Goal: Task Accomplishment & Management: Manage account settings

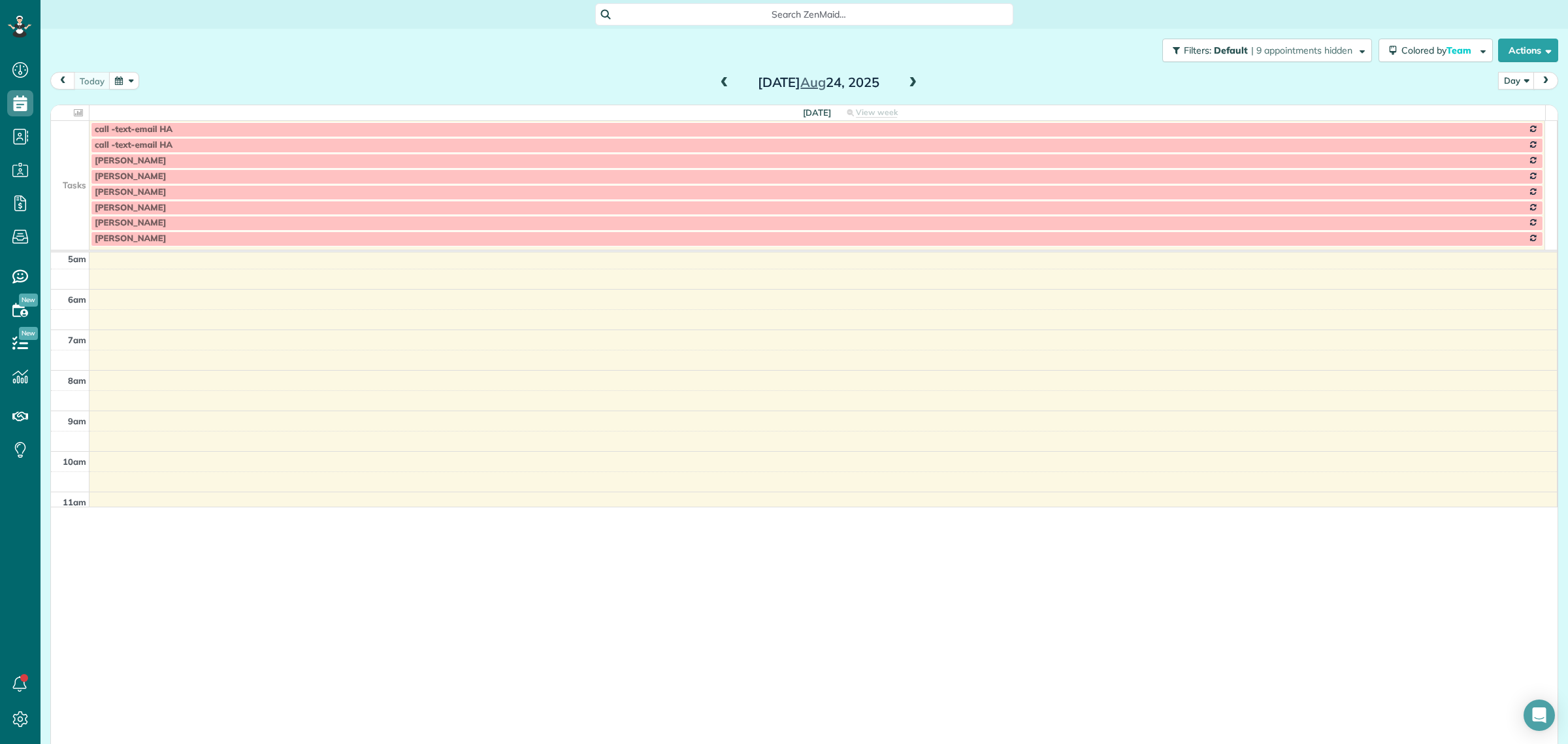
scroll to position [744, 40]
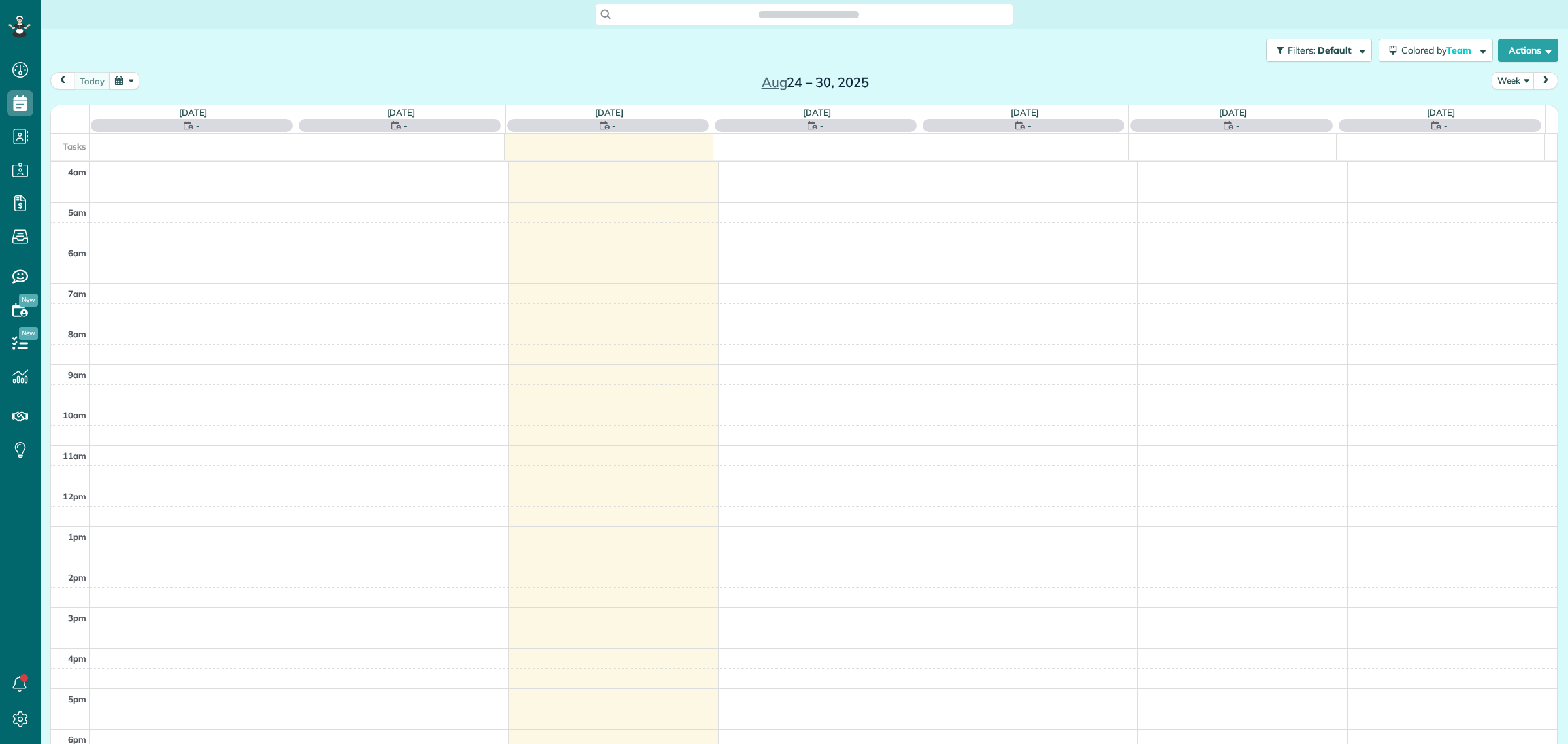
scroll to position [54, 0]
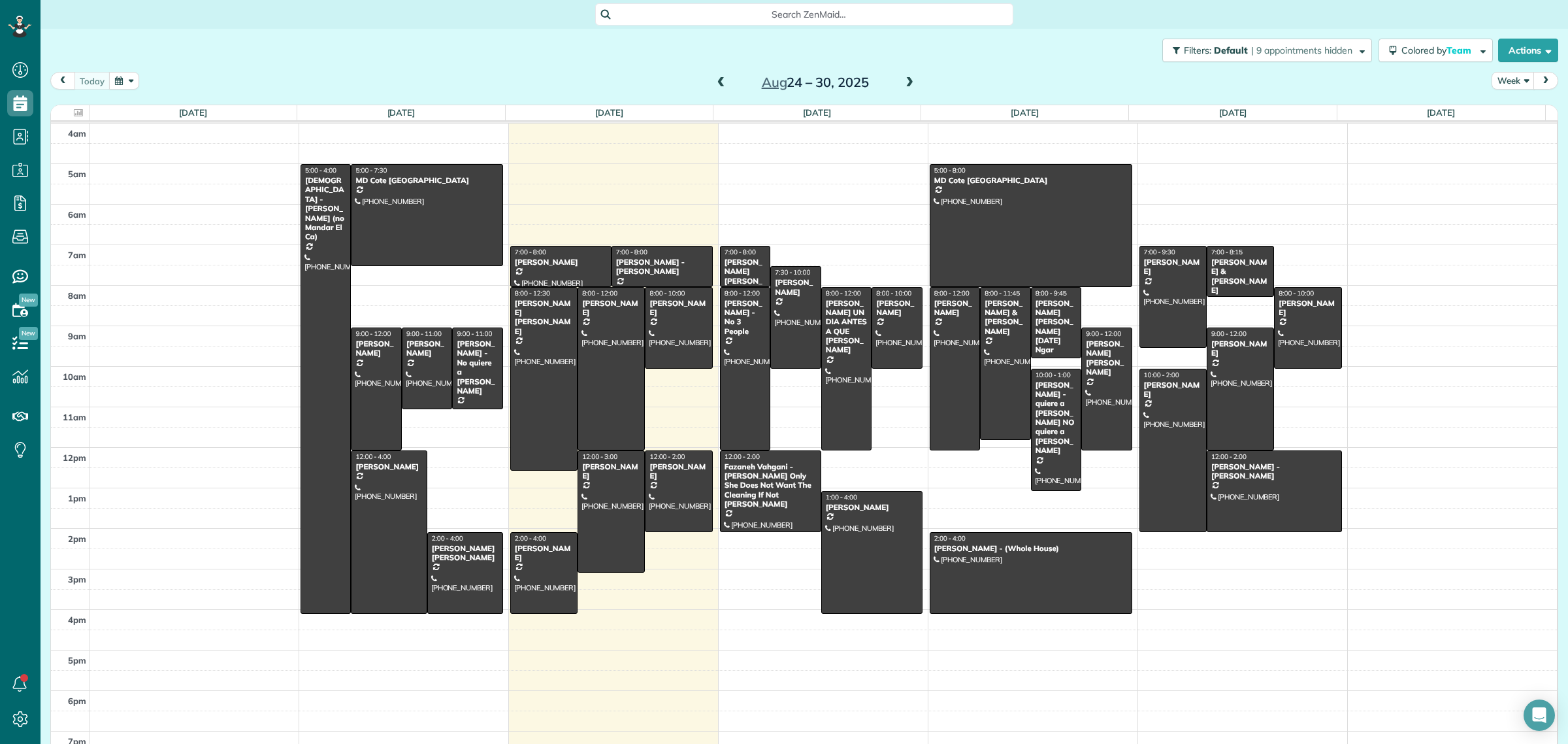
scroll to position [6, 6]
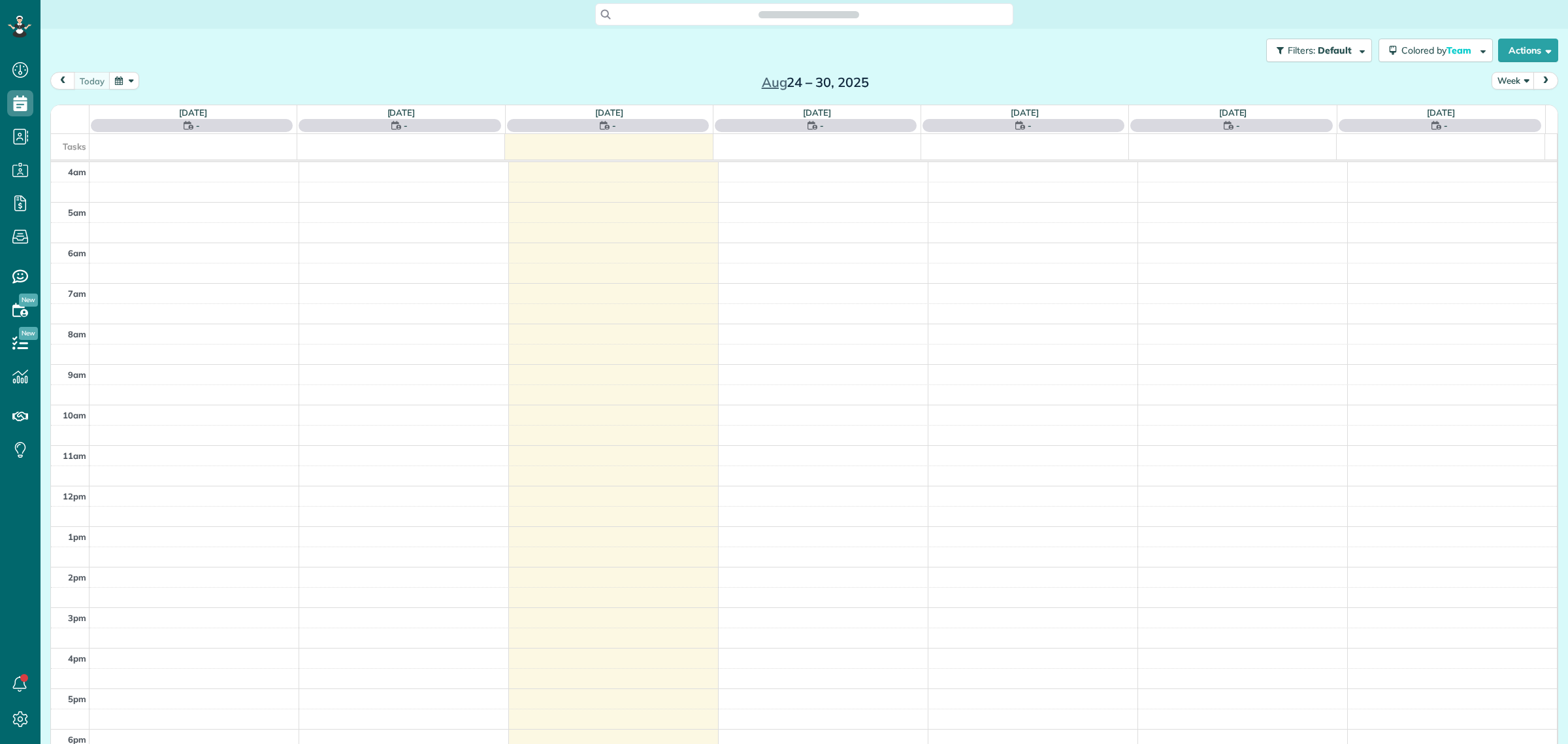
scroll to position [54, 0]
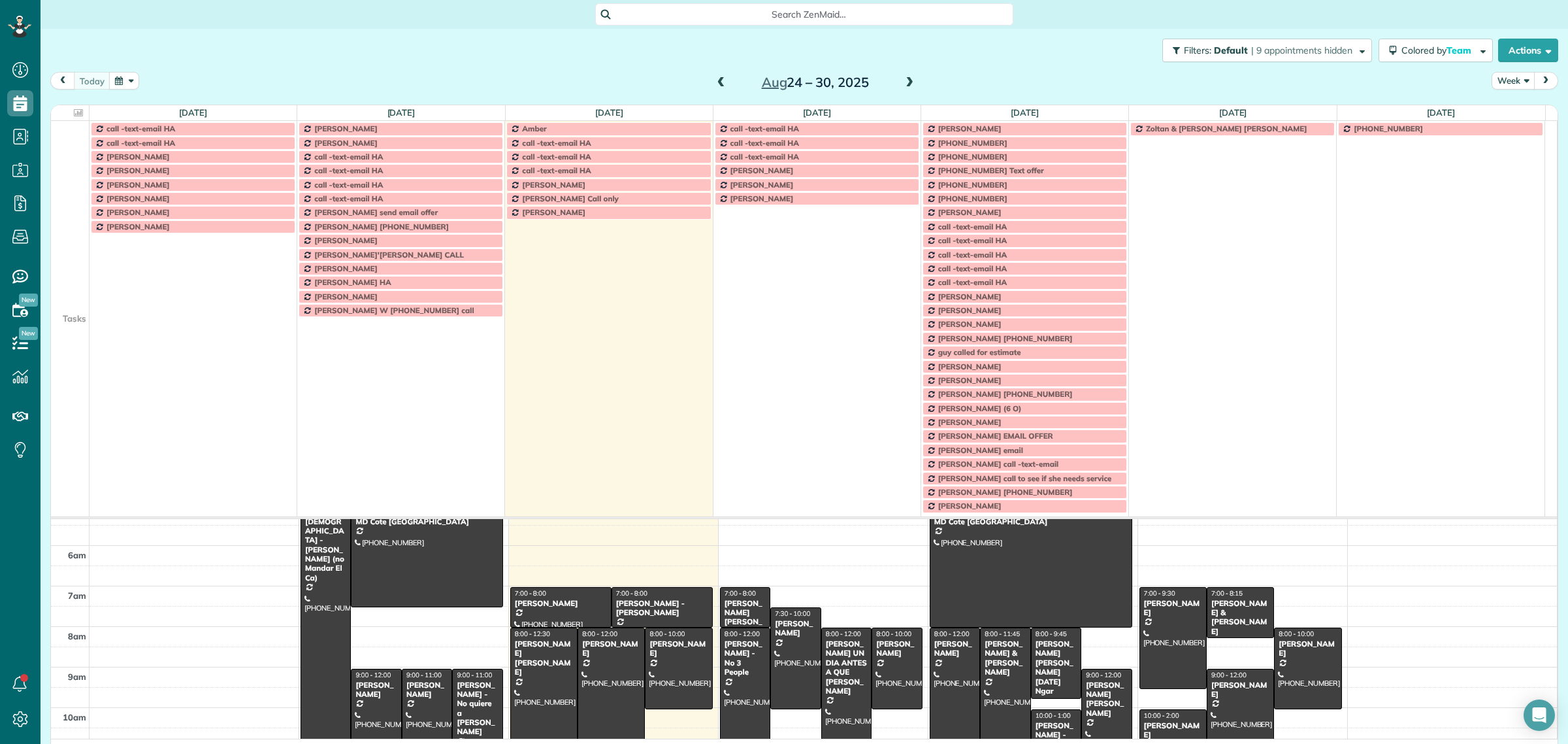
click at [1500, 85] on button "Week" at bounding box center [1513, 81] width 43 height 17
click at [1496, 115] on link "Day" at bounding box center [1543, 111] width 103 height 26
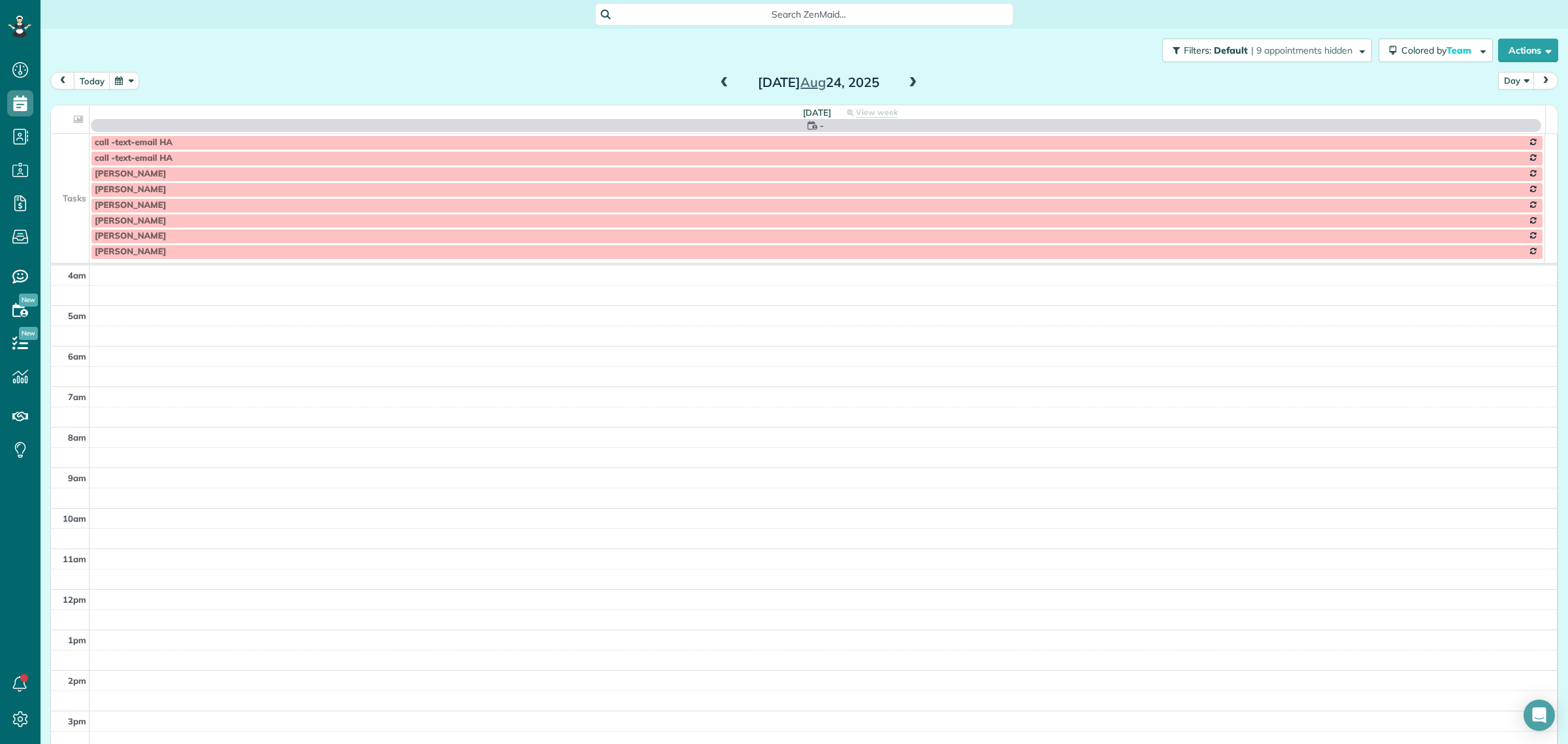
scroll to position [122, 0]
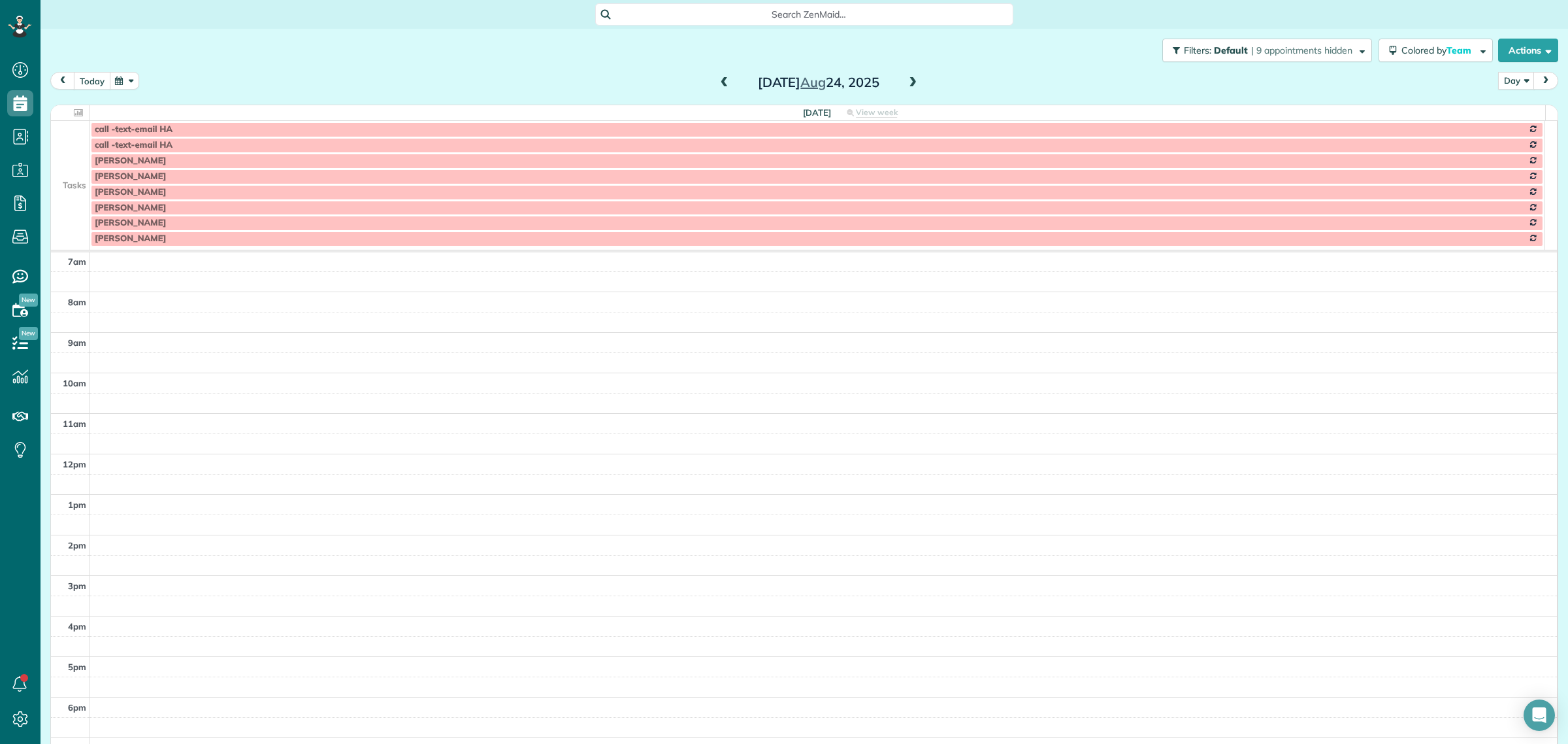
click at [80, 80] on button "today" at bounding box center [92, 81] width 36 height 17
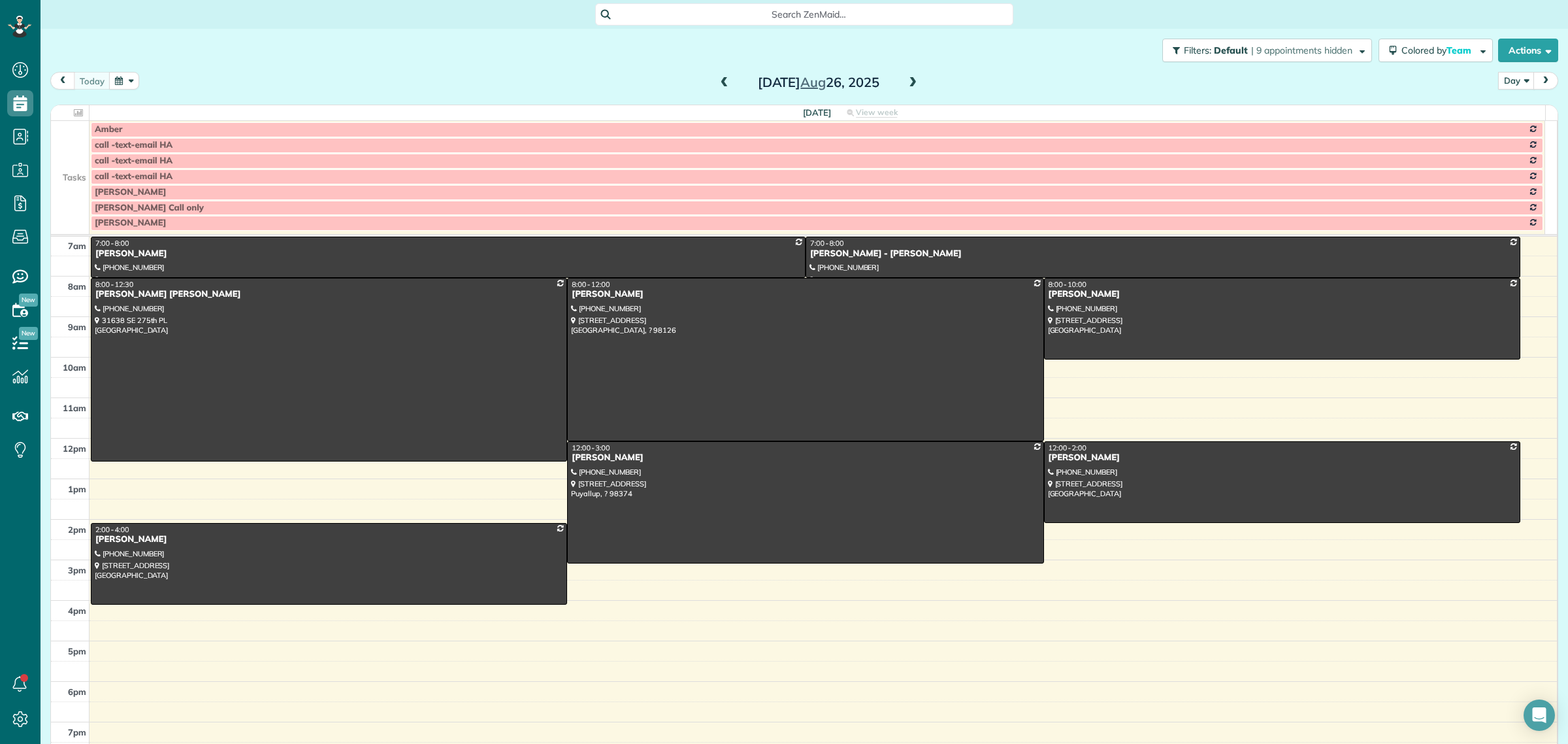
click at [909, 82] on span at bounding box center [912, 82] width 14 height 12
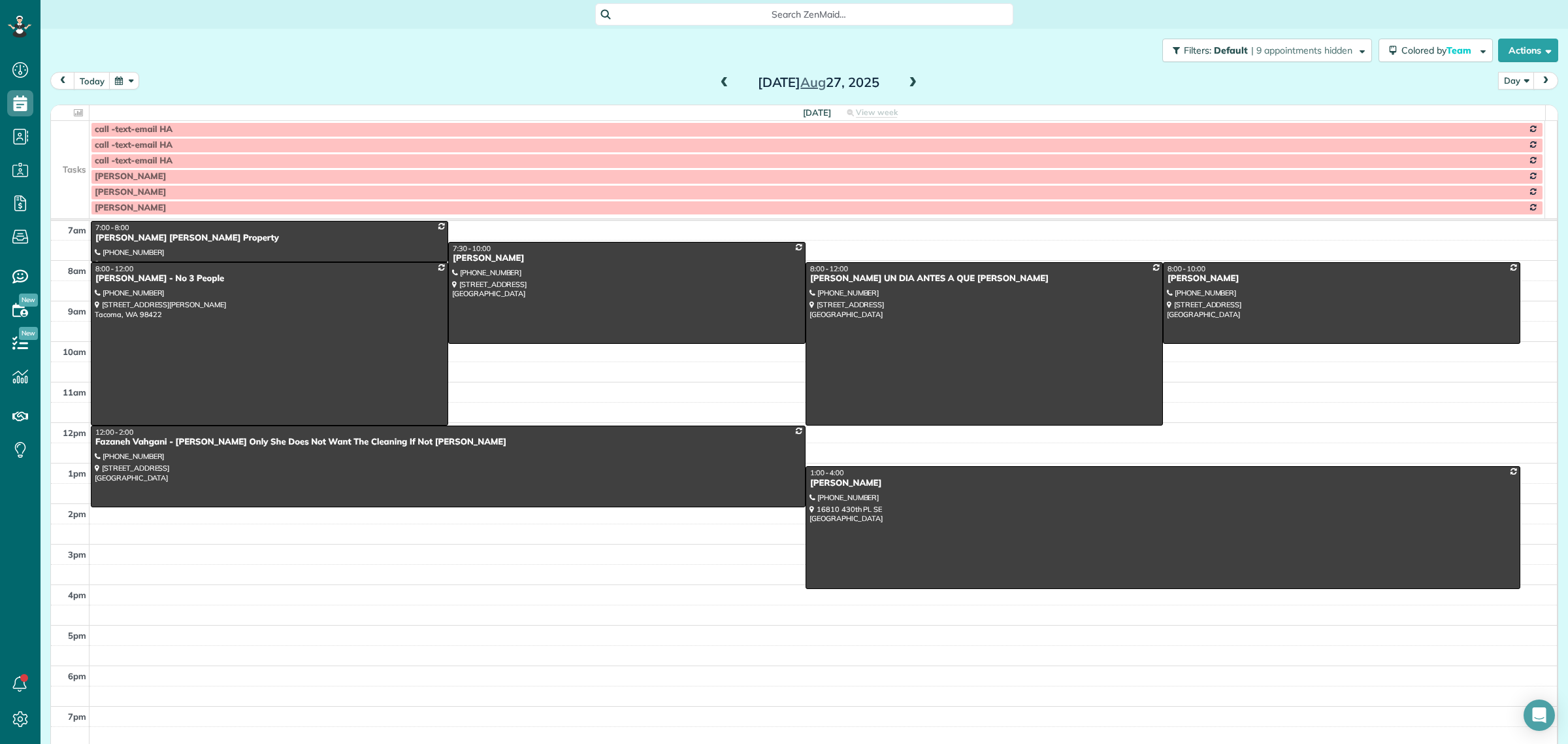
click at [80, 162] on td at bounding box center [70, 161] width 39 height 16
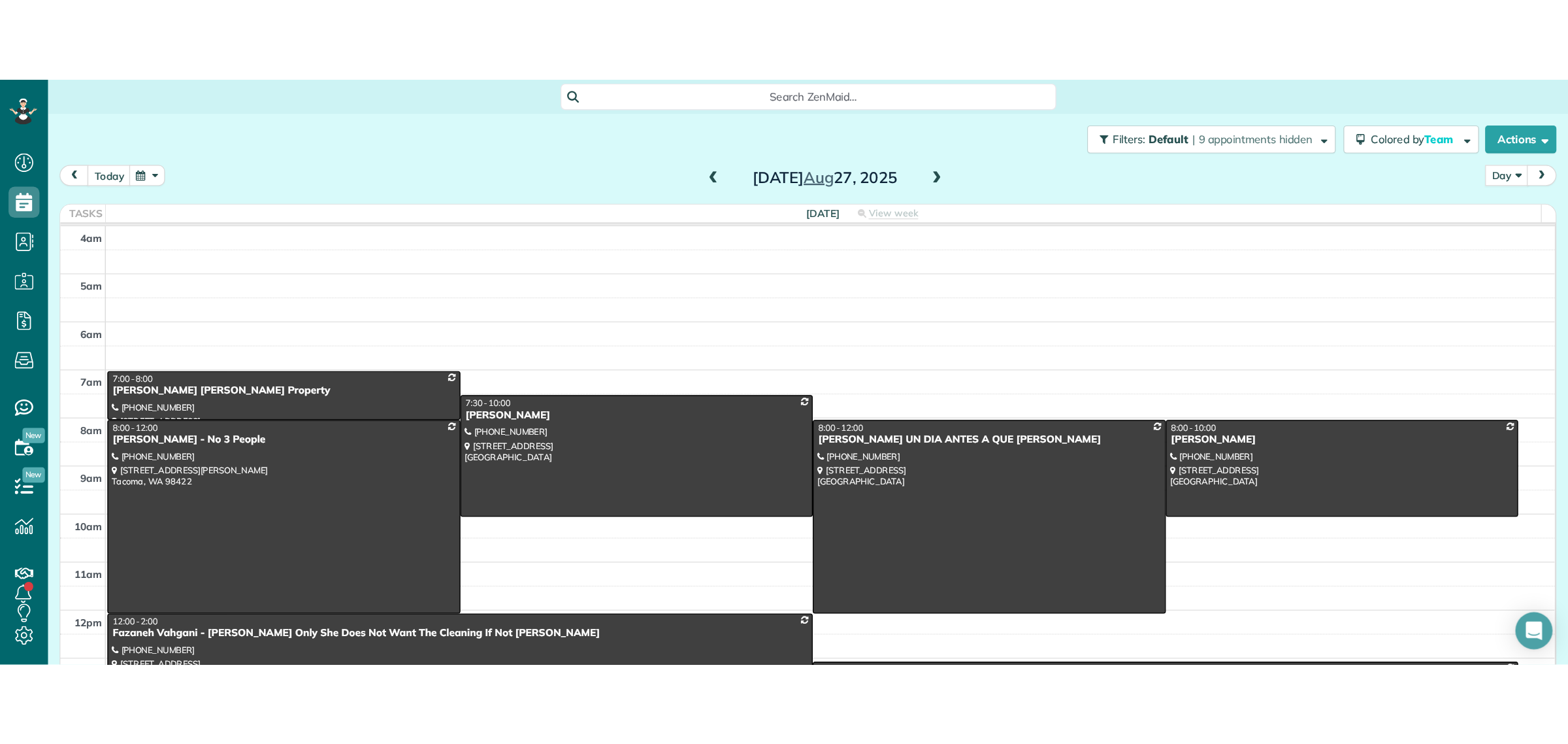
scroll to position [744, 40]
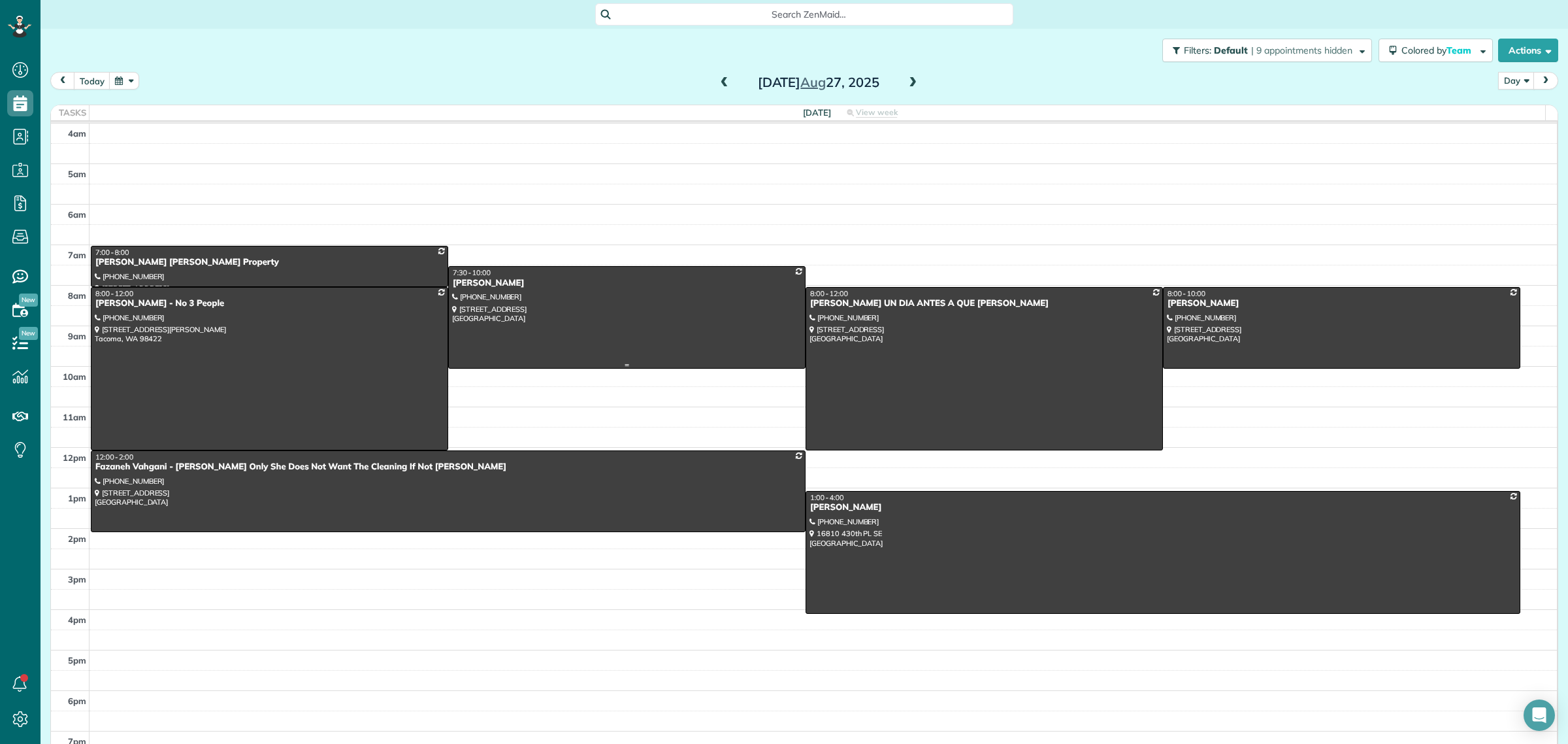
click at [528, 318] on div at bounding box center [627, 317] width 356 height 101
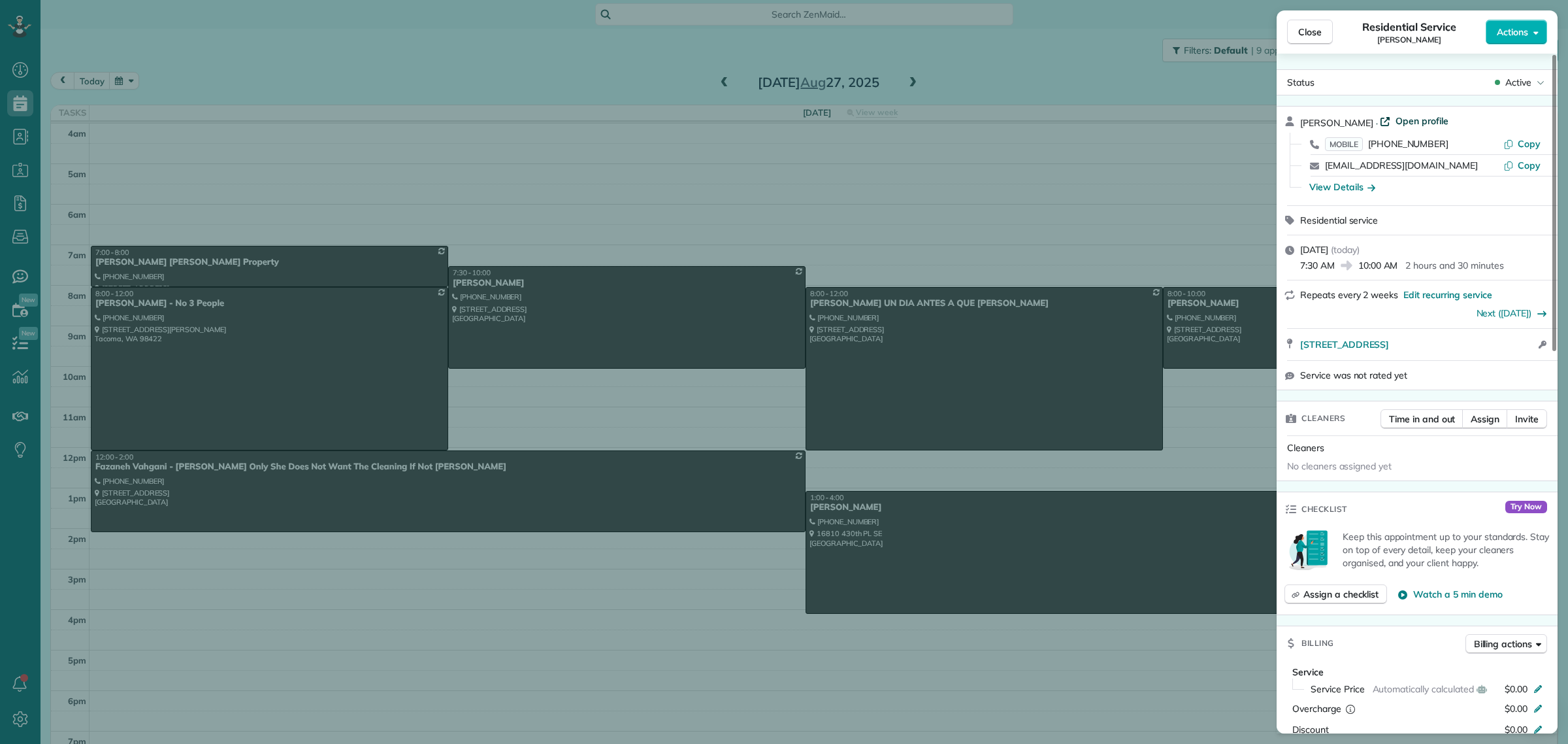
click at [1429, 121] on span "Open profile" at bounding box center [1421, 120] width 53 height 13
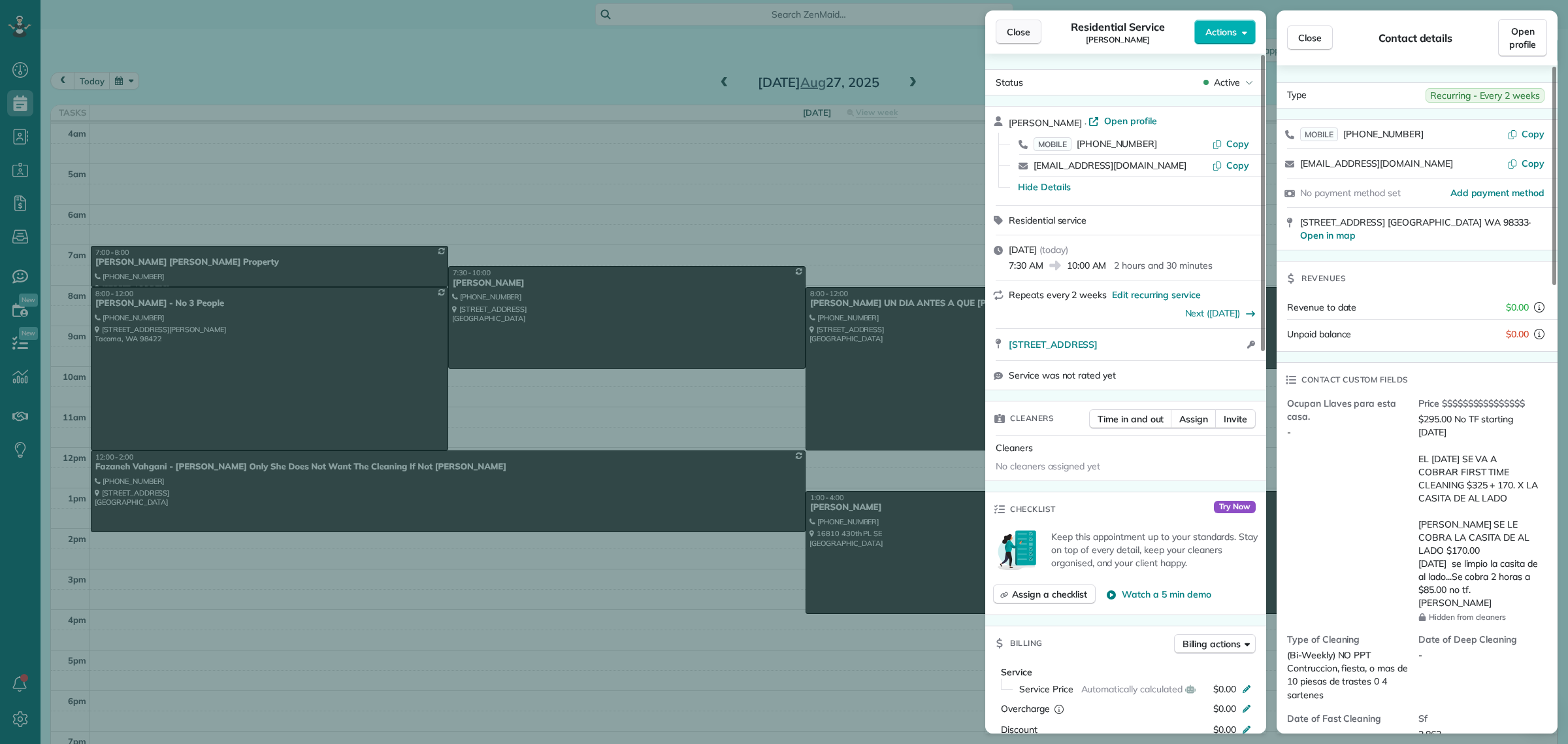
click at [1010, 39] on button "Close" at bounding box center [1018, 32] width 46 height 25
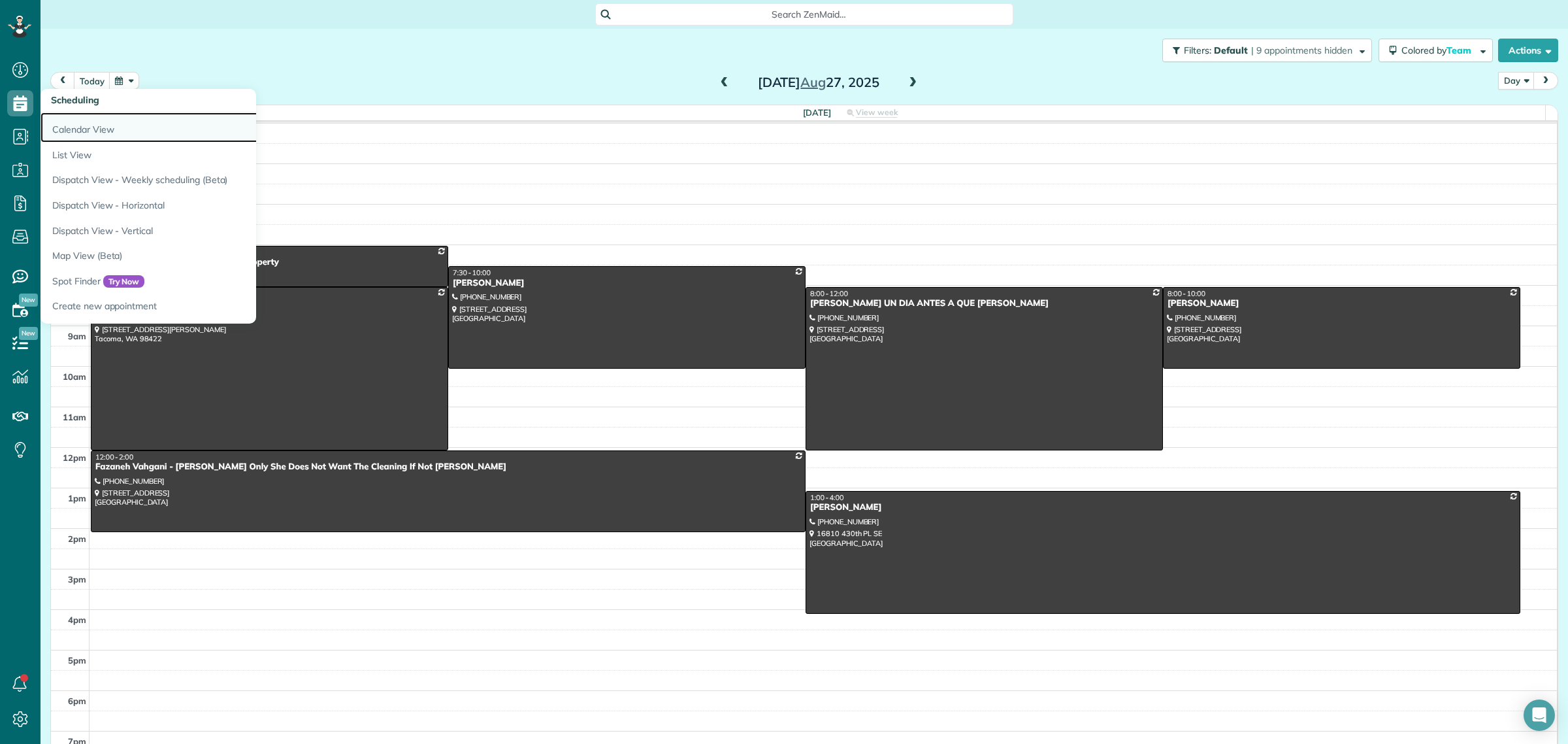
click at [90, 131] on link "Calendar View" at bounding box center [204, 128] width 326 height 30
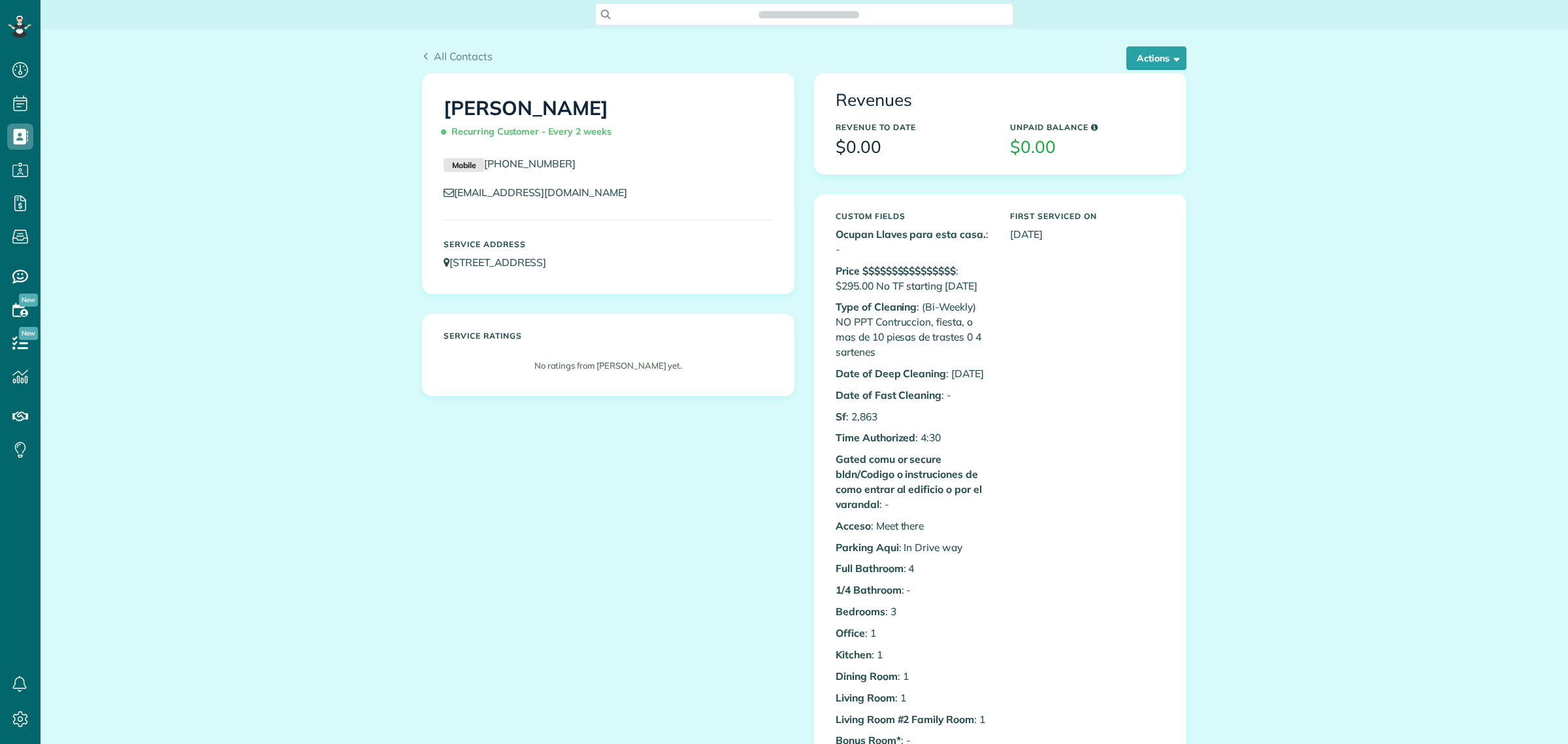
scroll to position [6, 6]
drag, startPoint x: 634, startPoint y: 265, endPoint x: 445, endPoint y: 275, distance: 189.3
click at [445, 275] on div "Service Address 503 7th Ave Fox Island WA 98333" at bounding box center [608, 254] width 349 height 43
copy link "503 7th Ave Fox Island WA 98333"
drag, startPoint x: 596, startPoint y: 161, endPoint x: 480, endPoint y: 165, distance: 116.1
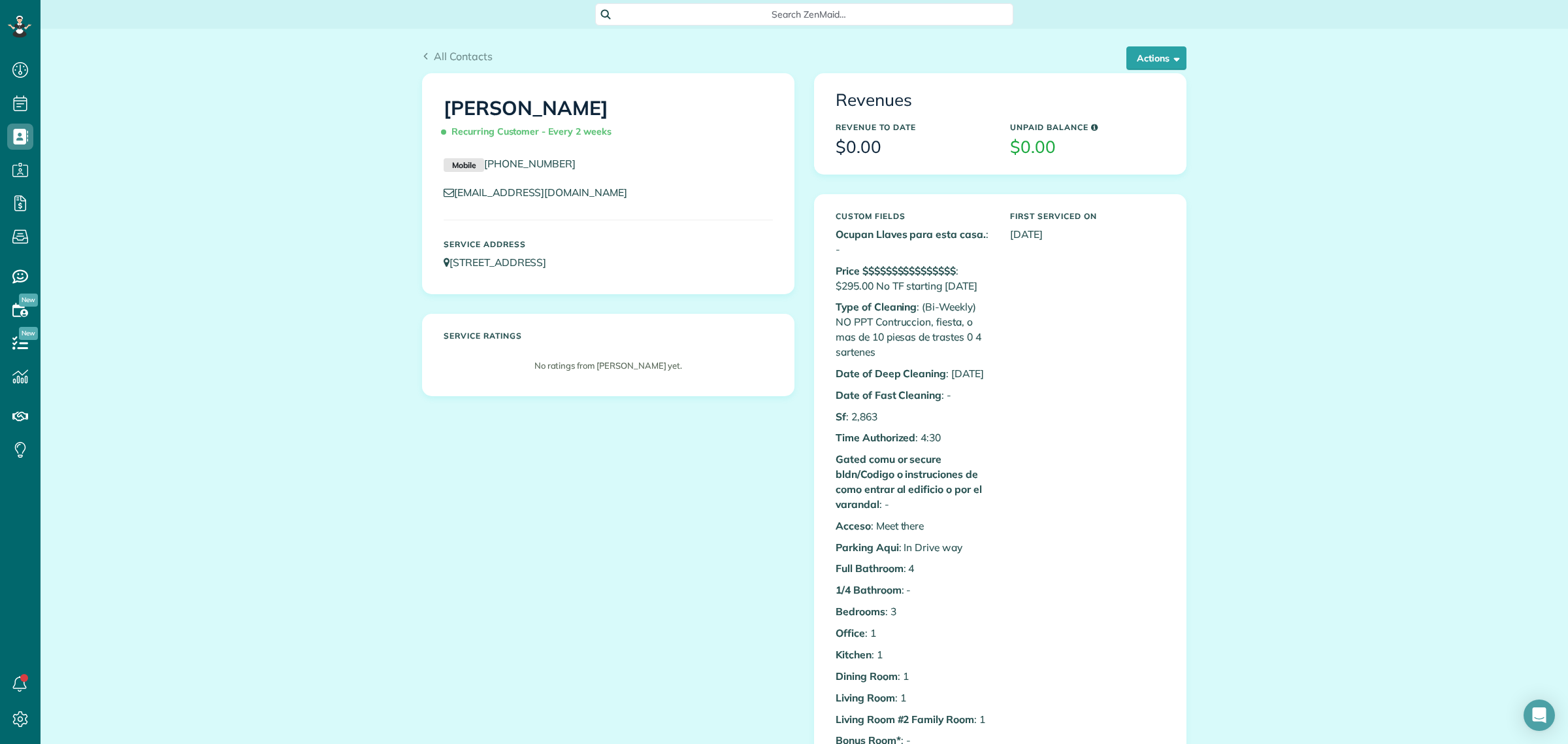
click at [480, 165] on p "Mobile (661) 904-1879" at bounding box center [608, 164] width 329 height 16
copy link "[PHONE_NUMBER]"
click at [1138, 54] on button "Actions" at bounding box center [1156, 59] width 60 height 24
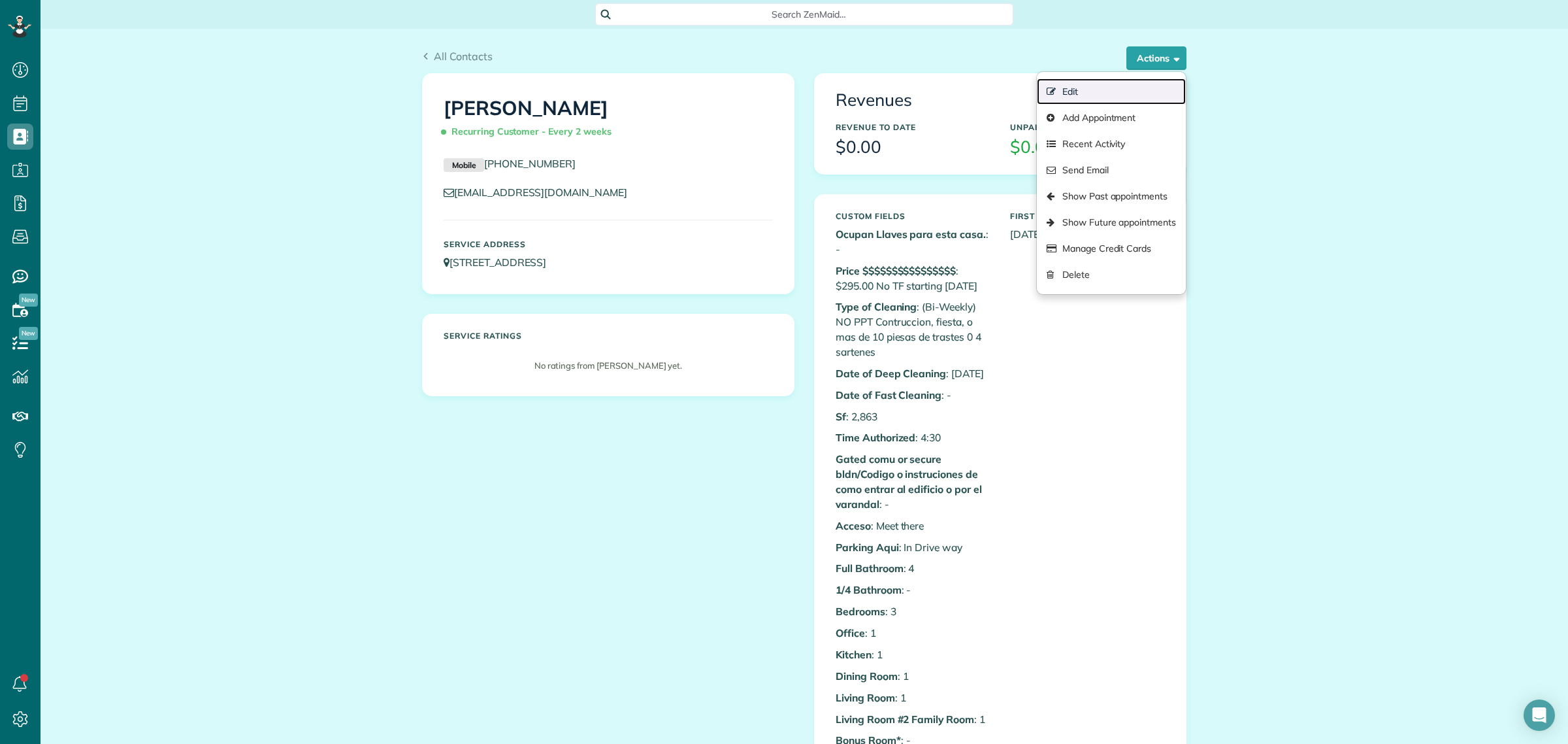
click at [1056, 87] on link "Edit" at bounding box center [1111, 91] width 149 height 26
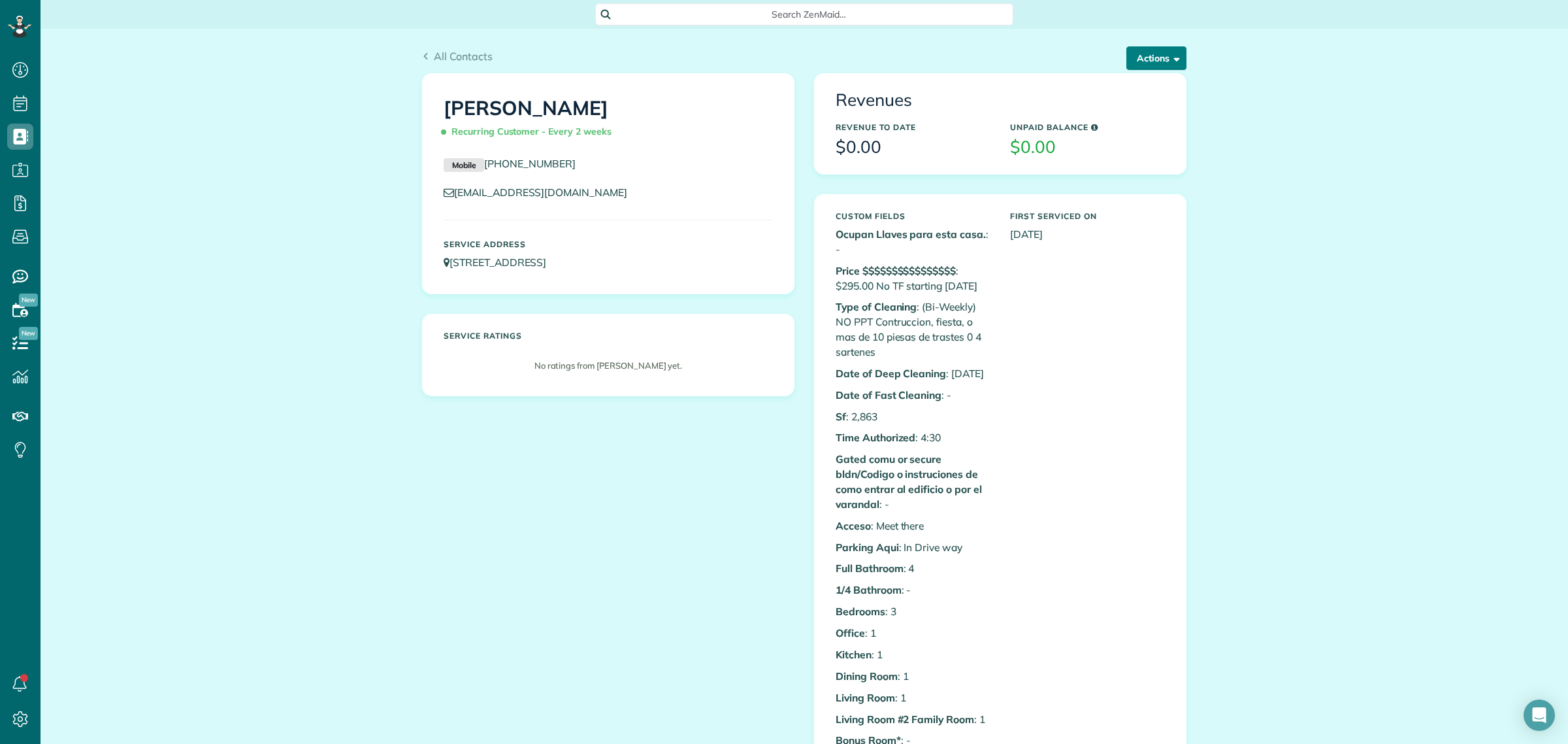
click at [1137, 56] on button "Actions" at bounding box center [1156, 59] width 60 height 24
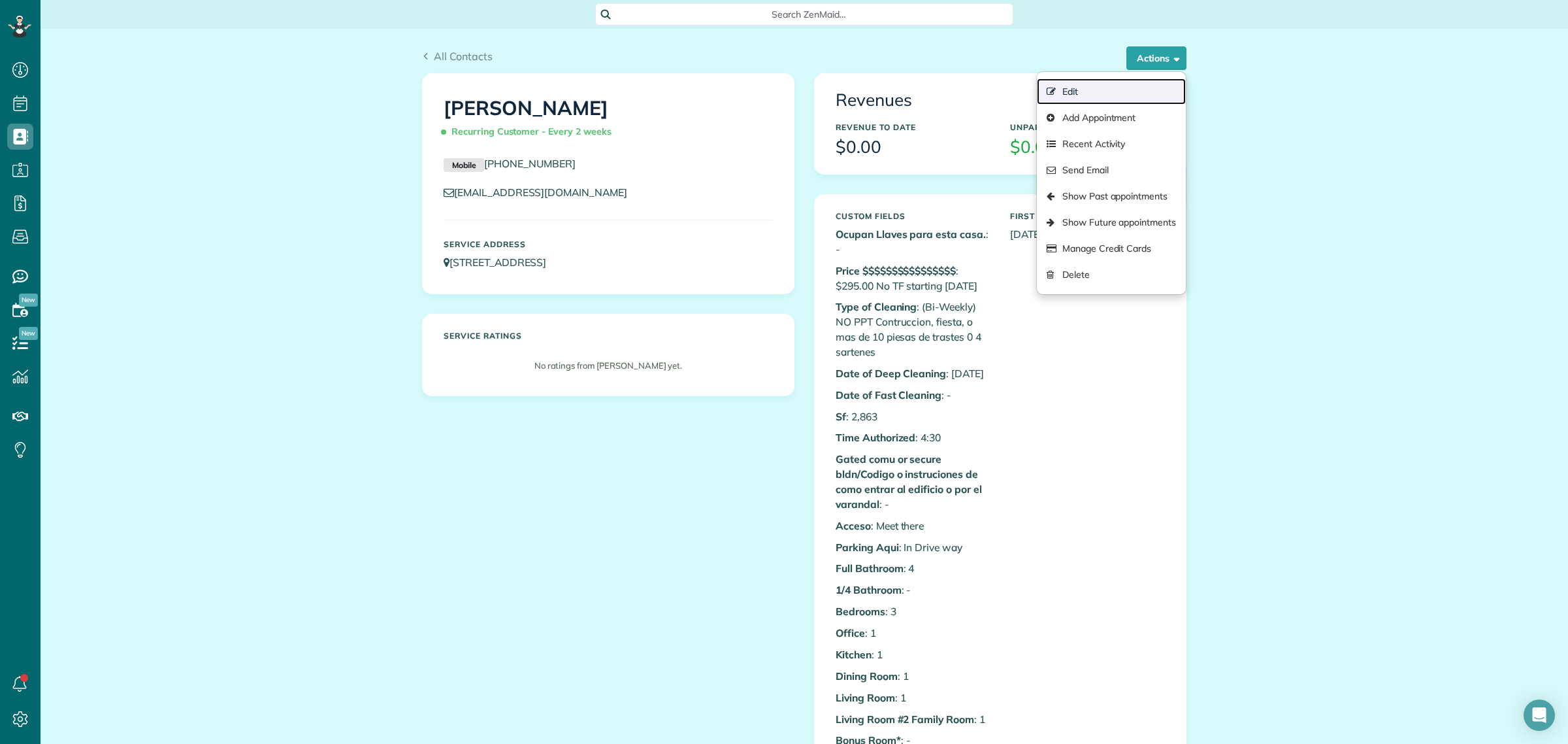
click at [1114, 97] on link "Edit" at bounding box center [1111, 91] width 149 height 26
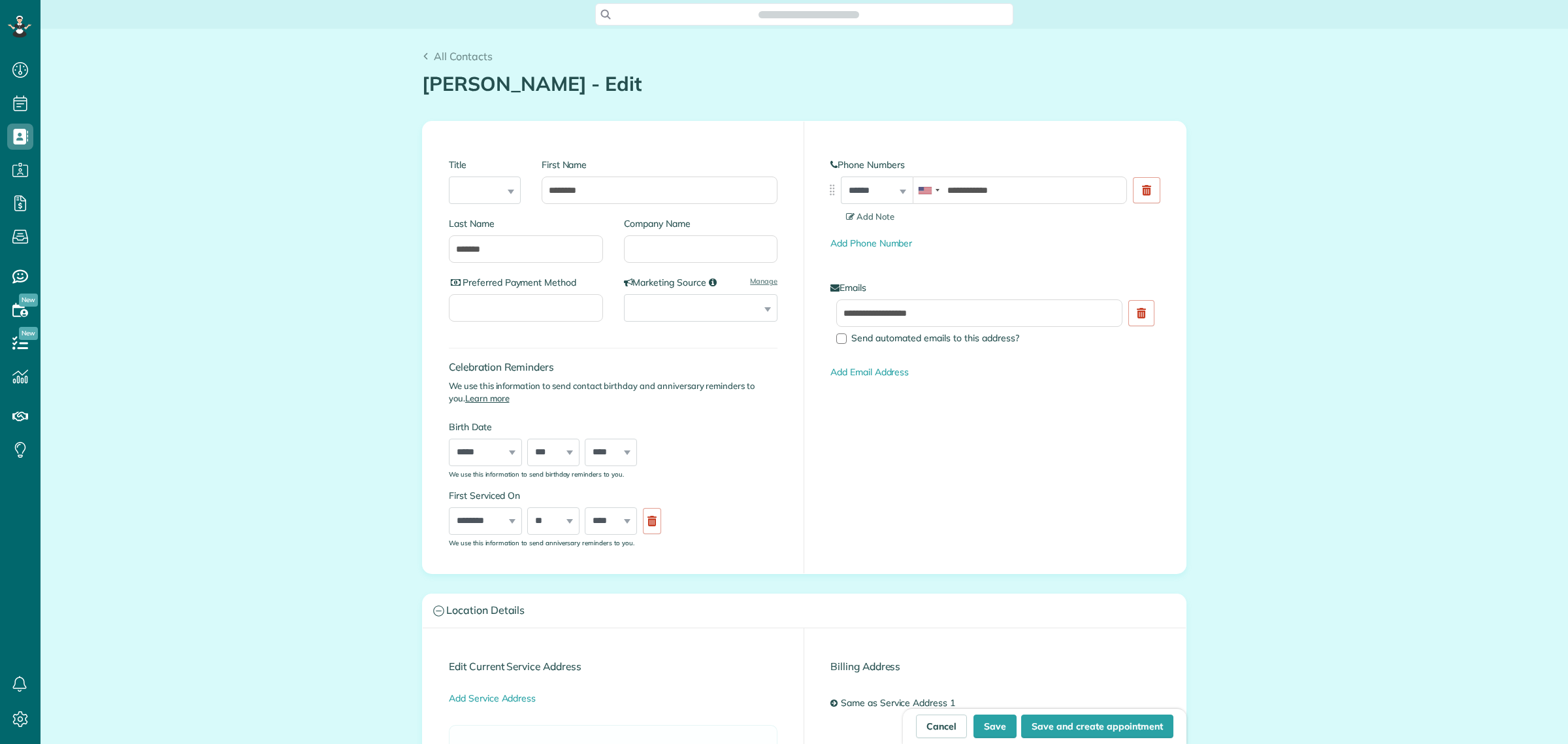
scroll to position [6, 6]
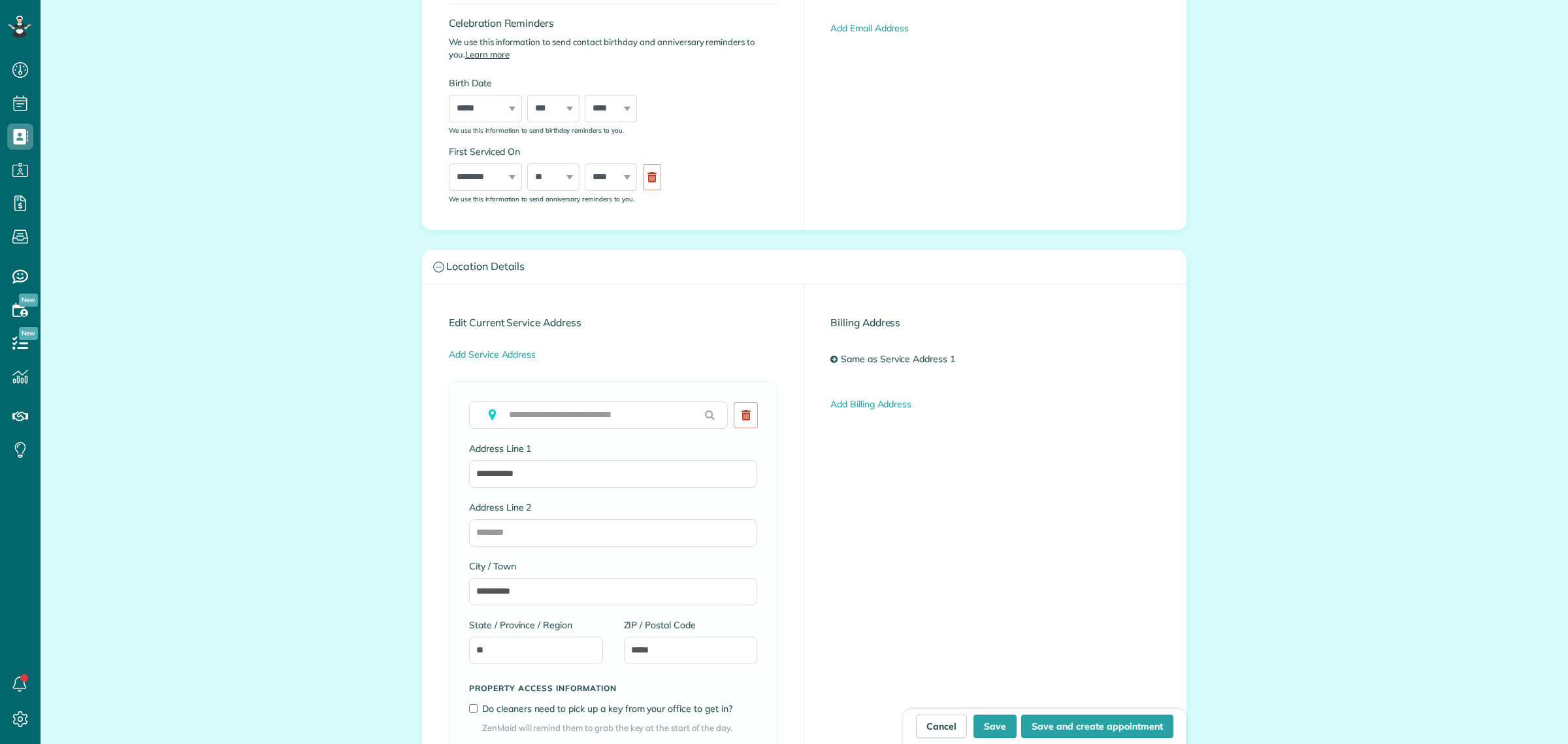
type input "**********"
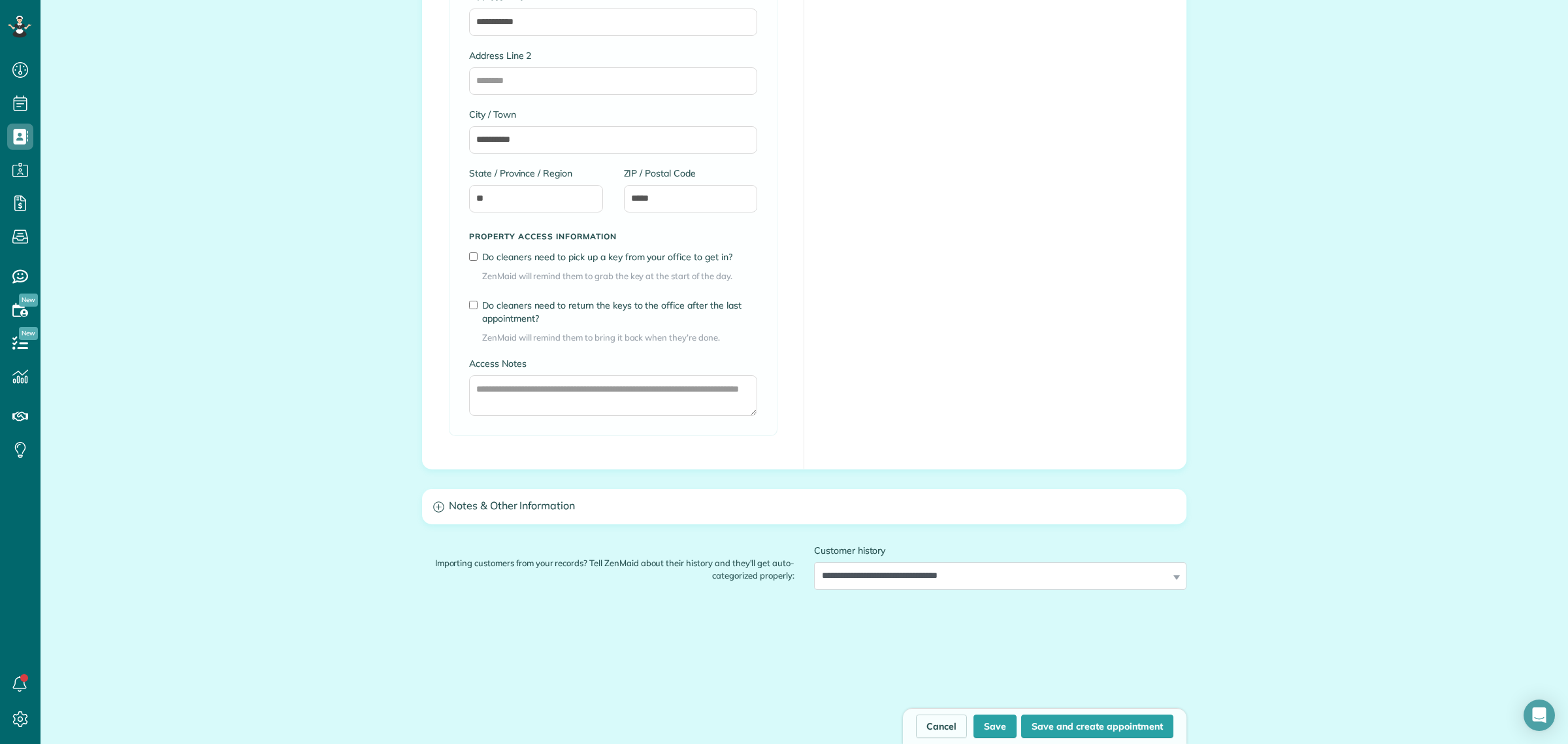
scroll to position [817, 0]
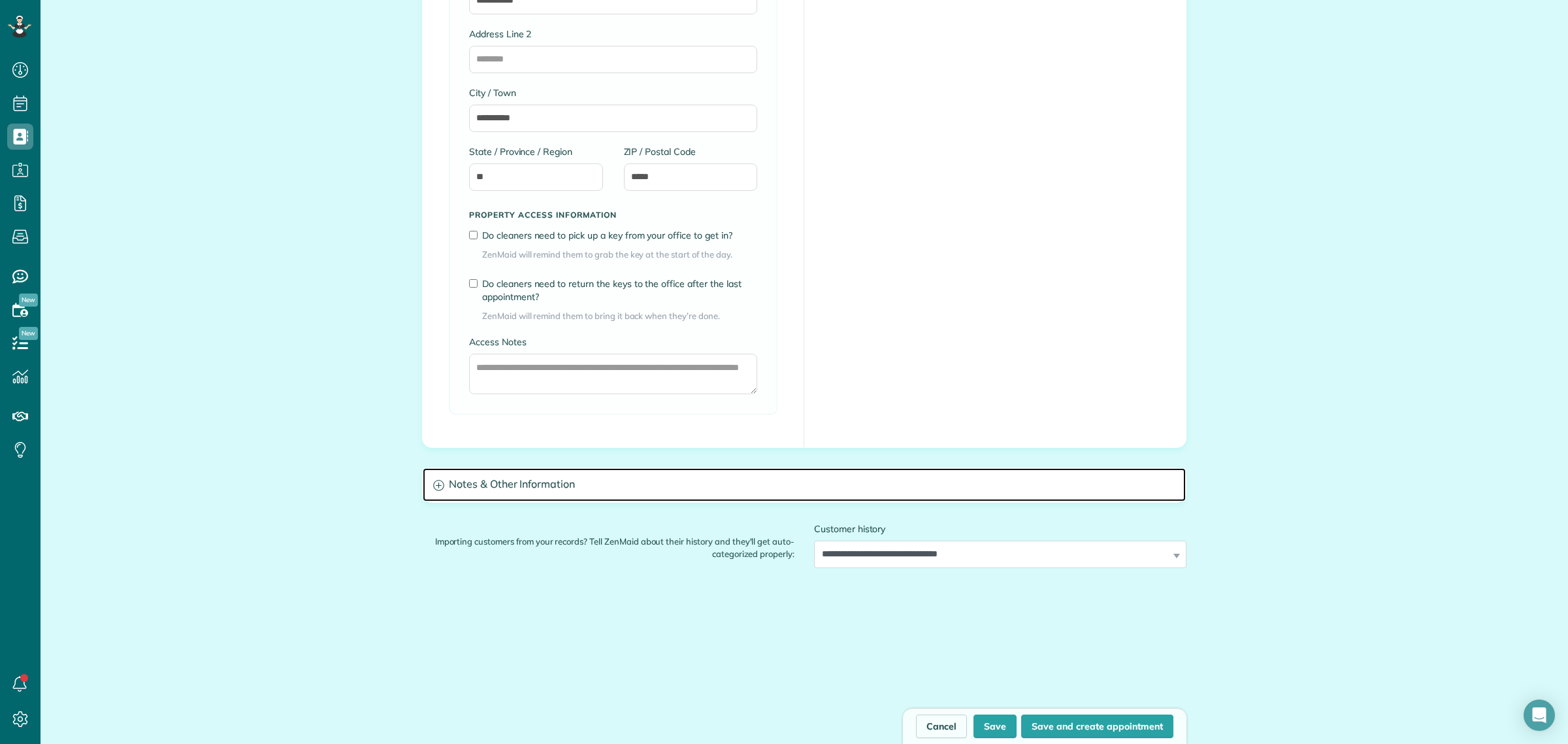
click at [539, 492] on h3 "Notes & Other Information" at bounding box center [805, 485] width 763 height 33
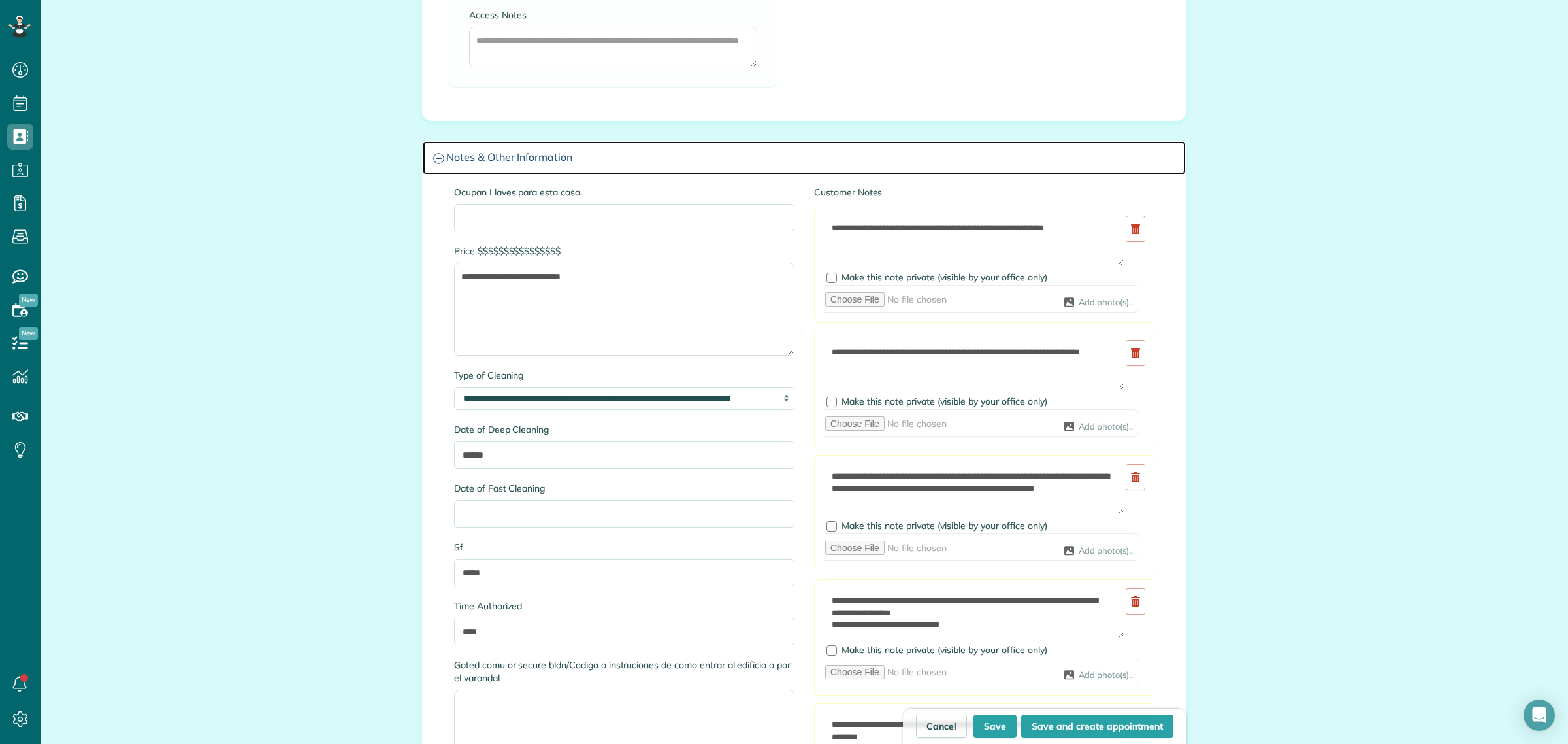
scroll to position [744, 40]
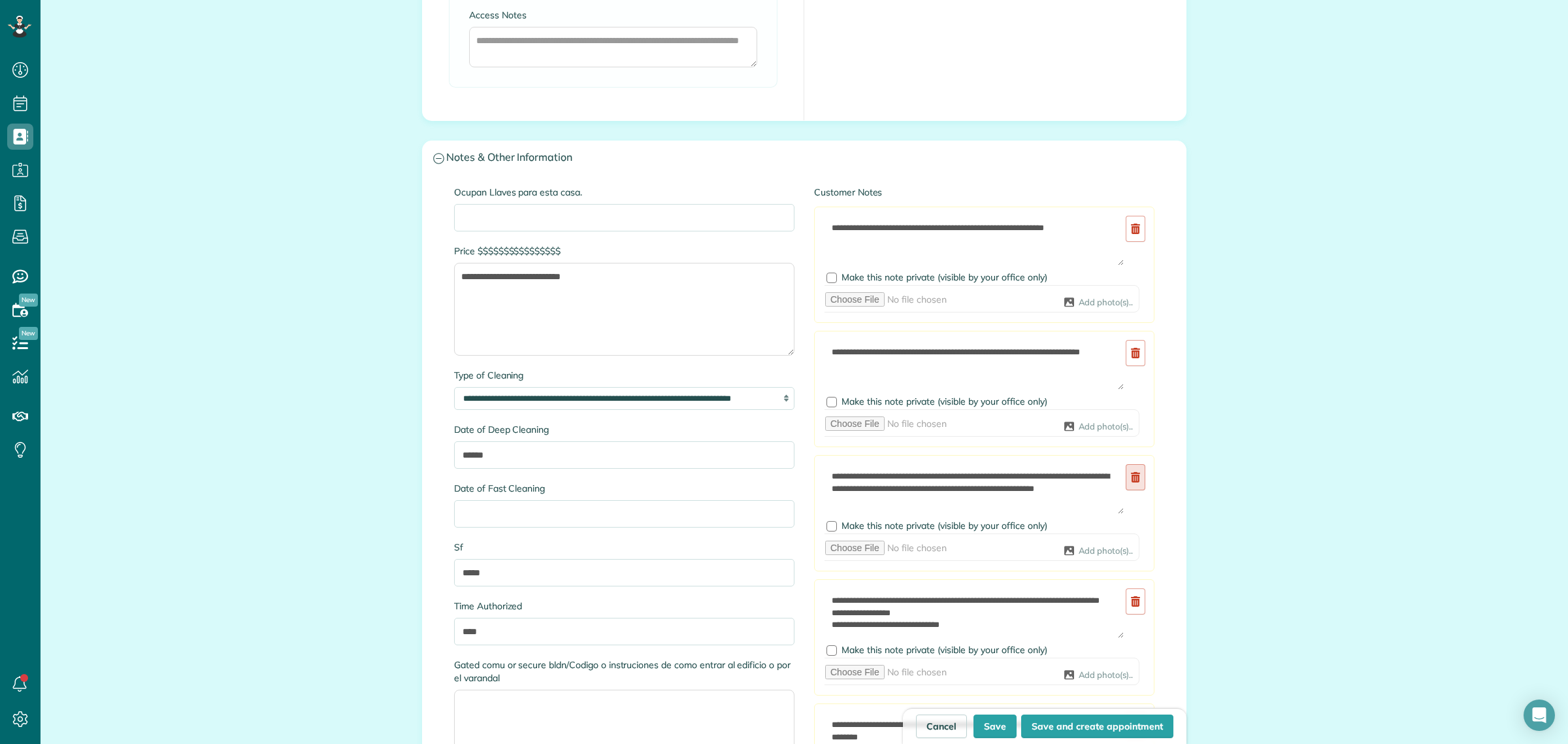
click at [1131, 478] on use at bounding box center [1136, 477] width 10 height 10
click at [1135, 479] on link at bounding box center [1135, 477] width 20 height 26
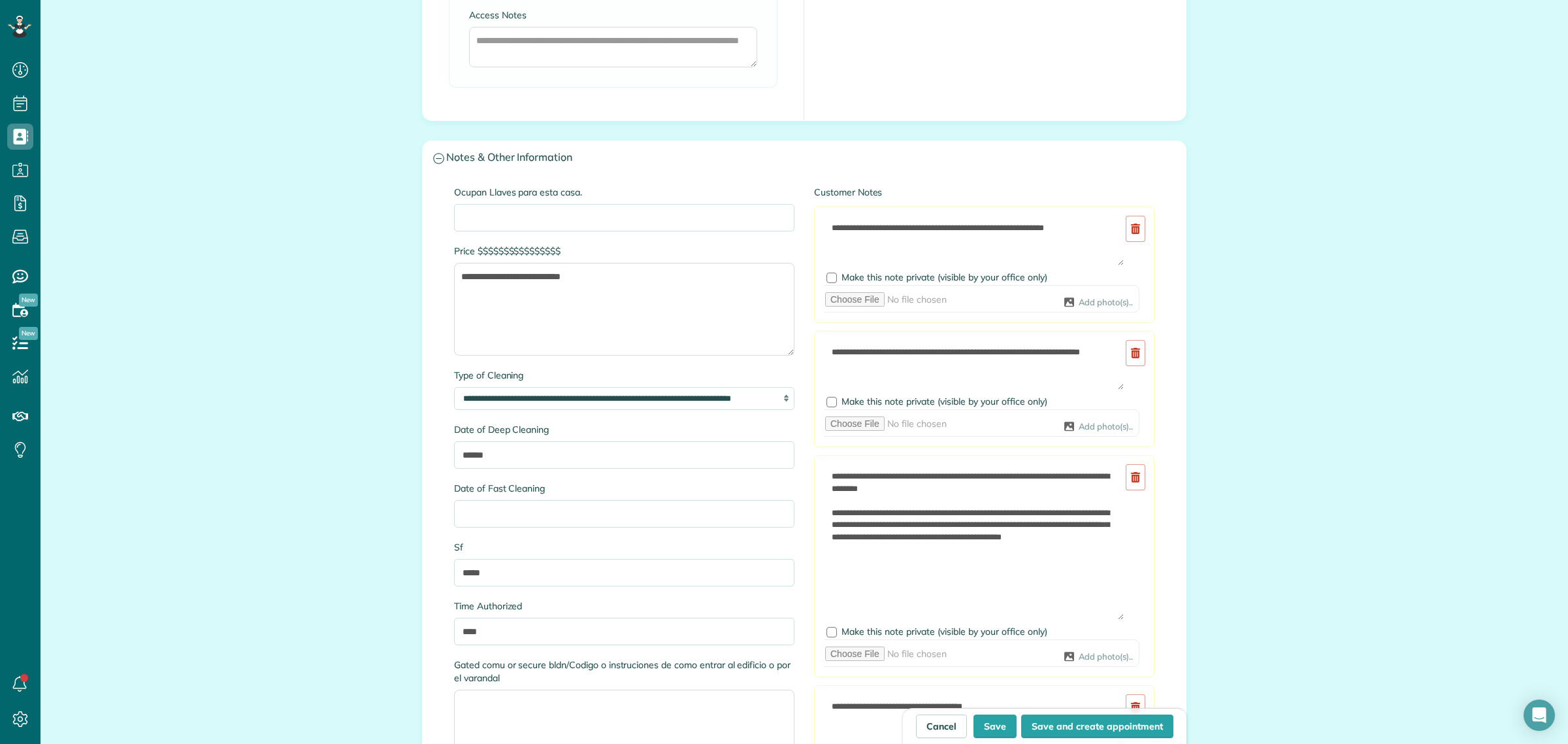
drag, startPoint x: 1107, startPoint y: 510, endPoint x: 1099, endPoint y: 616, distance: 106.3
click at [1099, 616] on textarea "**********" at bounding box center [974, 542] width 300 height 157
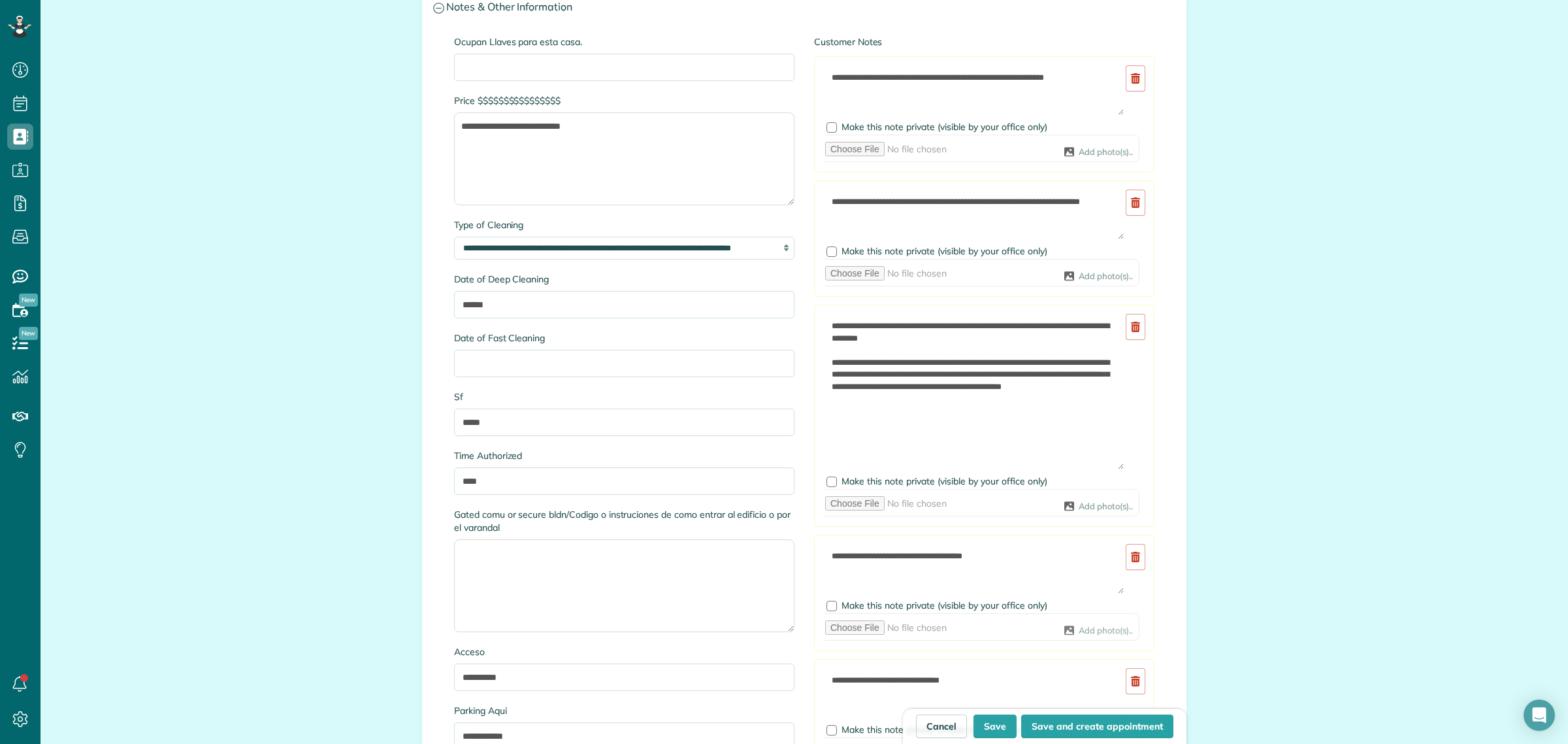
scroll to position [1307, 0]
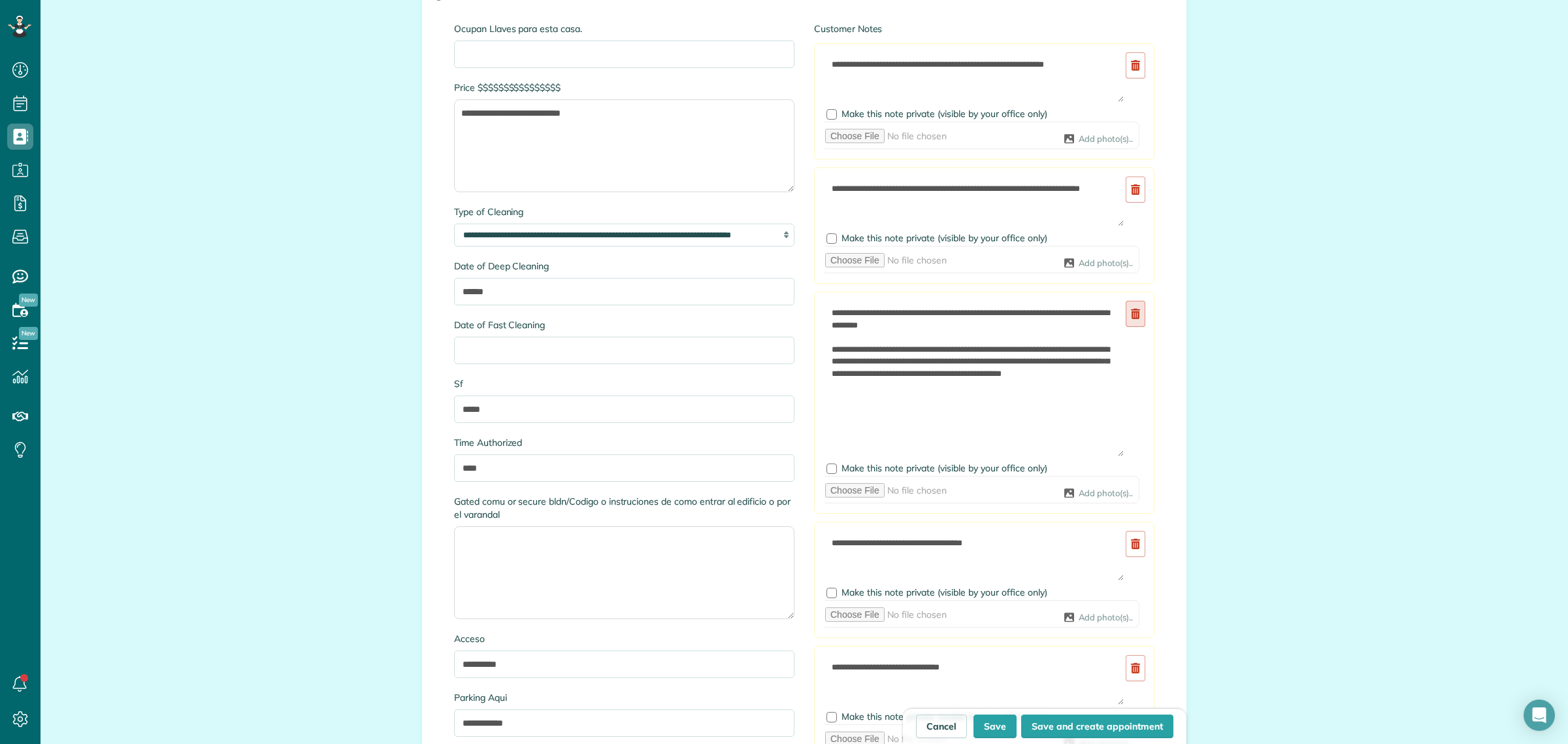
click at [1125, 311] on link at bounding box center [1135, 313] width 20 height 26
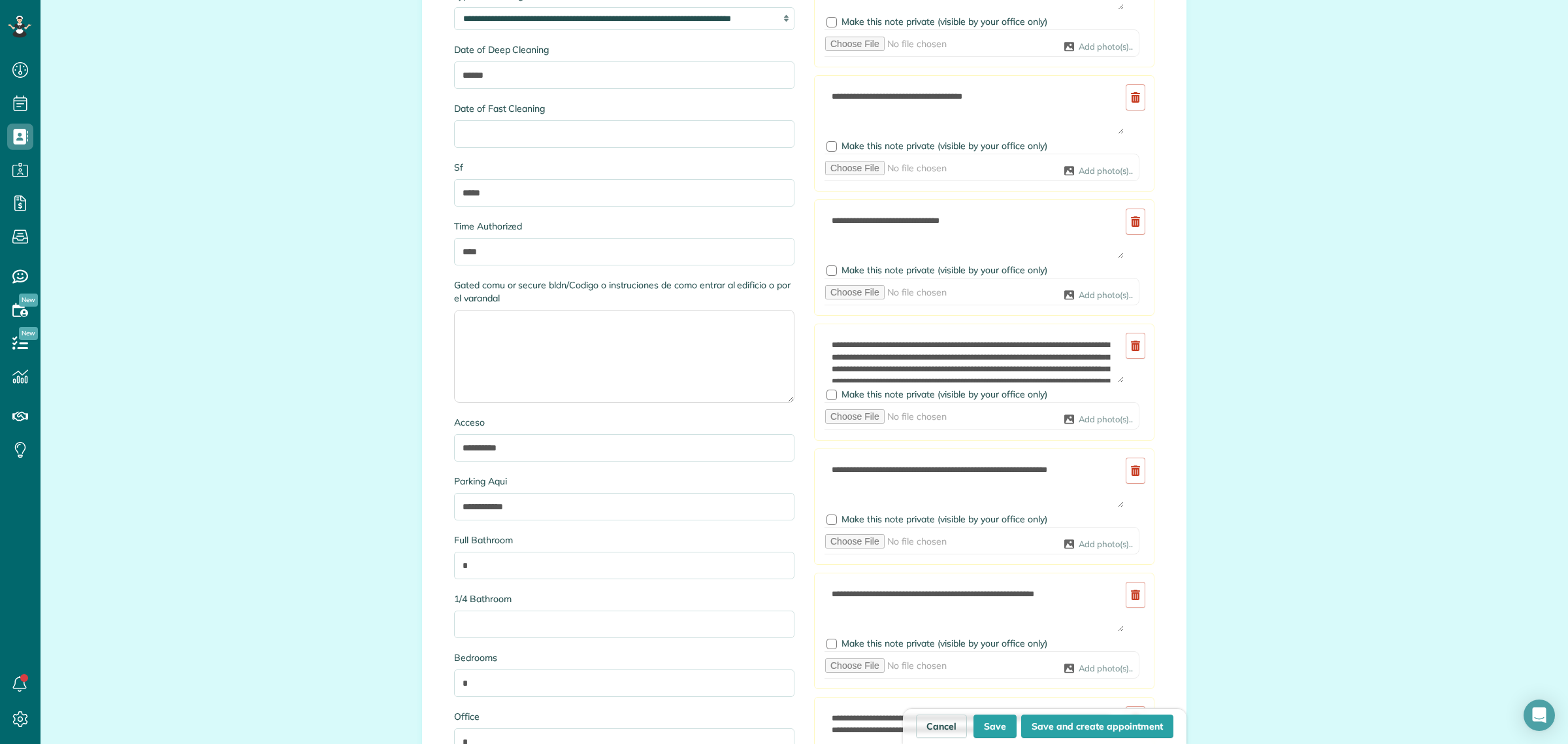
scroll to position [1552, 0]
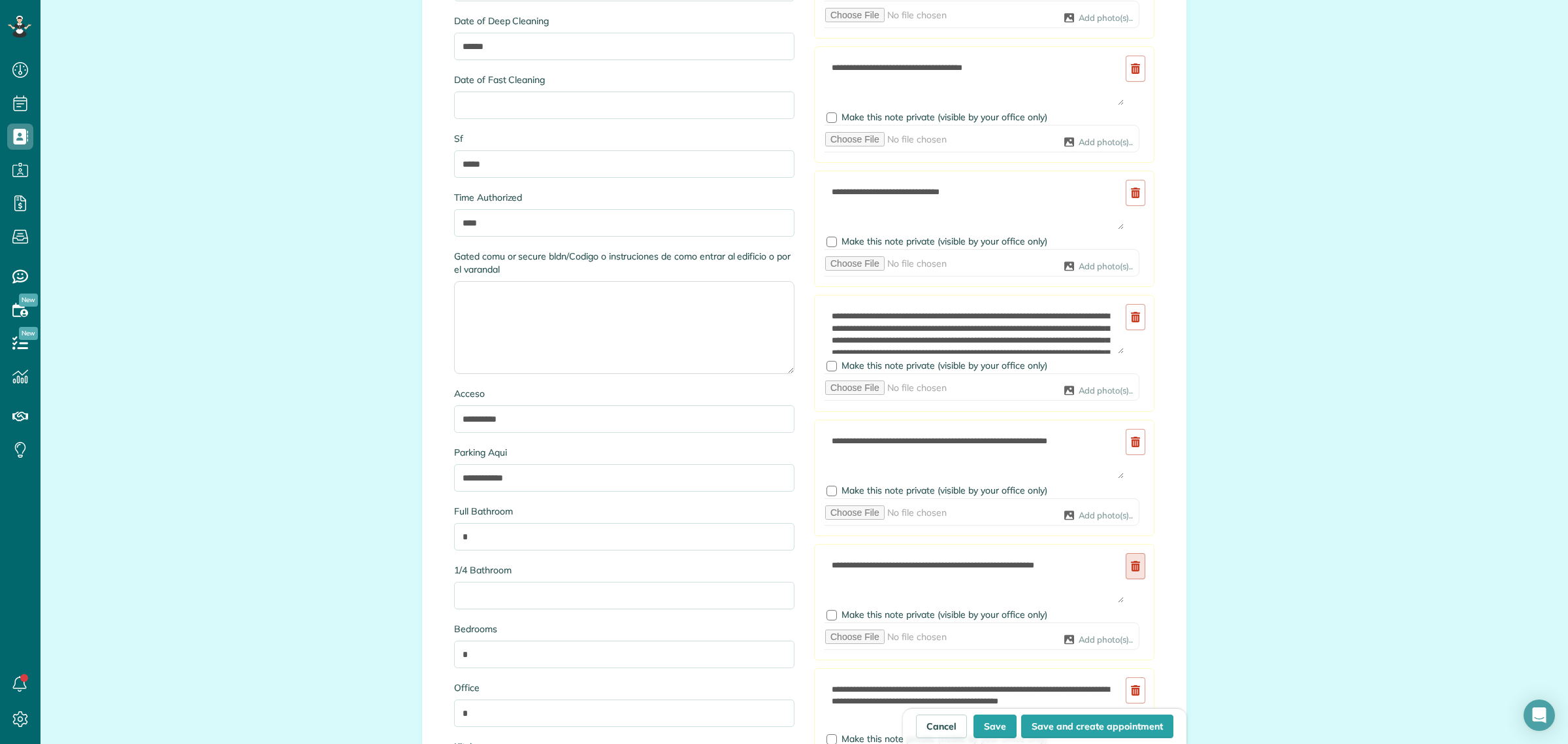
click at [1132, 567] on use at bounding box center [1136, 566] width 10 height 10
click at [1135, 564] on link at bounding box center [1135, 566] width 20 height 26
click at [1132, 567] on link at bounding box center [1135, 566] width 20 height 26
click at [1125, 567] on link at bounding box center [1135, 566] width 20 height 26
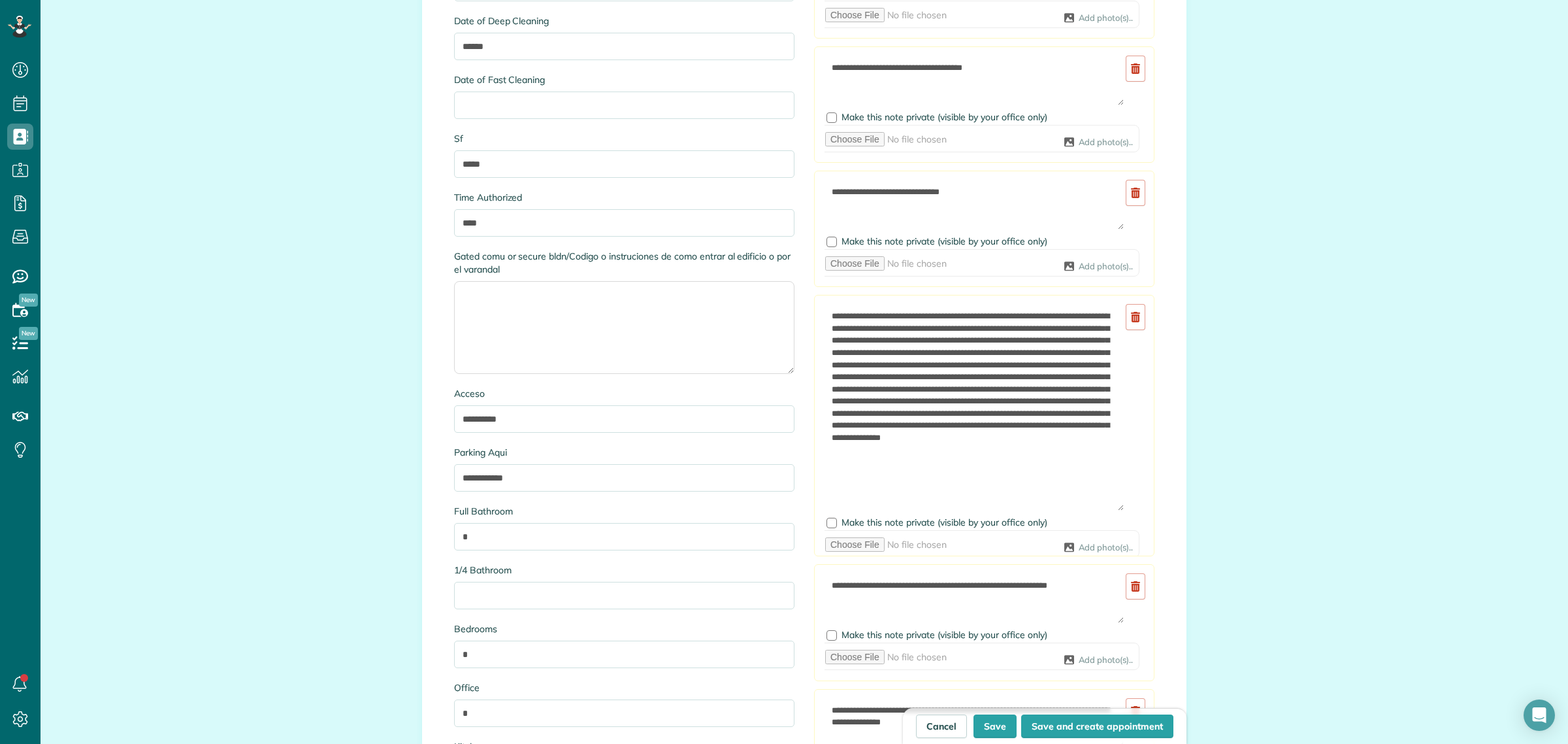
drag, startPoint x: 1111, startPoint y: 357, endPoint x: 1076, endPoint y: 513, distance: 159.9
click at [1076, 511] on textarea "**********" at bounding box center [974, 407] width 300 height 208
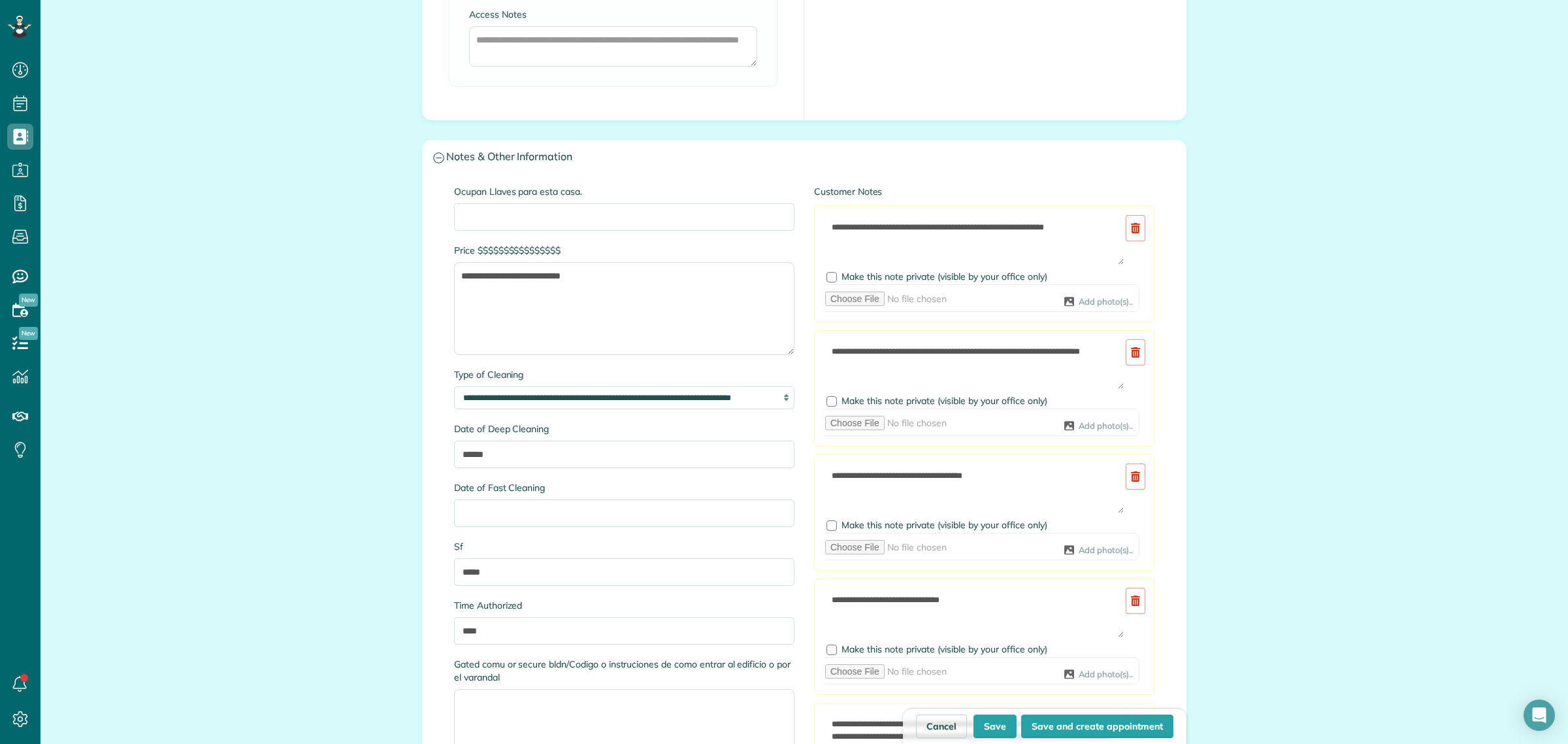
scroll to position [1144, 0]
click at [517, 312] on textarea "**********" at bounding box center [624, 309] width 341 height 93
click at [641, 289] on textarea "**********" at bounding box center [624, 309] width 341 height 93
type textarea "**********"
click at [539, 640] on input "****" at bounding box center [624, 631] width 341 height 28
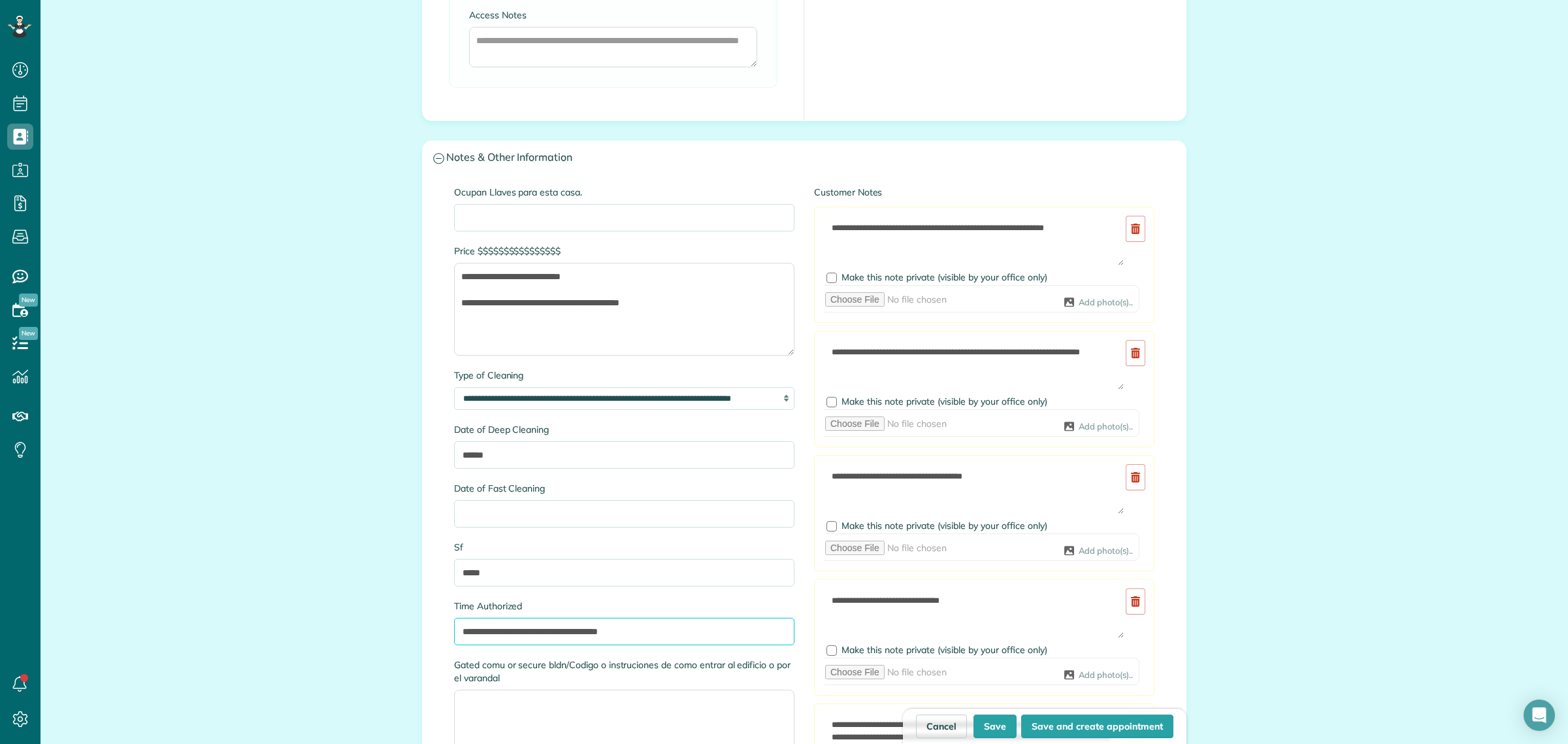
type input "**********"
click at [706, 311] on textarea "**********" at bounding box center [624, 309] width 341 height 93
click at [1056, 353] on textarea "**********" at bounding box center [974, 364] width 300 height 51
click at [854, 353] on textarea "**********" at bounding box center [974, 364] width 300 height 51
drag, startPoint x: 883, startPoint y: 368, endPoint x: 818, endPoint y: 357, distance: 65.9
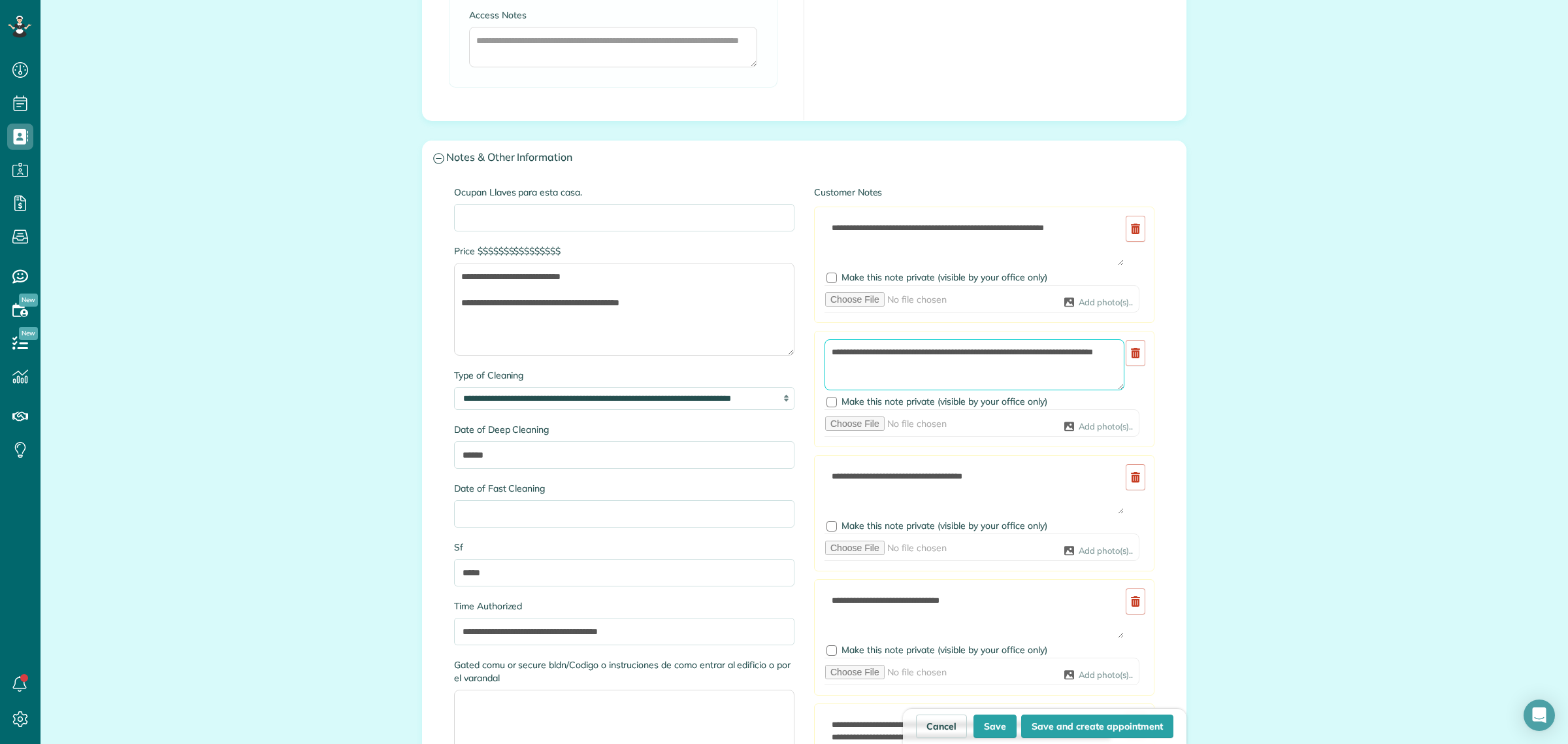
click at [824, 357] on textarea "**********" at bounding box center [974, 364] width 300 height 51
type textarea "**********"
click at [494, 309] on textarea "**********" at bounding box center [624, 309] width 341 height 93
click at [761, 314] on textarea "**********" at bounding box center [624, 309] width 341 height 93
paste textarea "**********"
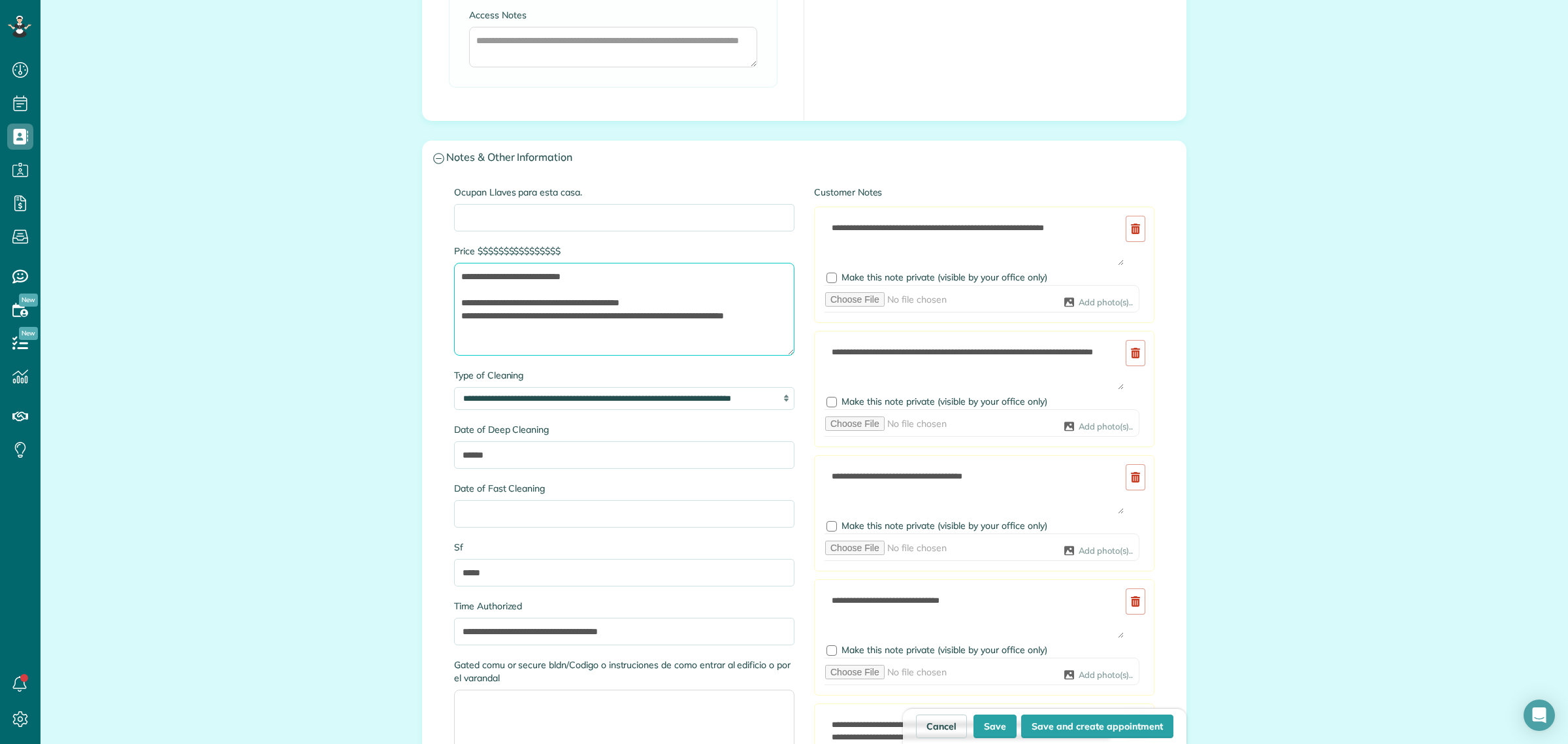
click at [601, 341] on textarea "**********" at bounding box center [624, 309] width 341 height 93
type textarea "**********"
click at [690, 636] on input "**********" at bounding box center [624, 631] width 341 height 28
click at [1133, 230] on icon at bounding box center [1136, 228] width 10 height 10
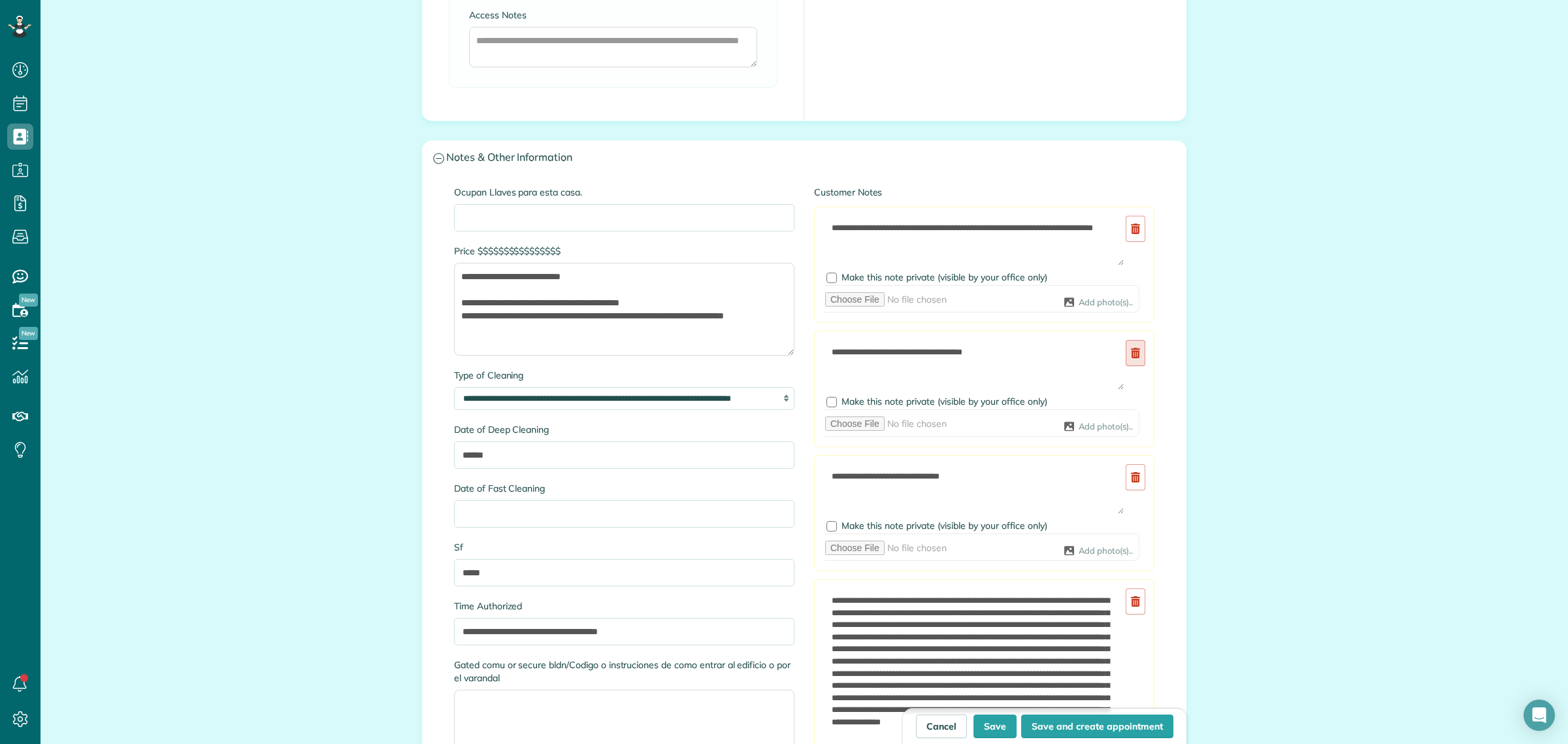
click at [1131, 357] on icon at bounding box center [1136, 353] width 10 height 10
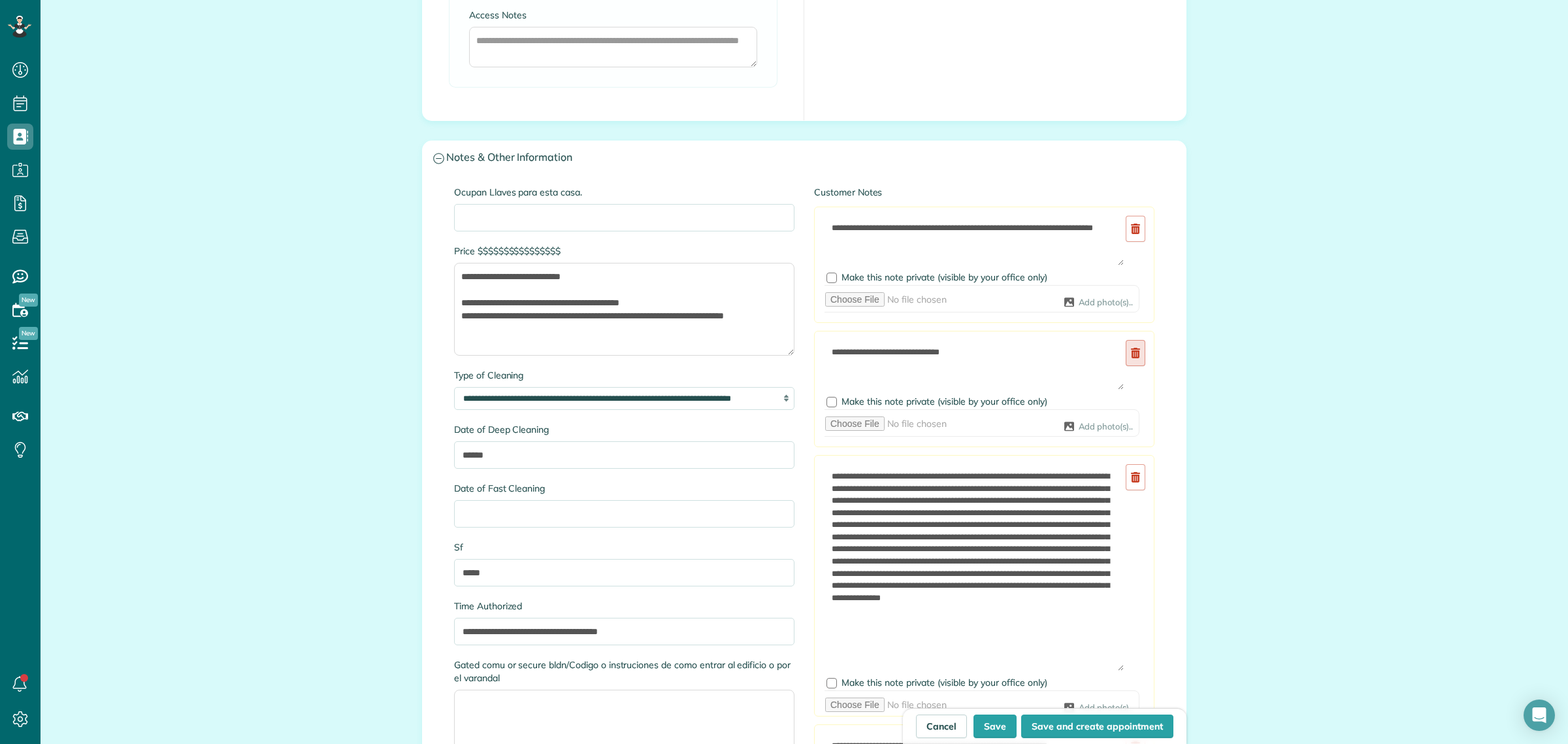
click at [1131, 355] on icon at bounding box center [1136, 353] width 10 height 10
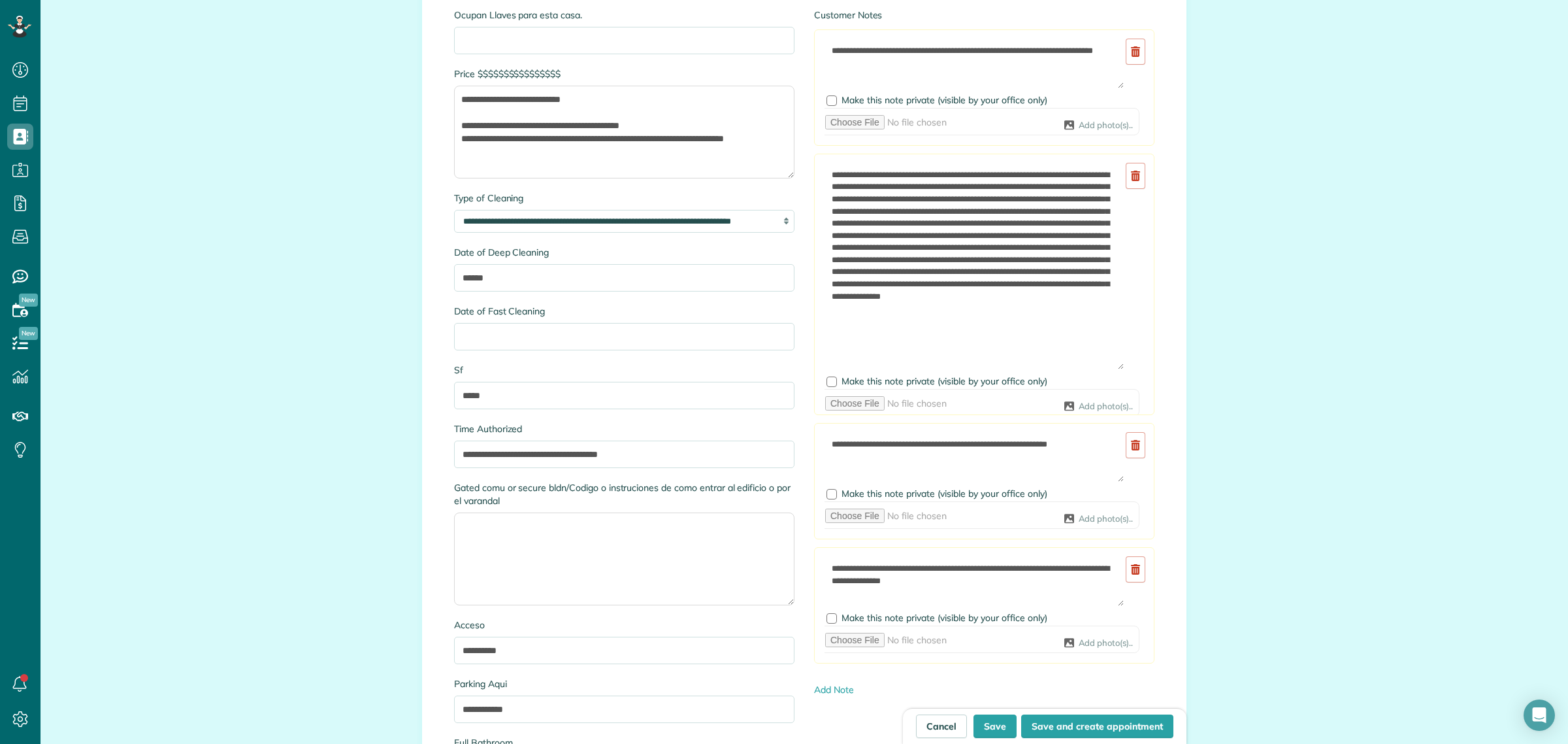
scroll to position [1307, 0]
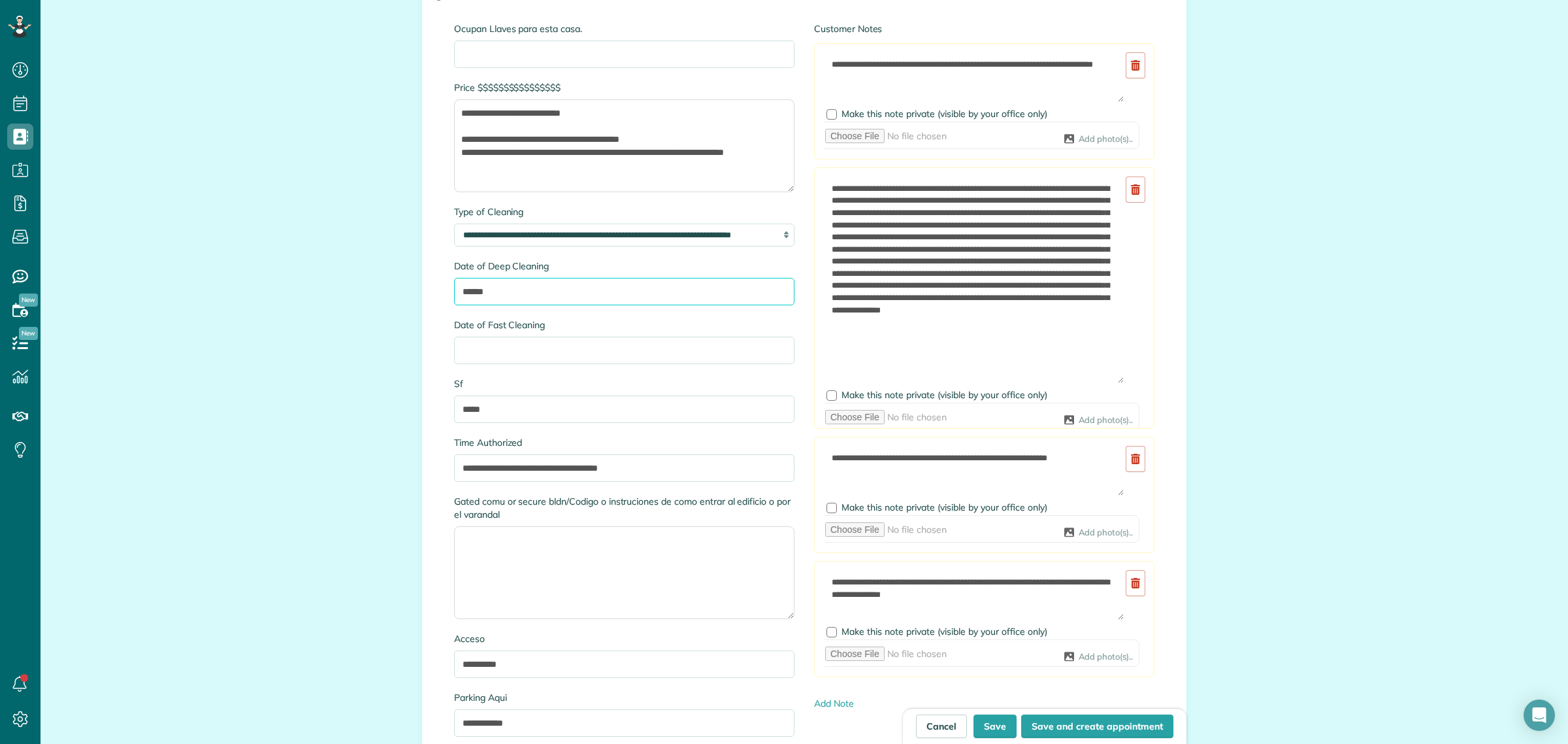
drag, startPoint x: 542, startPoint y: 295, endPoint x: 394, endPoint y: 277, distance: 149.1
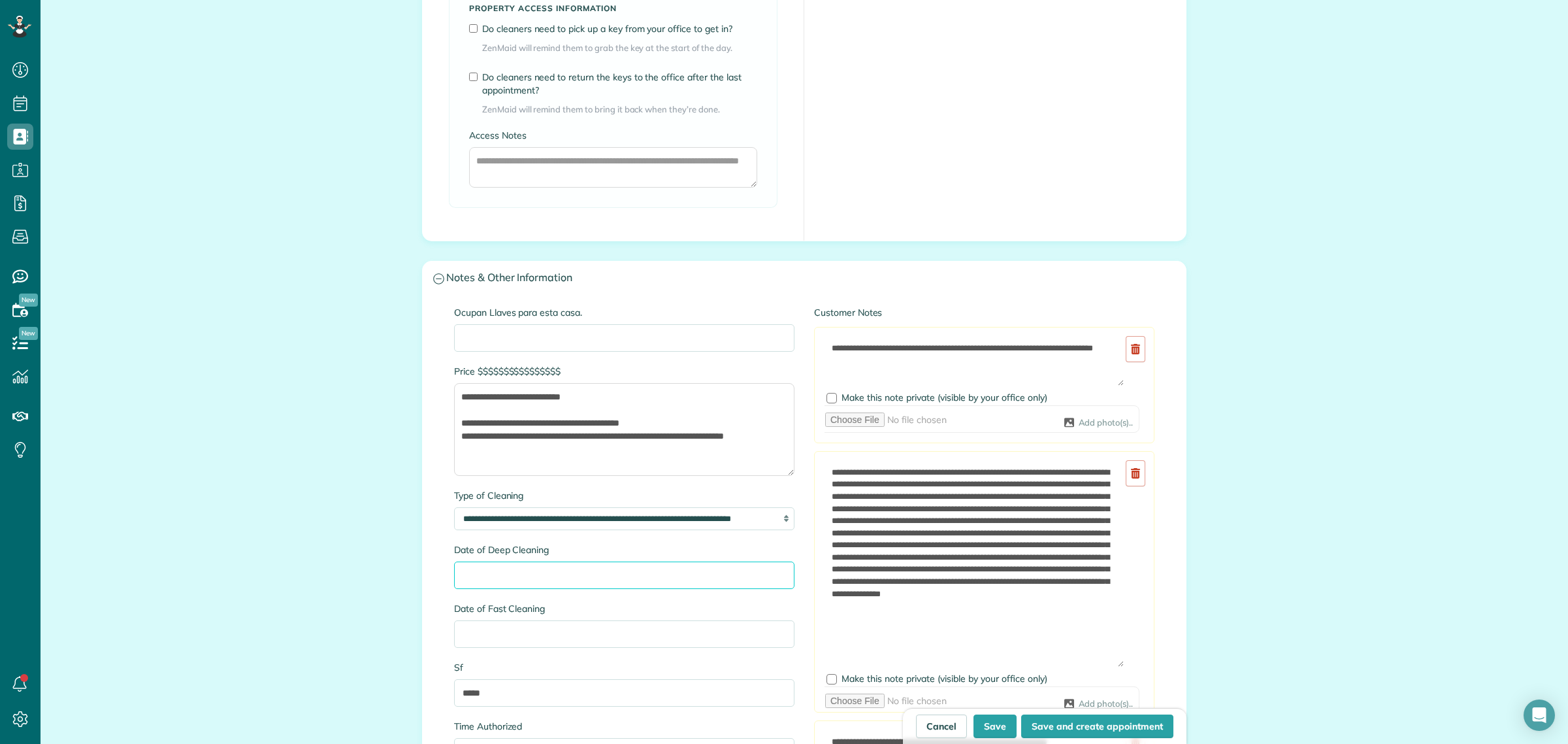
scroll to position [980, 0]
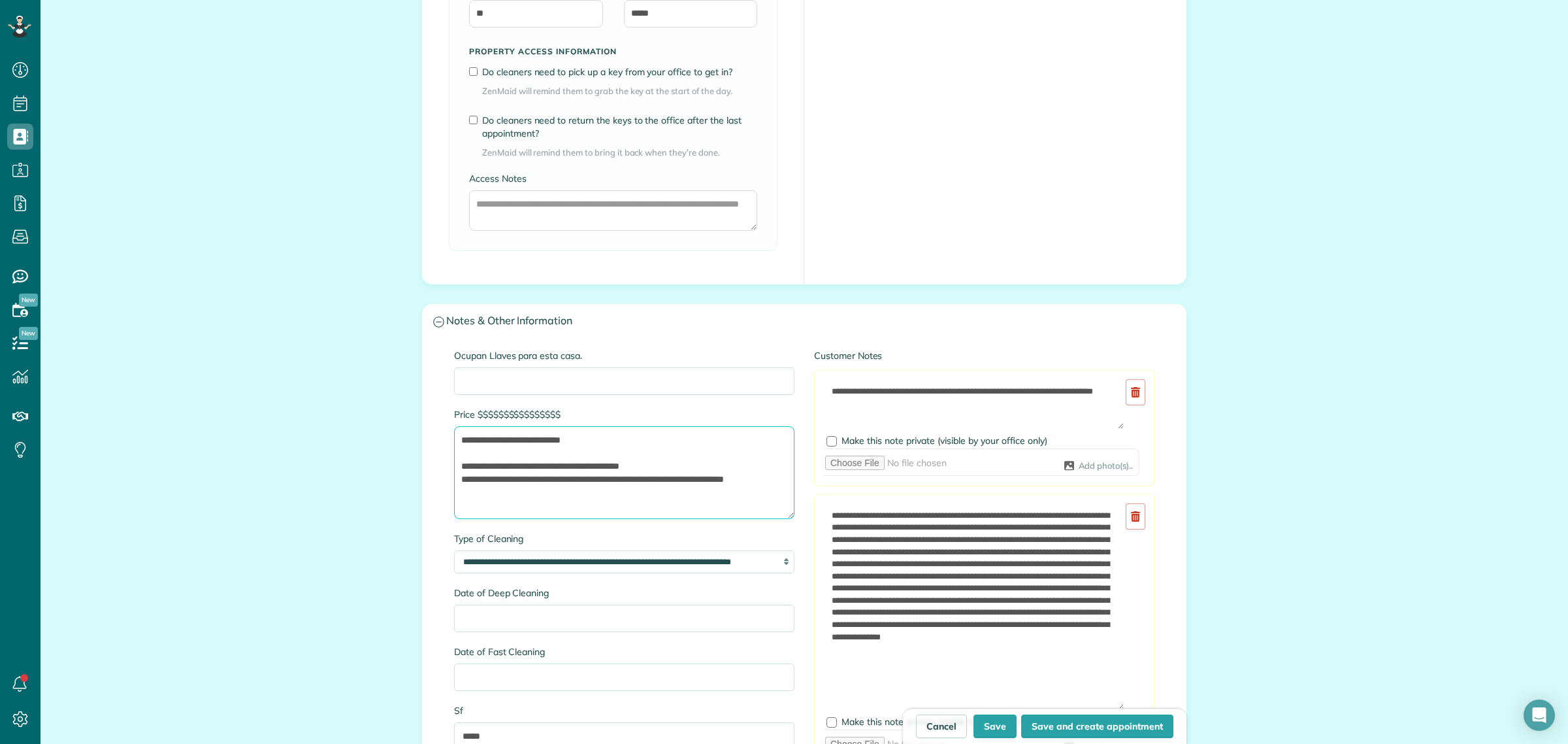
click at [626, 446] on textarea "**********" at bounding box center [624, 472] width 341 height 93
click at [474, 504] on textarea "**********" at bounding box center [624, 472] width 341 height 93
click at [558, 468] on textarea "**********" at bounding box center [624, 472] width 341 height 93
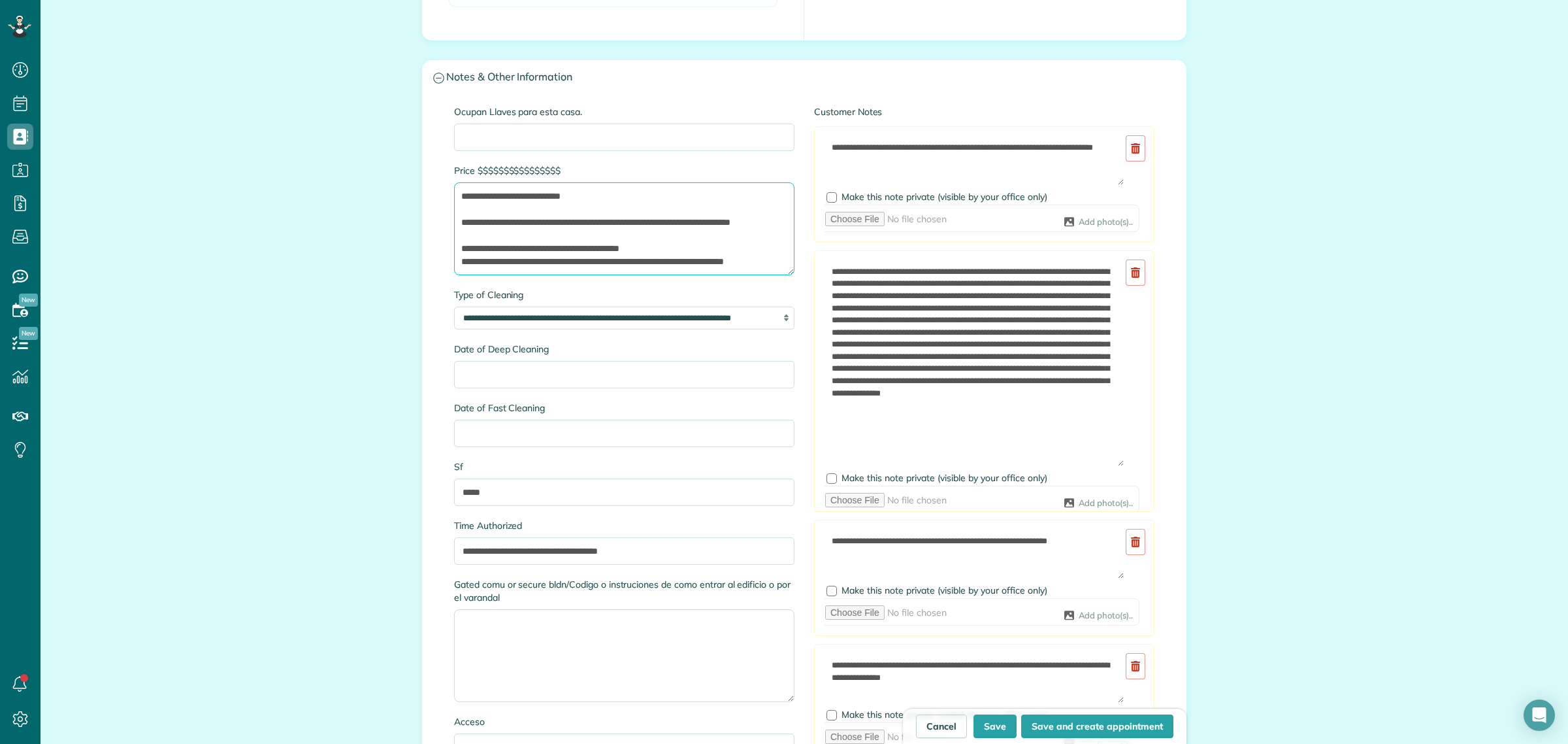
scroll to position [1226, 0]
type textarea "**********"
drag, startPoint x: 696, startPoint y: 556, endPoint x: 378, endPoint y: 528, distance: 319.2
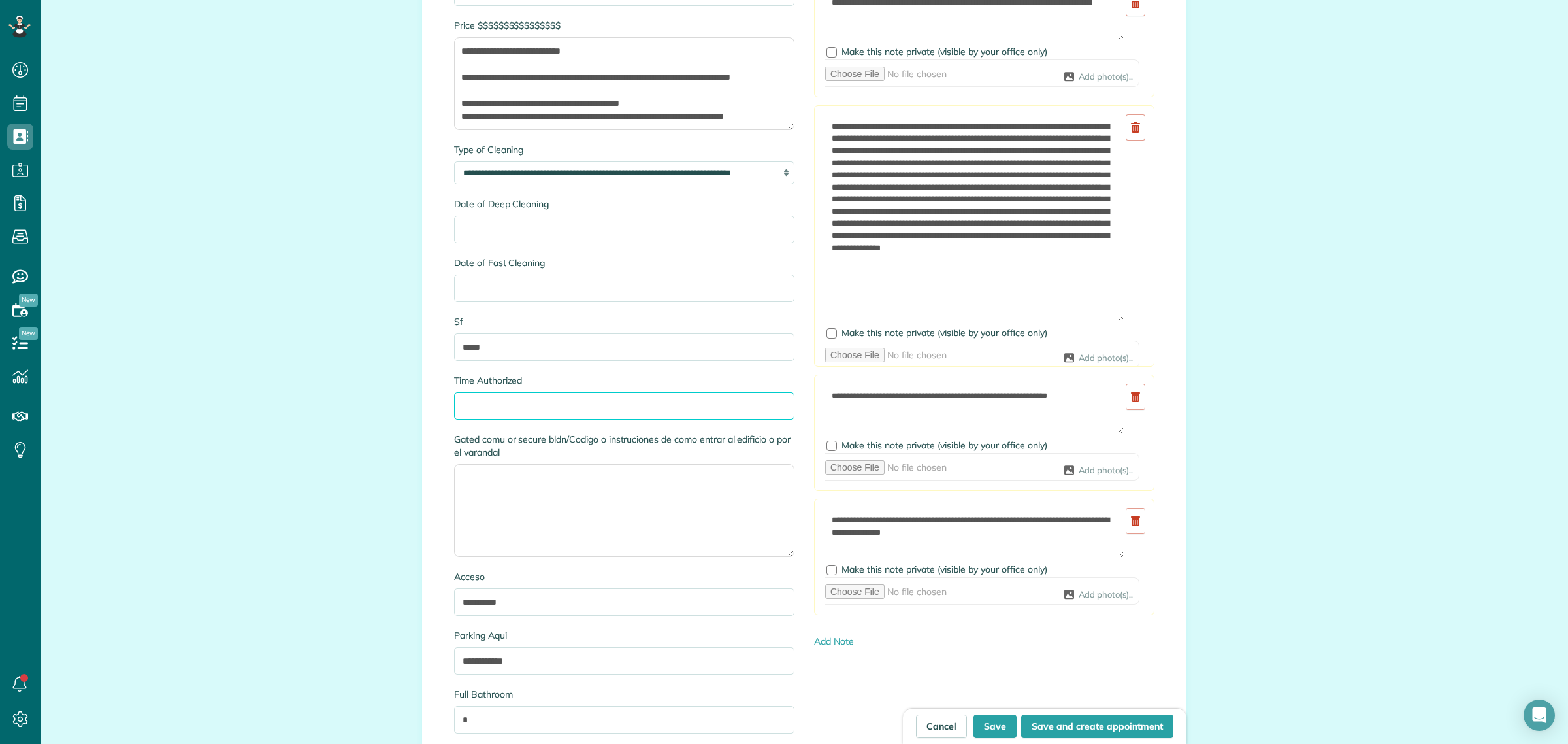
scroll to position [1389, 0]
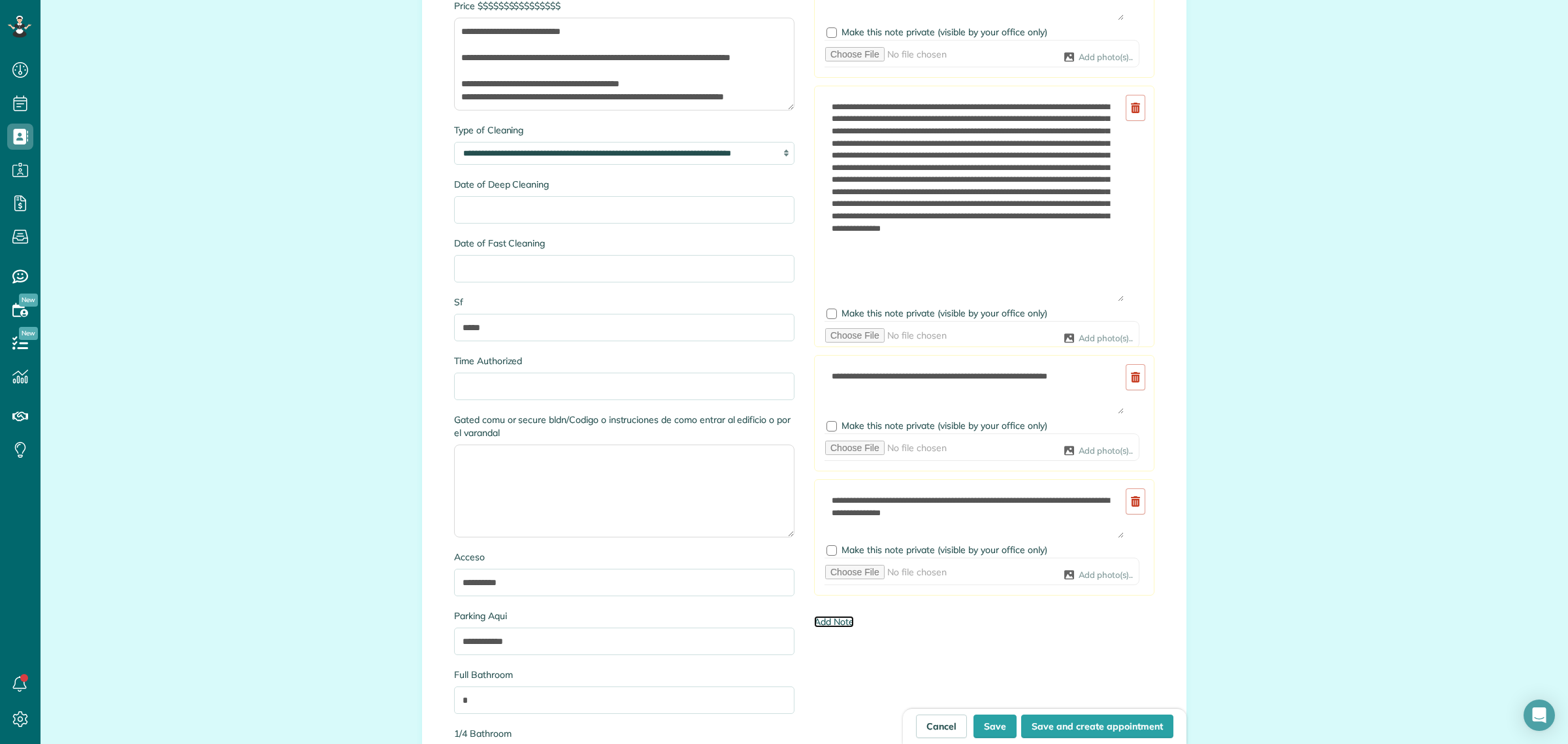
click at [833, 622] on link "Add Note" at bounding box center [834, 621] width 40 height 12
click at [882, 633] on textarea at bounding box center [974, 637] width 300 height 51
paste textarea "**********"
click at [828, 680] on div at bounding box center [832, 674] width 10 height 10
click at [1055, 647] on textarea "**********" at bounding box center [974, 637] width 300 height 51
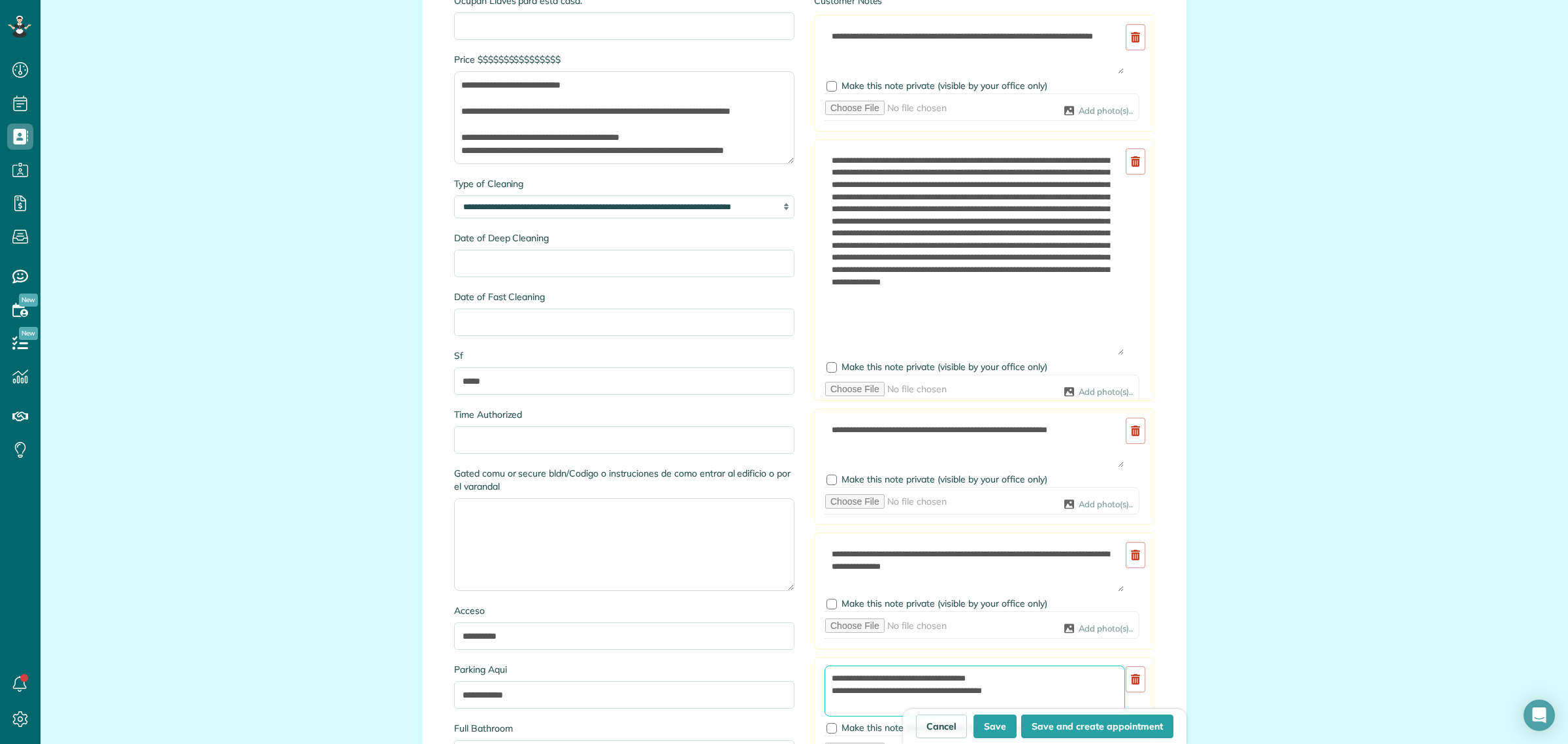
scroll to position [1226, 0]
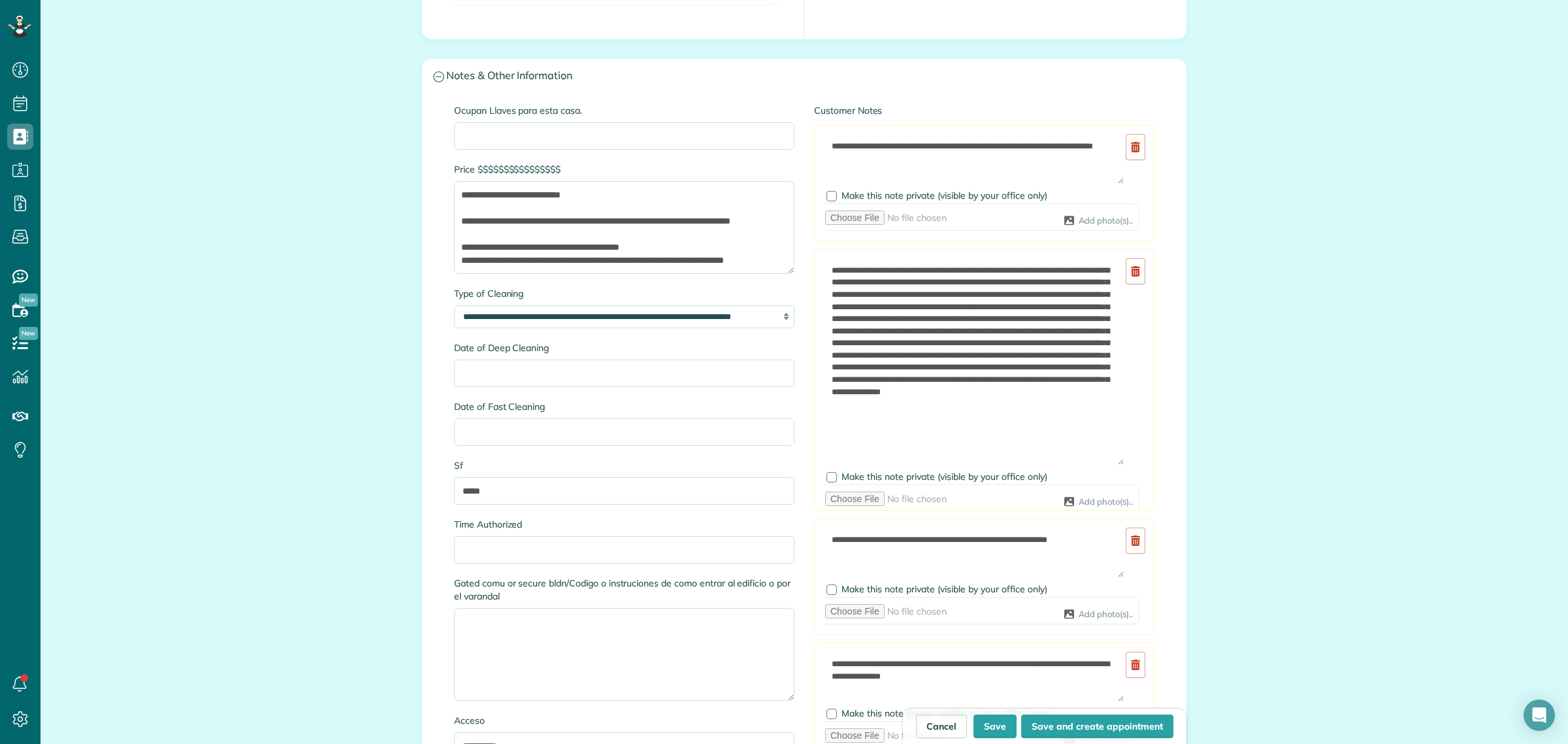
type textarea "**********"
click at [716, 196] on textarea "**********" at bounding box center [624, 227] width 341 height 93
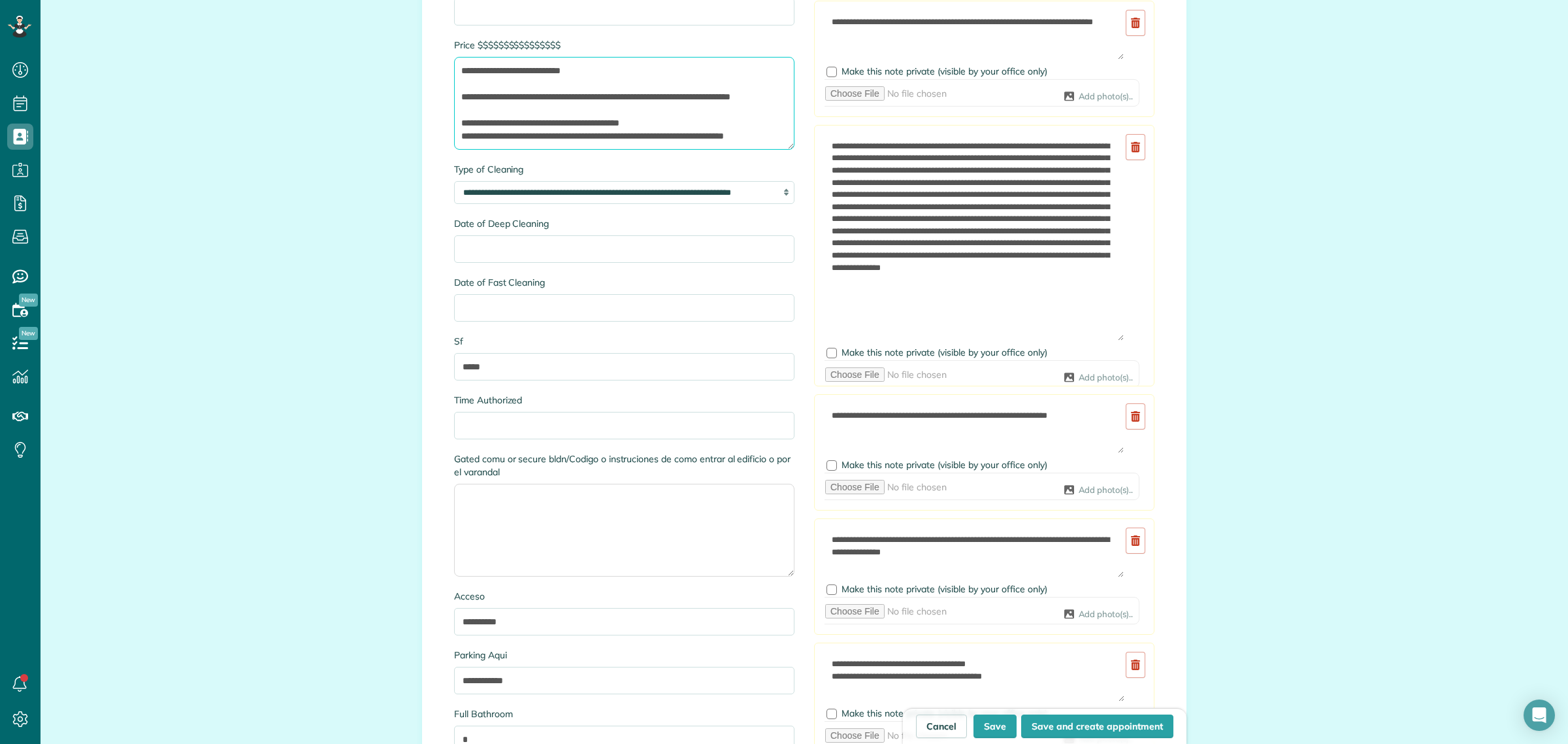
scroll to position [1389, 0]
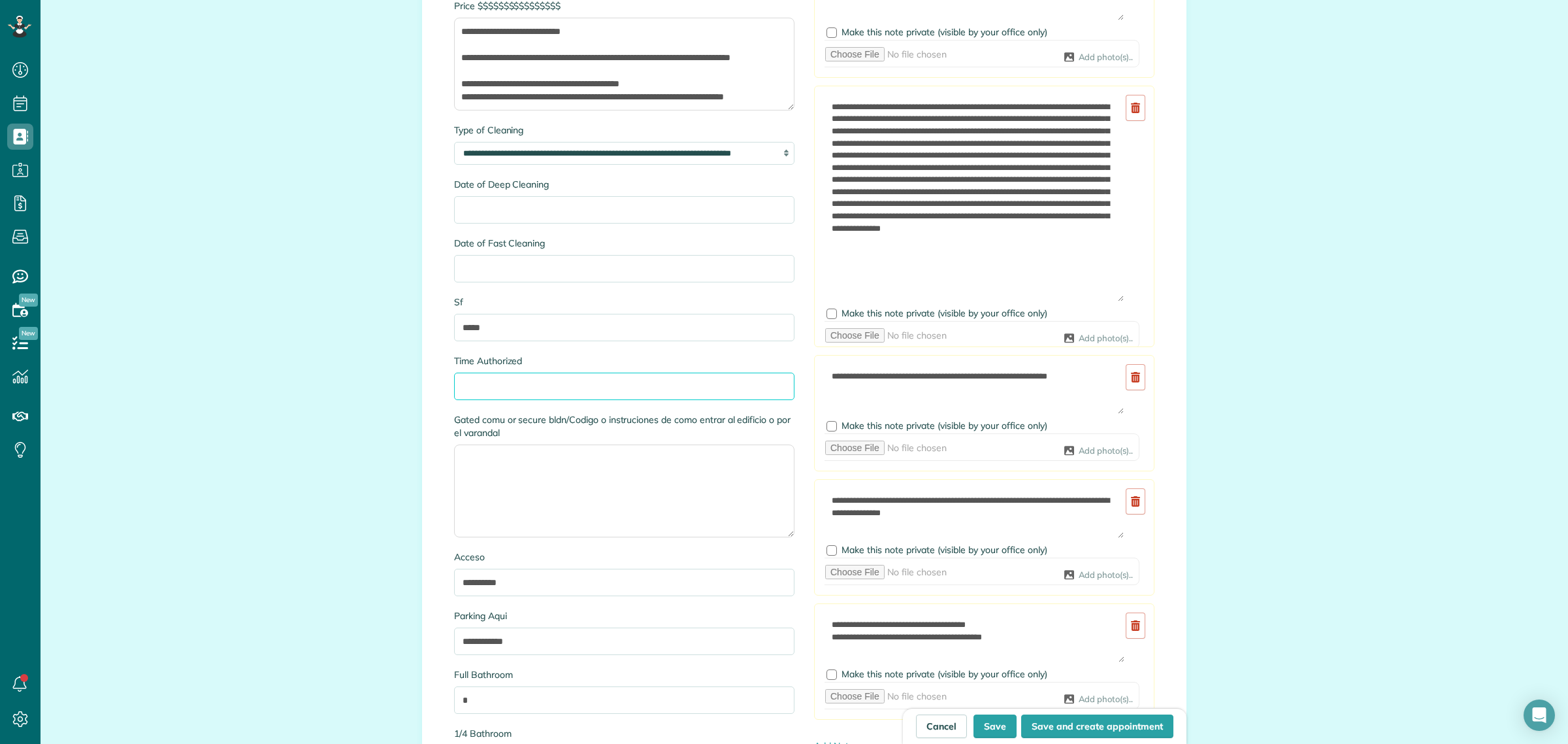
click at [493, 389] on input "Time Authorized" at bounding box center [624, 386] width 341 height 28
type input "**********"
click at [1004, 727] on button "Save" at bounding box center [995, 727] width 43 height 24
type input "**********"
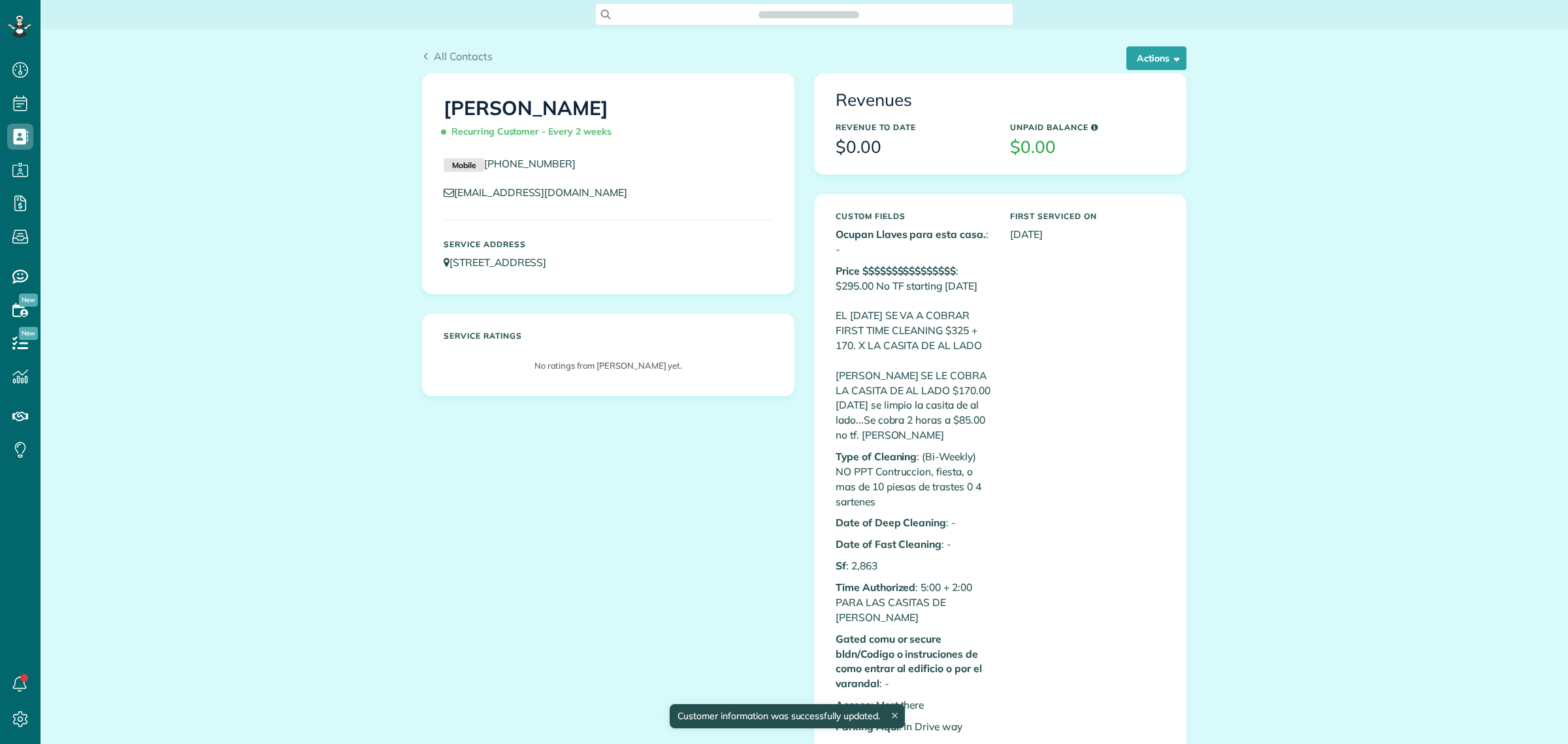
scroll to position [6, 6]
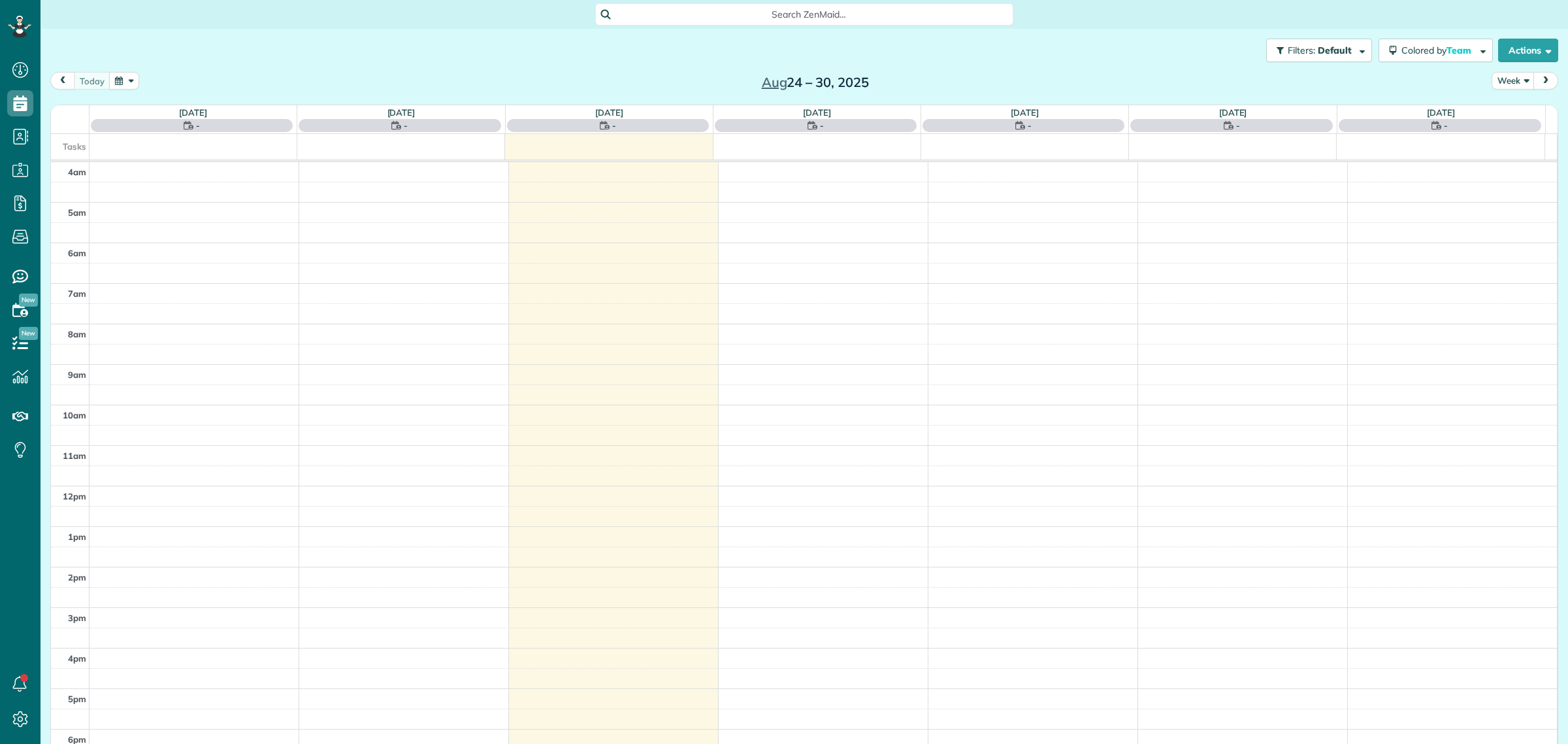
scroll to position [55, 0]
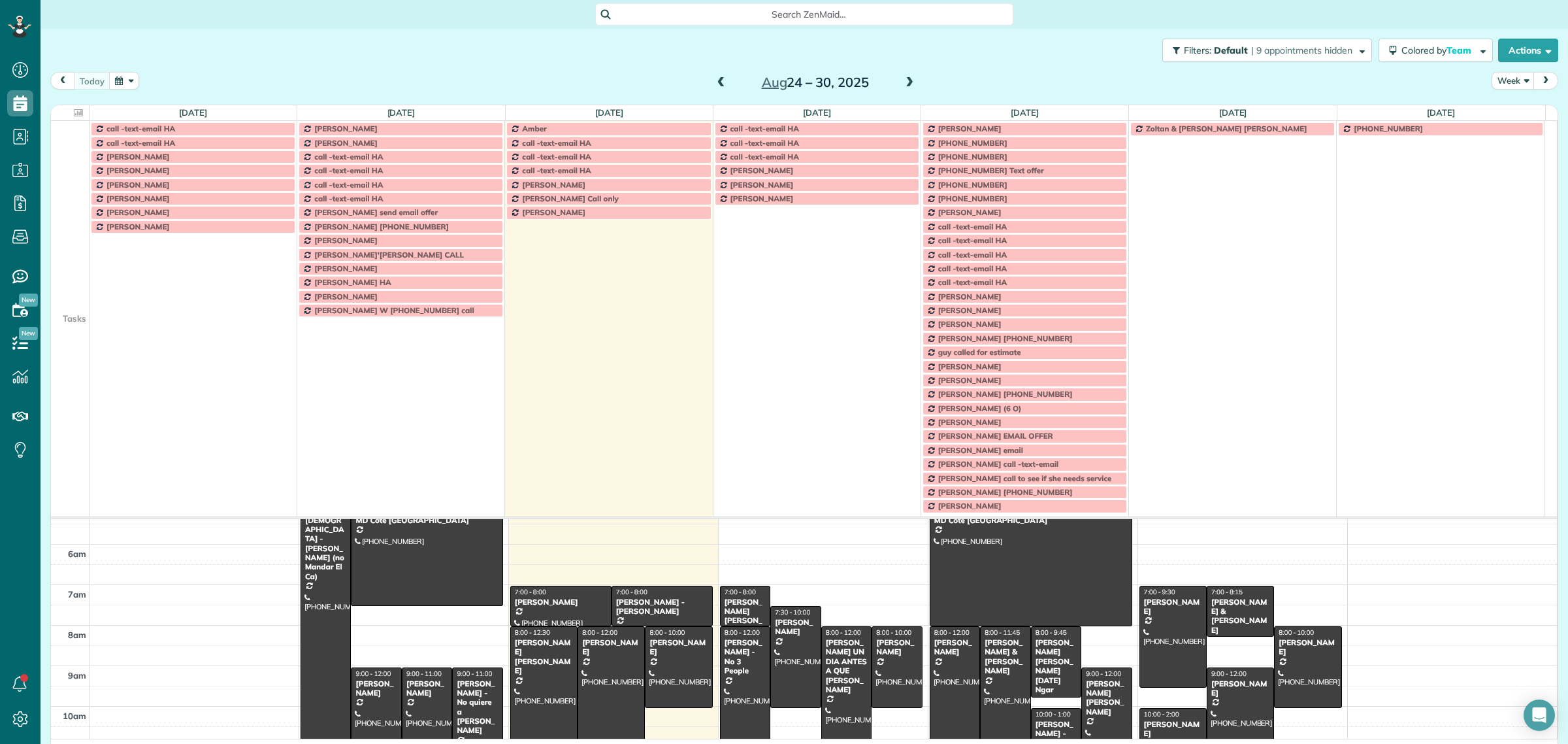
click at [80, 203] on td at bounding box center [70, 198] width 39 height 13
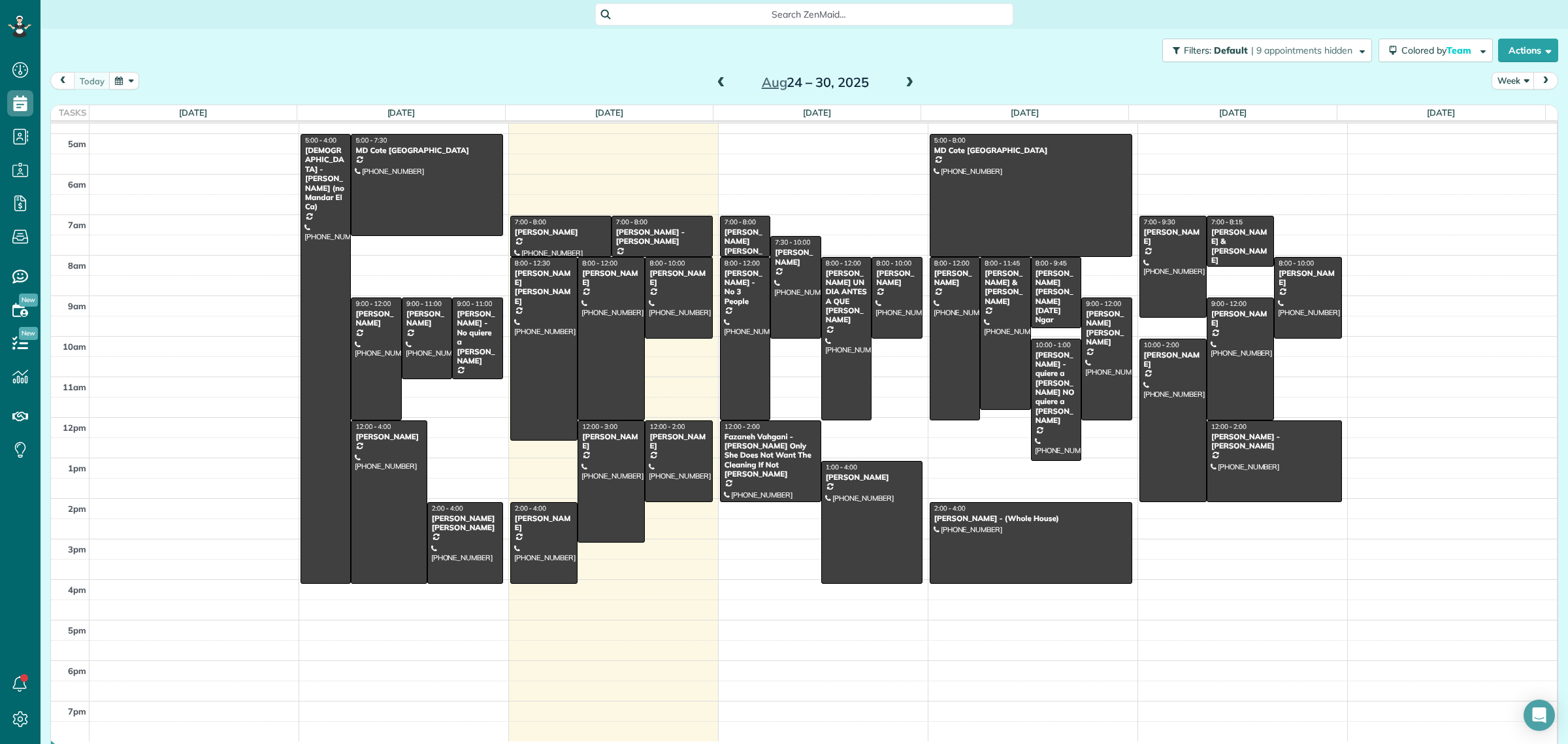
scroll to position [17, 0]
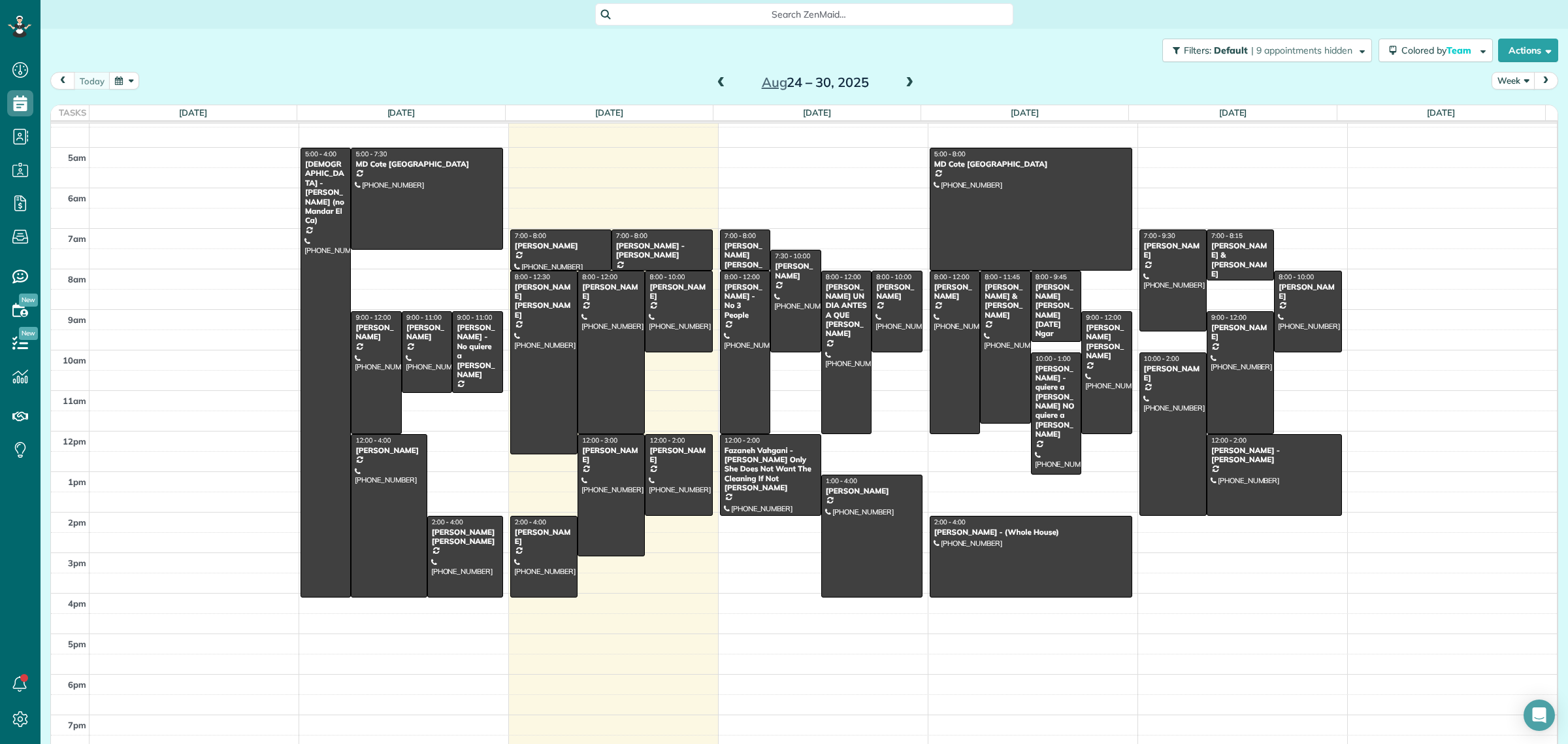
click at [1501, 78] on button "Week" at bounding box center [1513, 81] width 43 height 17
click at [1505, 111] on link "Day" at bounding box center [1543, 111] width 103 height 26
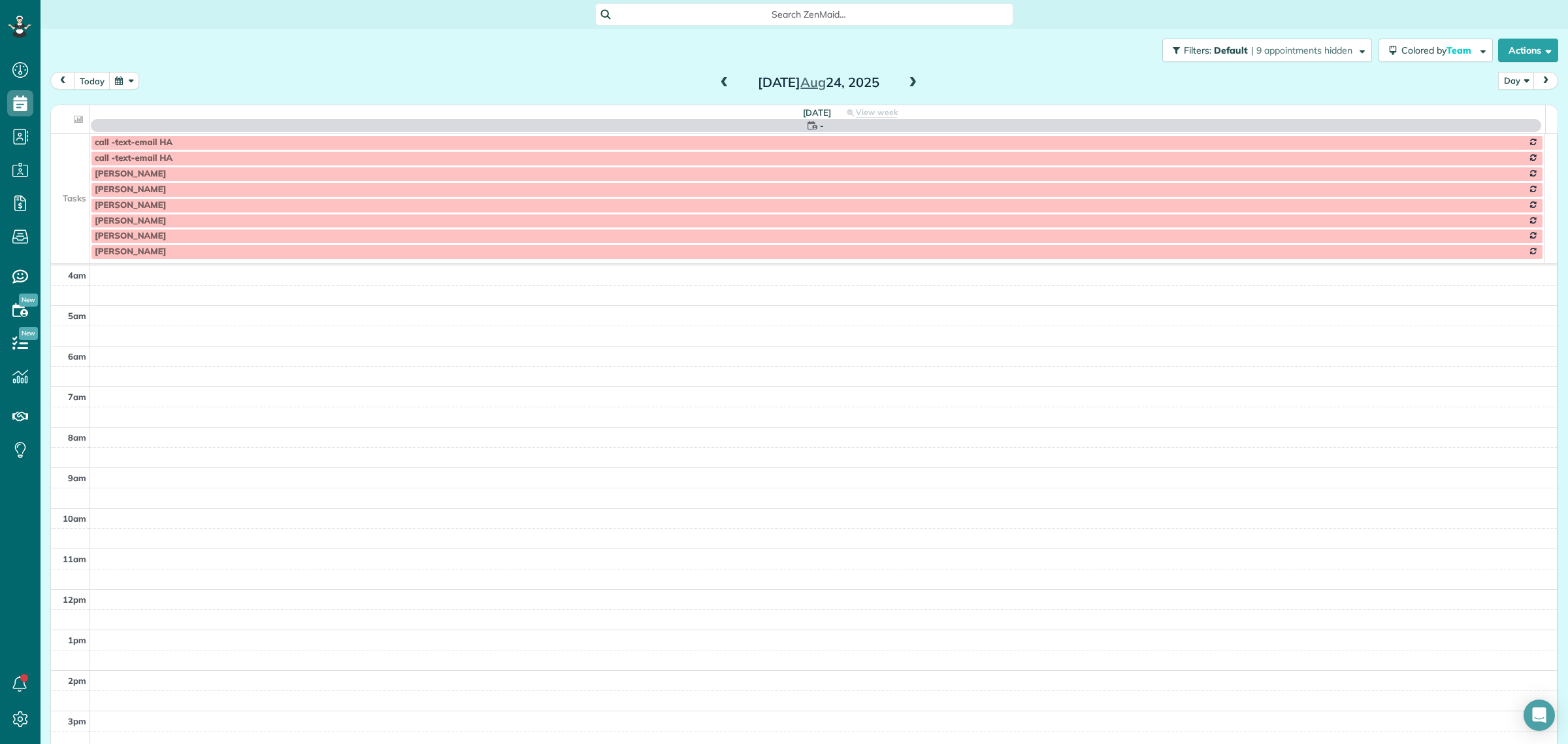
scroll to position [122, 0]
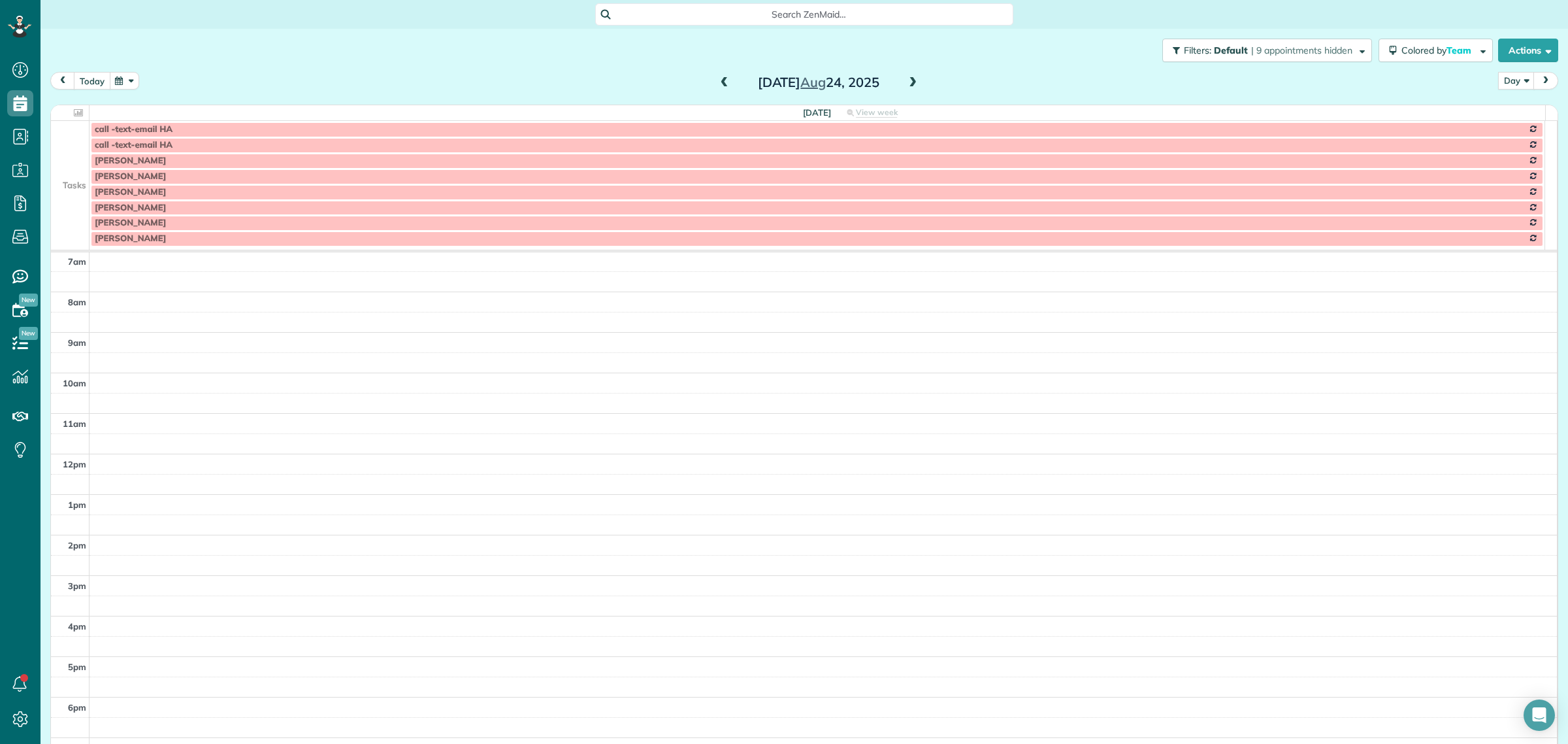
click at [86, 78] on button "today" at bounding box center [92, 81] width 36 height 17
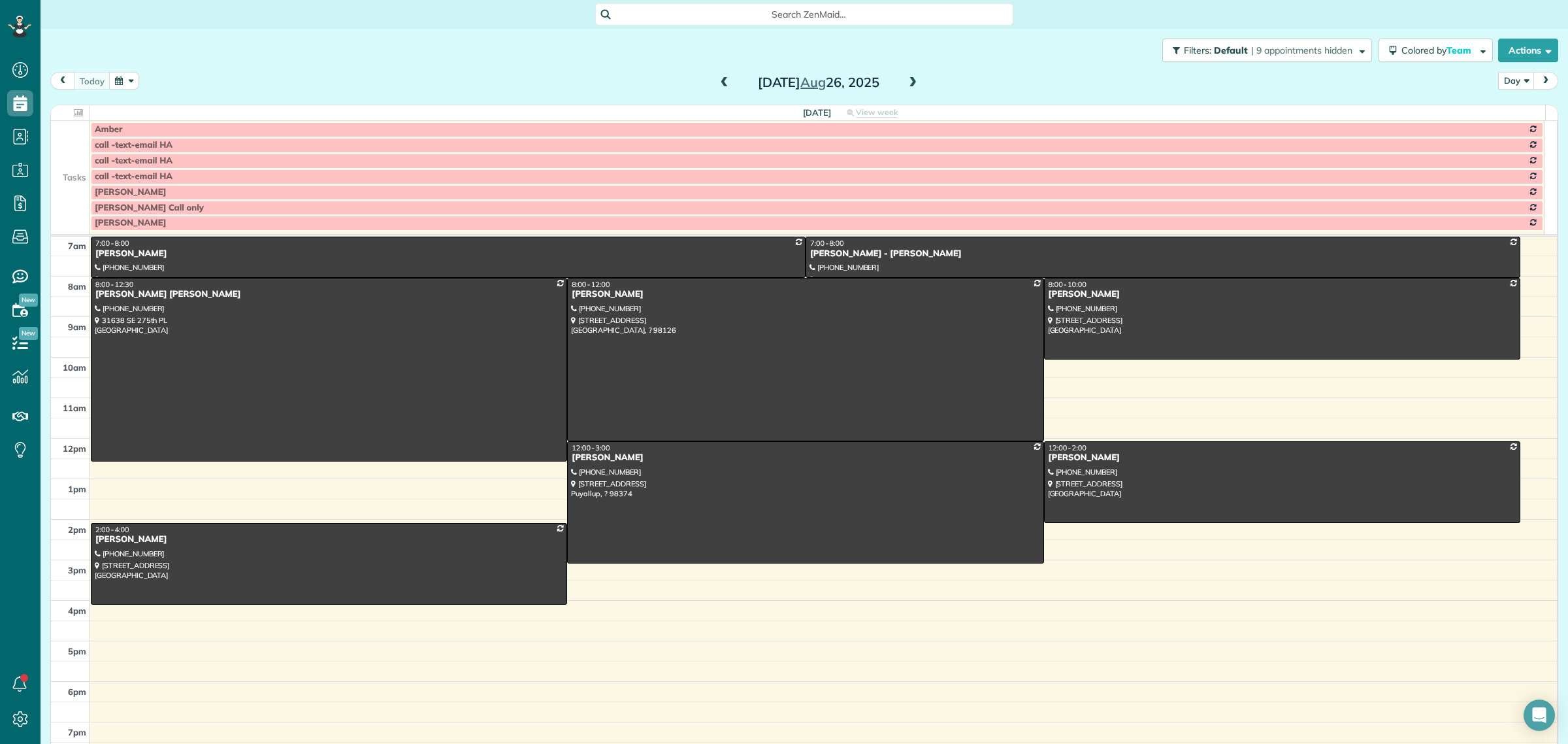
click at [70, 181] on td at bounding box center [70, 177] width 39 height 16
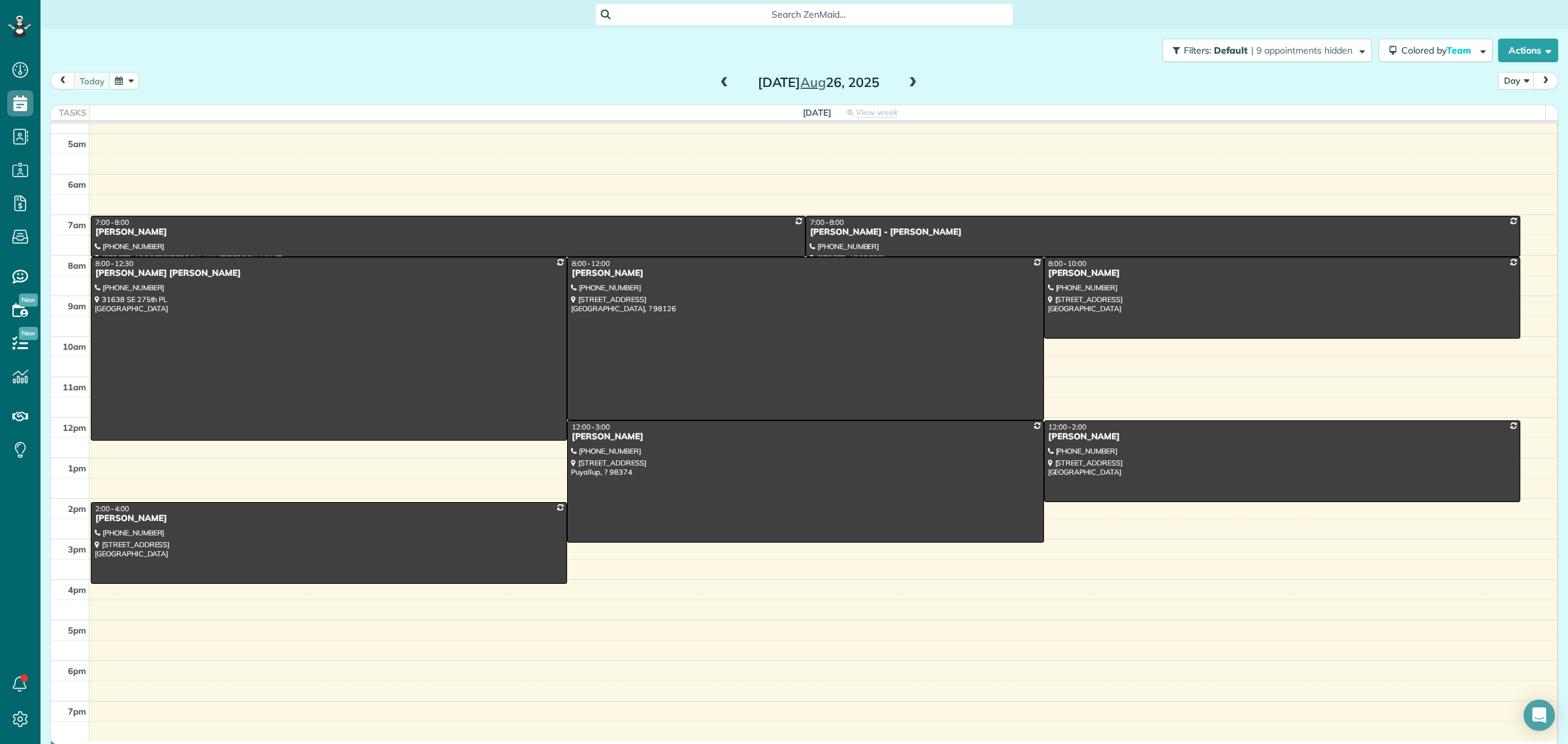
scroll to position [17, 0]
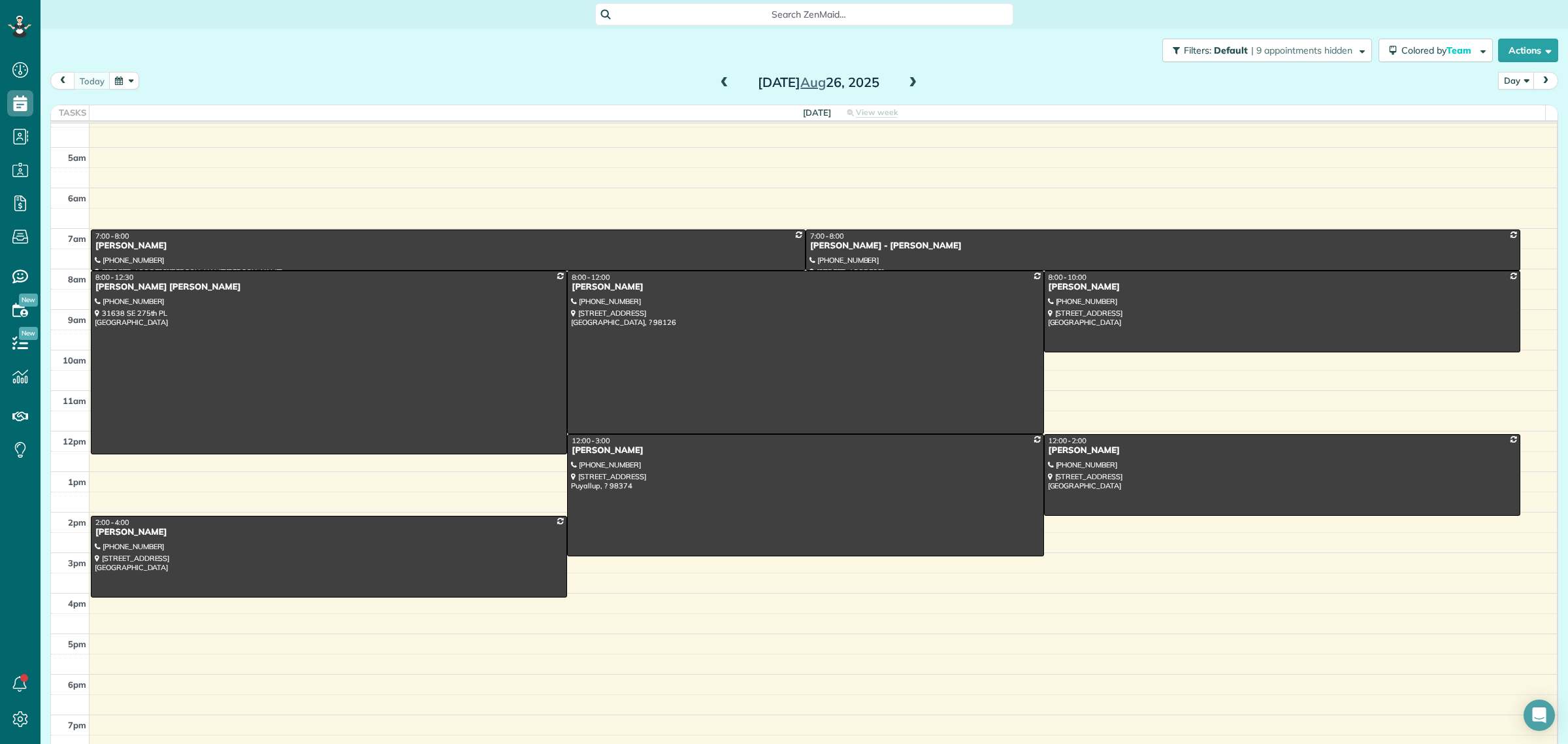
click at [910, 85] on span at bounding box center [912, 82] width 14 height 12
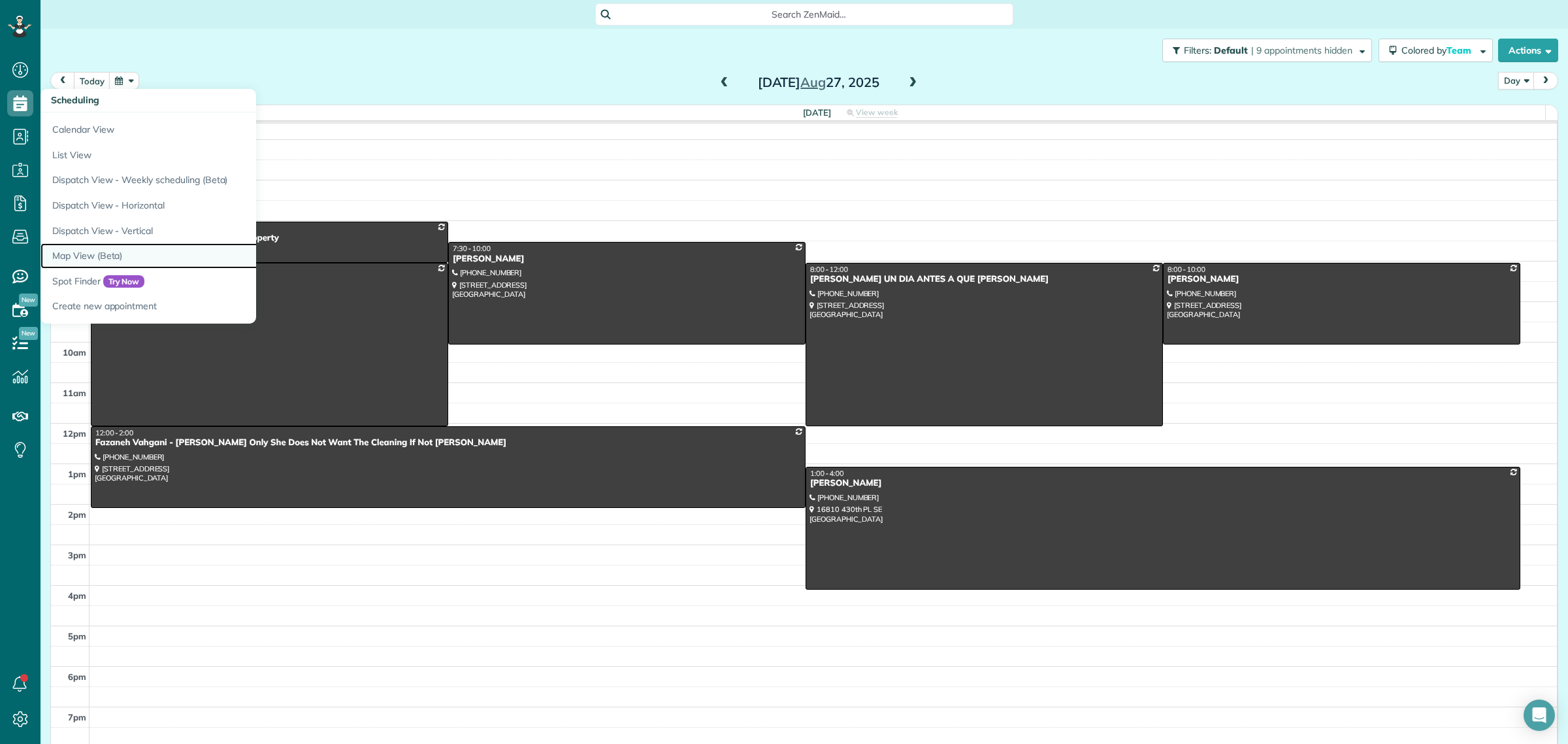
click at [72, 256] on link "Map View (Beta)" at bounding box center [204, 256] width 326 height 25
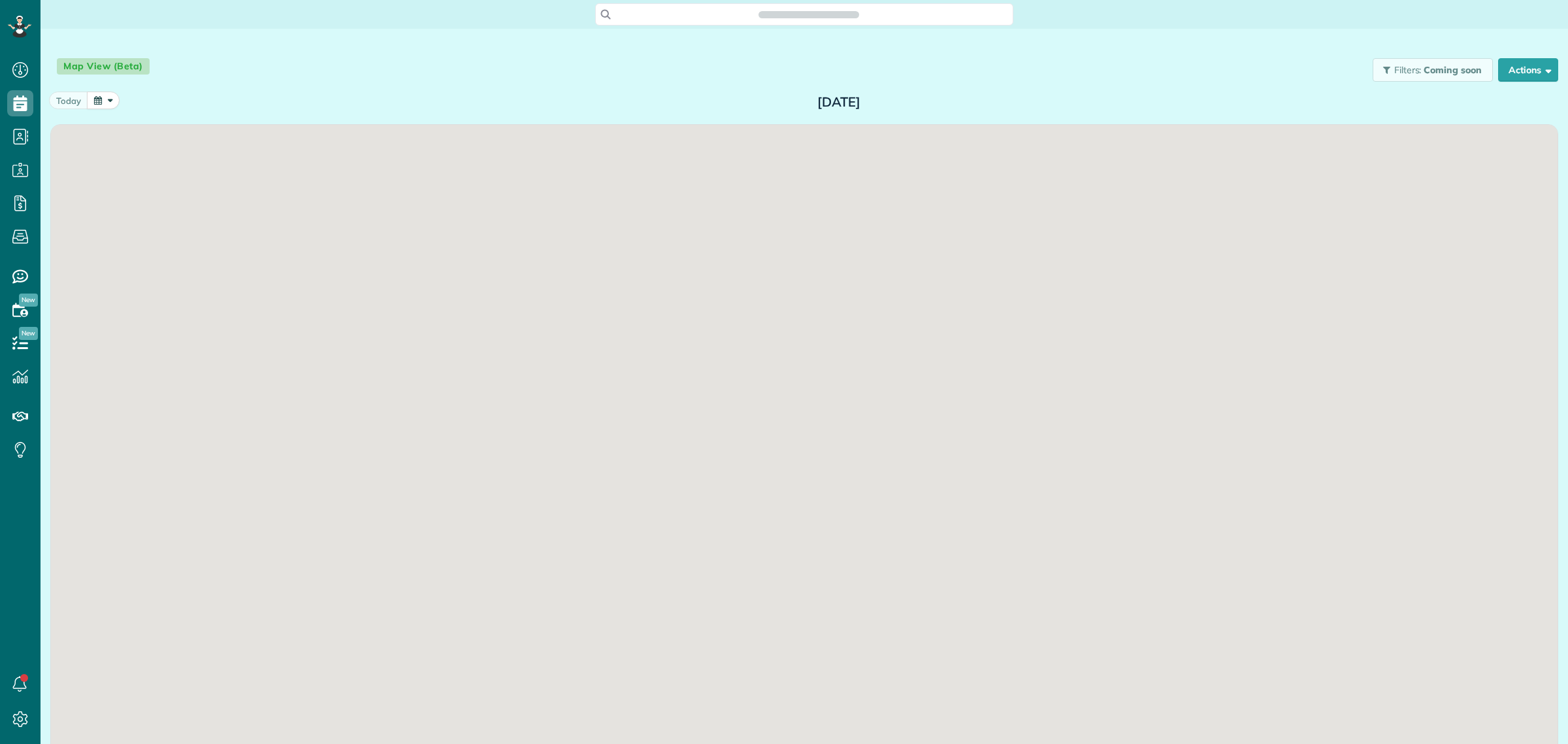
scroll to position [6, 6]
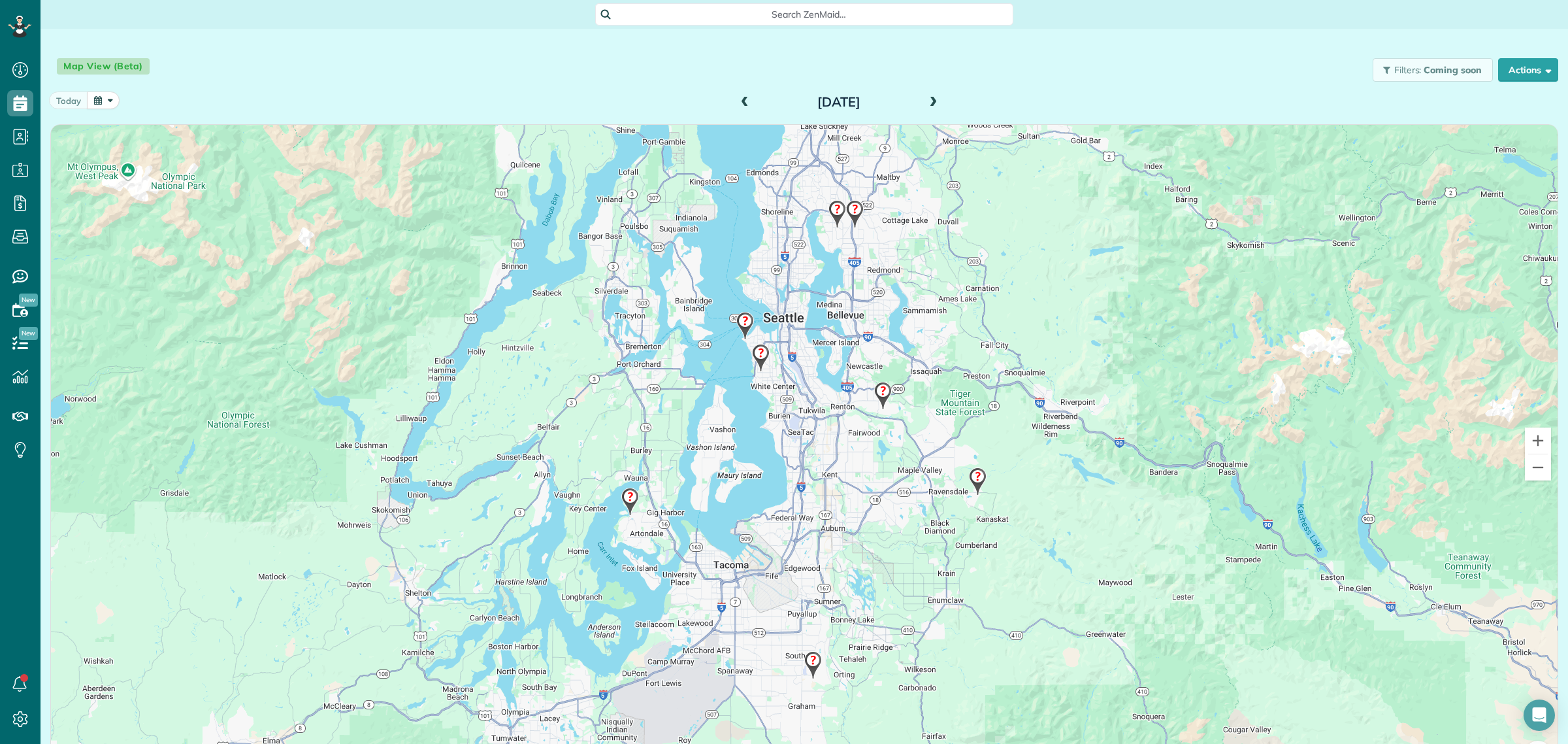
click at [931, 105] on span at bounding box center [933, 102] width 14 height 12
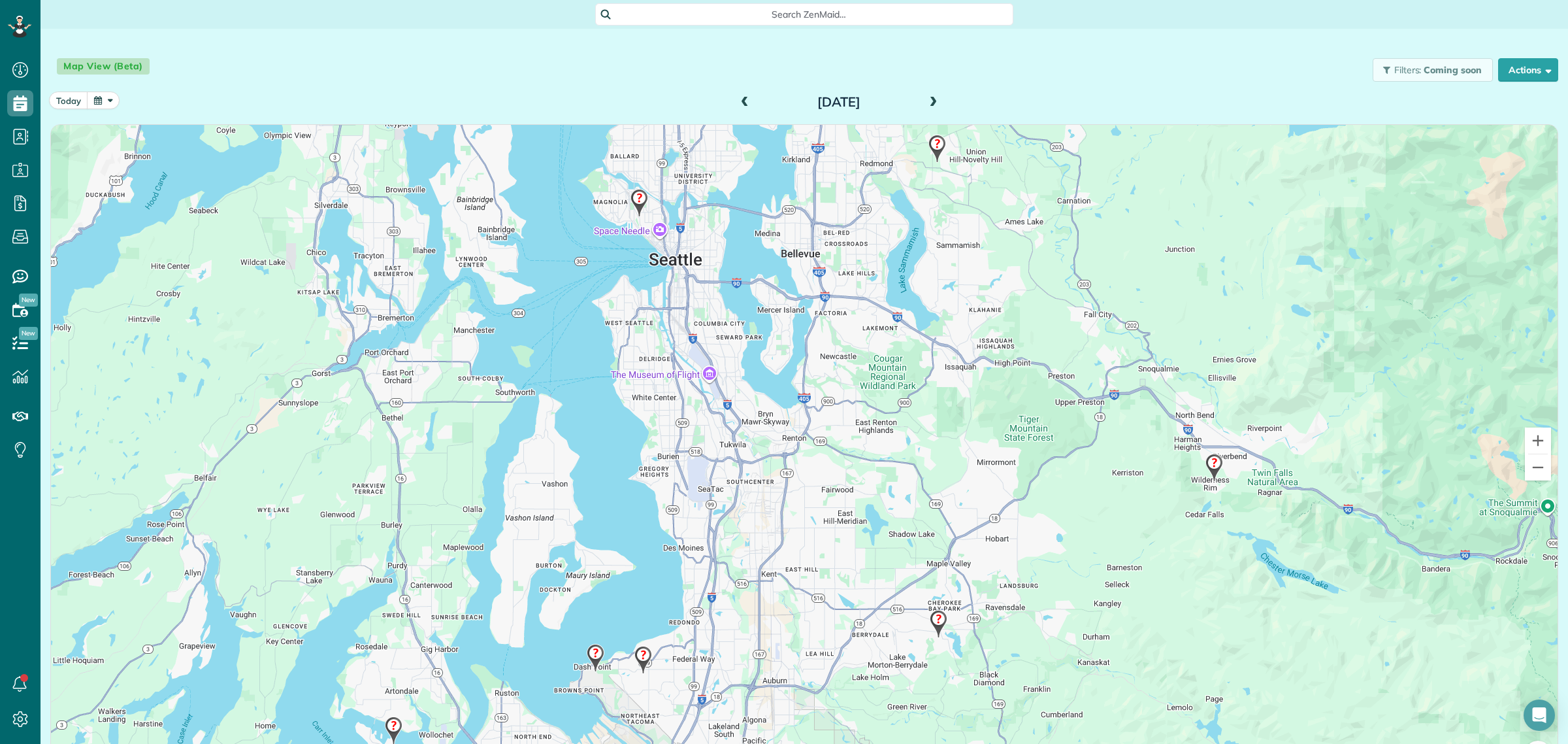
click at [584, 654] on img at bounding box center [595, 658] width 28 height 39
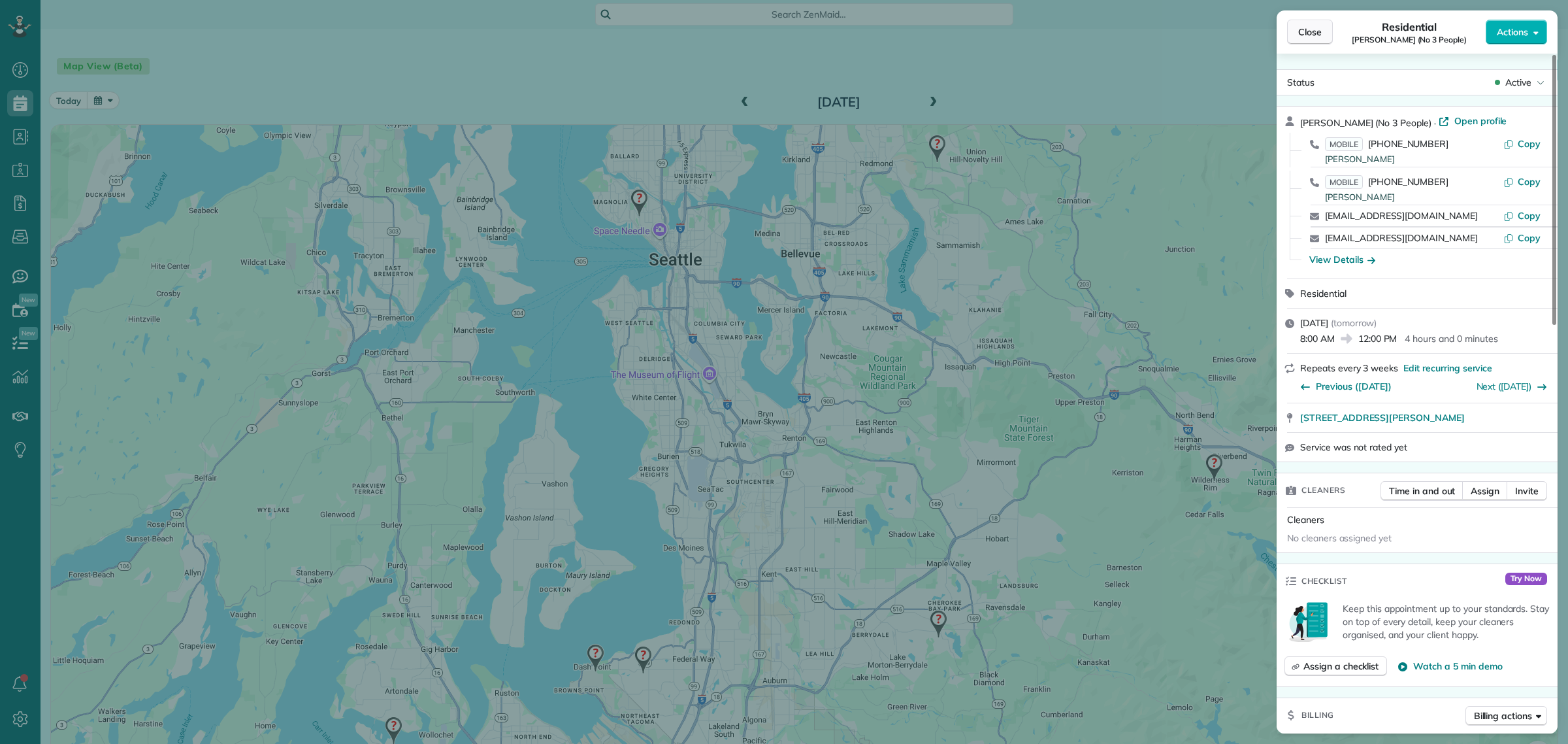
click at [1296, 27] on button "Close" at bounding box center [1310, 32] width 46 height 25
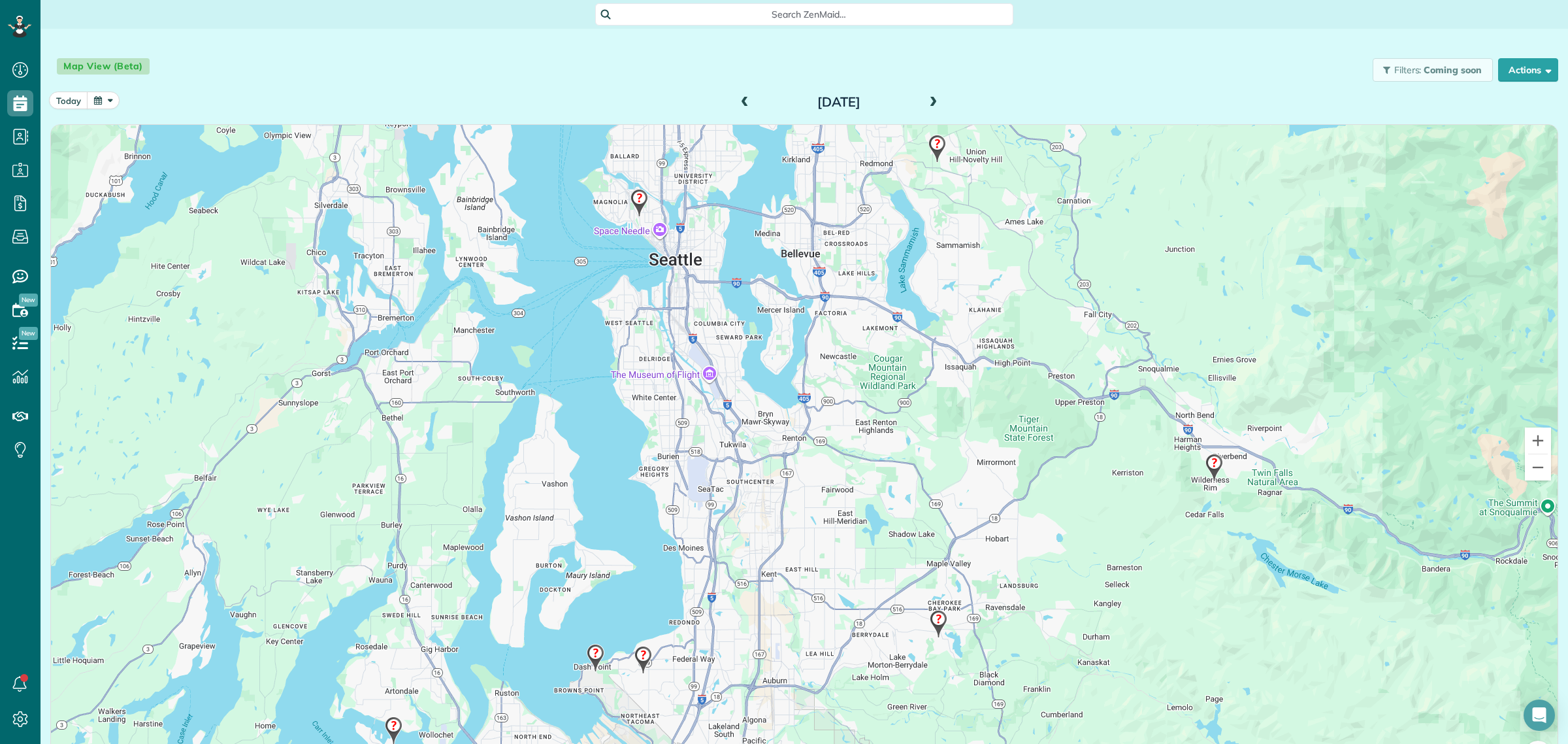
click at [635, 655] on img at bounding box center [642, 659] width 28 height 39
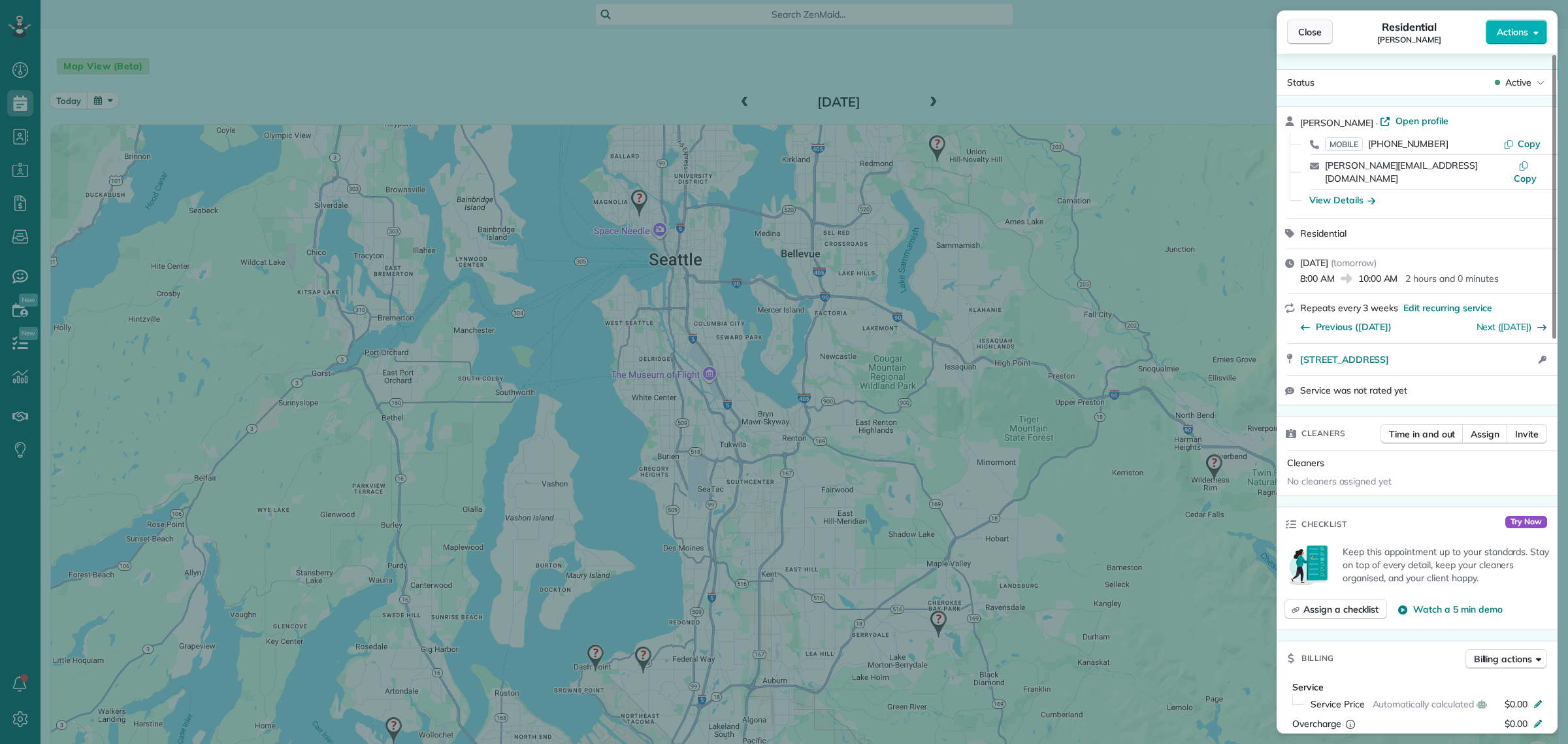
click at [1301, 36] on span "Close" at bounding box center [1310, 32] width 24 height 13
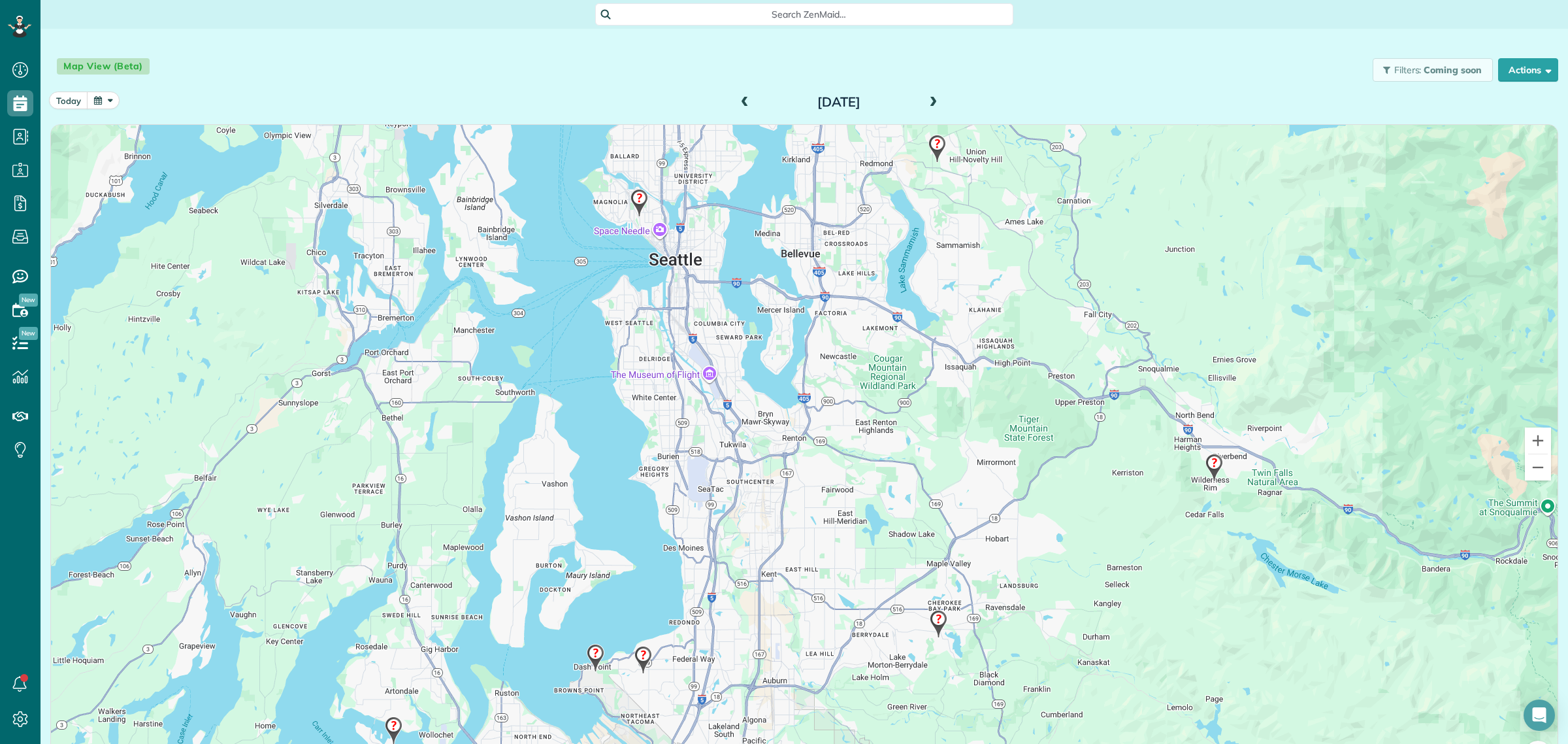
click at [641, 658] on img at bounding box center [642, 659] width 28 height 39
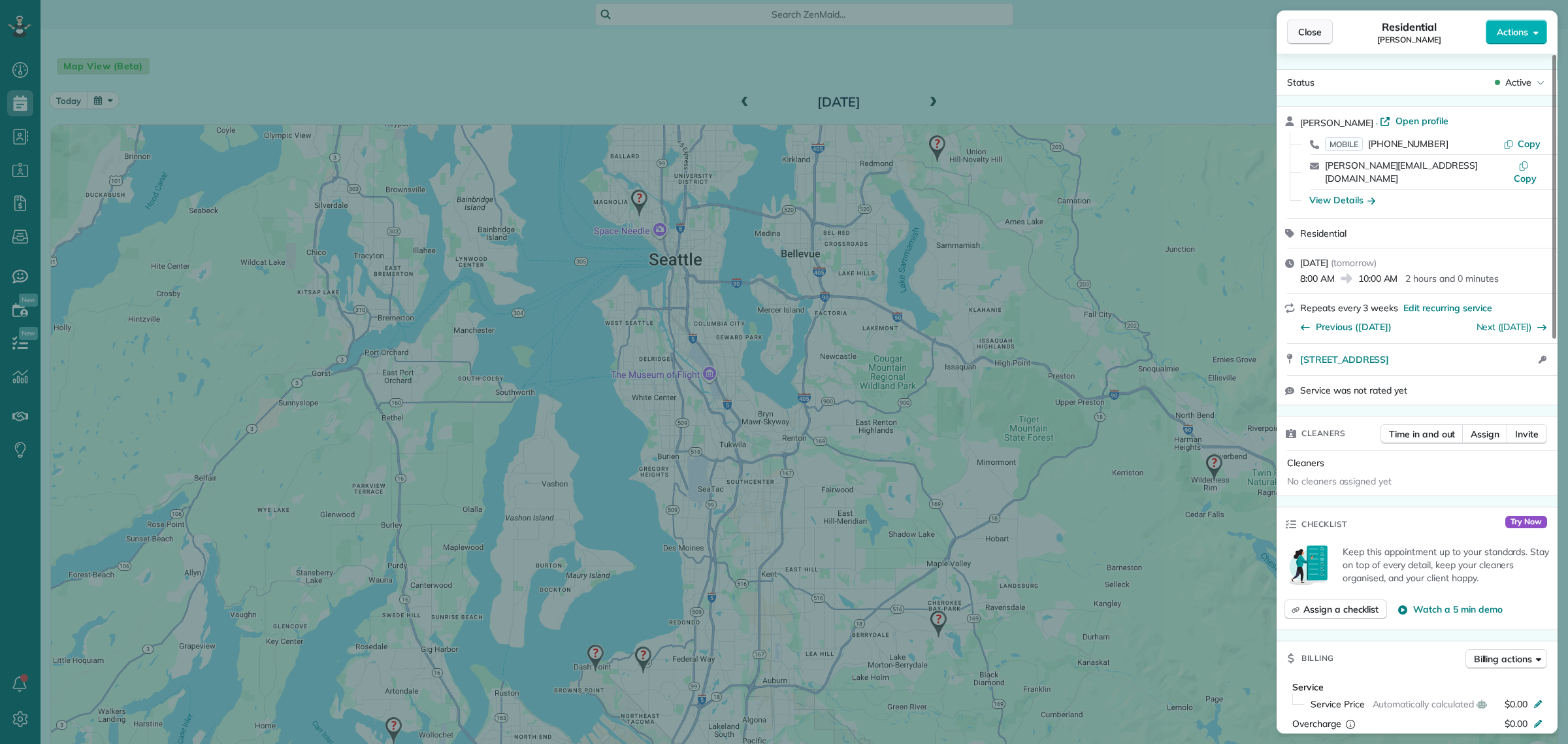
click at [1308, 29] on span "Close" at bounding box center [1310, 32] width 24 height 13
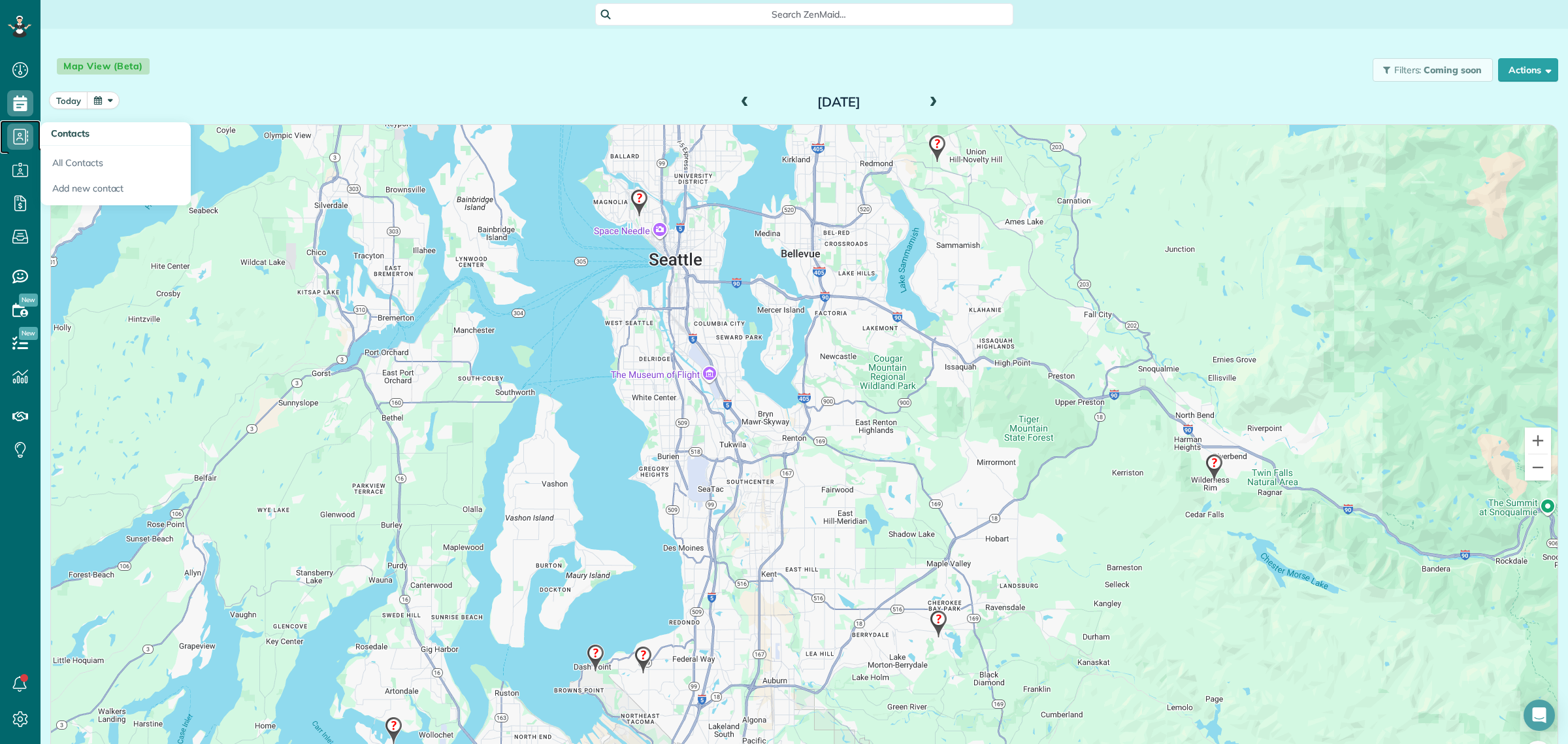
click at [18, 136] on icon at bounding box center [20, 136] width 26 height 26
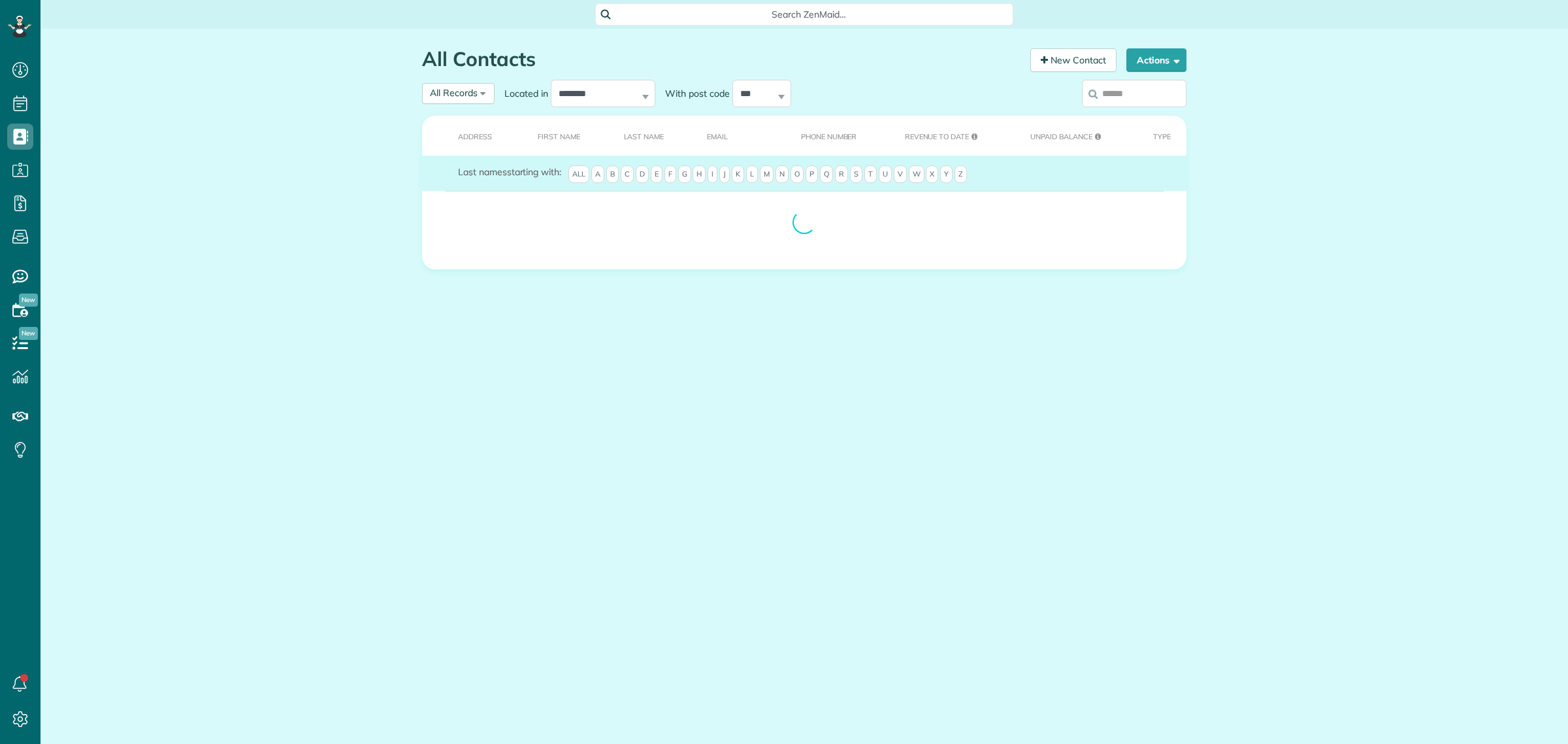
scroll to position [6, 6]
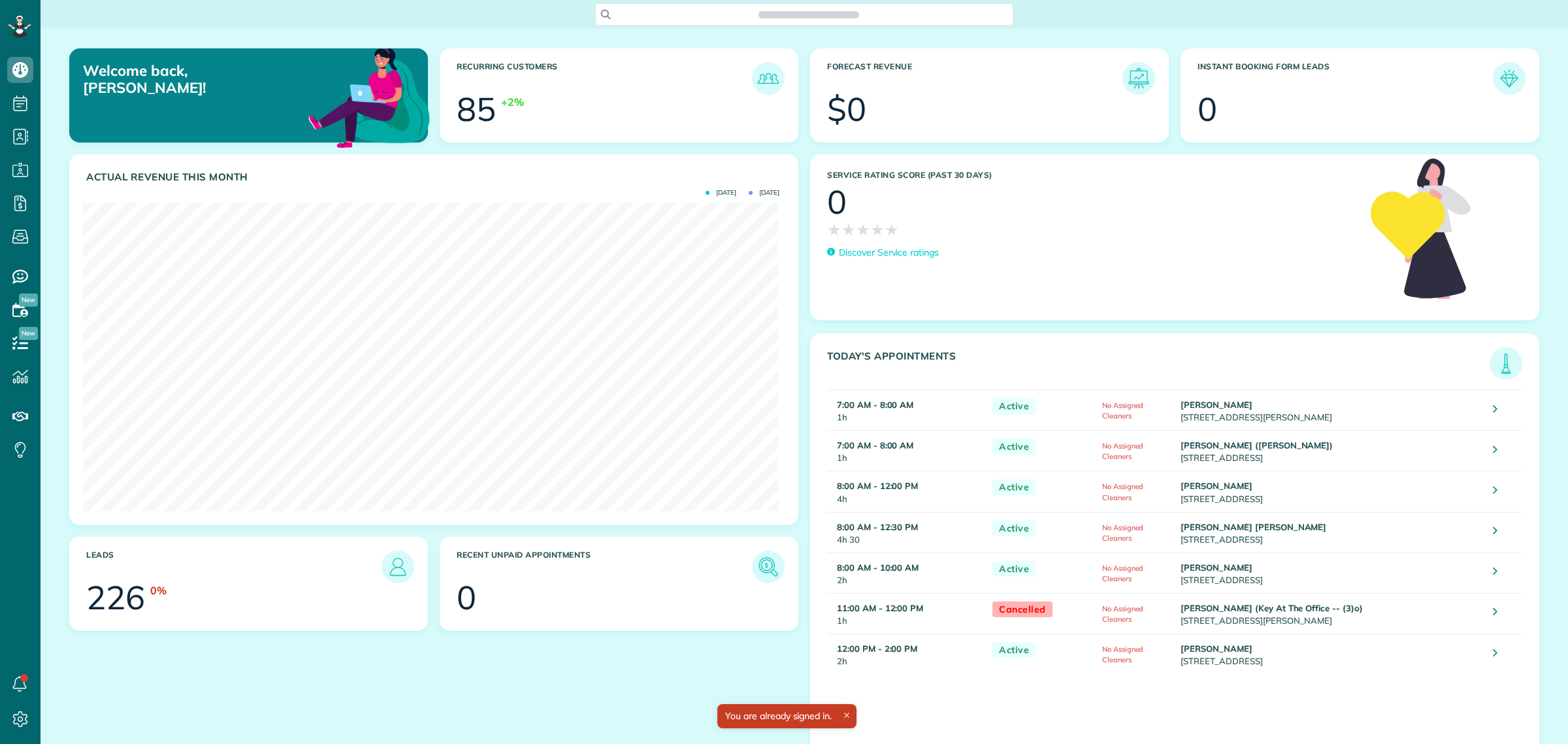
scroll to position [308, 696]
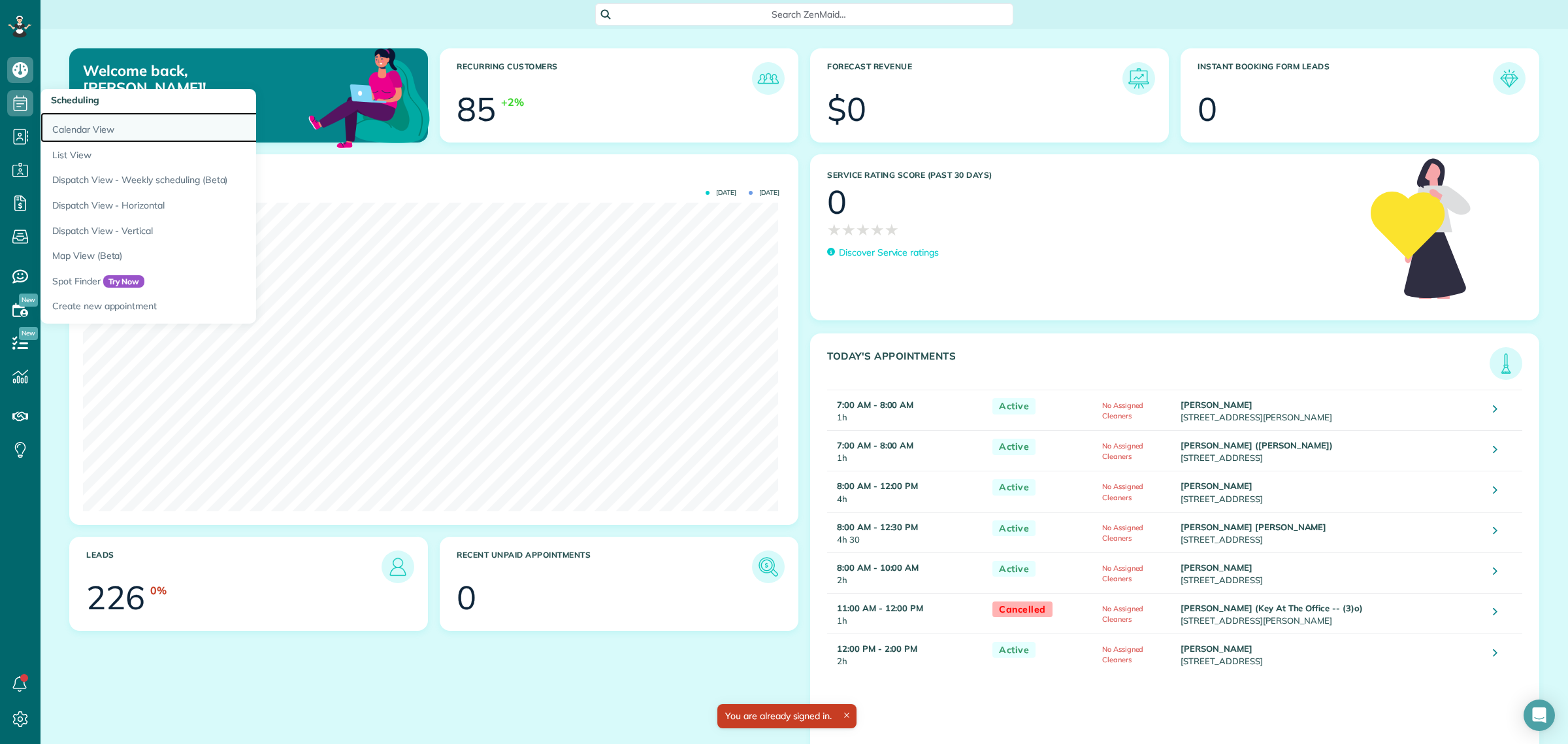
click at [77, 131] on link "Calendar View" at bounding box center [204, 128] width 326 height 30
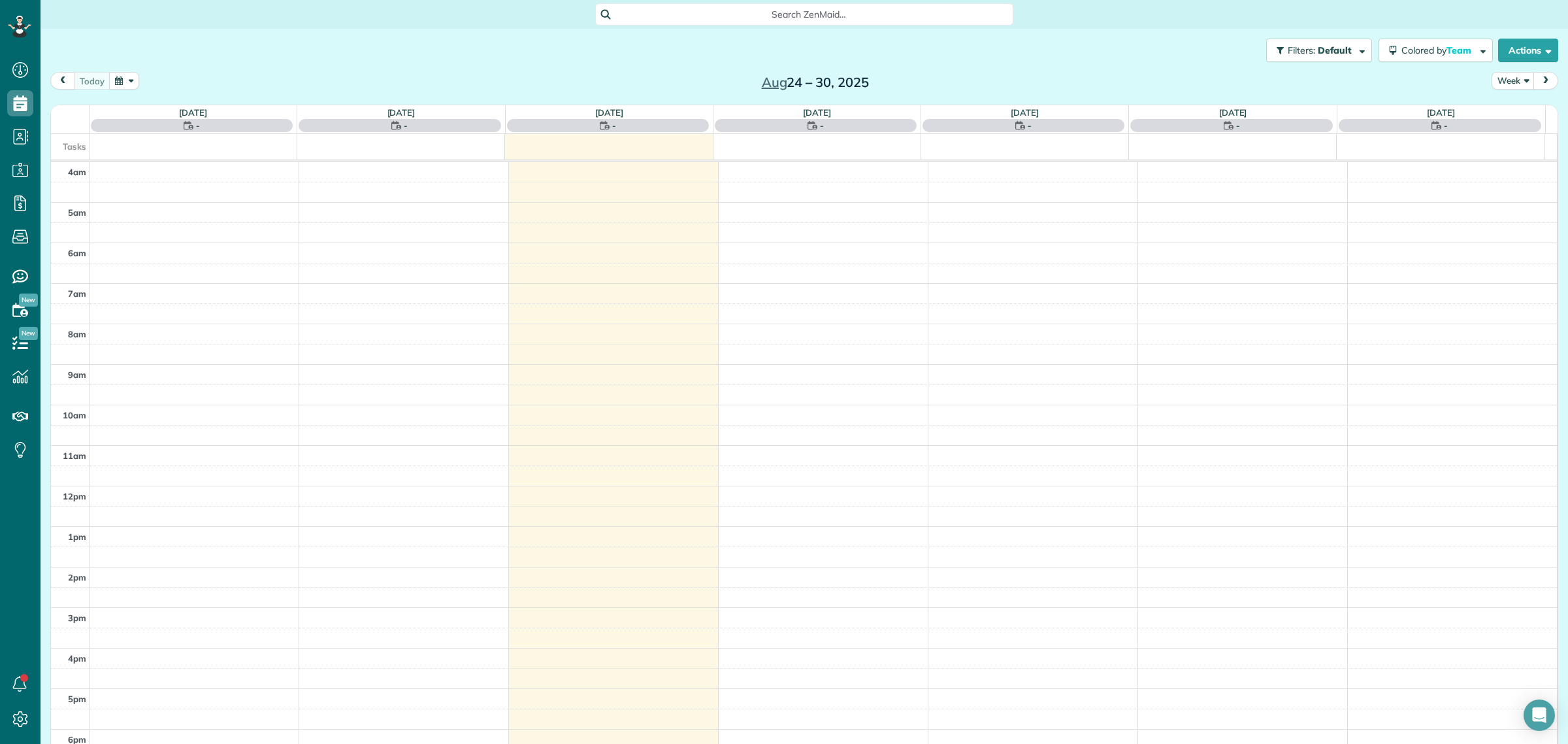
scroll to position [54, 0]
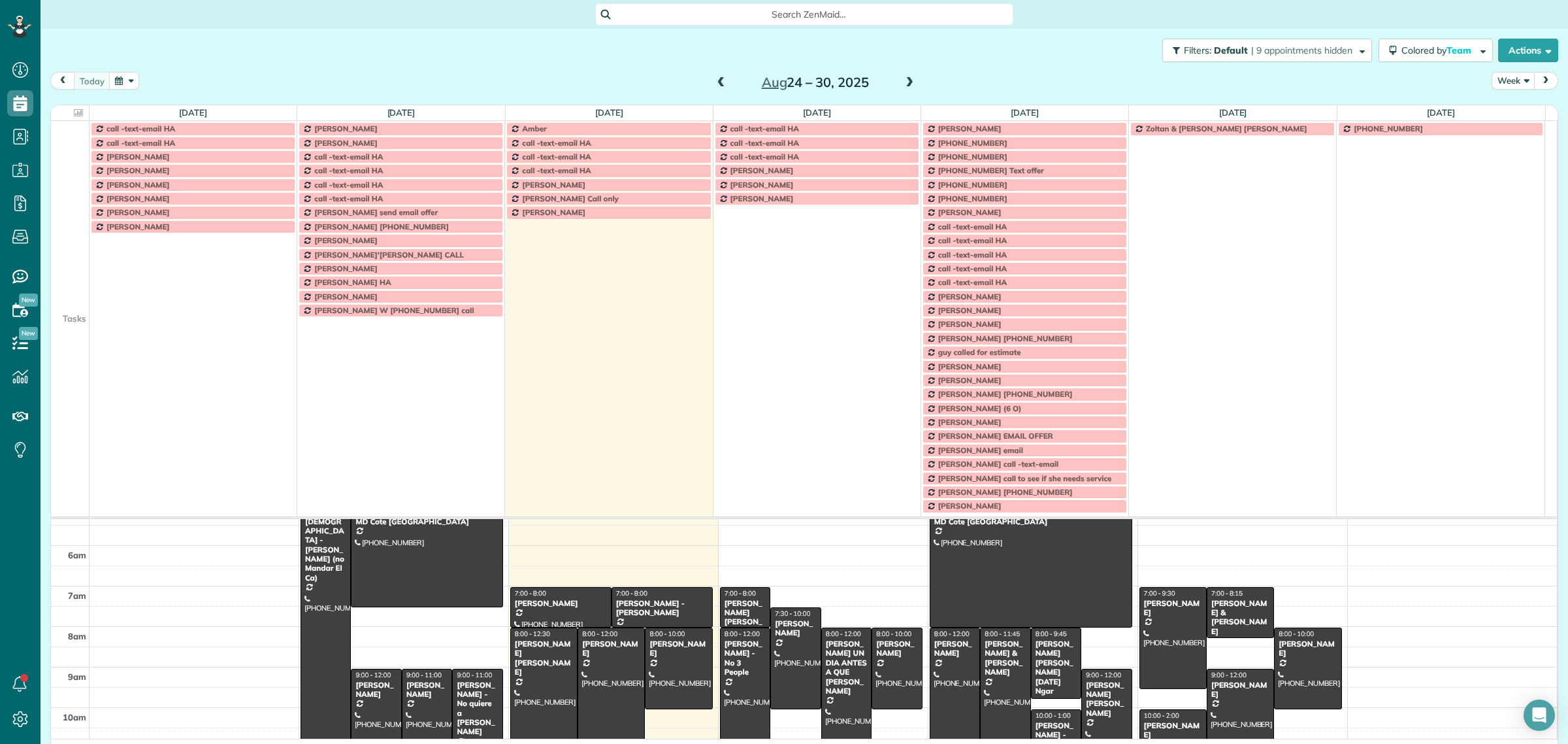
click at [1498, 80] on button "Week" at bounding box center [1513, 81] width 43 height 17
click at [1511, 113] on link "Day" at bounding box center [1543, 111] width 103 height 26
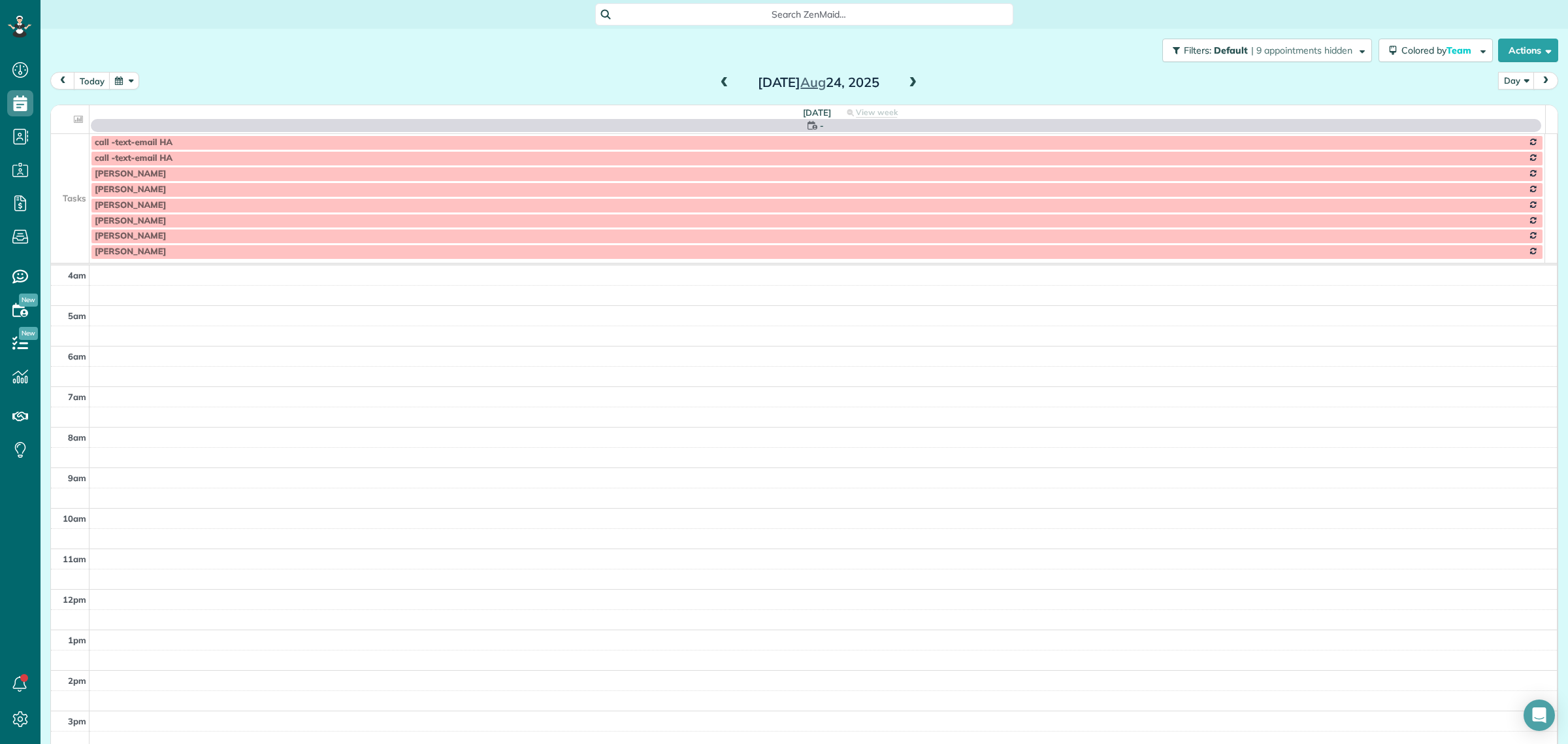
scroll to position [122, 0]
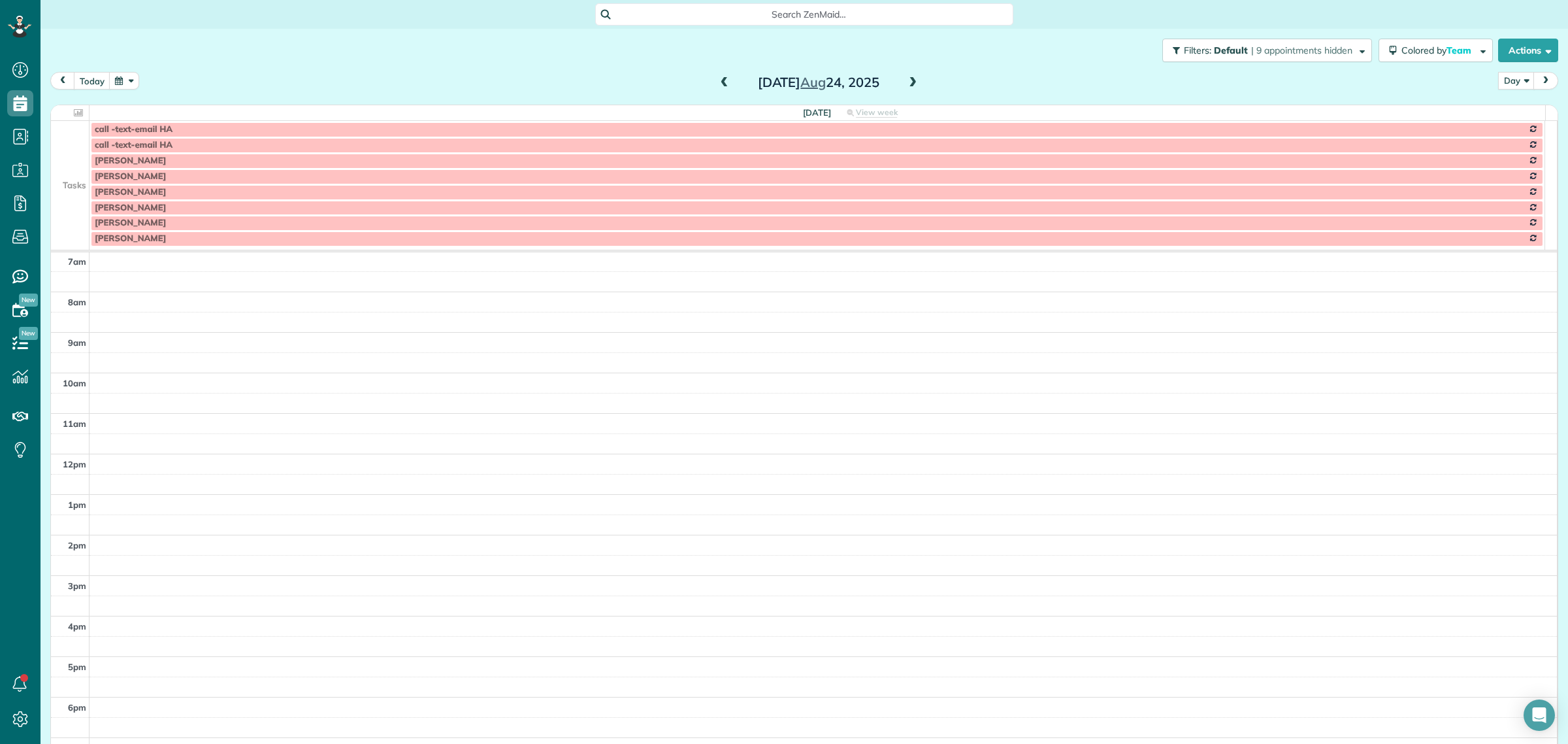
click at [91, 90] on div "today Day Day Week Month Sunday Aug 24, 2025" at bounding box center [805, 84] width 1508 height 25
click at [91, 82] on button "today" at bounding box center [92, 81] width 36 height 17
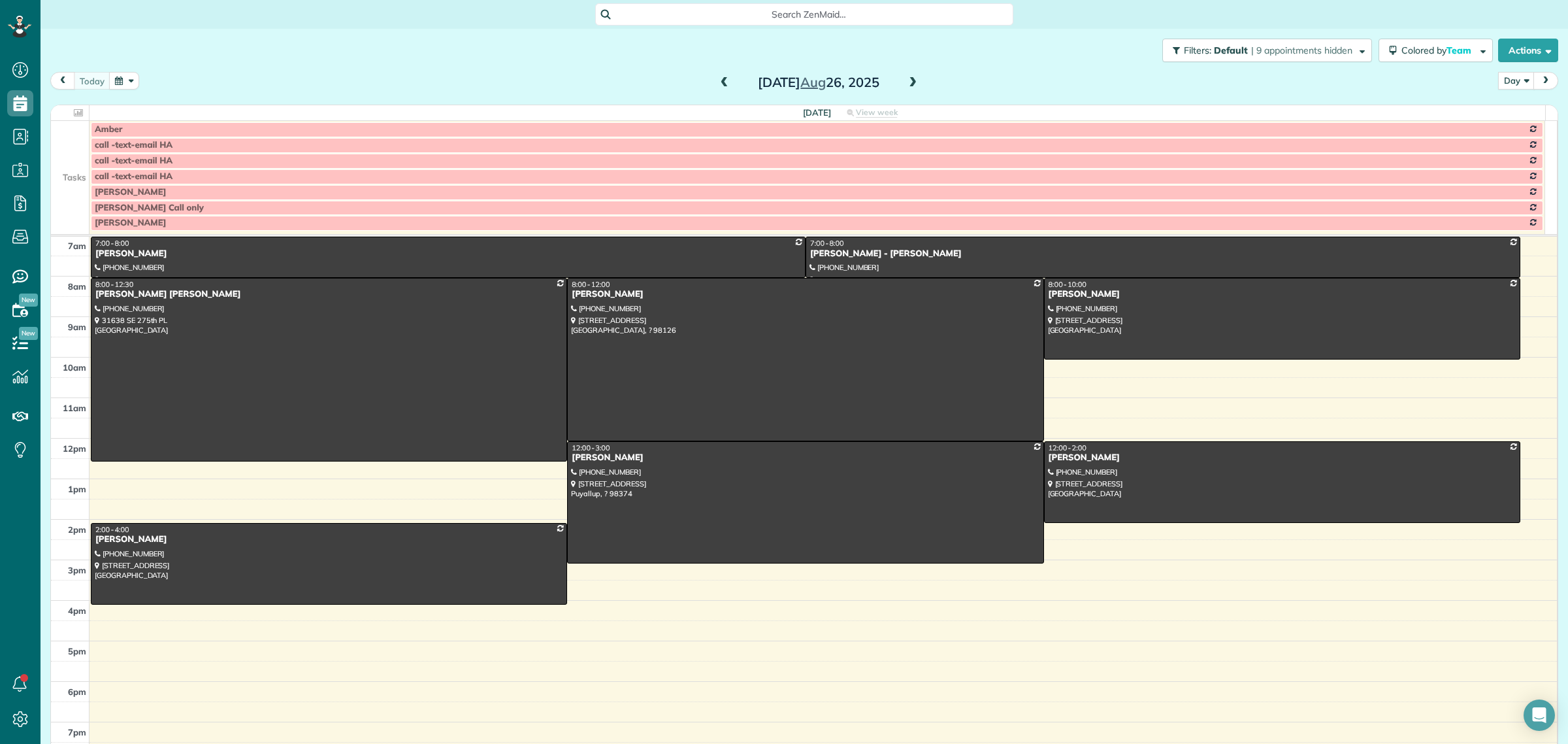
click at [908, 80] on span at bounding box center [912, 82] width 14 height 12
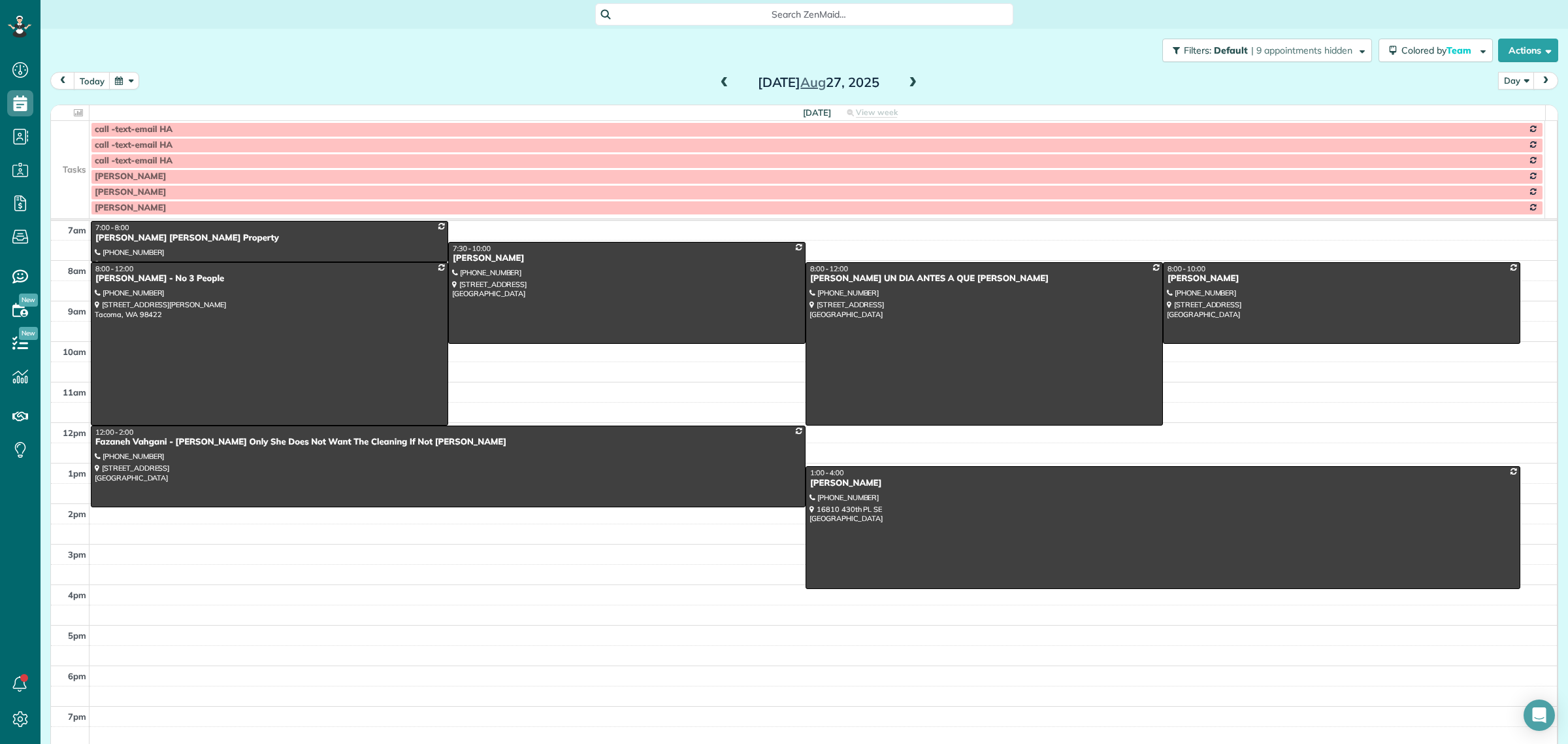
click at [88, 155] on td at bounding box center [70, 161] width 39 height 16
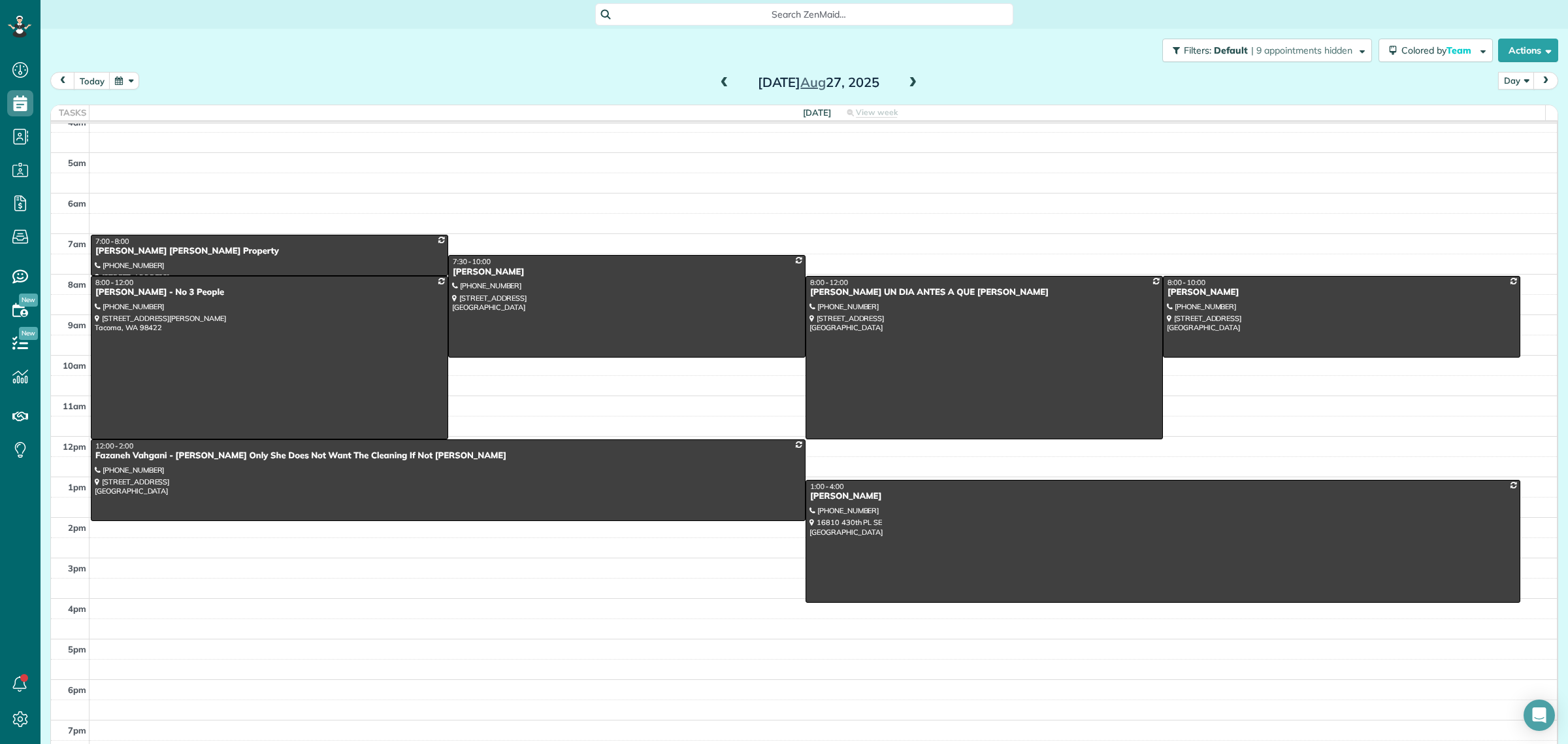
scroll to position [15, 0]
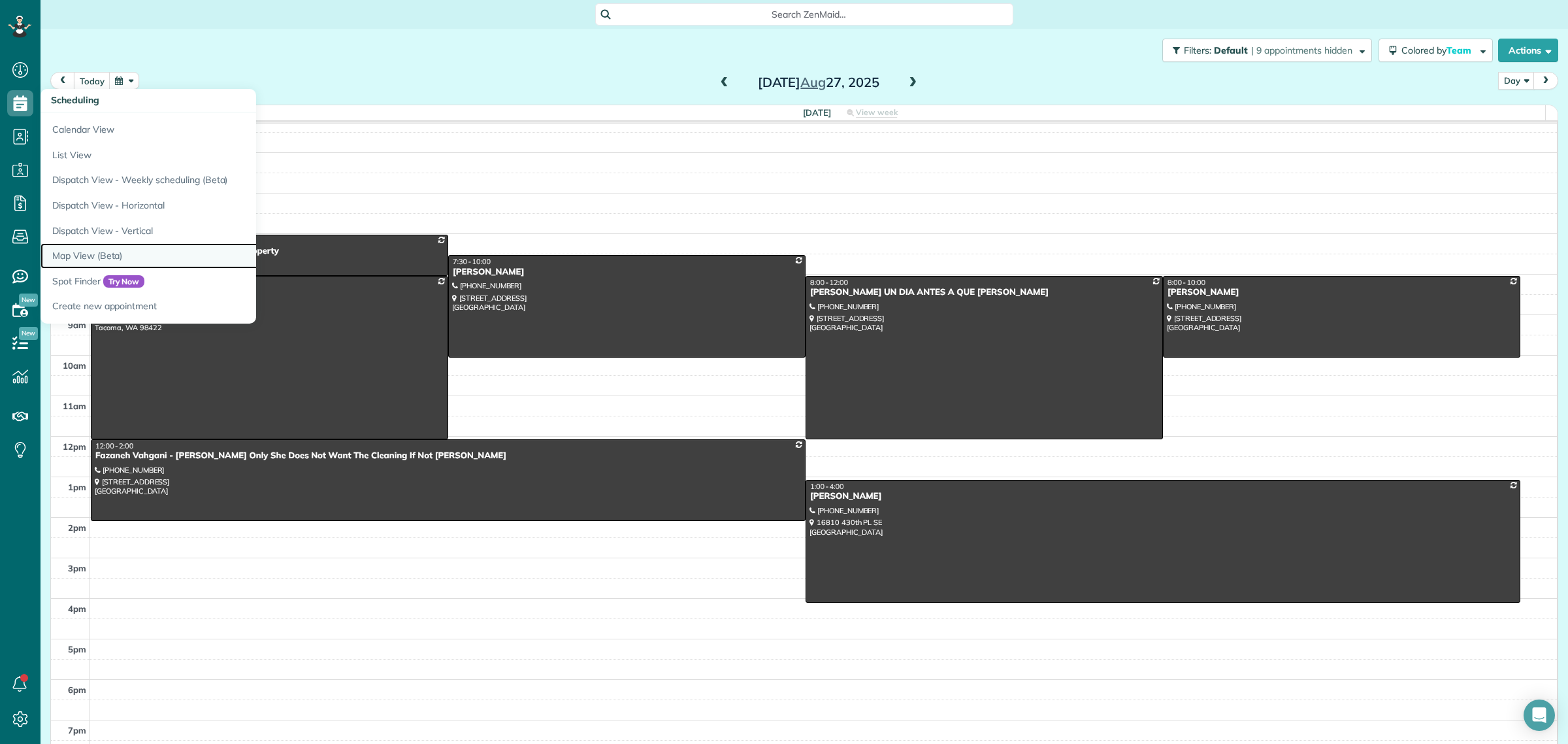
click at [93, 254] on link "Map View (Beta)" at bounding box center [204, 256] width 326 height 25
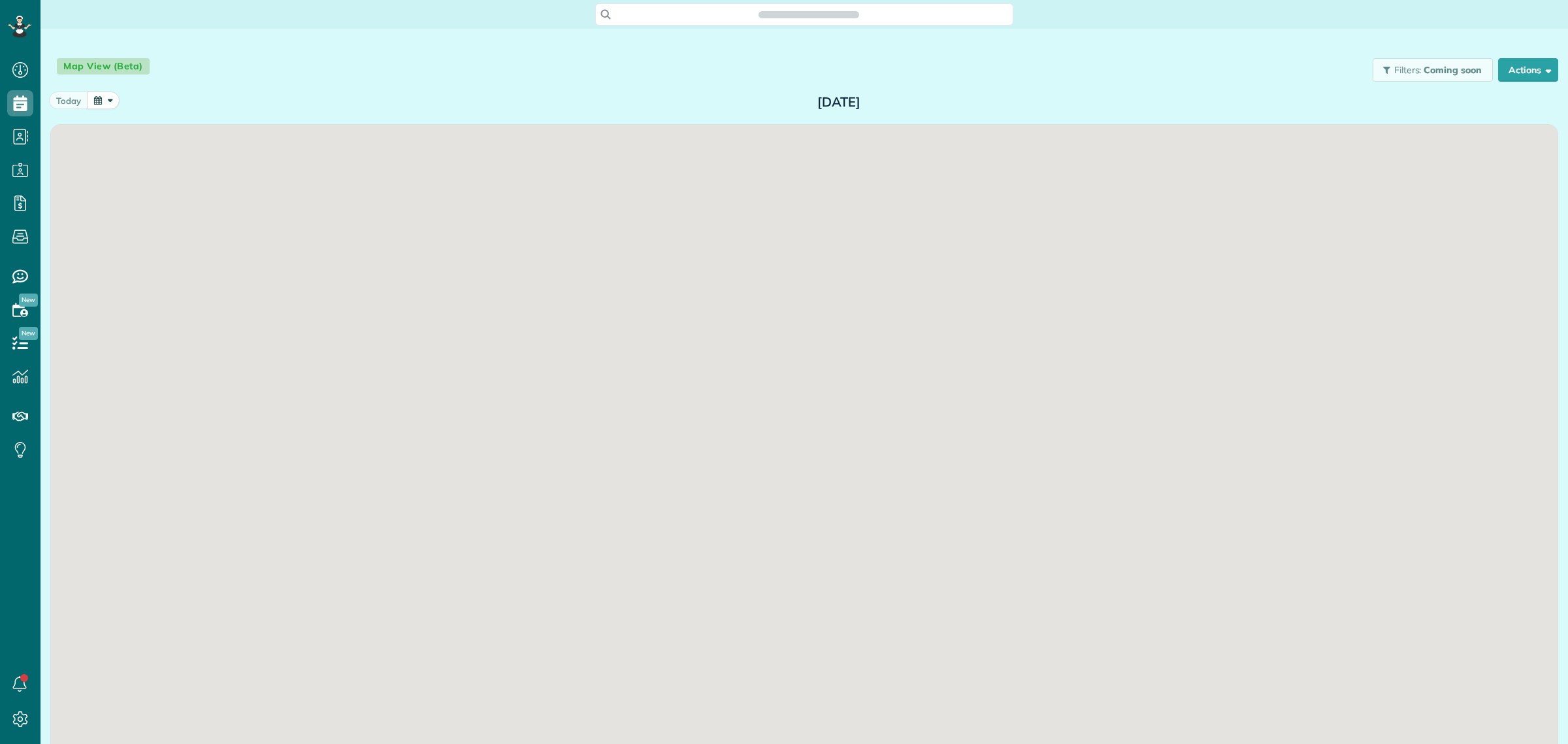
scroll to position [6, 6]
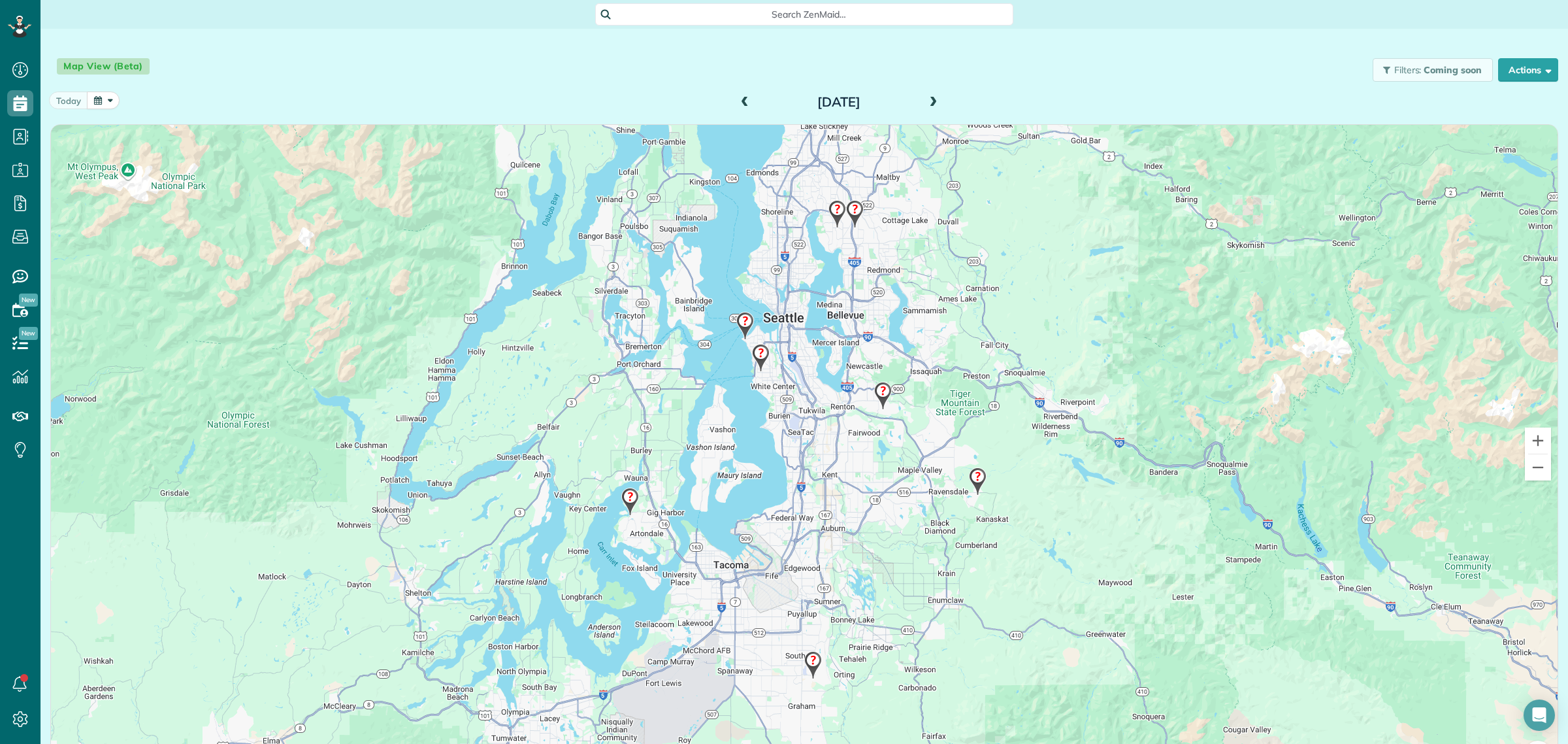
click at [930, 103] on span at bounding box center [933, 102] width 14 height 12
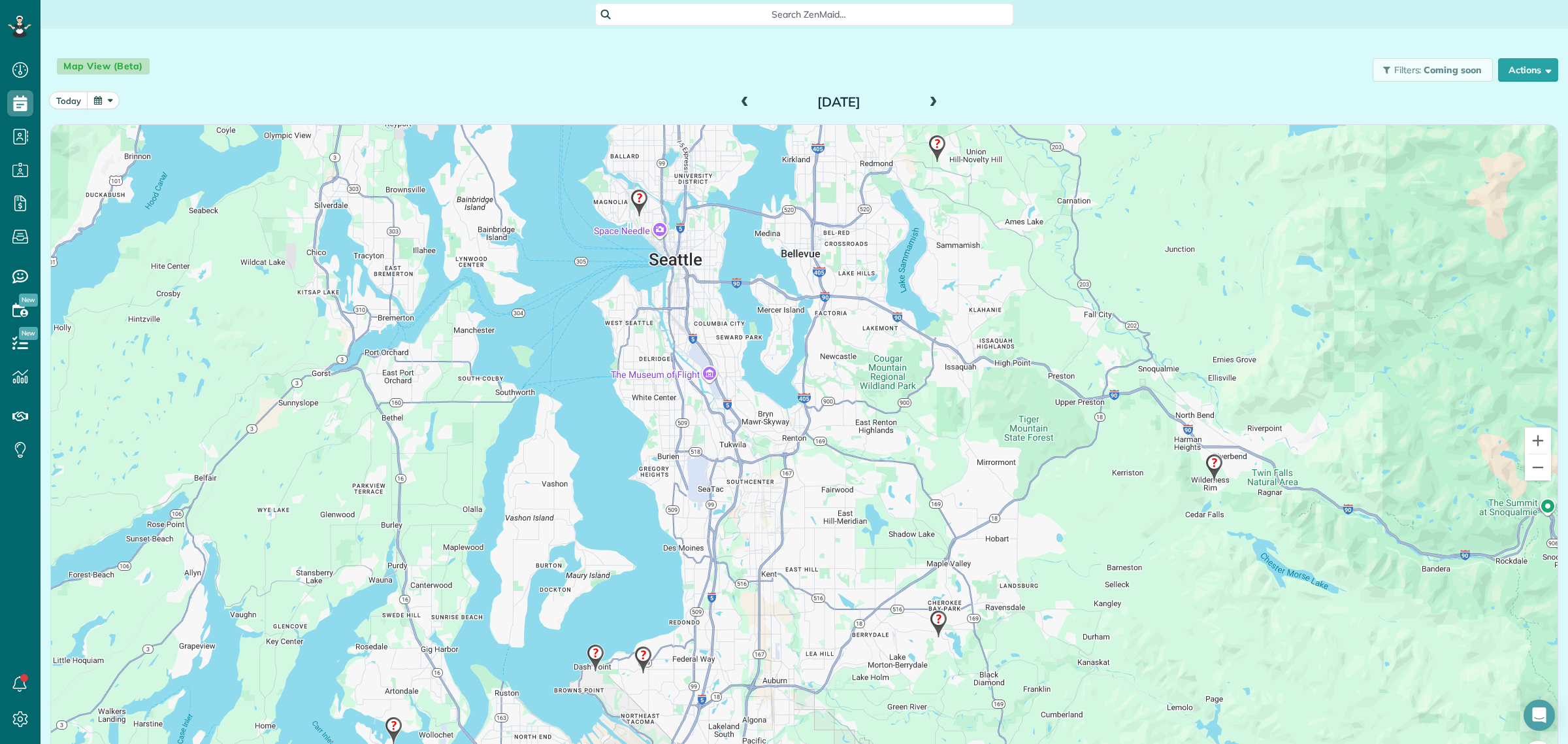
click at [933, 149] on img at bounding box center [937, 148] width 28 height 39
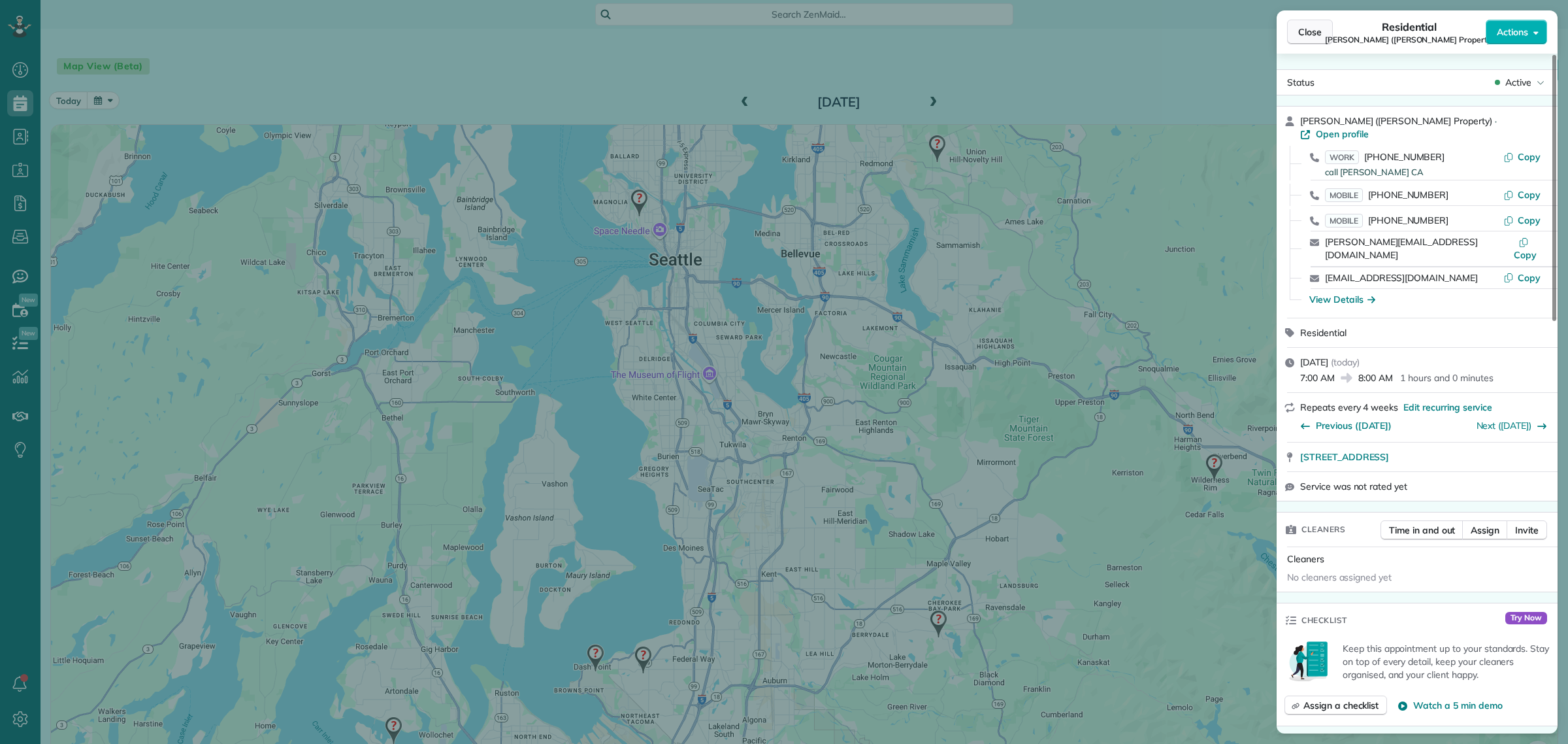
click at [1304, 30] on span "Close" at bounding box center [1310, 32] width 24 height 13
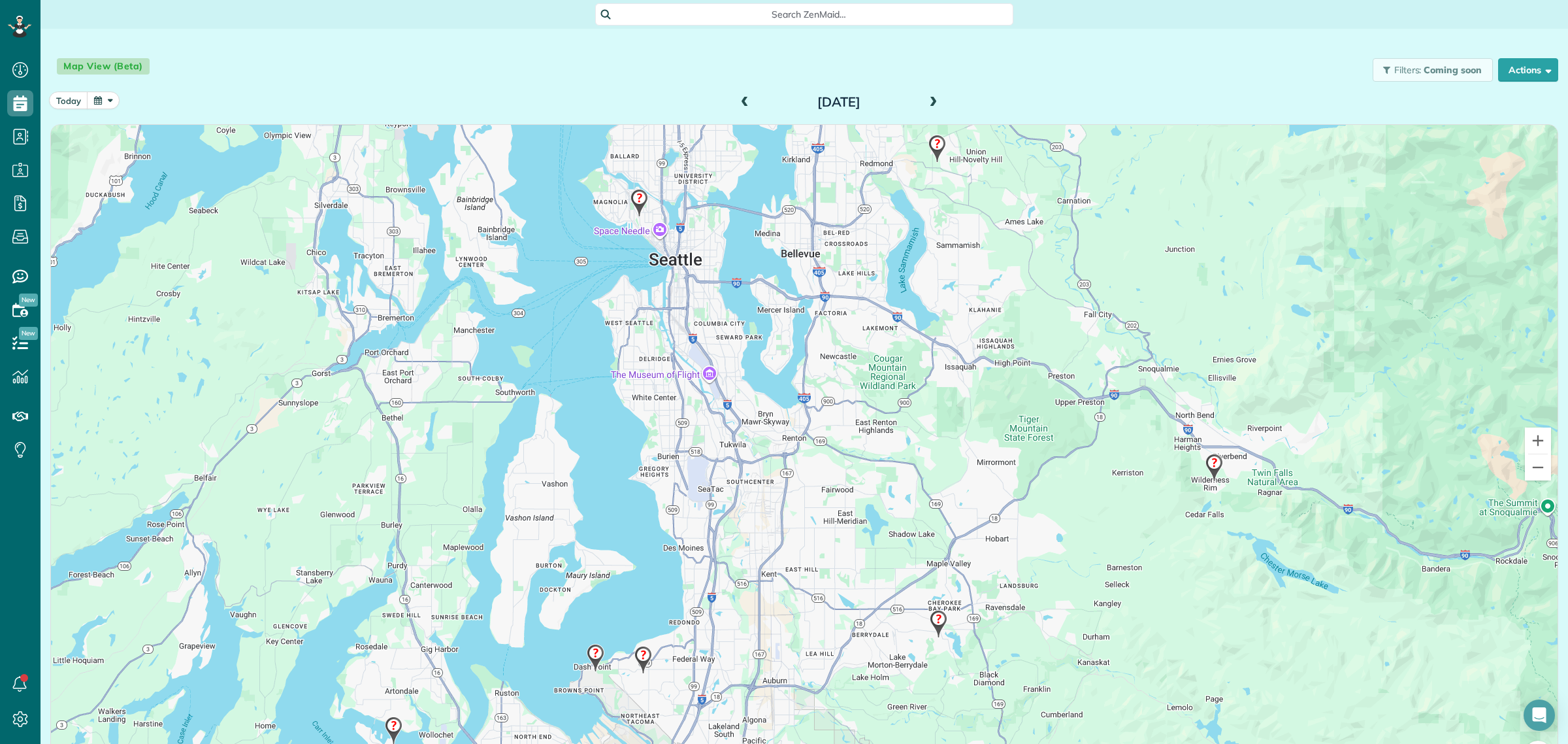
click at [932, 146] on img at bounding box center [937, 148] width 28 height 39
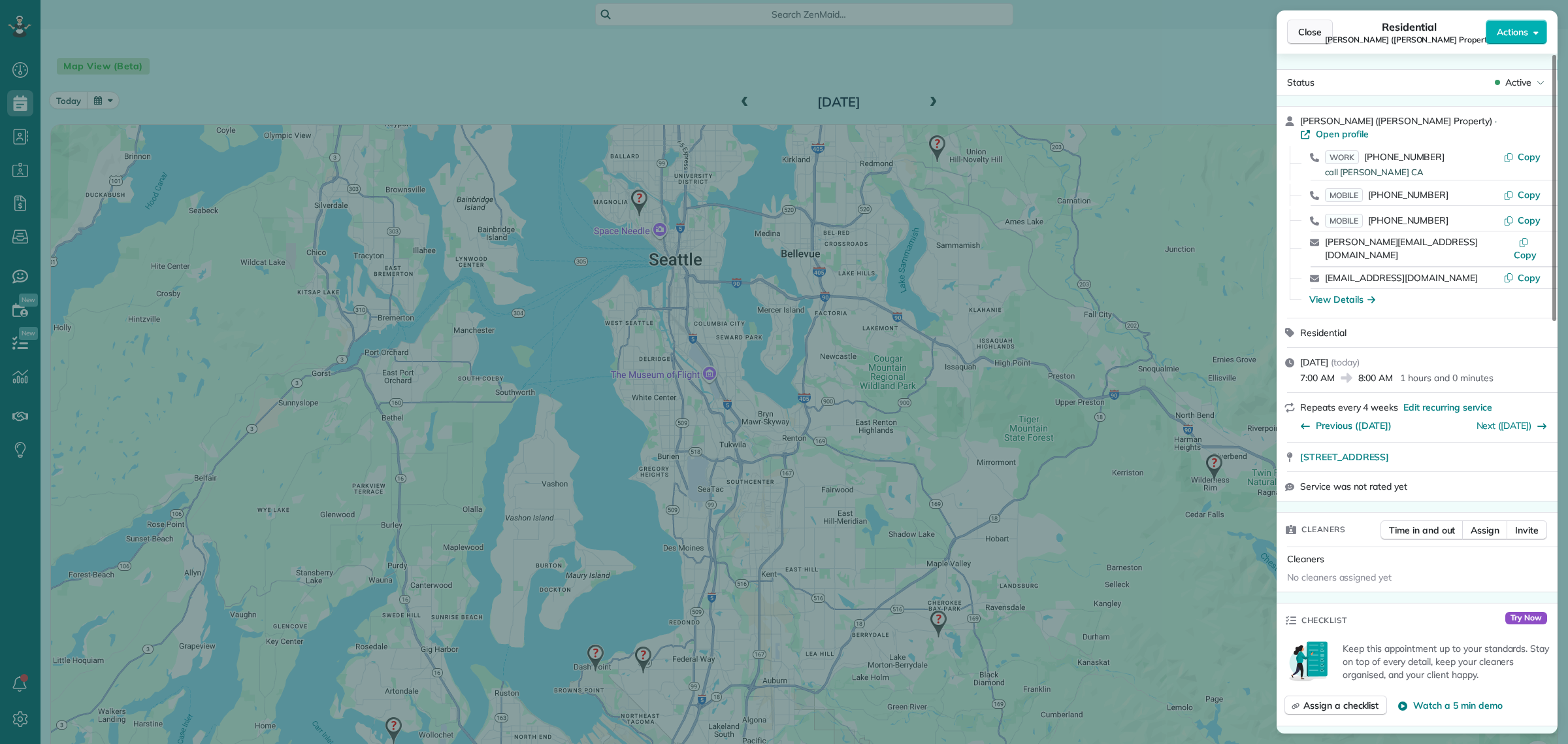
click at [1305, 23] on button "Close" at bounding box center [1310, 32] width 46 height 25
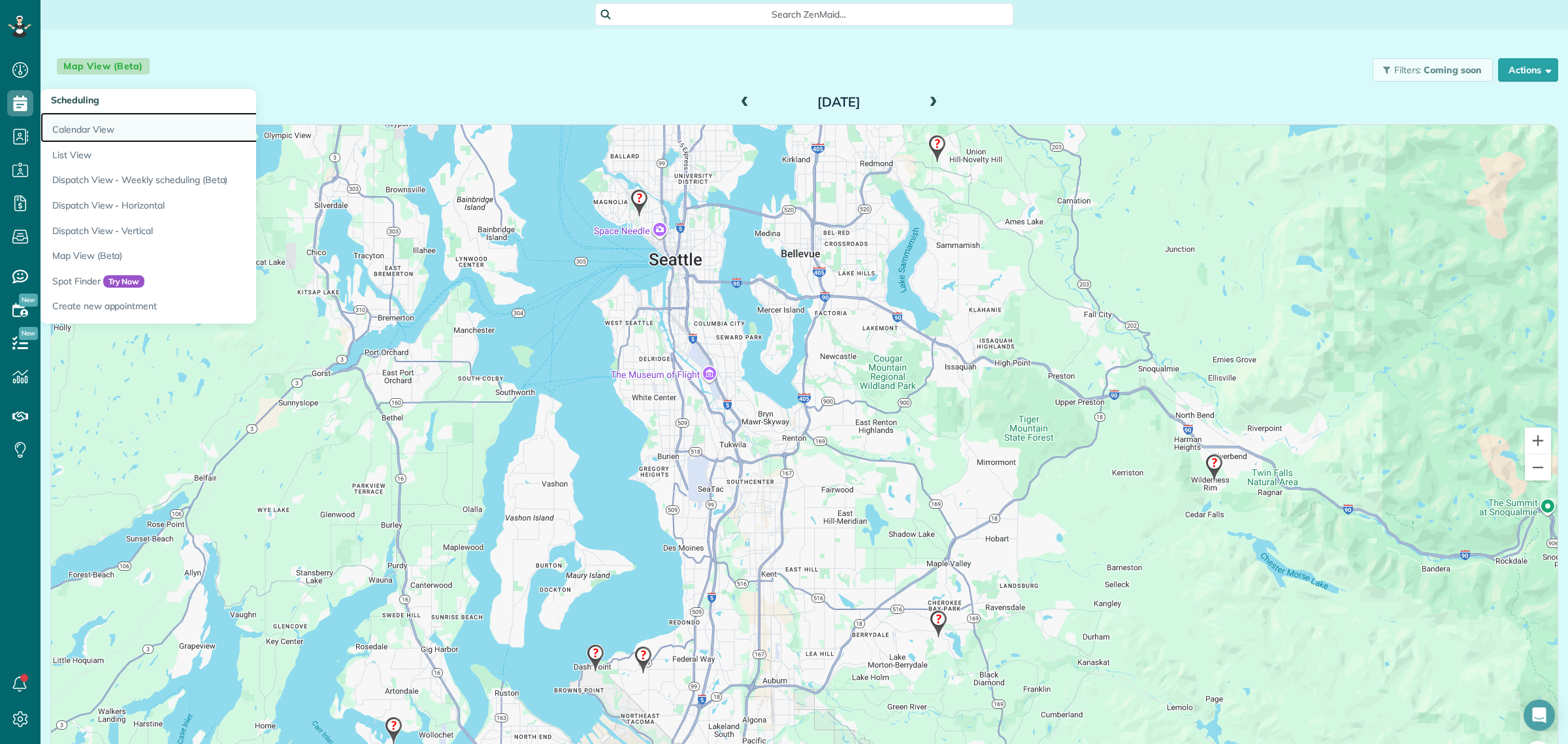
click at [82, 129] on link "Calendar View" at bounding box center [204, 128] width 326 height 30
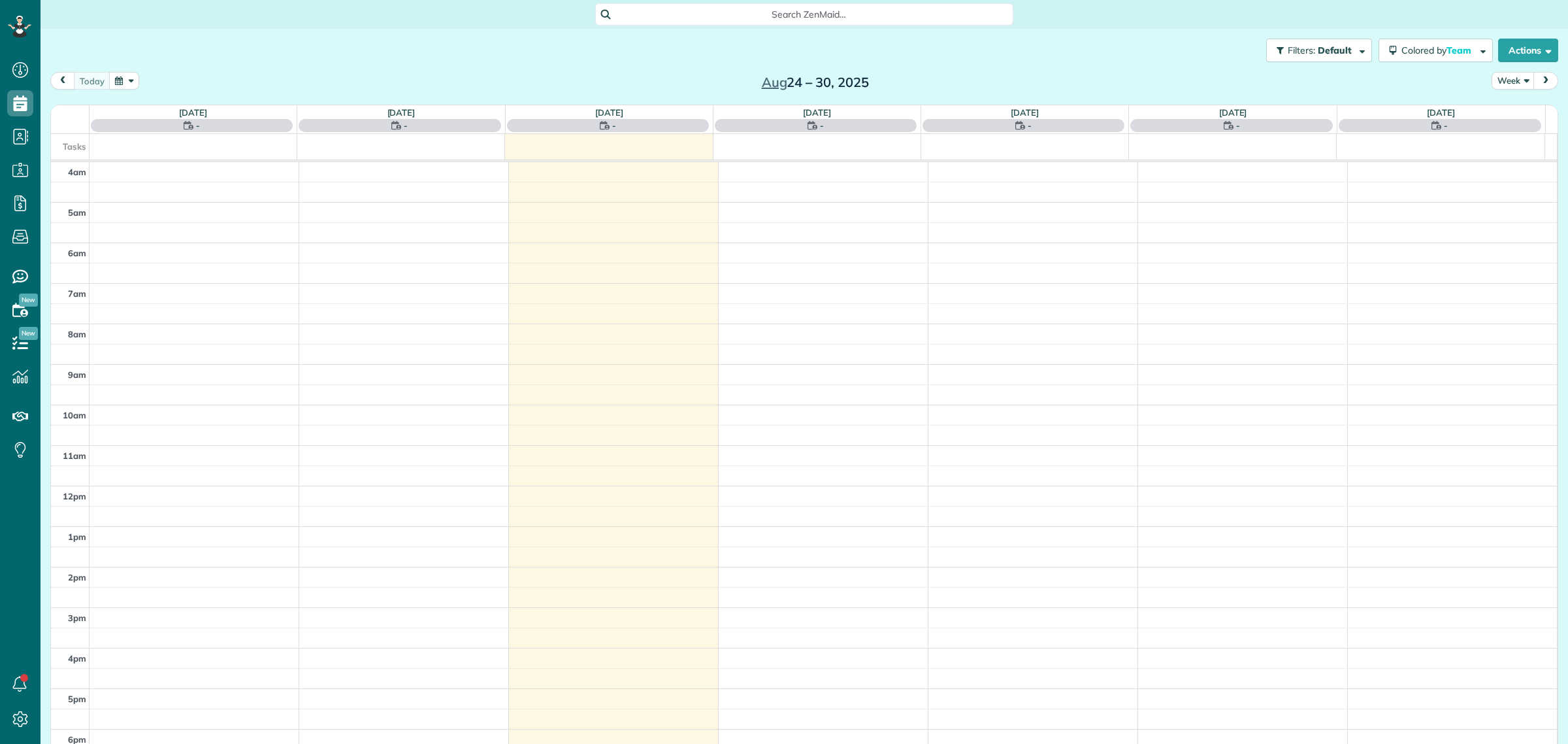
scroll to position [54, 0]
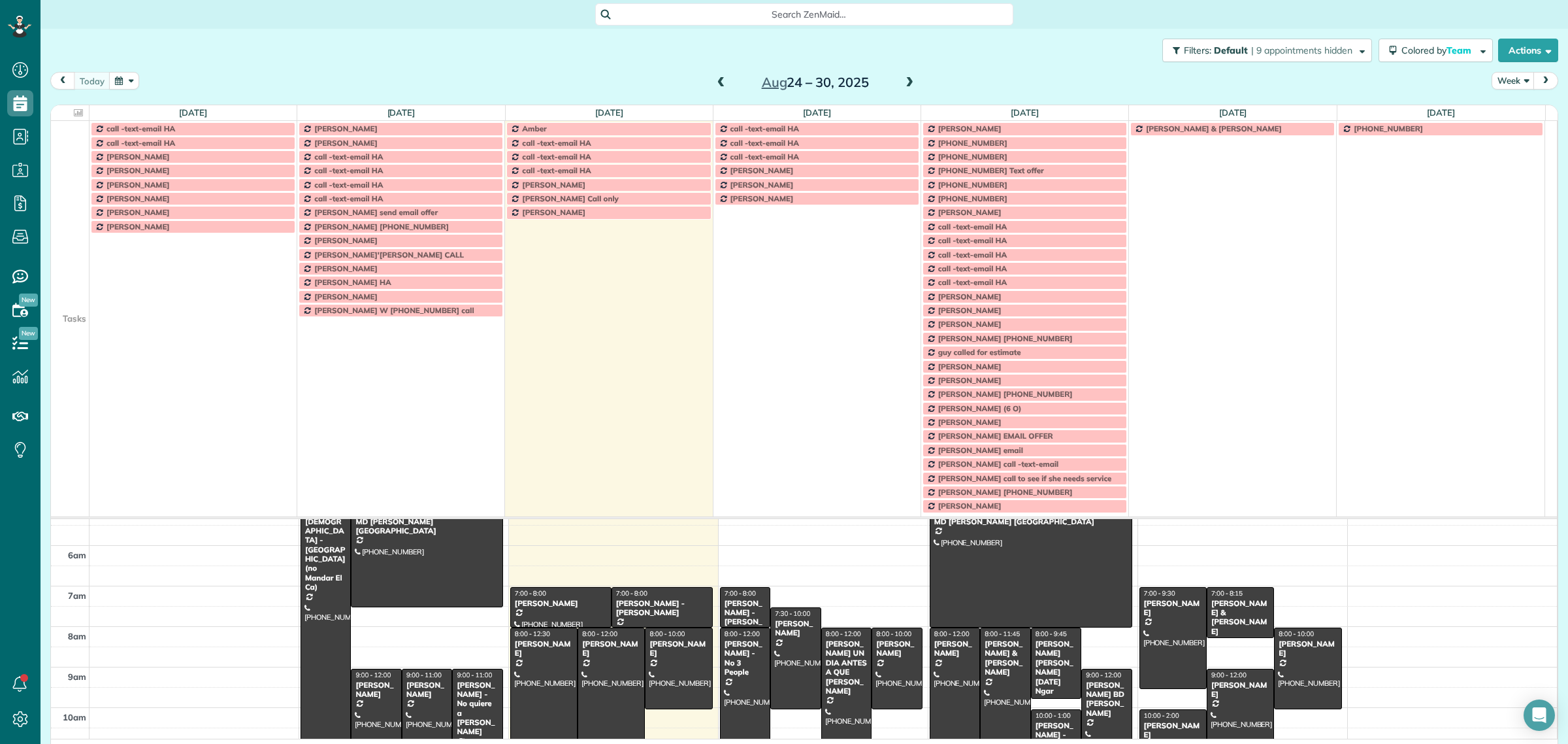
click at [60, 200] on td at bounding box center [70, 198] width 39 height 13
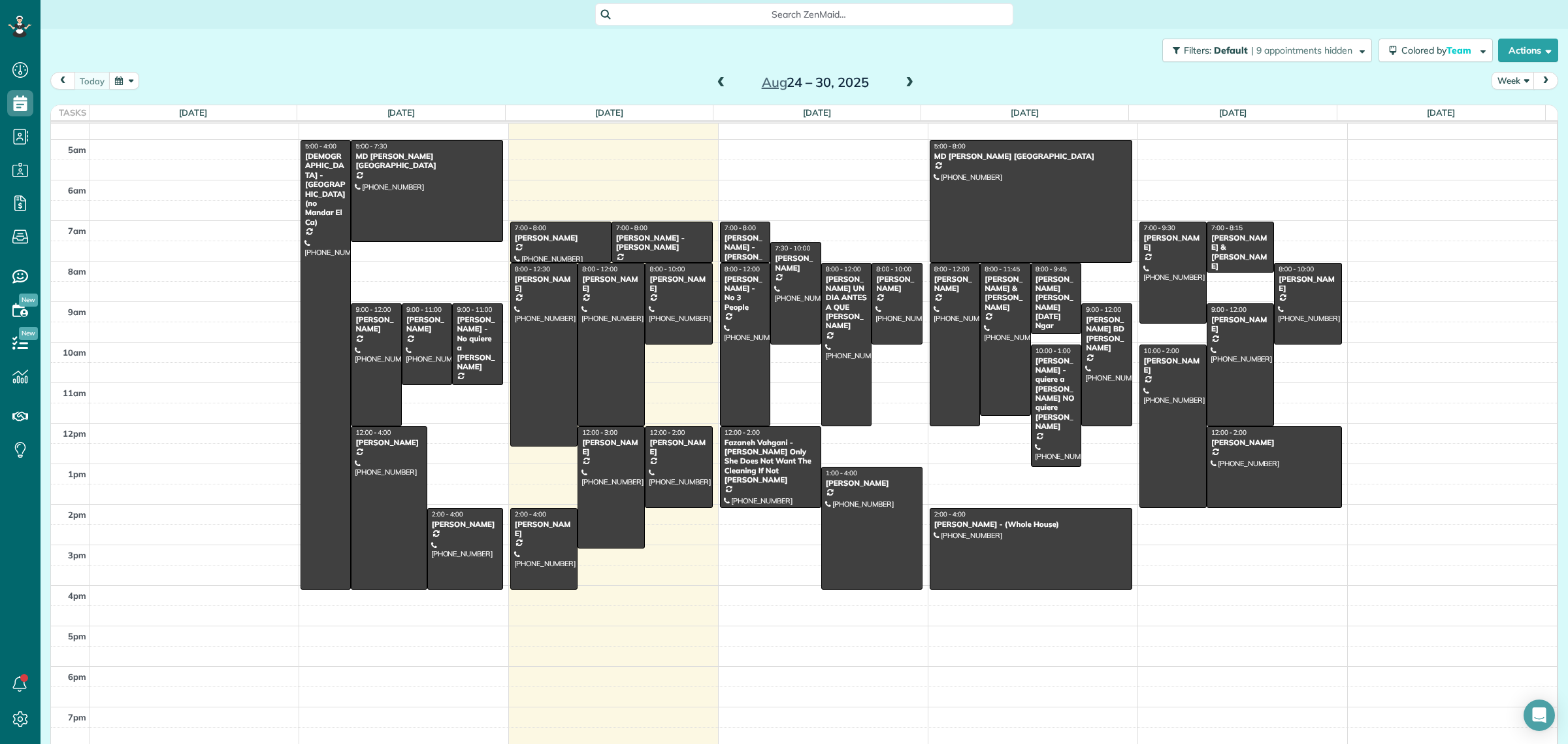
scroll to position [15, 0]
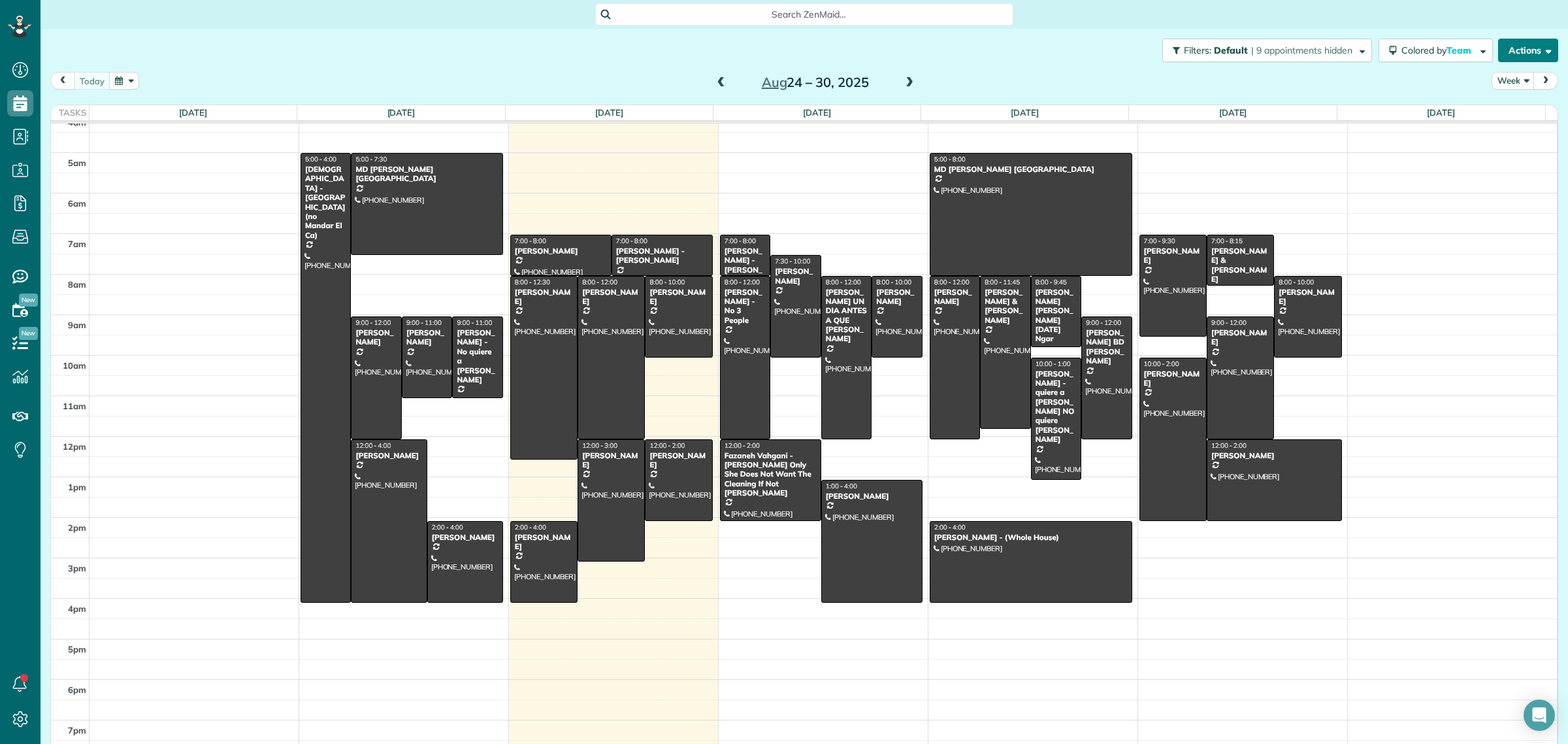
click at [1513, 51] on button "Actions" at bounding box center [1528, 51] width 60 height 24
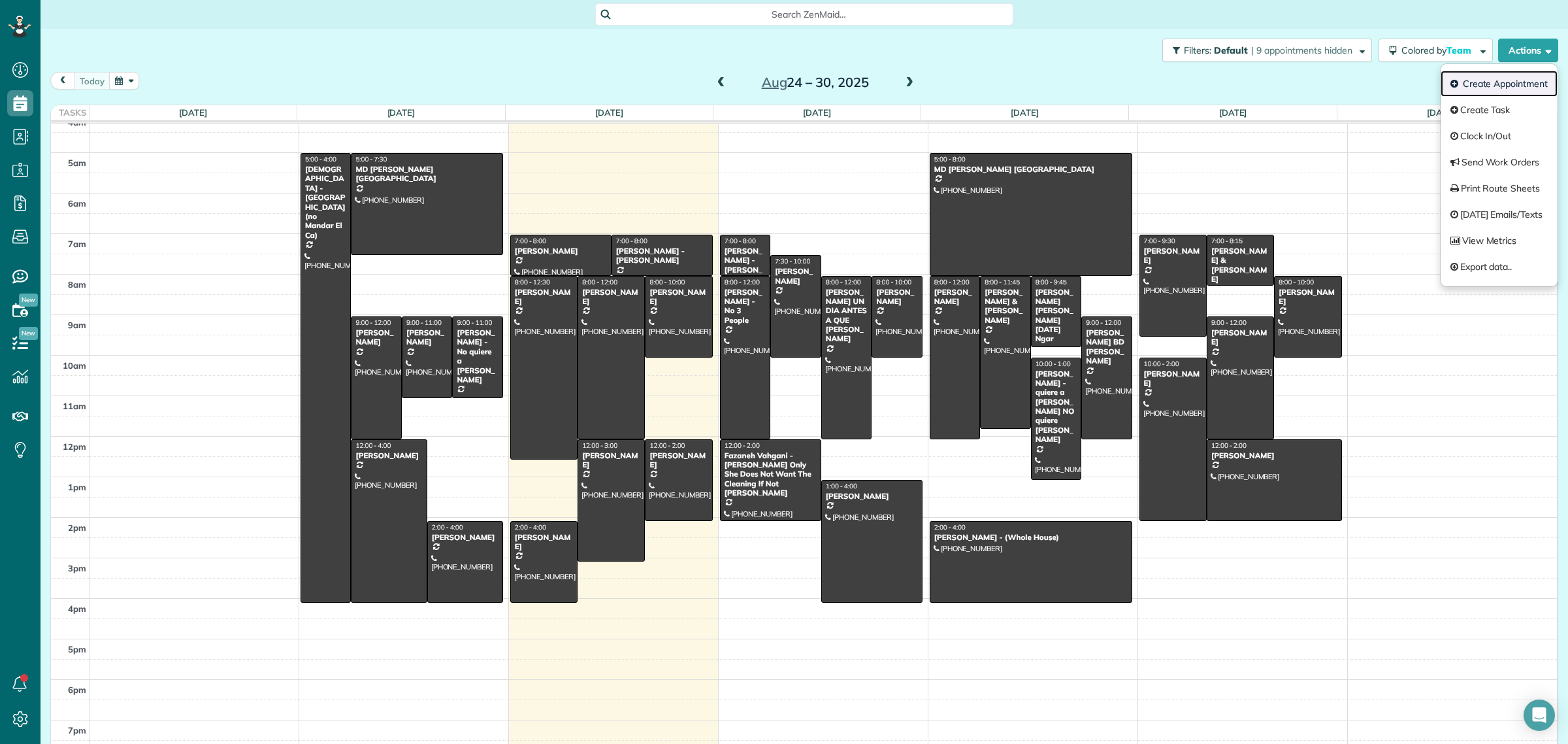
click at [1509, 83] on link "Create Appointment" at bounding box center [1499, 83] width 117 height 26
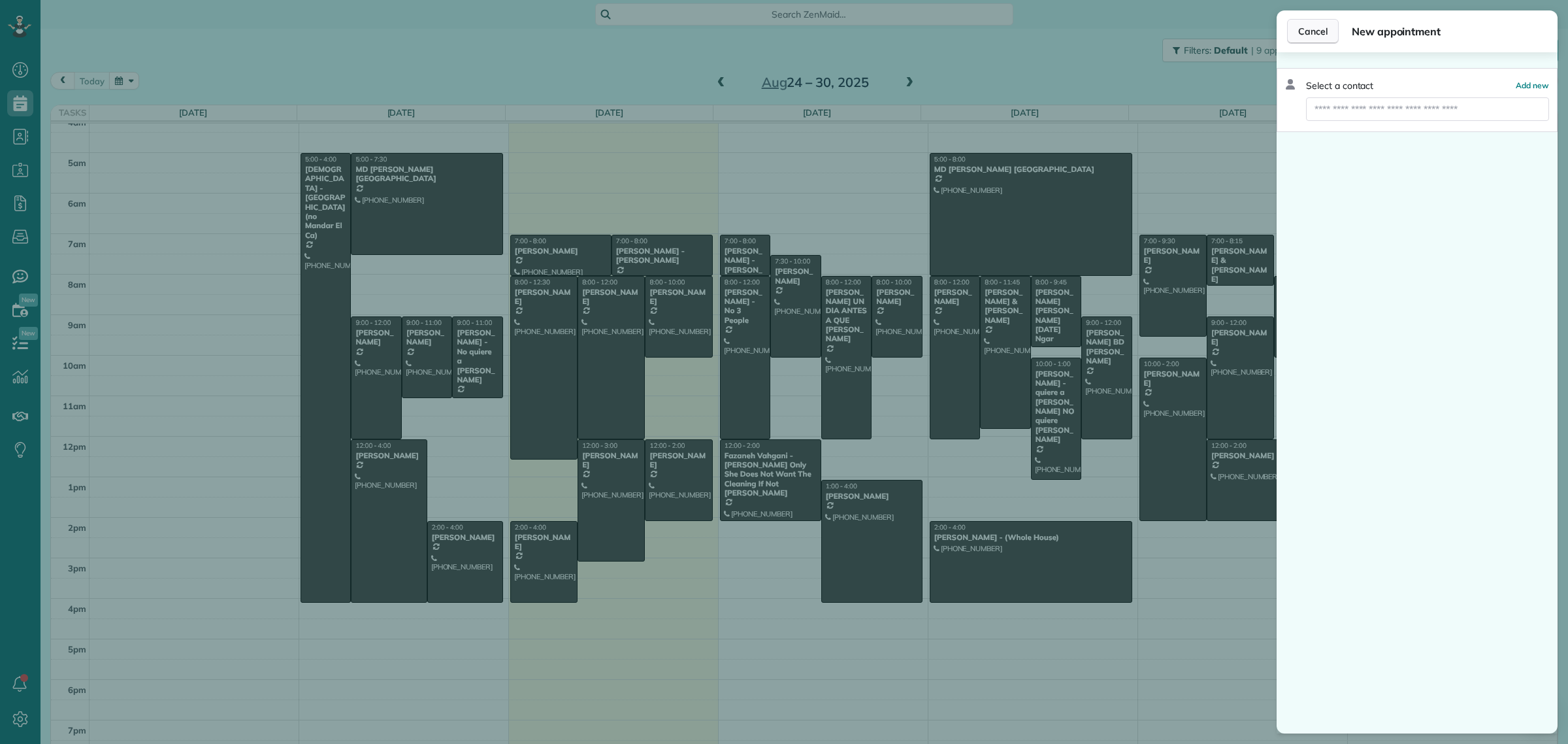
click at [1315, 29] on span "Cancel" at bounding box center [1312, 31] width 29 height 13
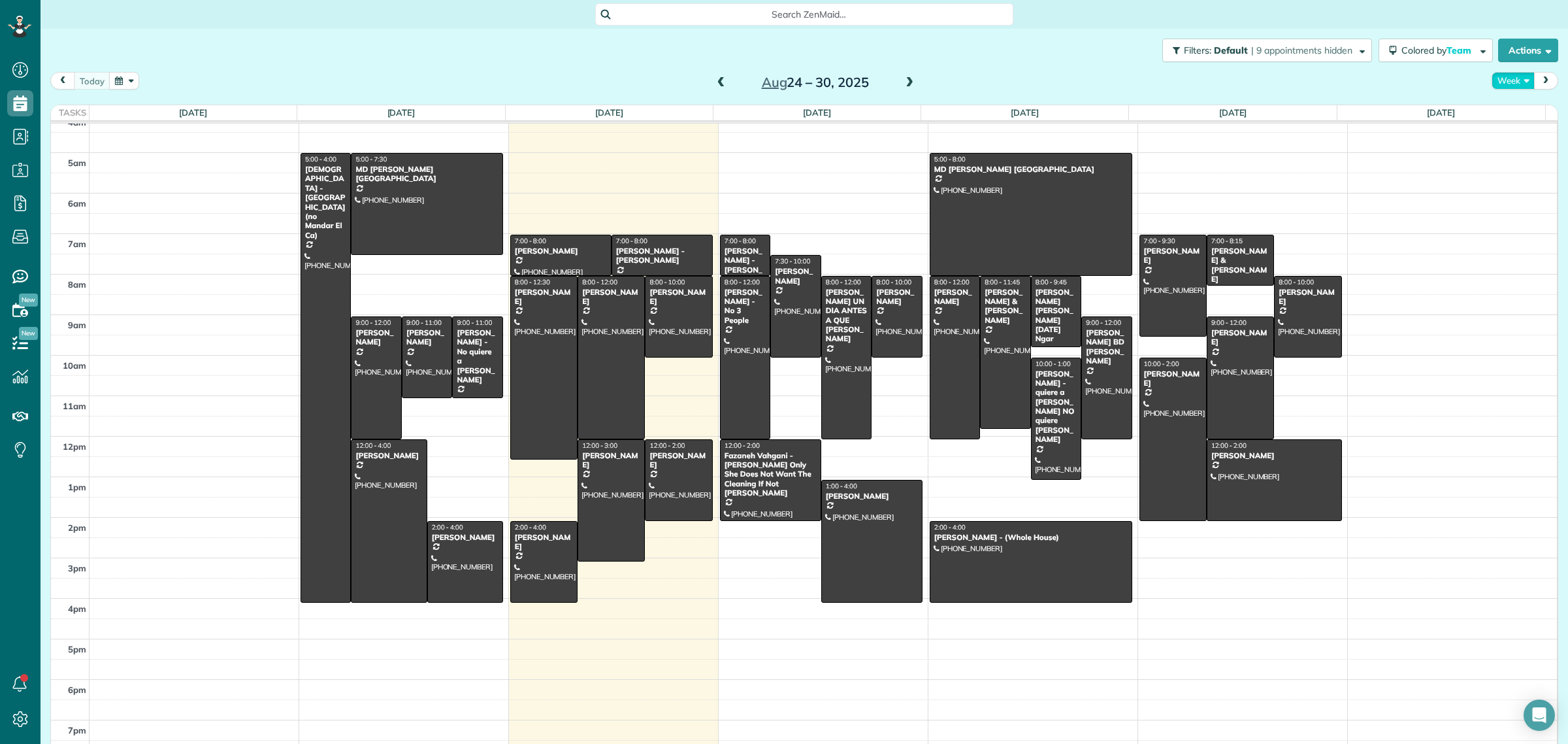
click at [1493, 87] on button "Week" at bounding box center [1513, 81] width 43 height 17
click at [1517, 118] on link "Day" at bounding box center [1543, 111] width 103 height 26
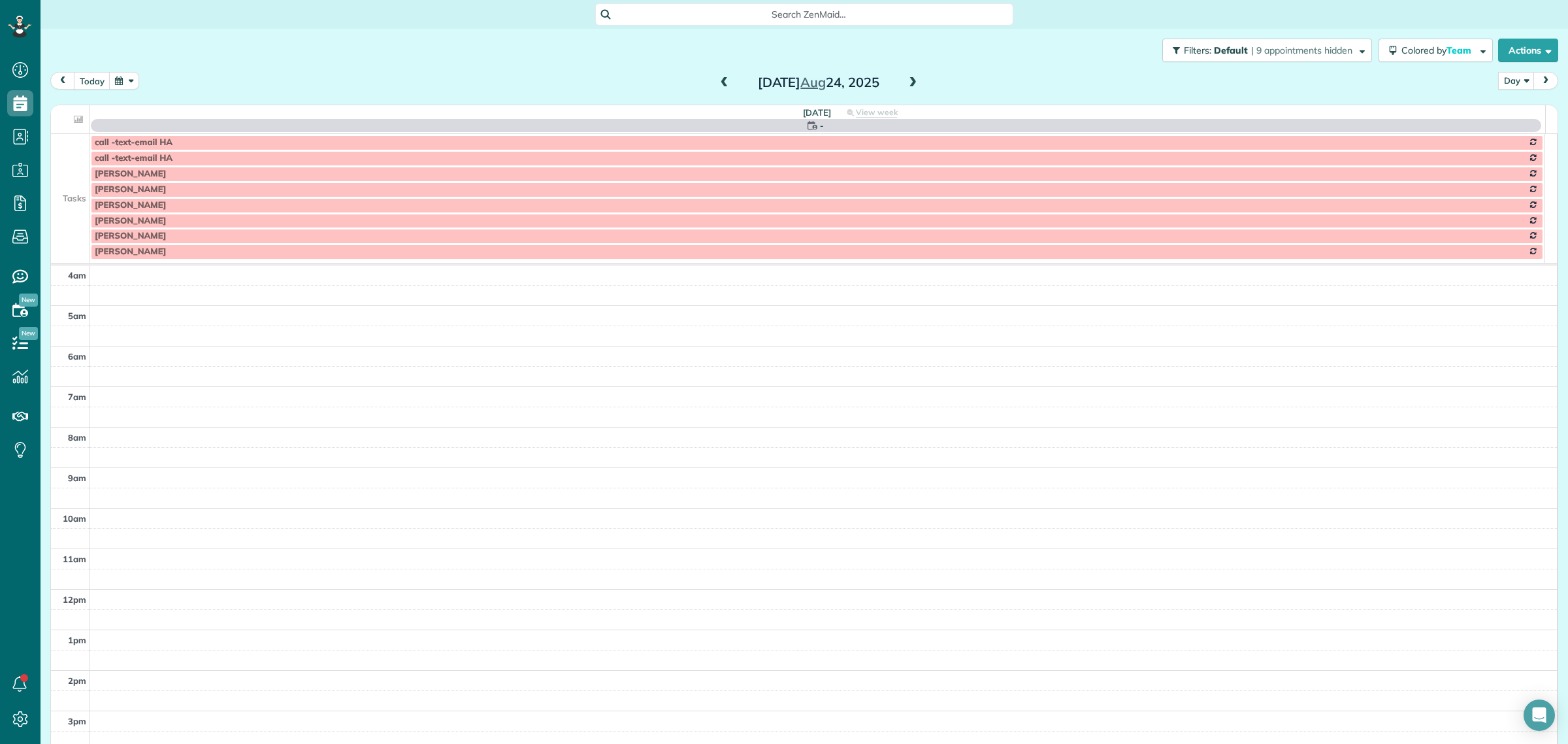
scroll to position [122, 0]
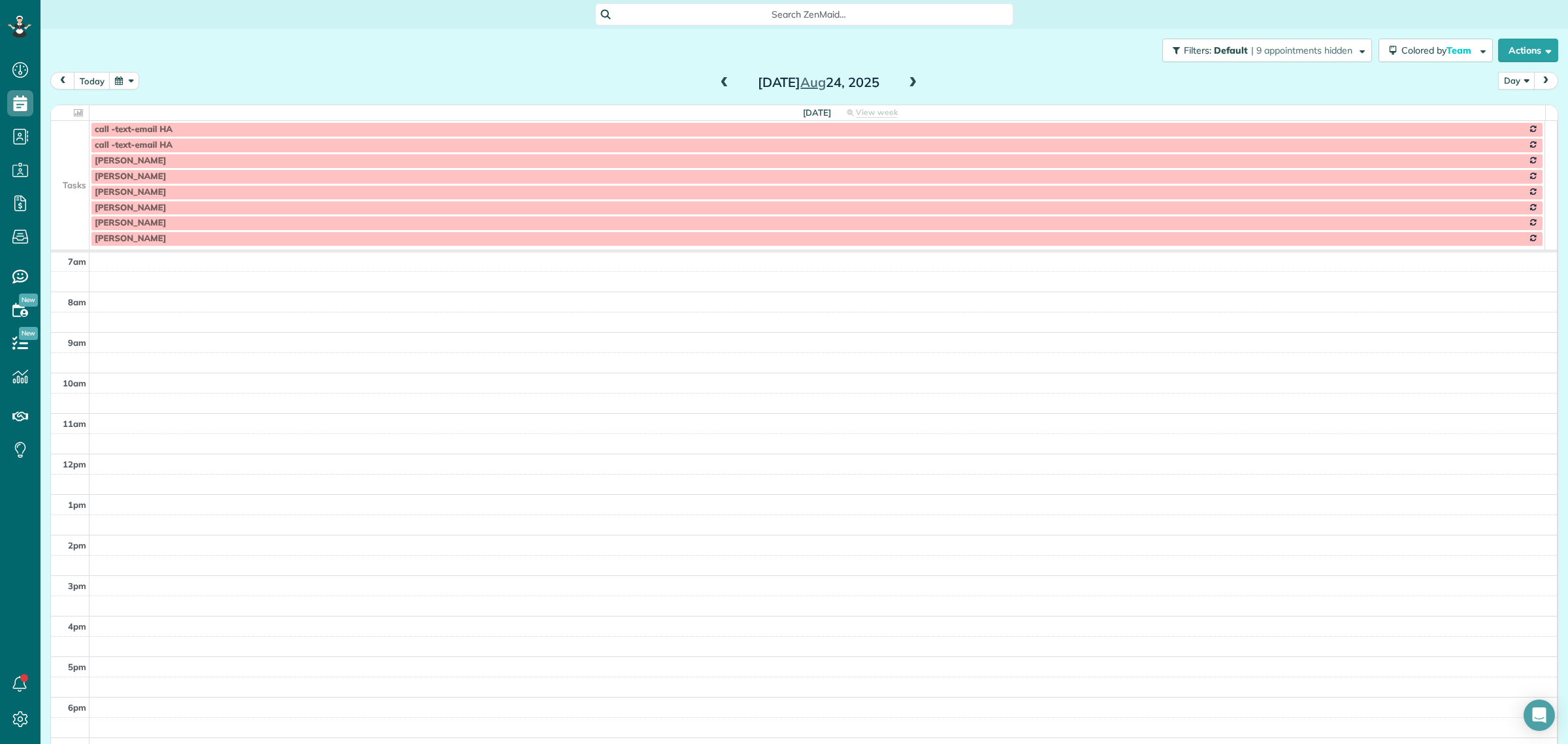
click at [1501, 77] on button "Day" at bounding box center [1517, 81] width 36 height 17
click at [1509, 106] on link "Day" at bounding box center [1550, 111] width 103 height 26
click at [93, 88] on button "today" at bounding box center [92, 81] width 36 height 17
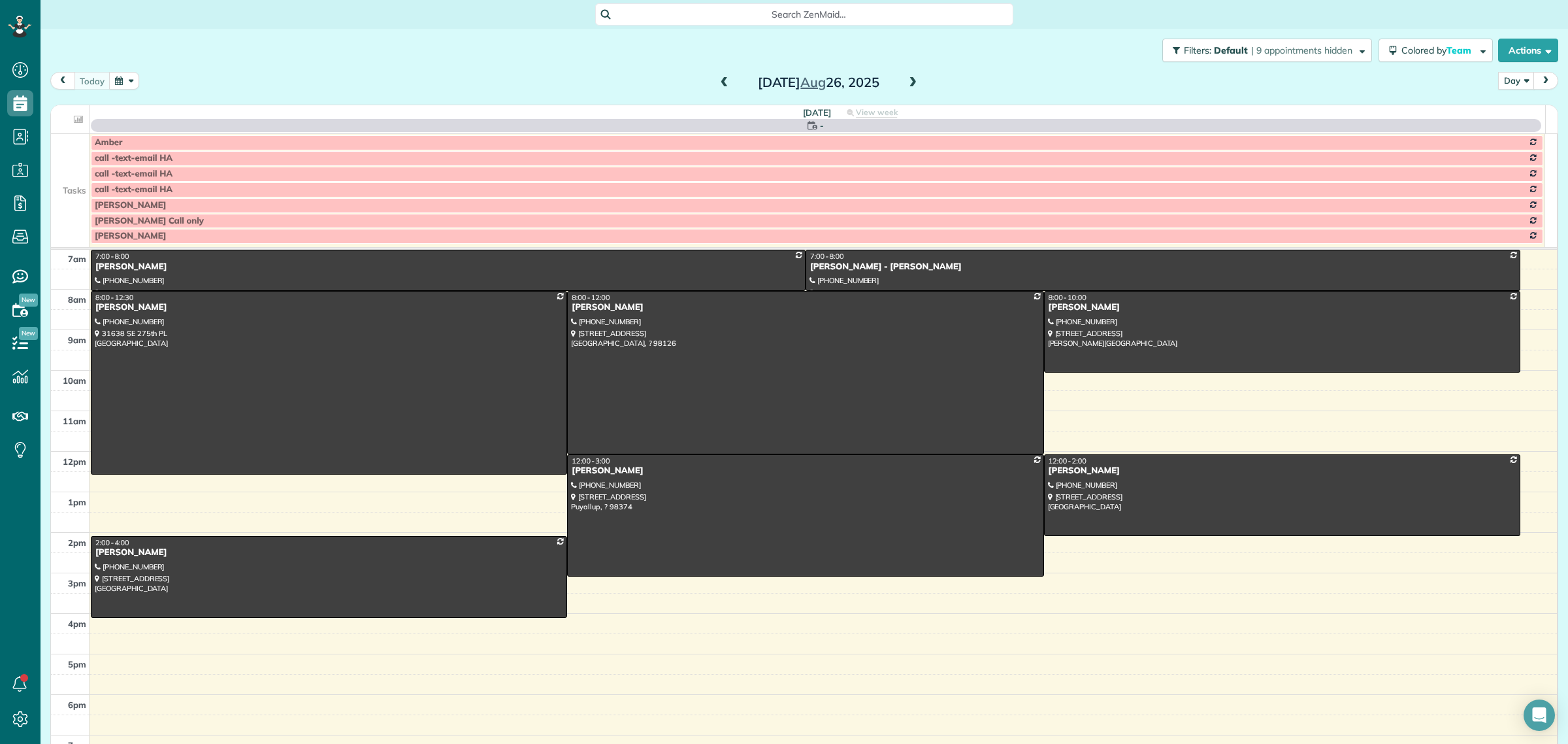
click at [86, 170] on td at bounding box center [70, 174] width 39 height 16
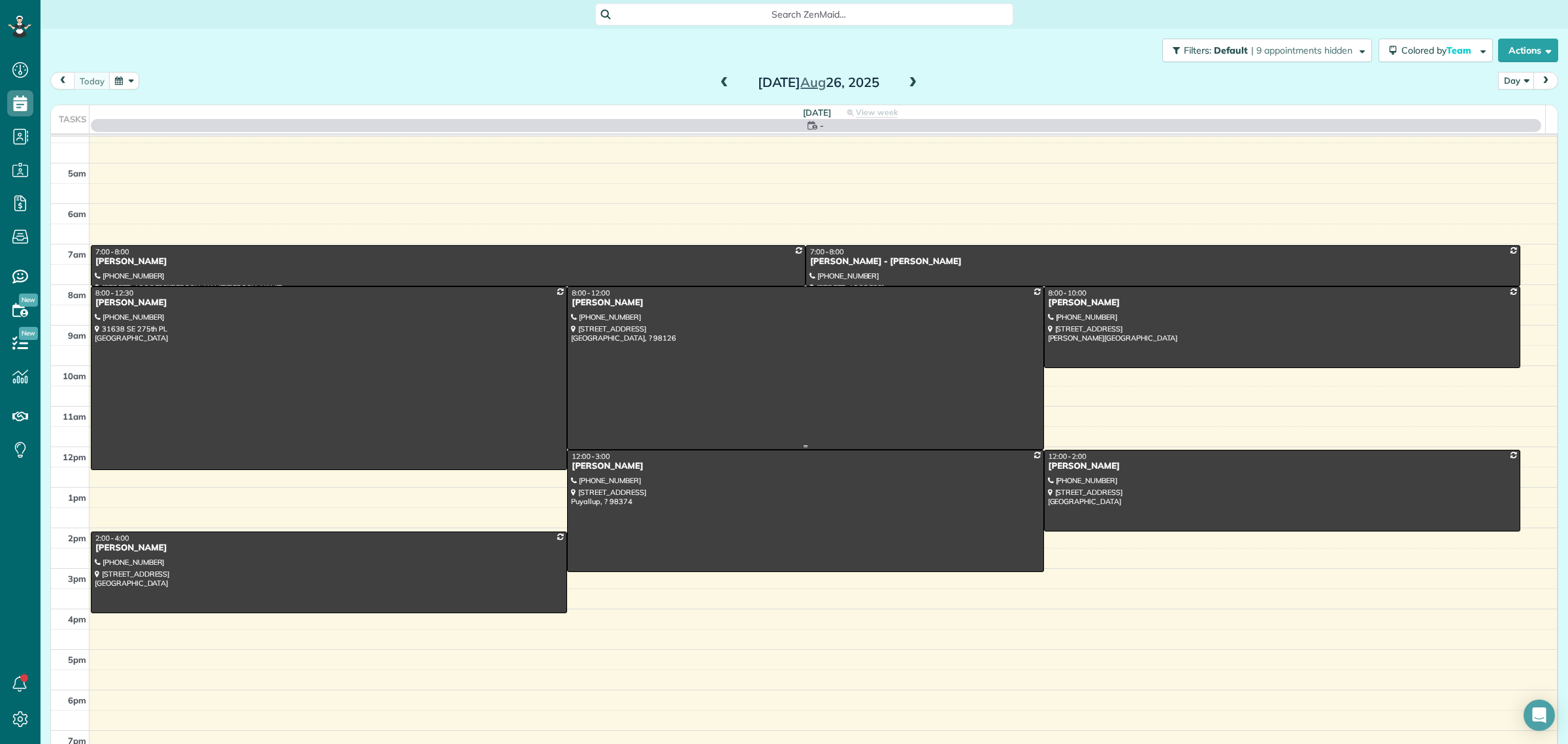
scroll to position [0, 0]
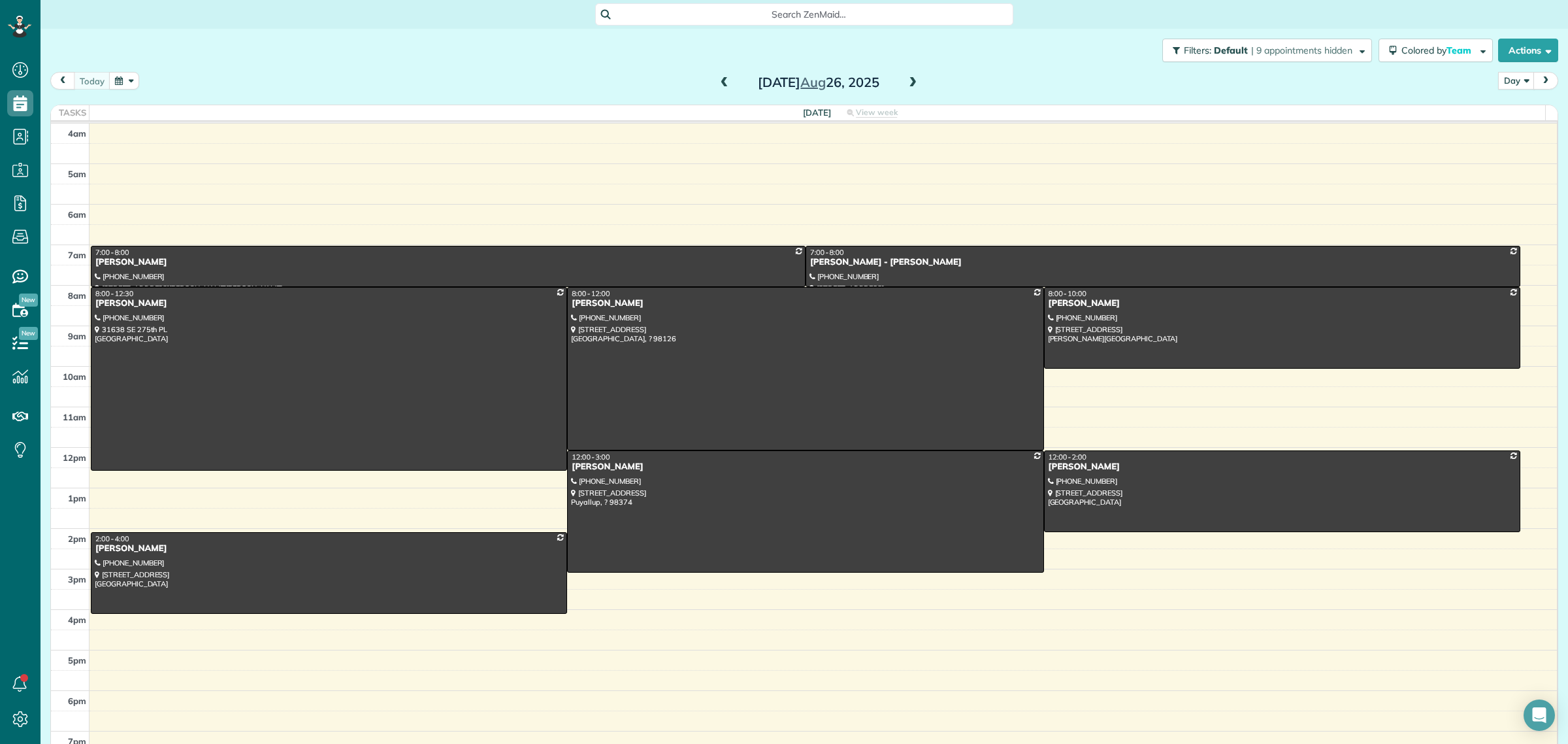
click at [907, 86] on span at bounding box center [912, 82] width 14 height 12
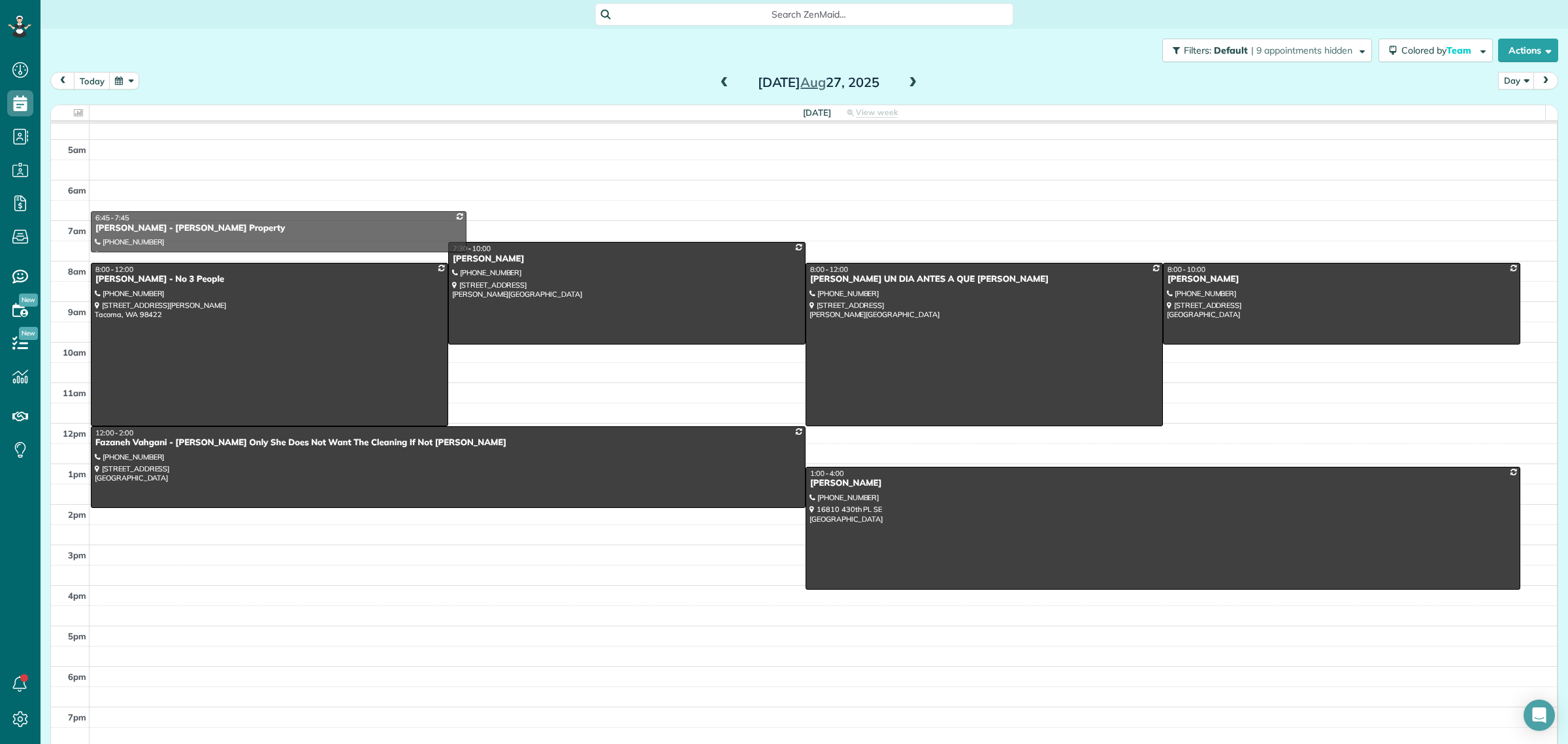
drag, startPoint x: 154, startPoint y: 233, endPoint x: 162, endPoint y: 226, distance: 10.6
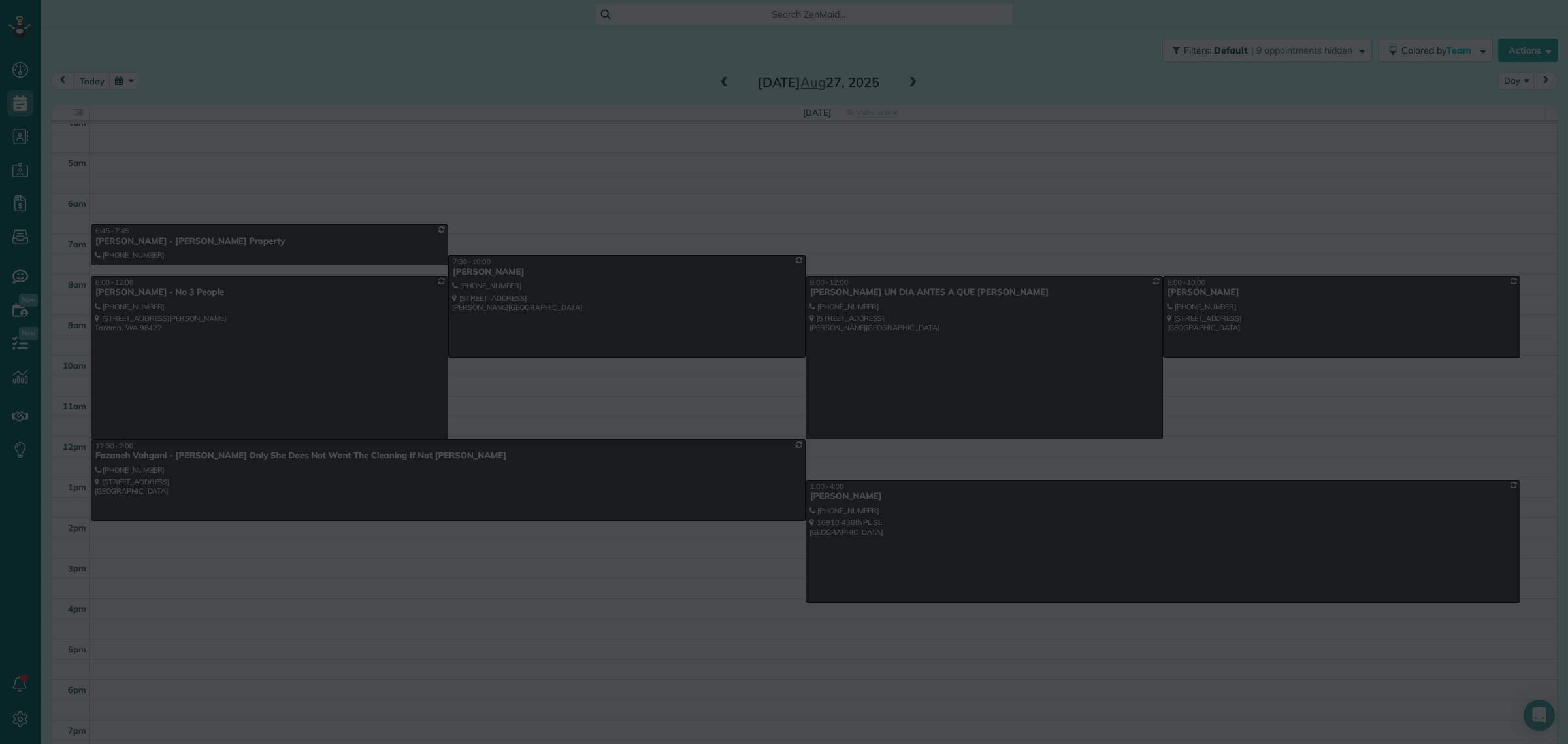
scroll to position [17, 0]
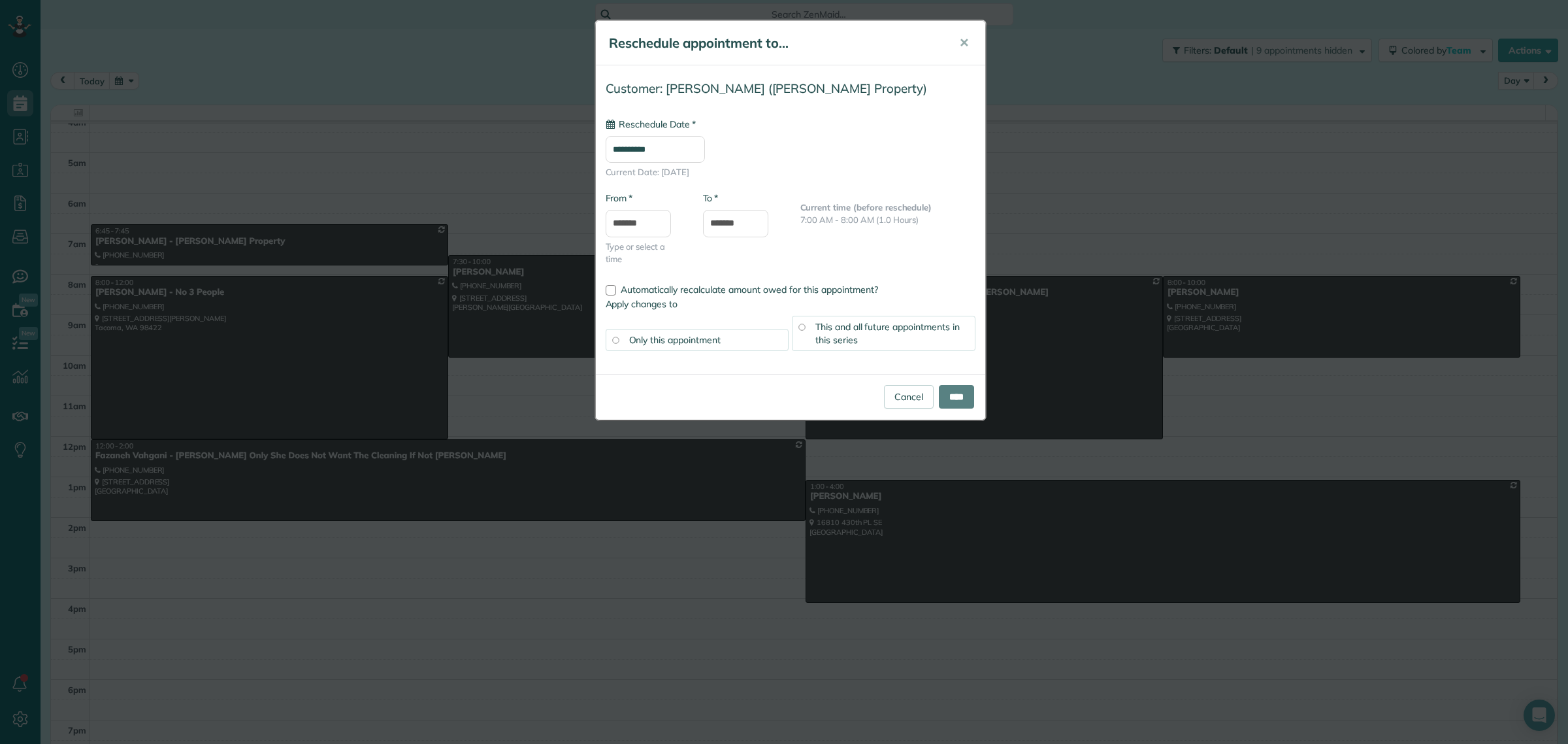
type input "**********"
click at [957, 395] on input "****" at bounding box center [956, 397] width 36 height 24
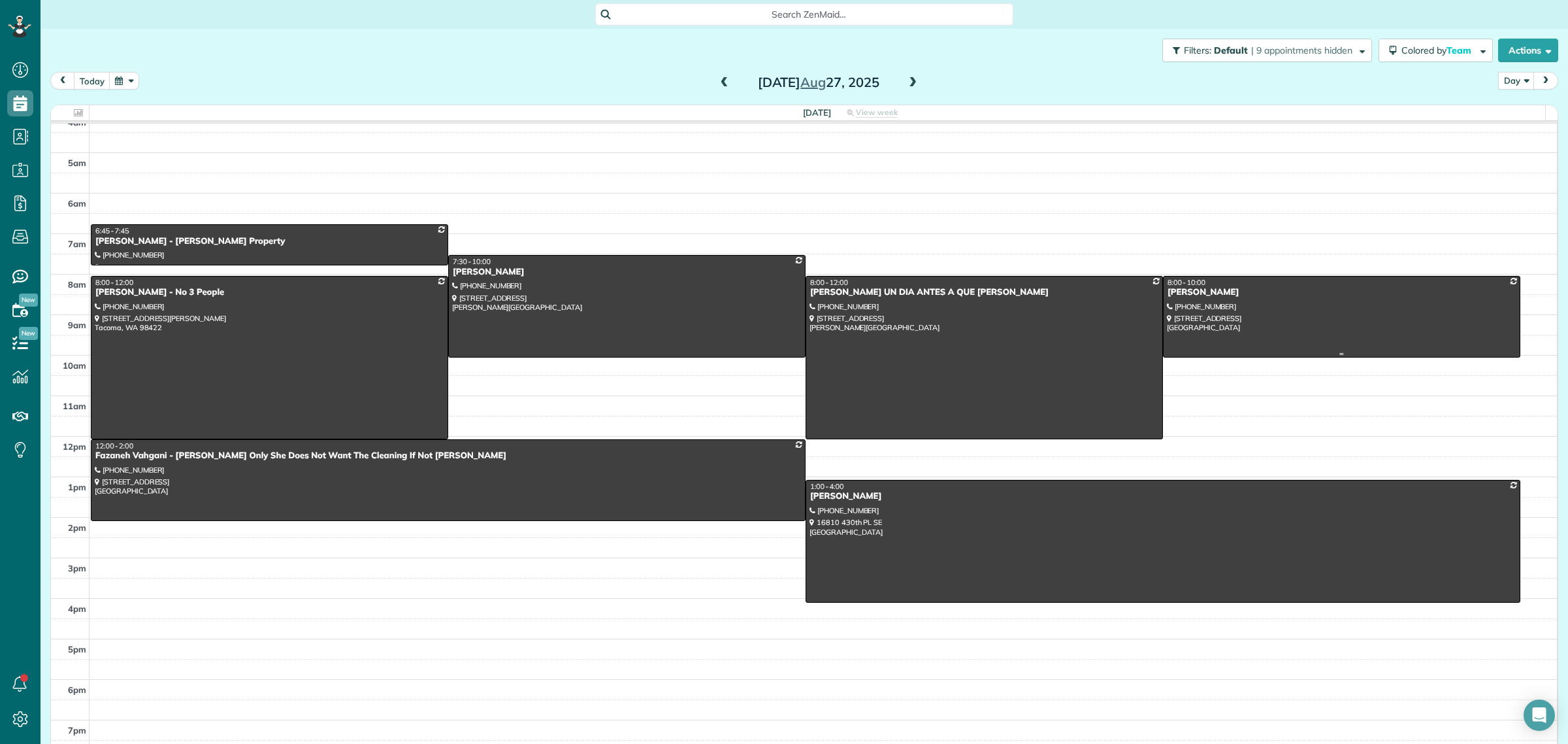
click at [1304, 318] on div at bounding box center [1342, 316] width 356 height 80
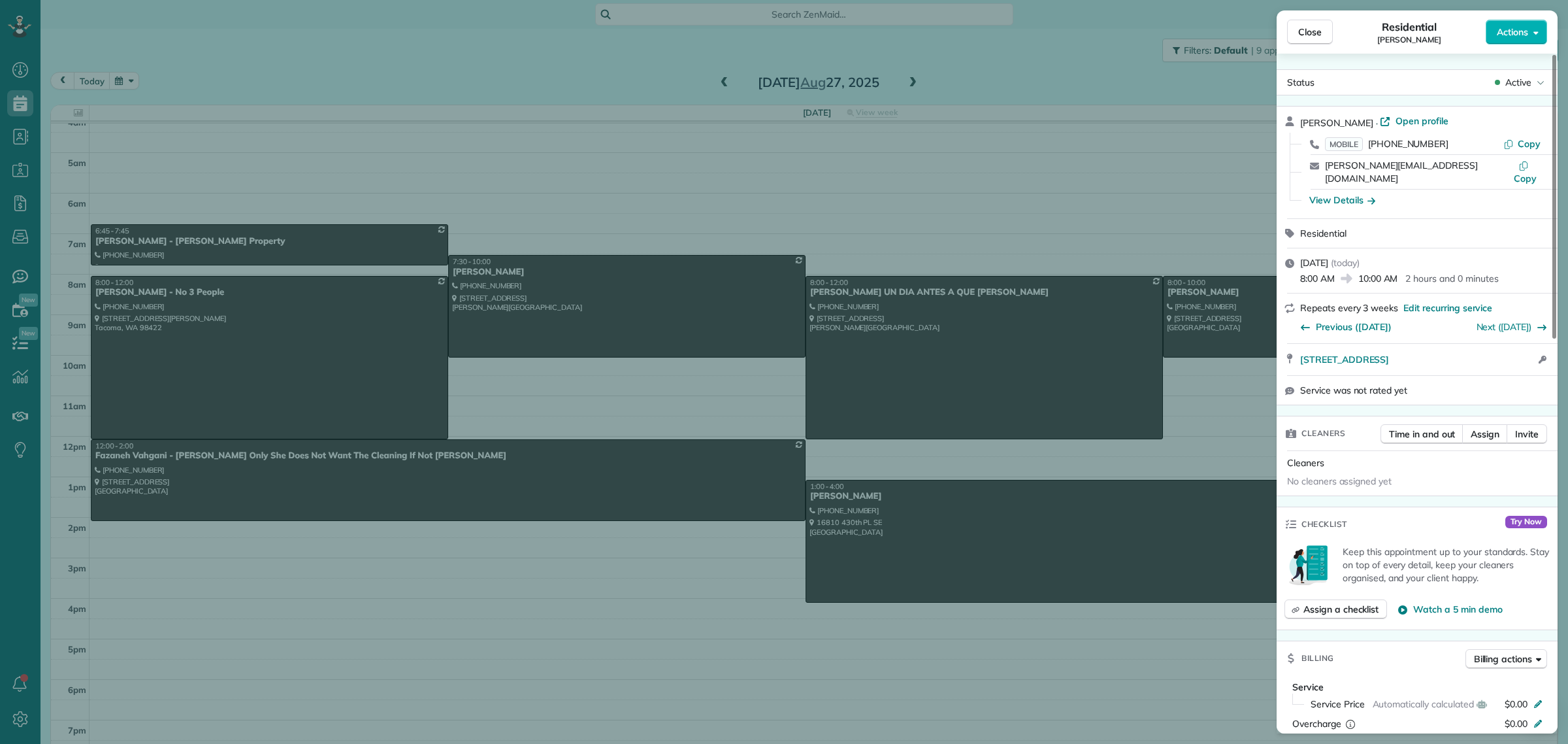
click at [1402, 116] on span "Open profile" at bounding box center [1421, 120] width 53 height 13
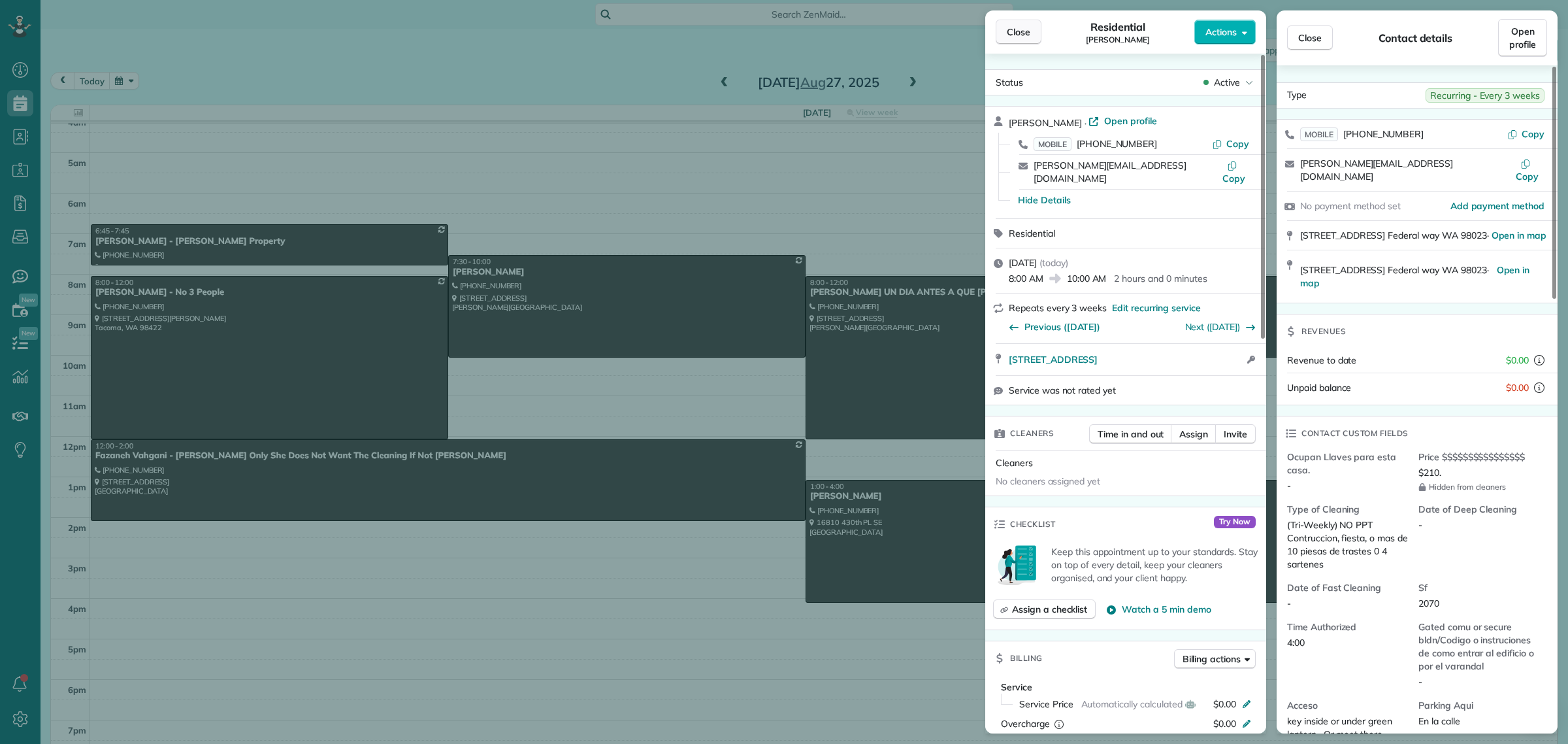
click at [1017, 35] on span "Close" at bounding box center [1018, 32] width 24 height 13
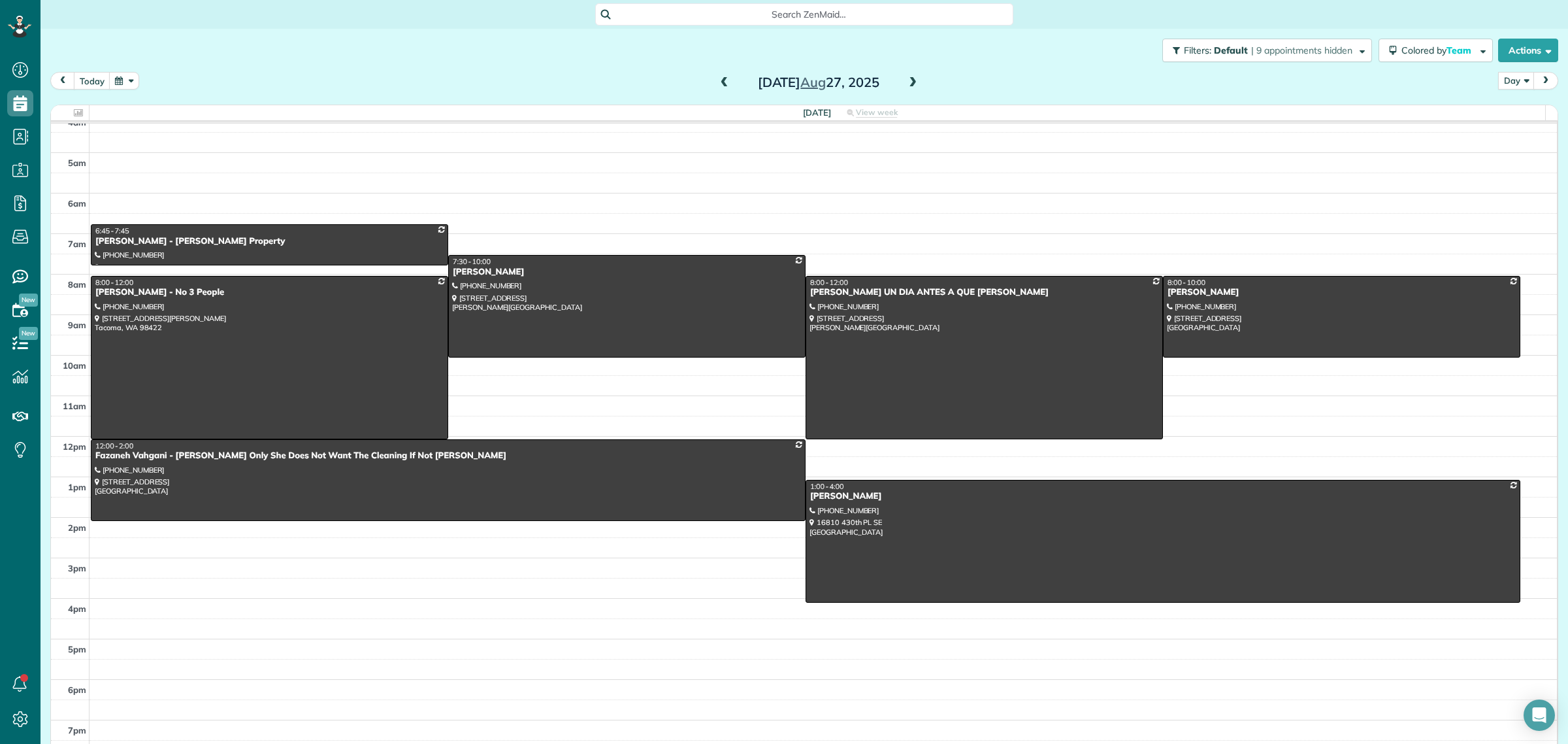
click at [727, 17] on span "Search ZenMaid…" at bounding box center [809, 14] width 398 height 13
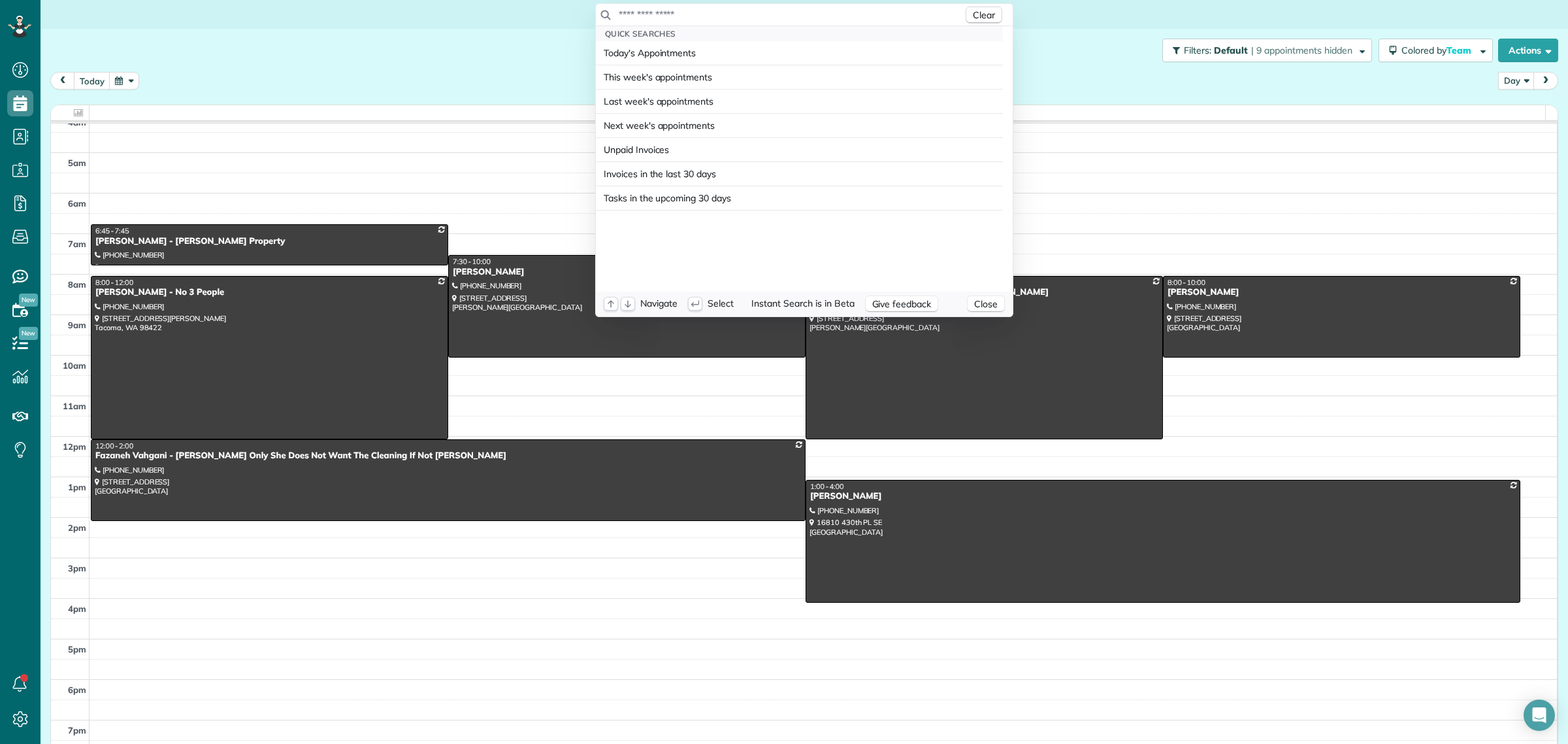
click at [727, 17] on input "text" at bounding box center [790, 14] width 345 height 13
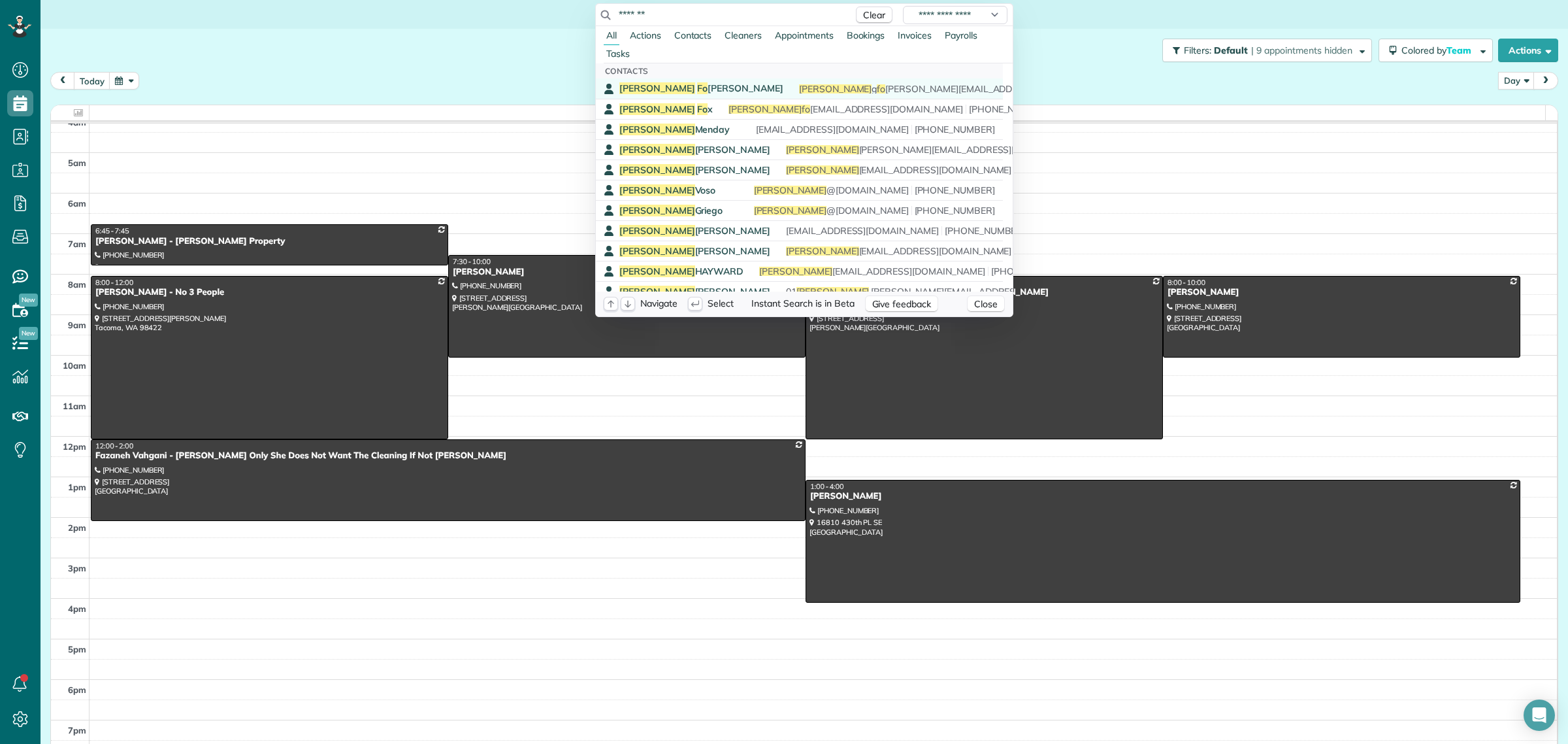
type input "*******"
click at [664, 89] on div "Lisa Fo rrest Hi Tommy I’ll need you to take me off this auto schedule I’ve bee…" at bounding box center [809, 89] width 379 height 13
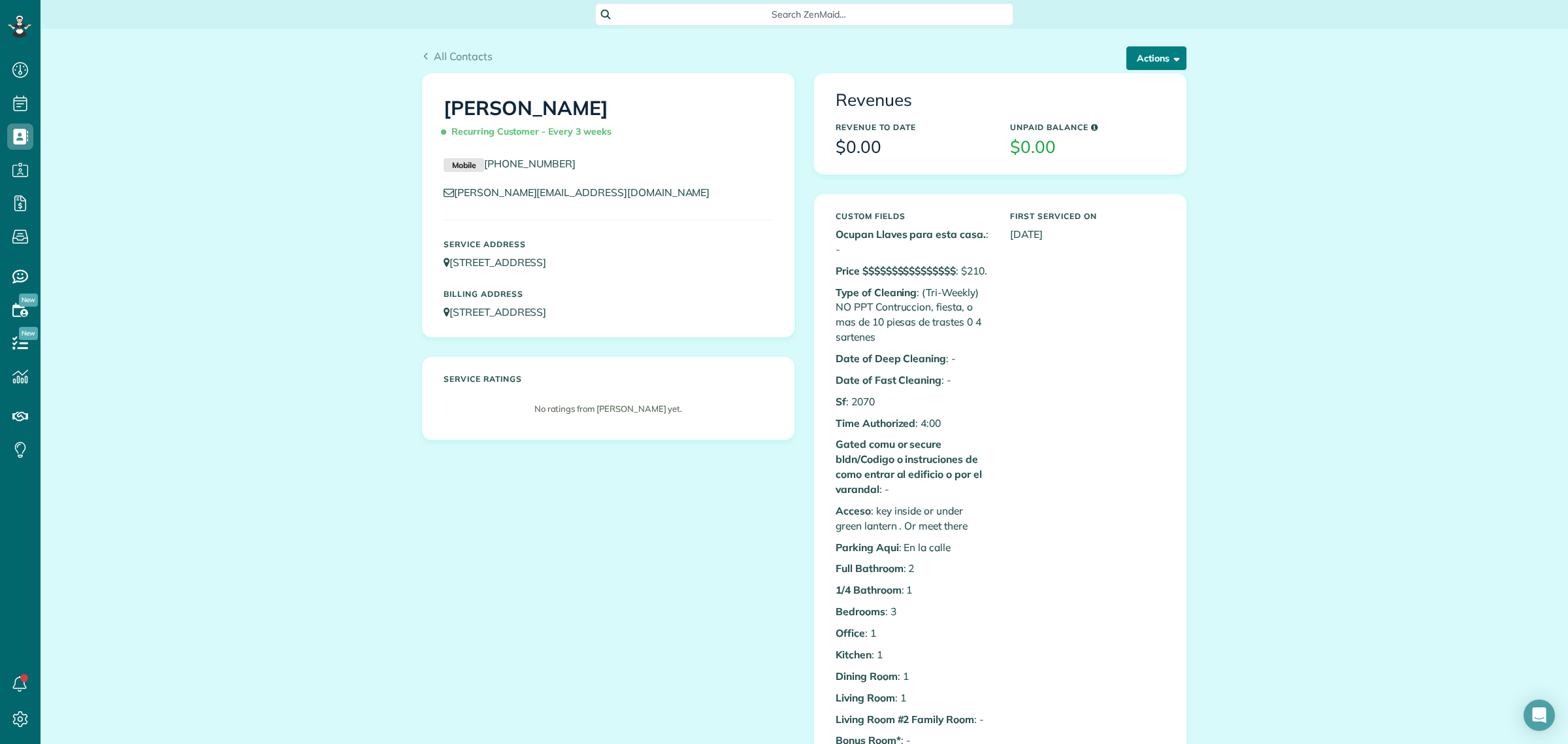
click at [1142, 61] on button "Actions" at bounding box center [1156, 59] width 60 height 24
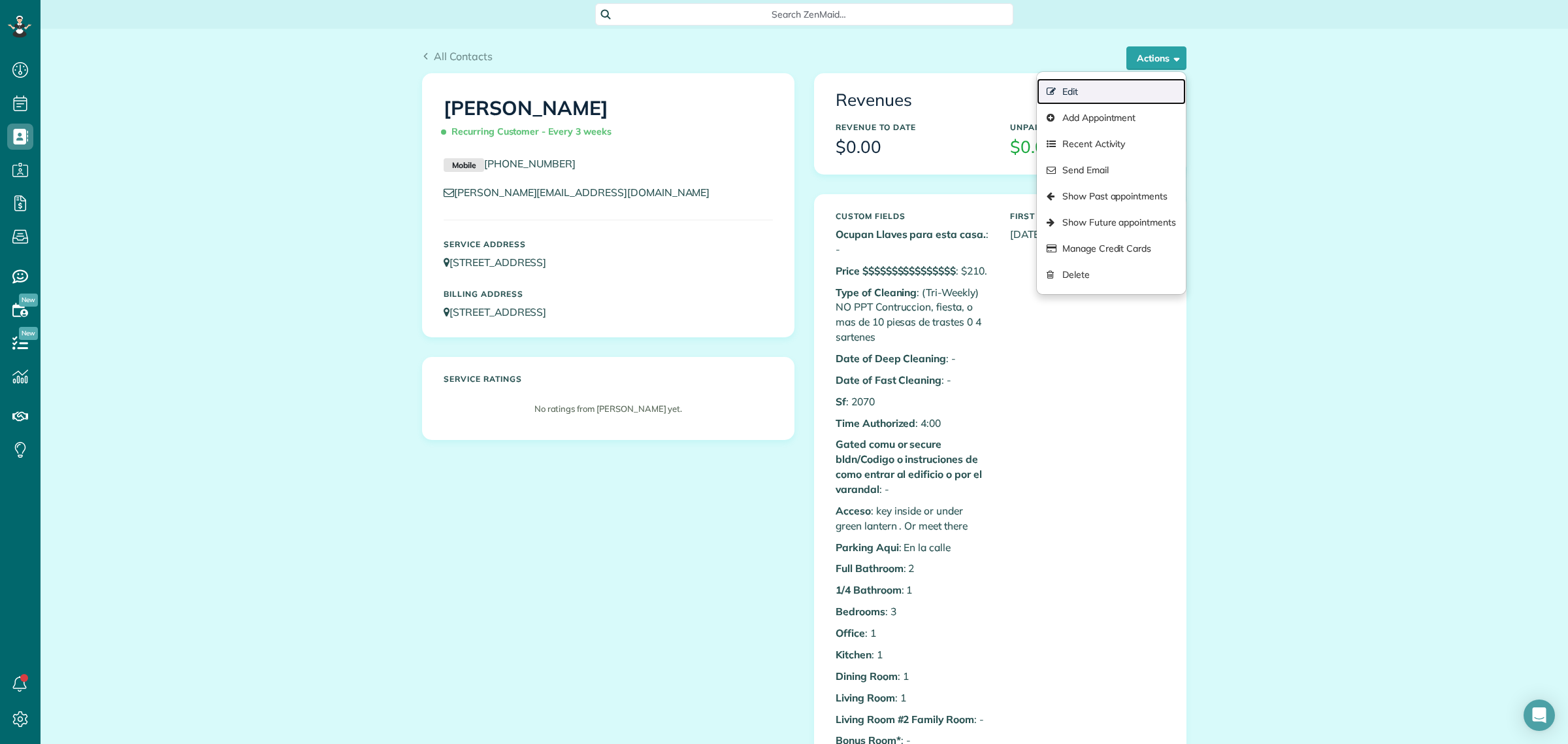
click at [1104, 102] on link "Edit" at bounding box center [1111, 91] width 149 height 26
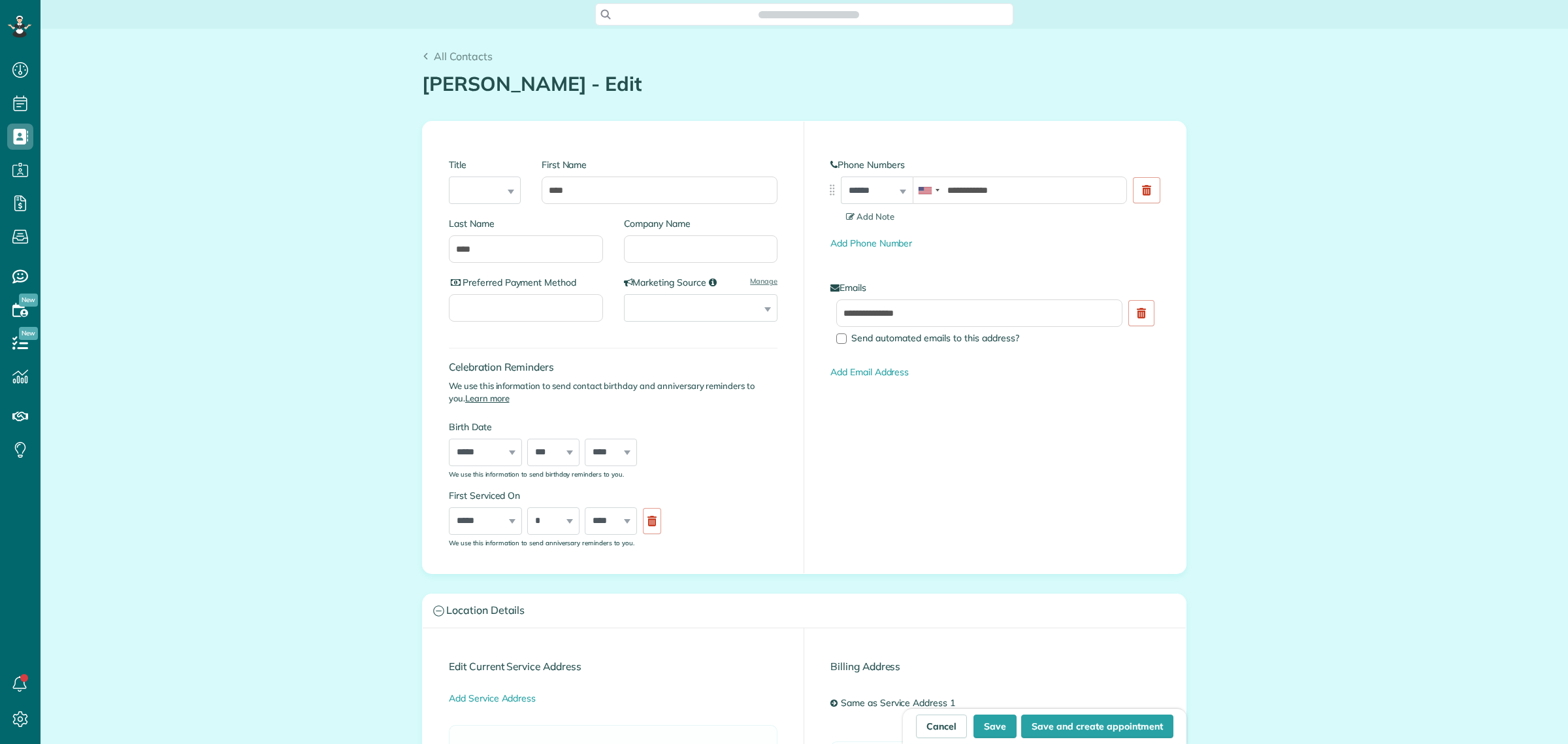
scroll to position [6, 6]
type input "**********"
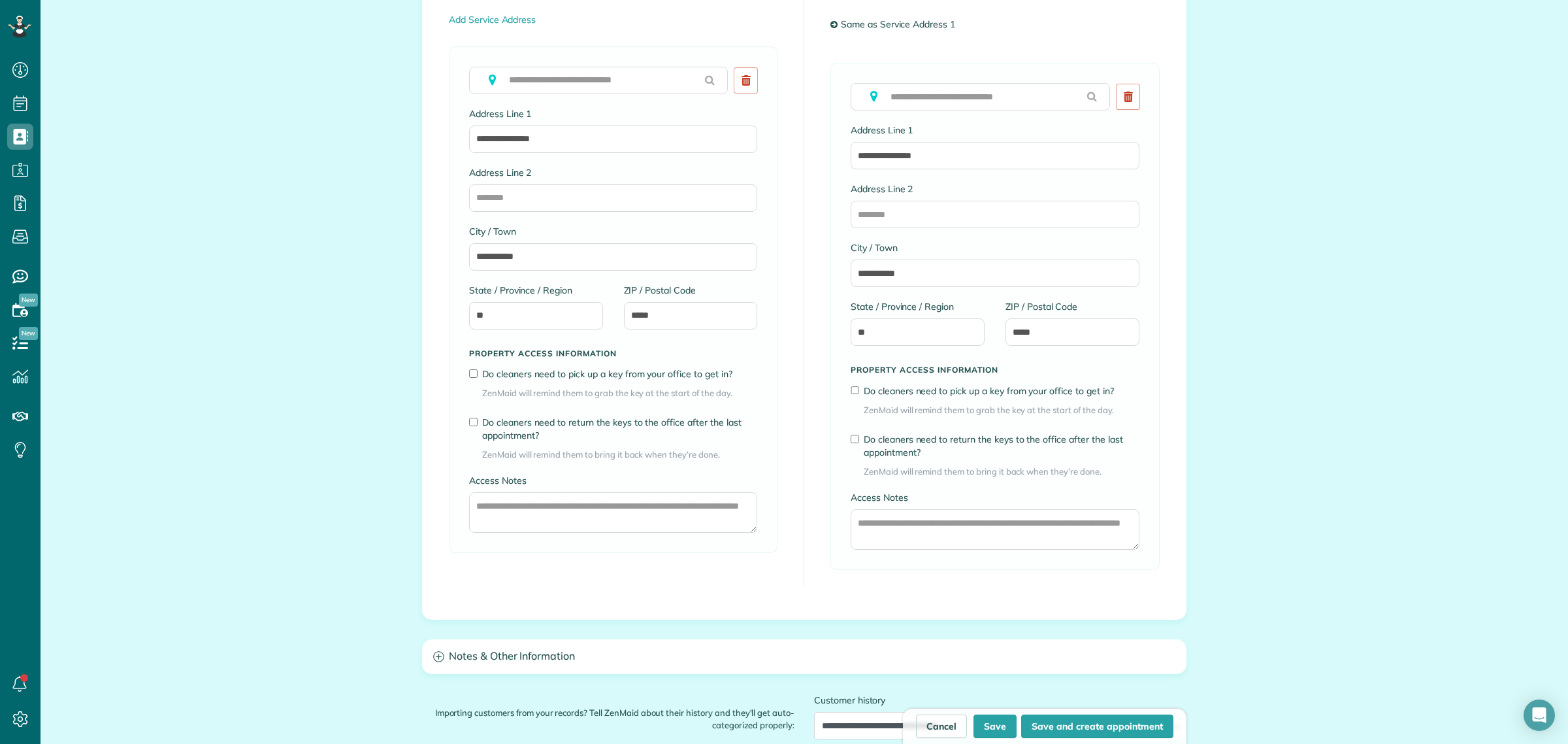
scroll to position [735, 0]
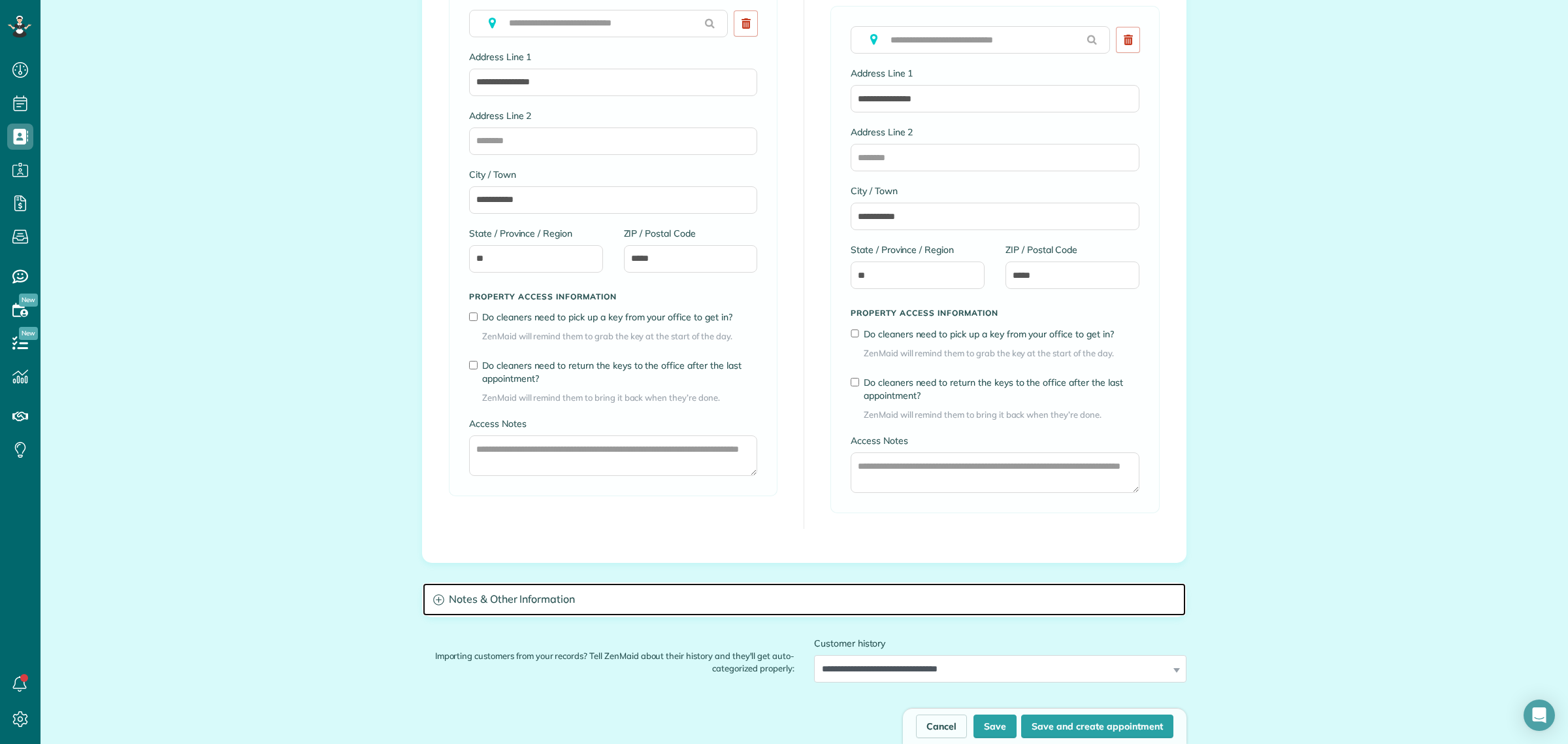
click at [565, 609] on h3 "Notes & Other Information" at bounding box center [805, 600] width 763 height 33
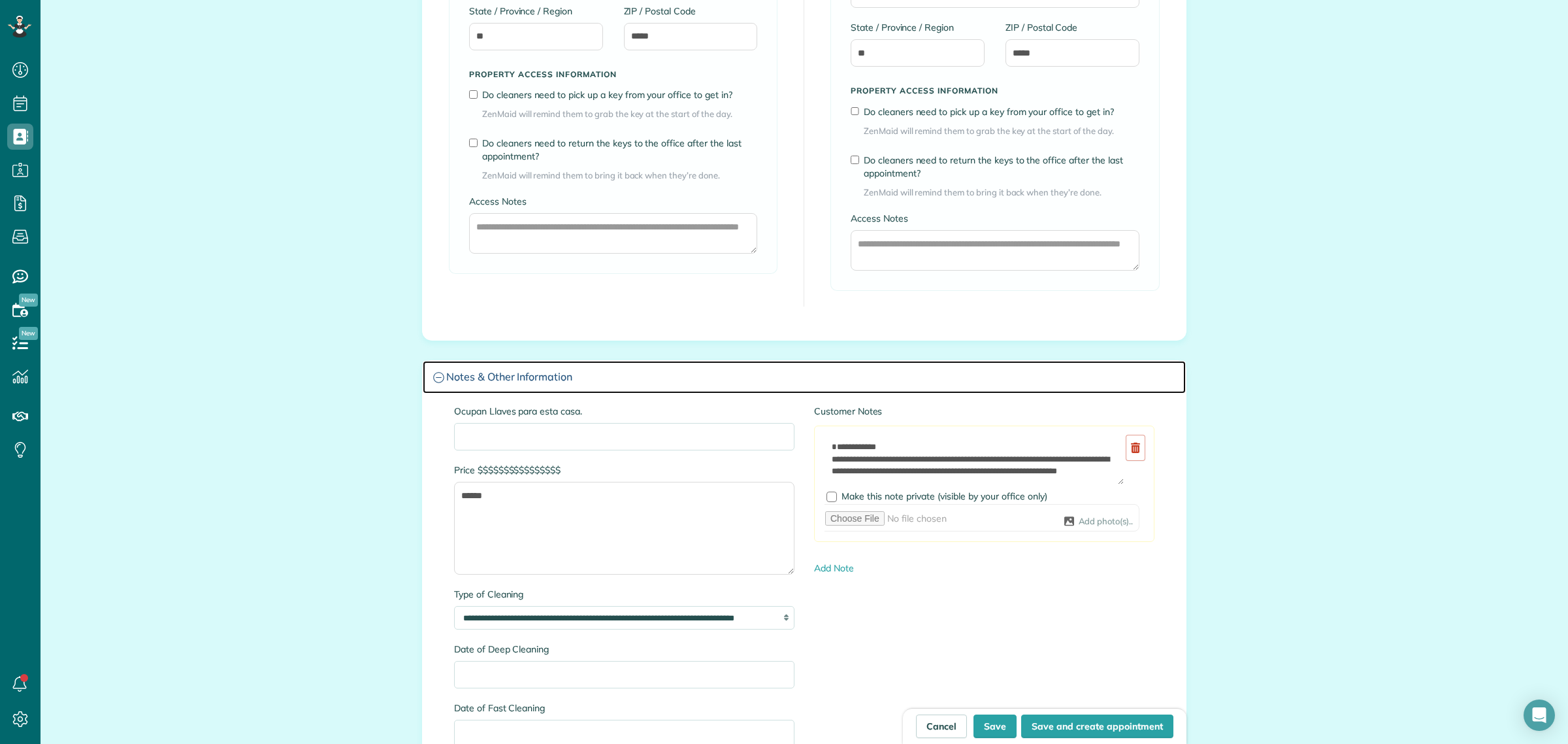
scroll to position [980, 0]
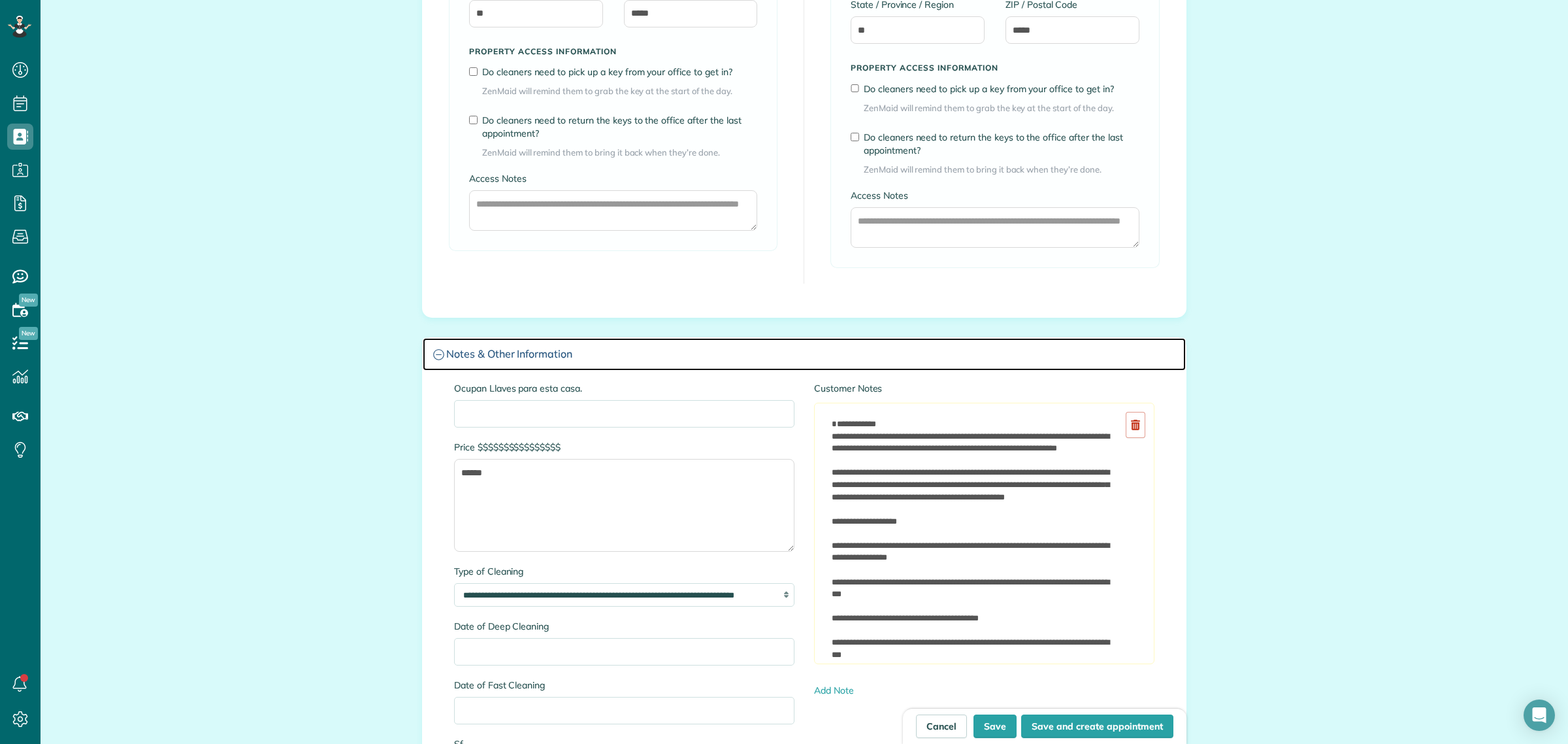
drag, startPoint x: 1116, startPoint y: 458, endPoint x: 1075, endPoint y: 670, distance: 215.9
click at [1076, 671] on div "**********" at bounding box center [984, 540] width 360 height 315
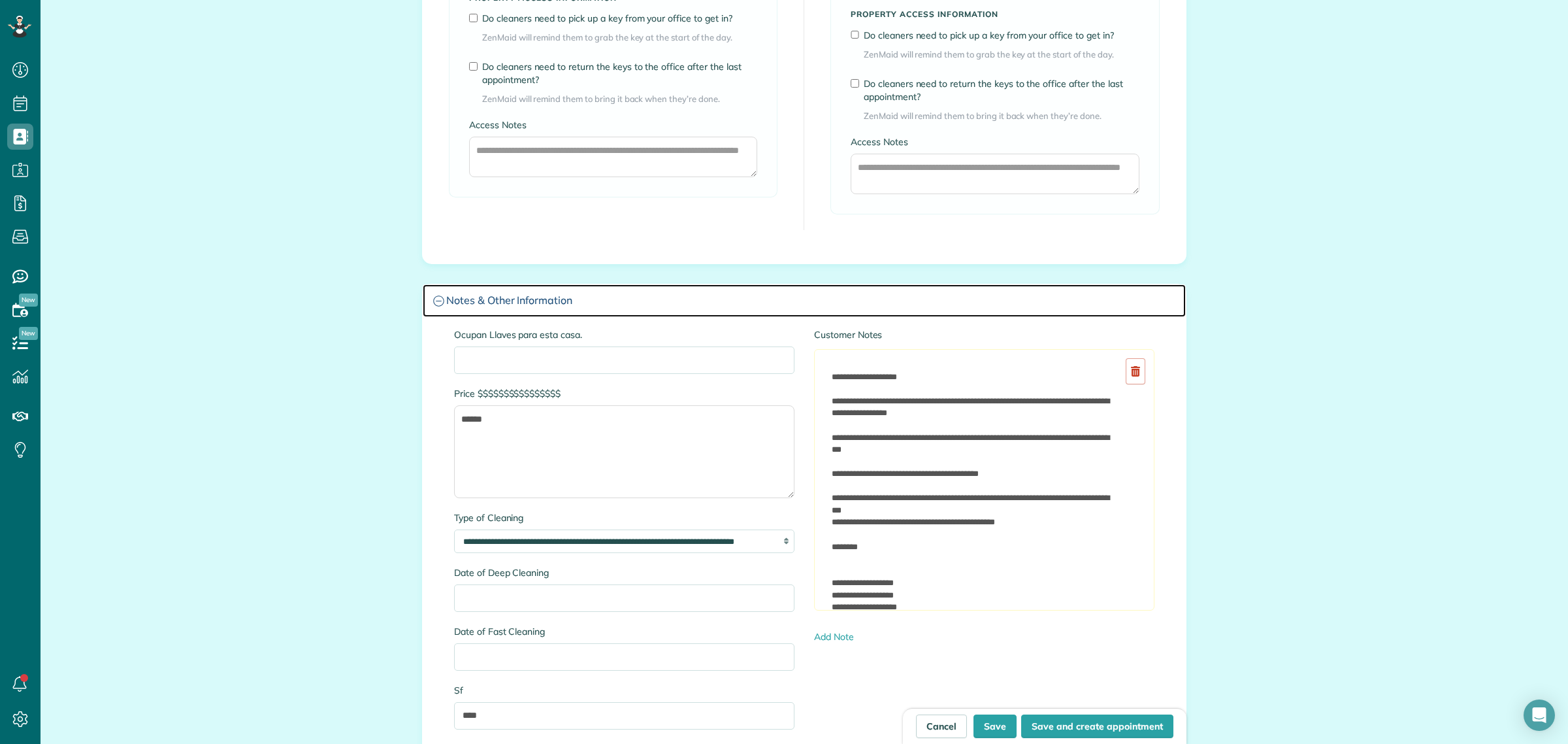
scroll to position [1062, 0]
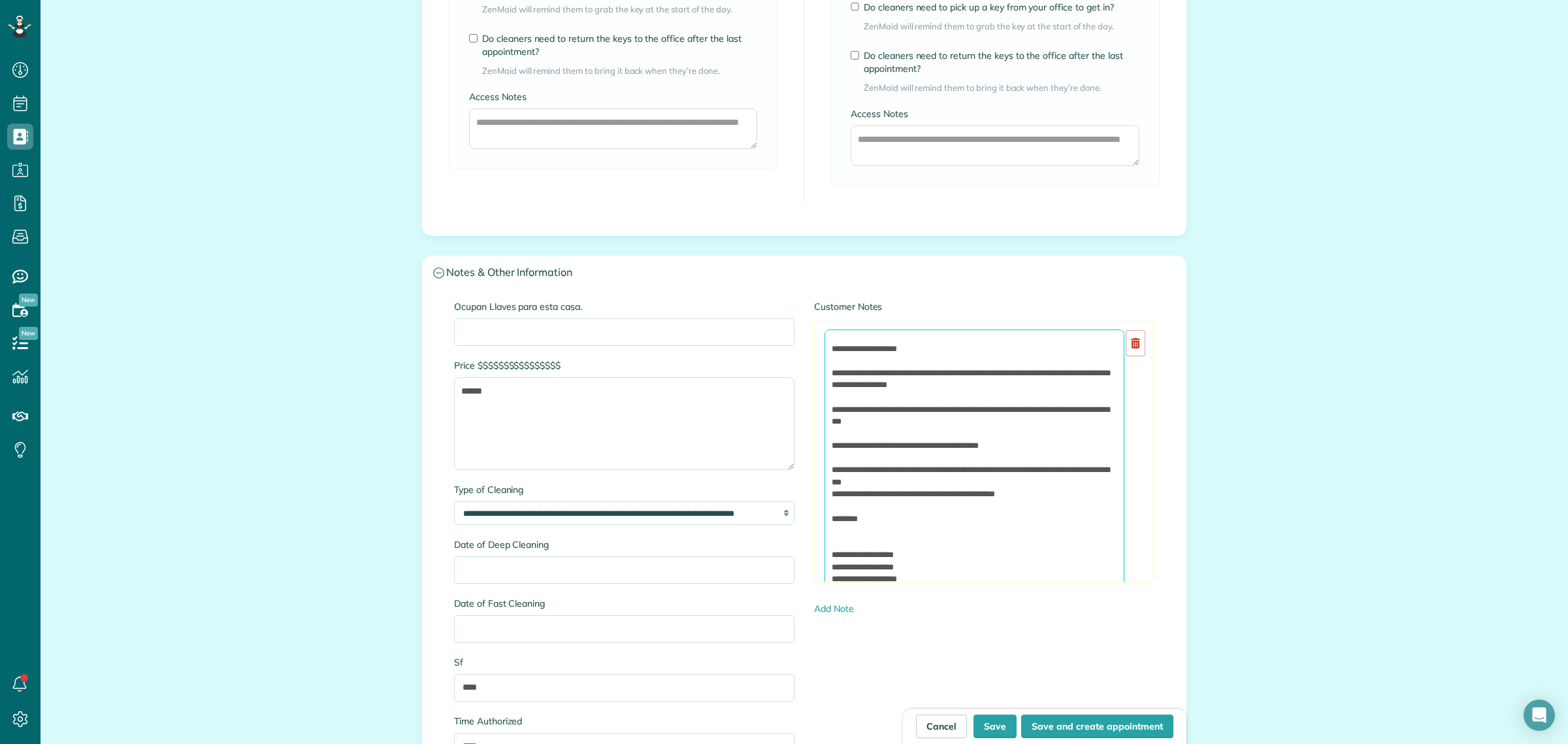
drag, startPoint x: 922, startPoint y: 582, endPoint x: 770, endPoint y: 514, distance: 166.5
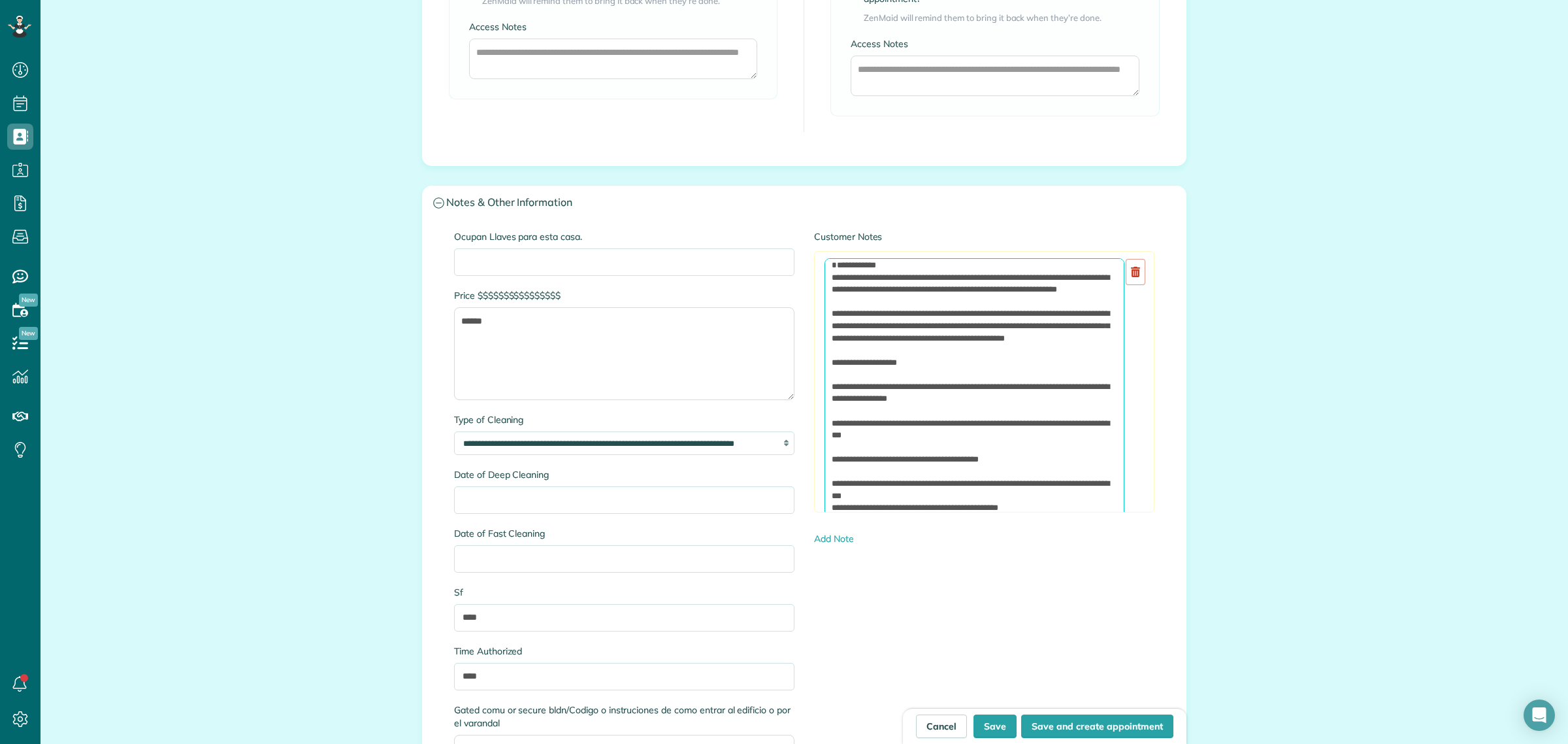
scroll to position [1144, 0]
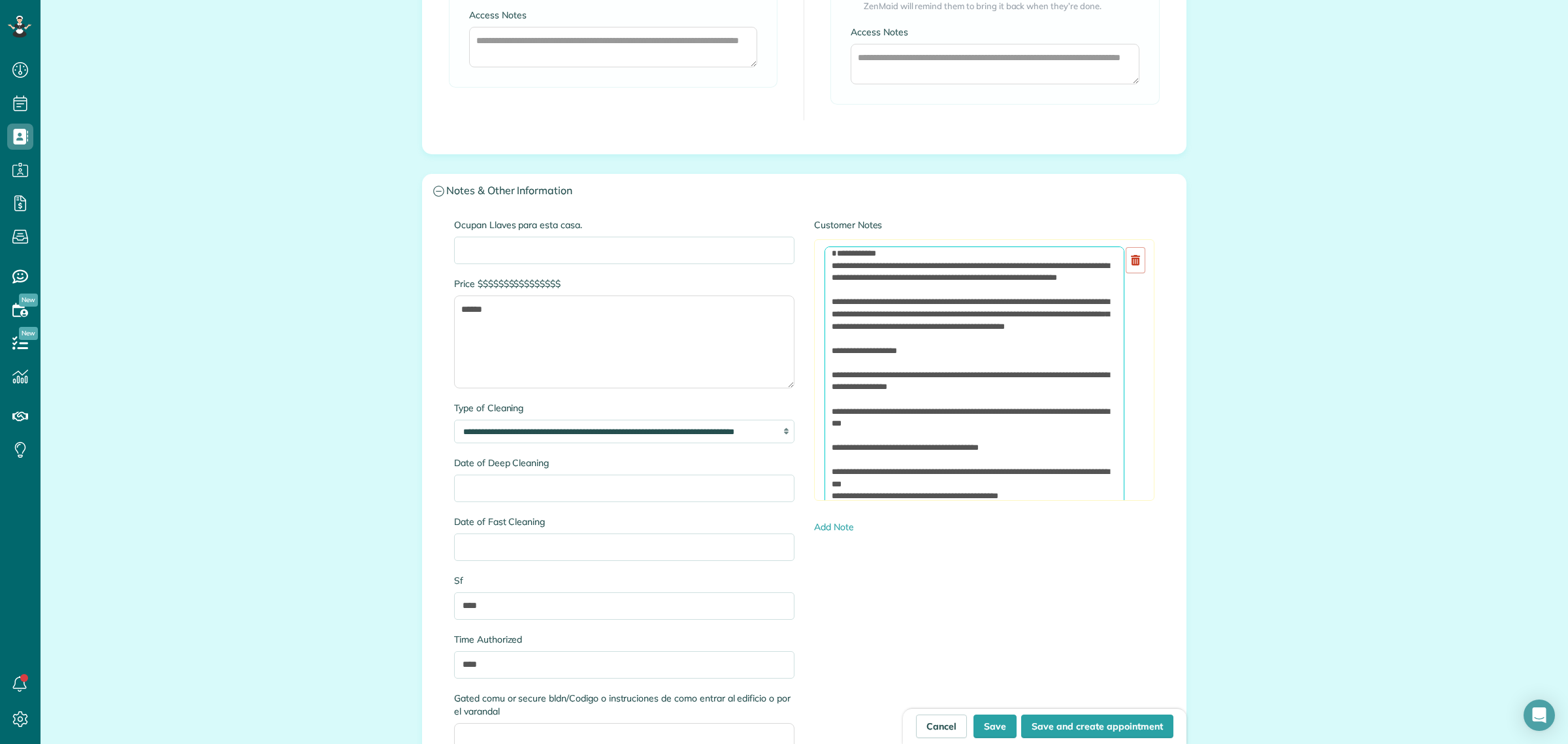
drag, startPoint x: 1094, startPoint y: 390, endPoint x: 1106, endPoint y: 334, distance: 57.3
click at [1106, 334] on textarea "**********" at bounding box center [974, 378] width 300 height 263
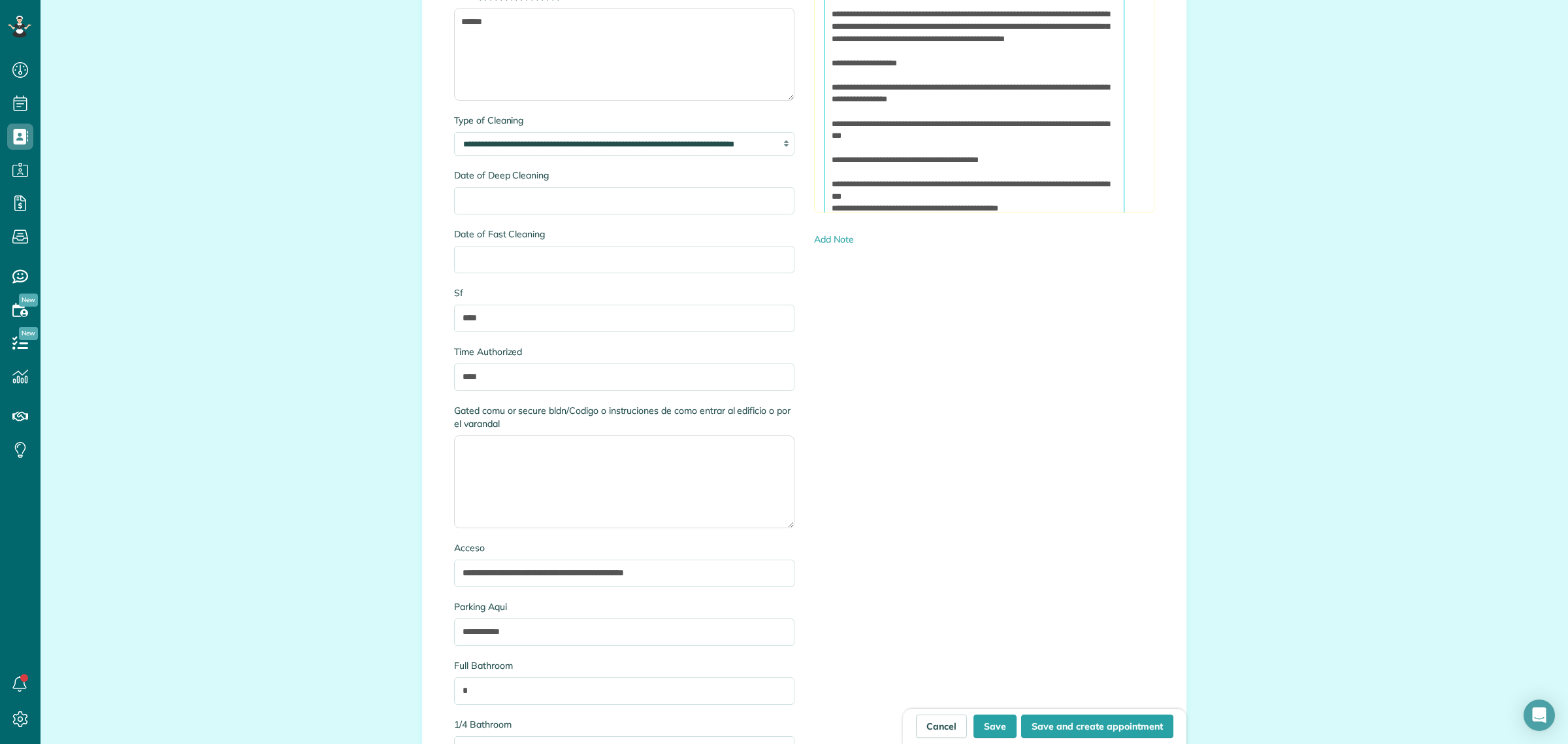
scroll to position [0, 0]
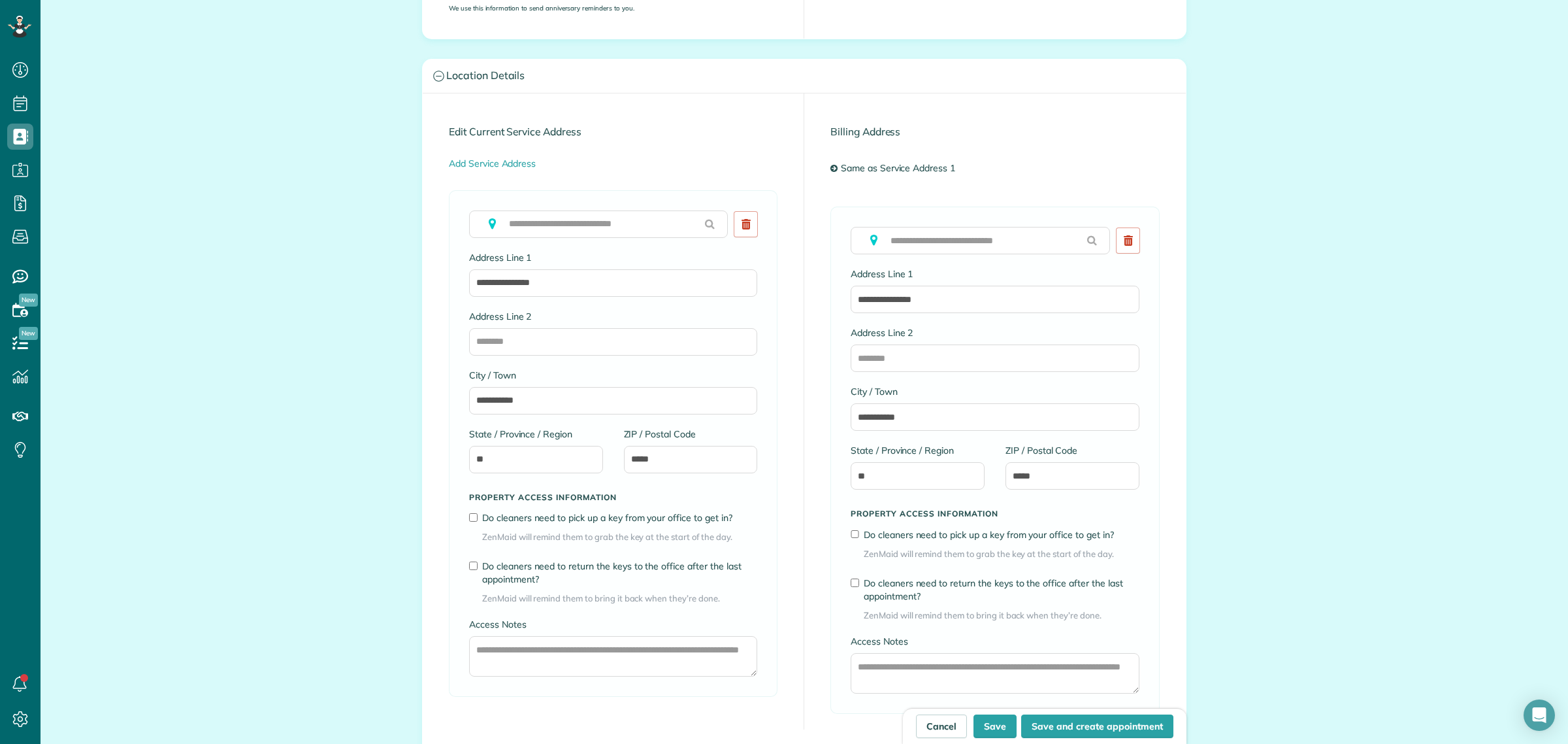
drag, startPoint x: 1083, startPoint y: 164, endPoint x: 722, endPoint y: -11, distance: 401.2
click at [722, 0] on html "Dashboard Scheduling Calendar View List View Dispatch View - Weekly scheduling …" at bounding box center [784, 372] width 1568 height 744
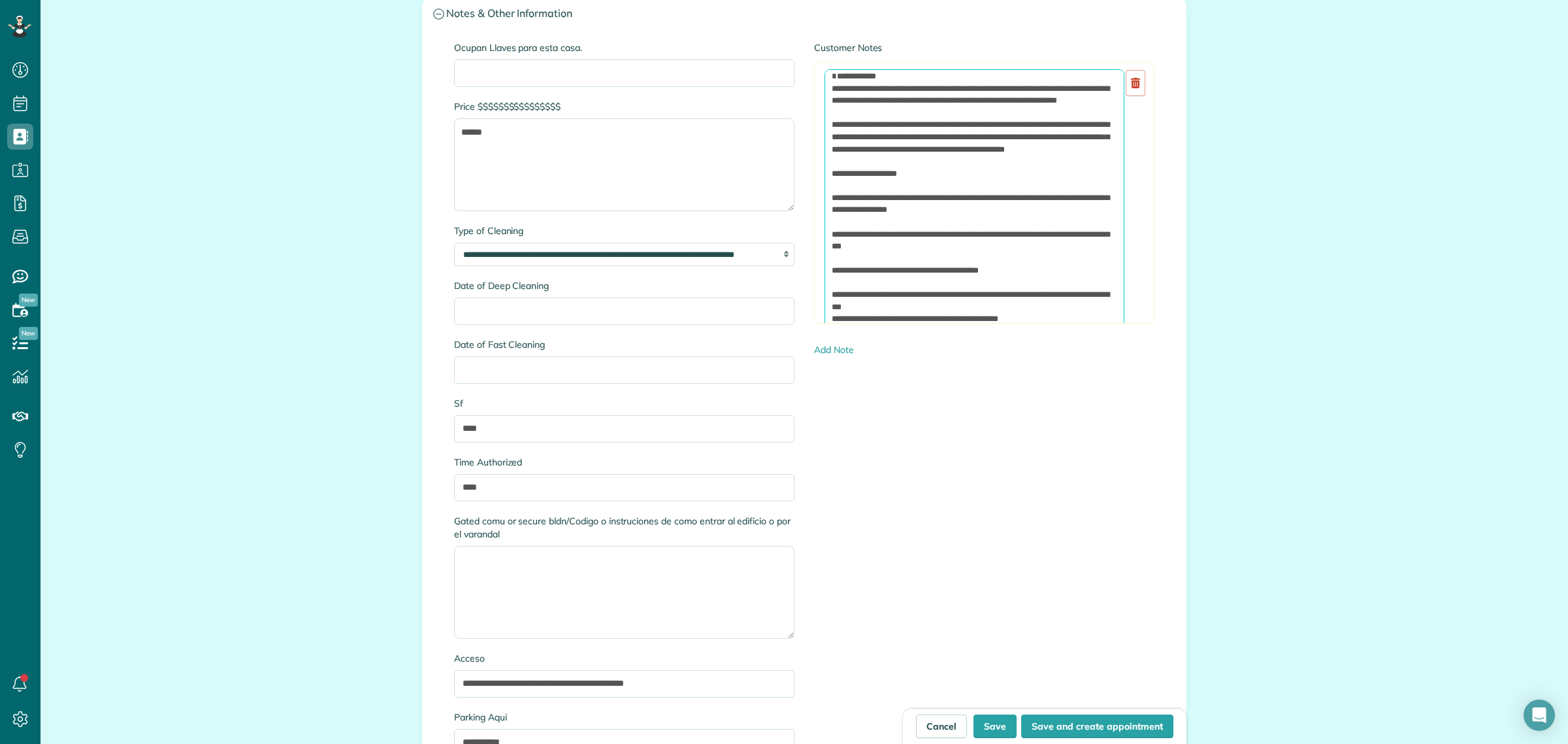
scroll to position [1312, 0]
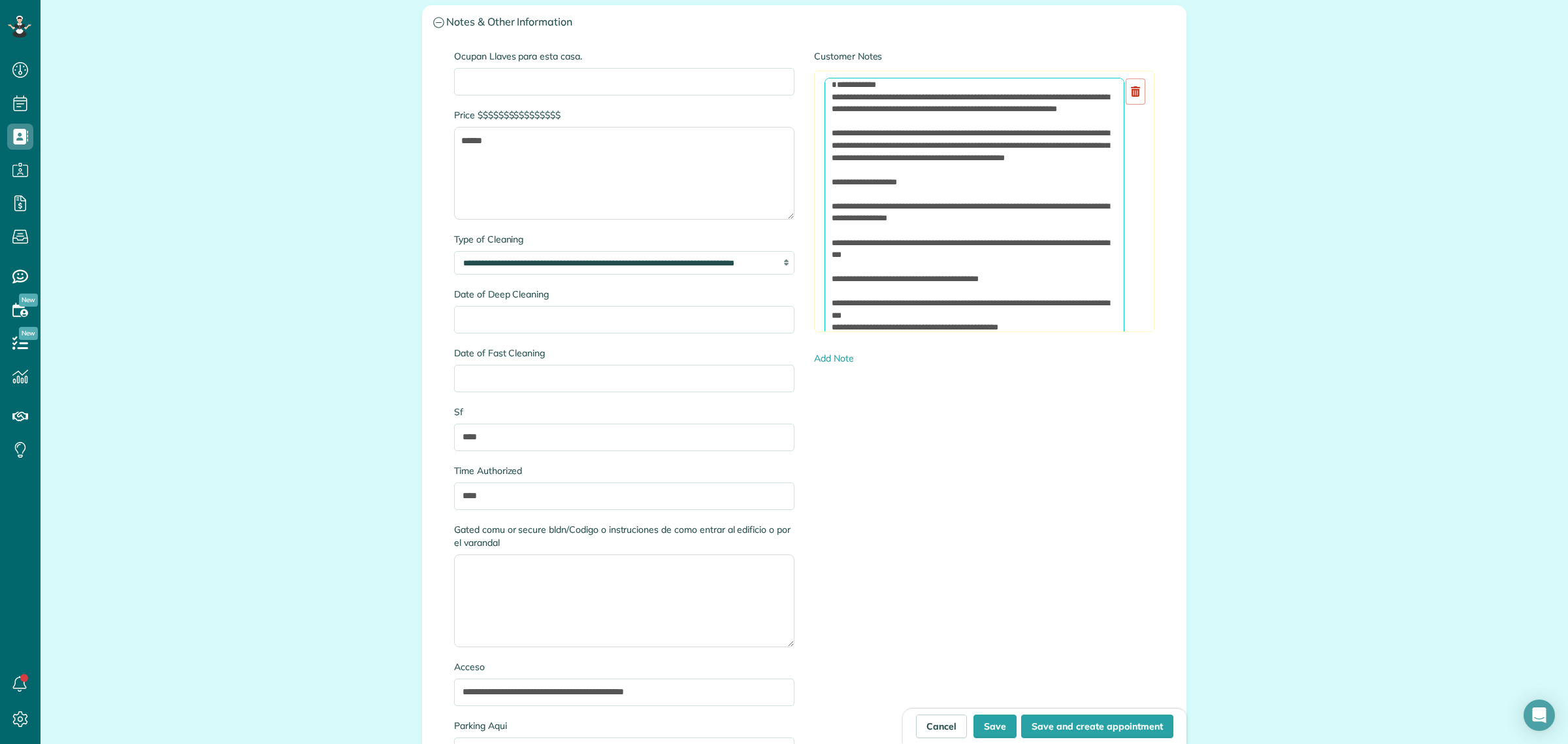
type textarea "**********"
click at [1154, 253] on div "**********" at bounding box center [984, 208] width 360 height 315
click at [828, 361] on link "Add Note" at bounding box center [834, 358] width 40 height 12
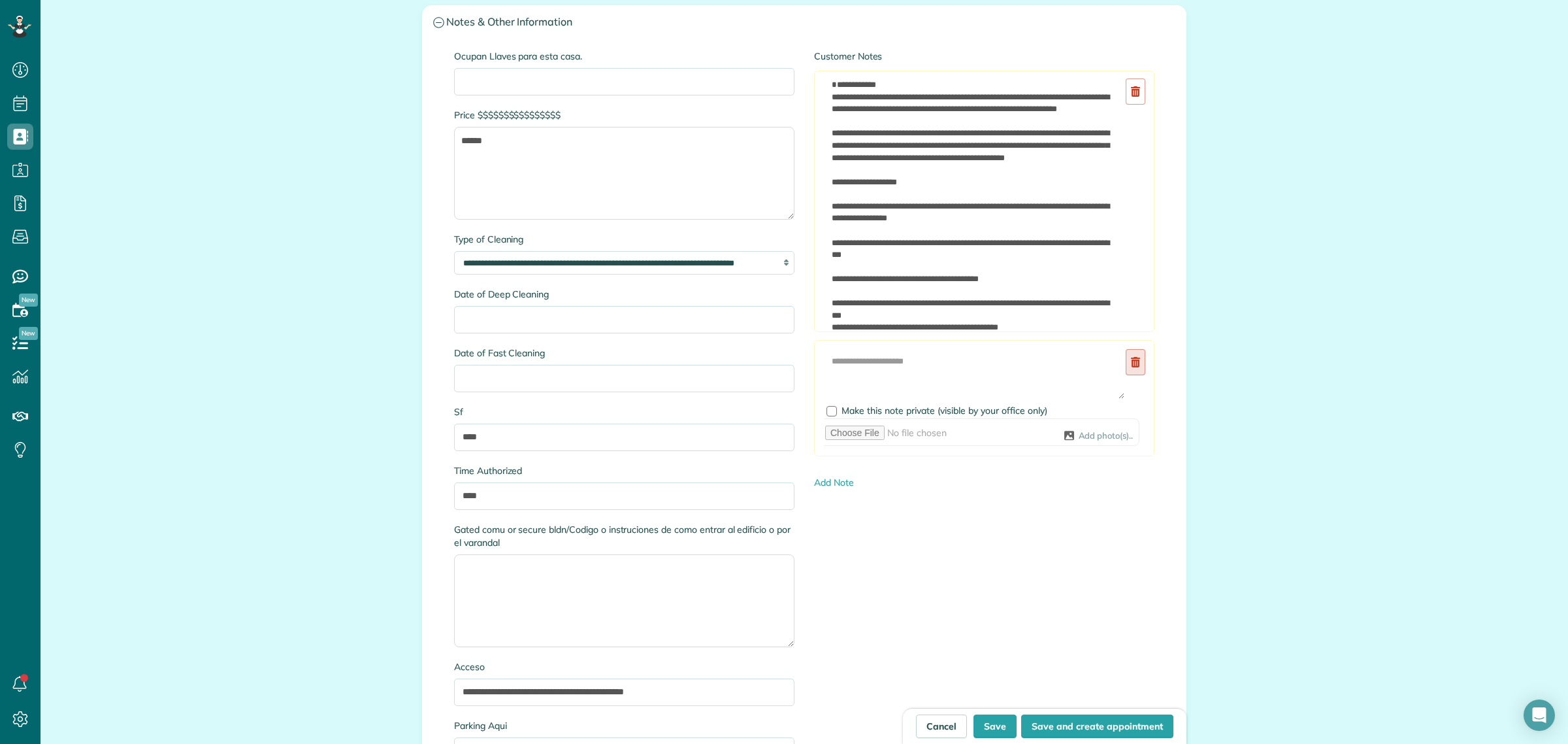
click at [1131, 367] on use at bounding box center [1136, 361] width 10 height 10
click at [836, 364] on link "Add Note" at bounding box center [834, 358] width 40 height 12
click at [899, 380] on textarea at bounding box center [974, 374] width 300 height 51
type textarea "**********"
click at [892, 456] on div "**********" at bounding box center [984, 398] width 341 height 116
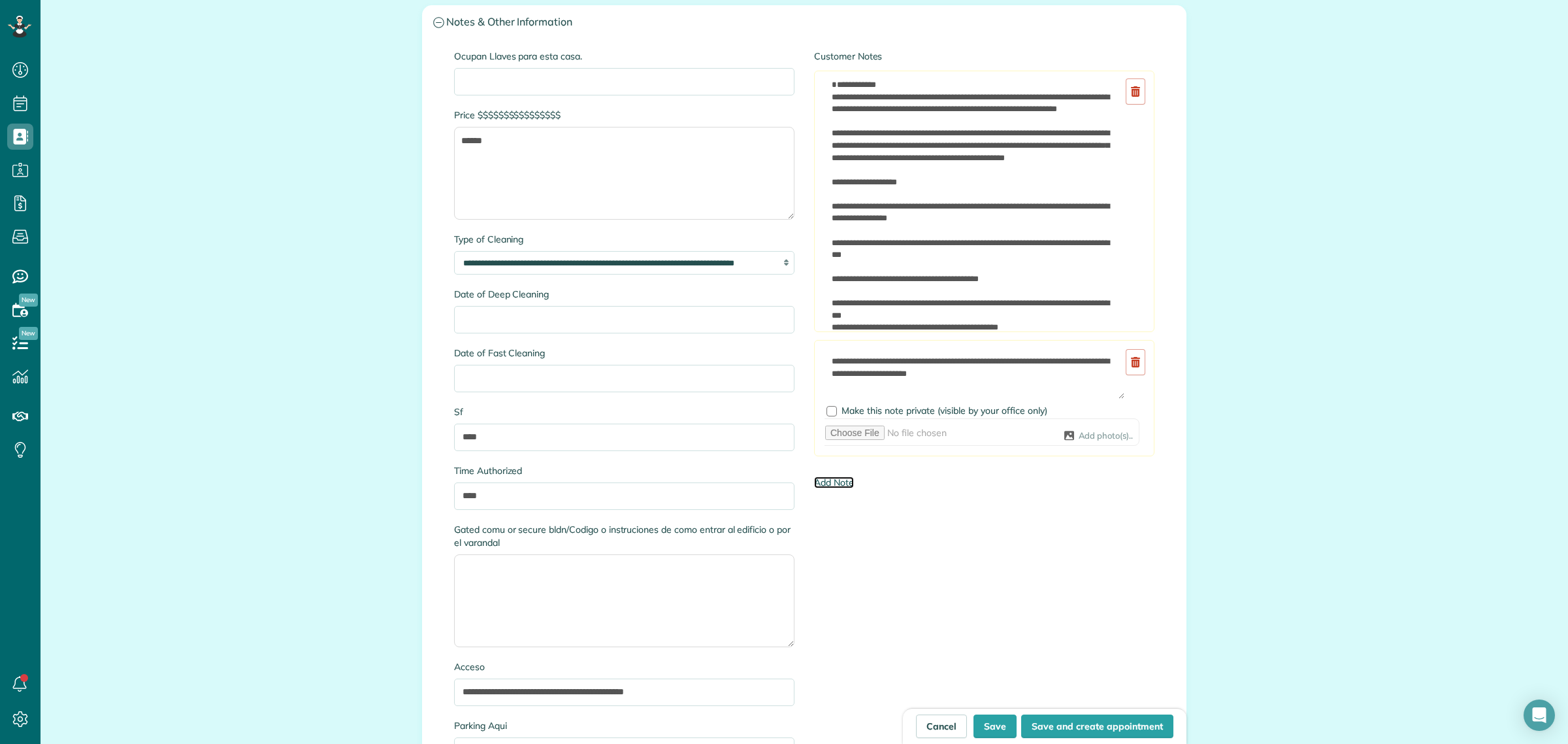
click at [836, 488] on link "Add Note" at bounding box center [834, 482] width 40 height 12
click at [1133, 498] on link at bounding box center [1135, 486] width 20 height 26
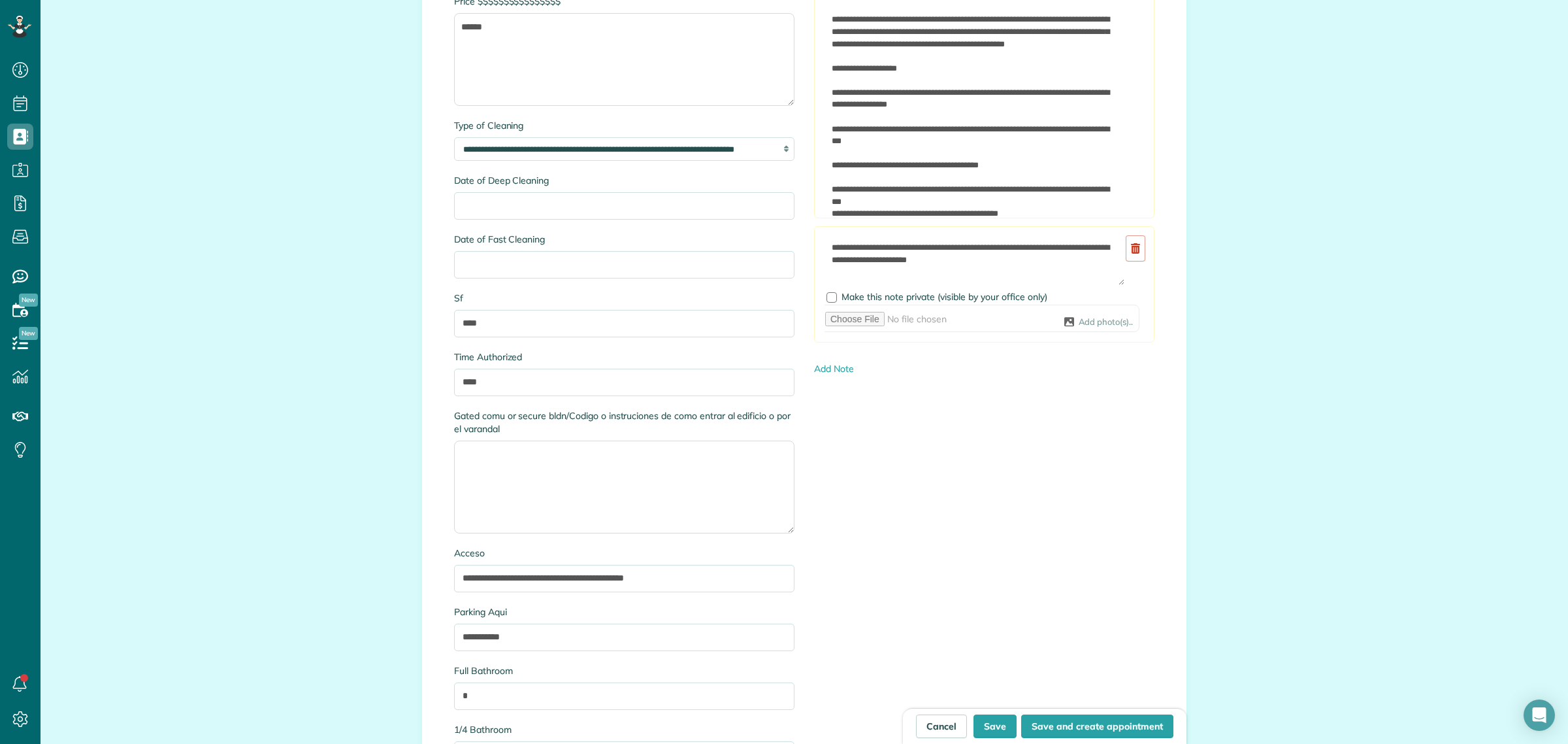
scroll to position [1721, 0]
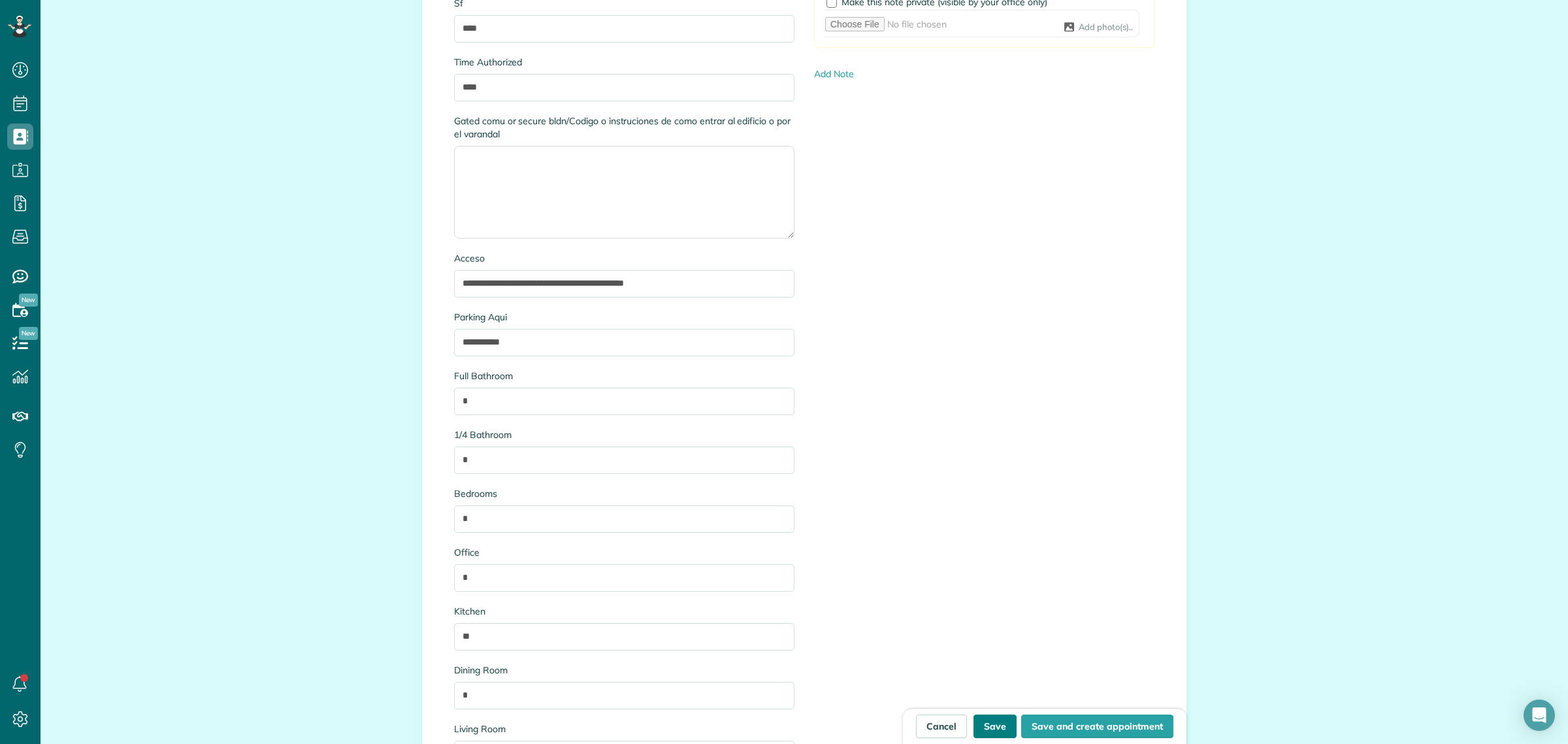
click at [988, 717] on button "Save" at bounding box center [995, 727] width 43 height 24
type input "**********"
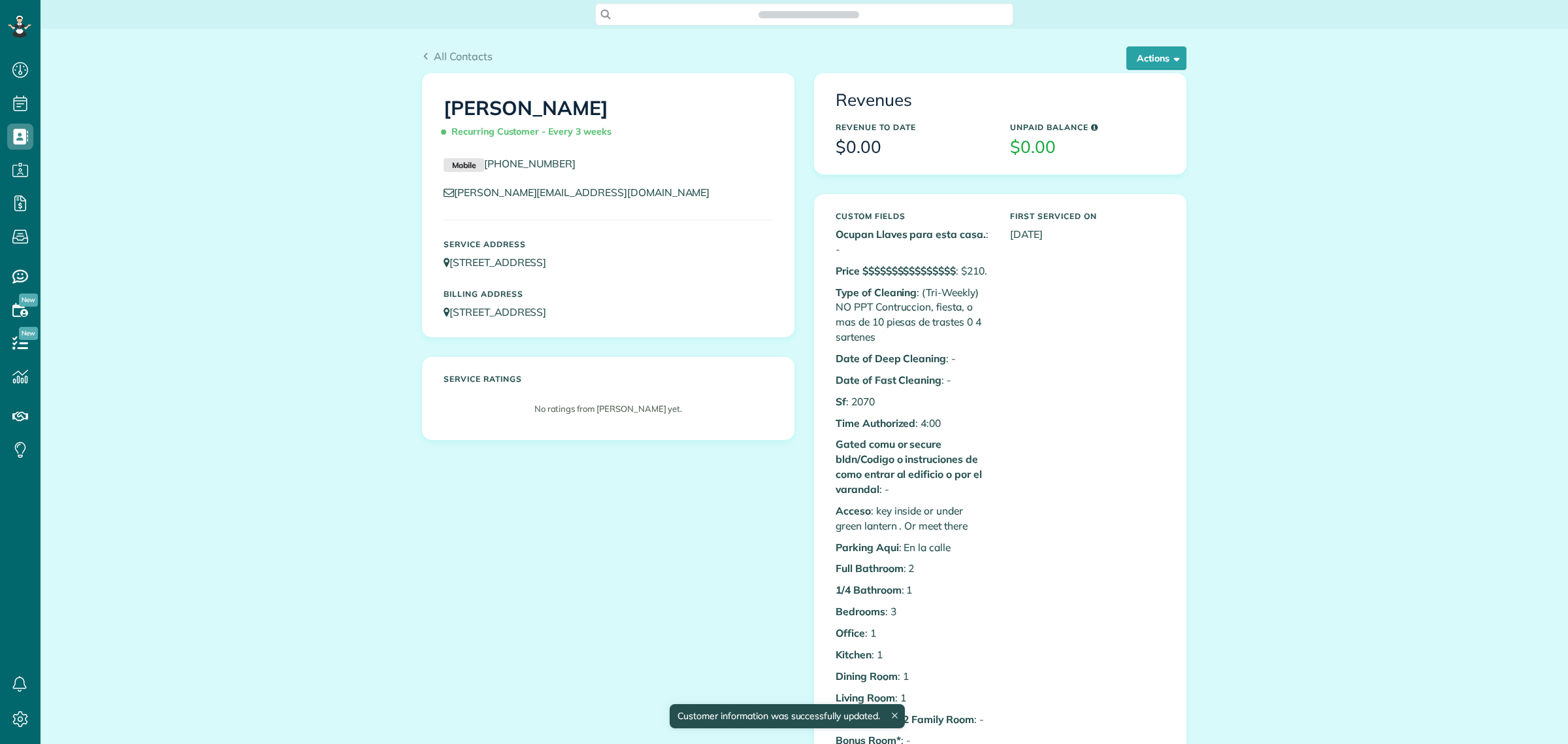
scroll to position [6, 6]
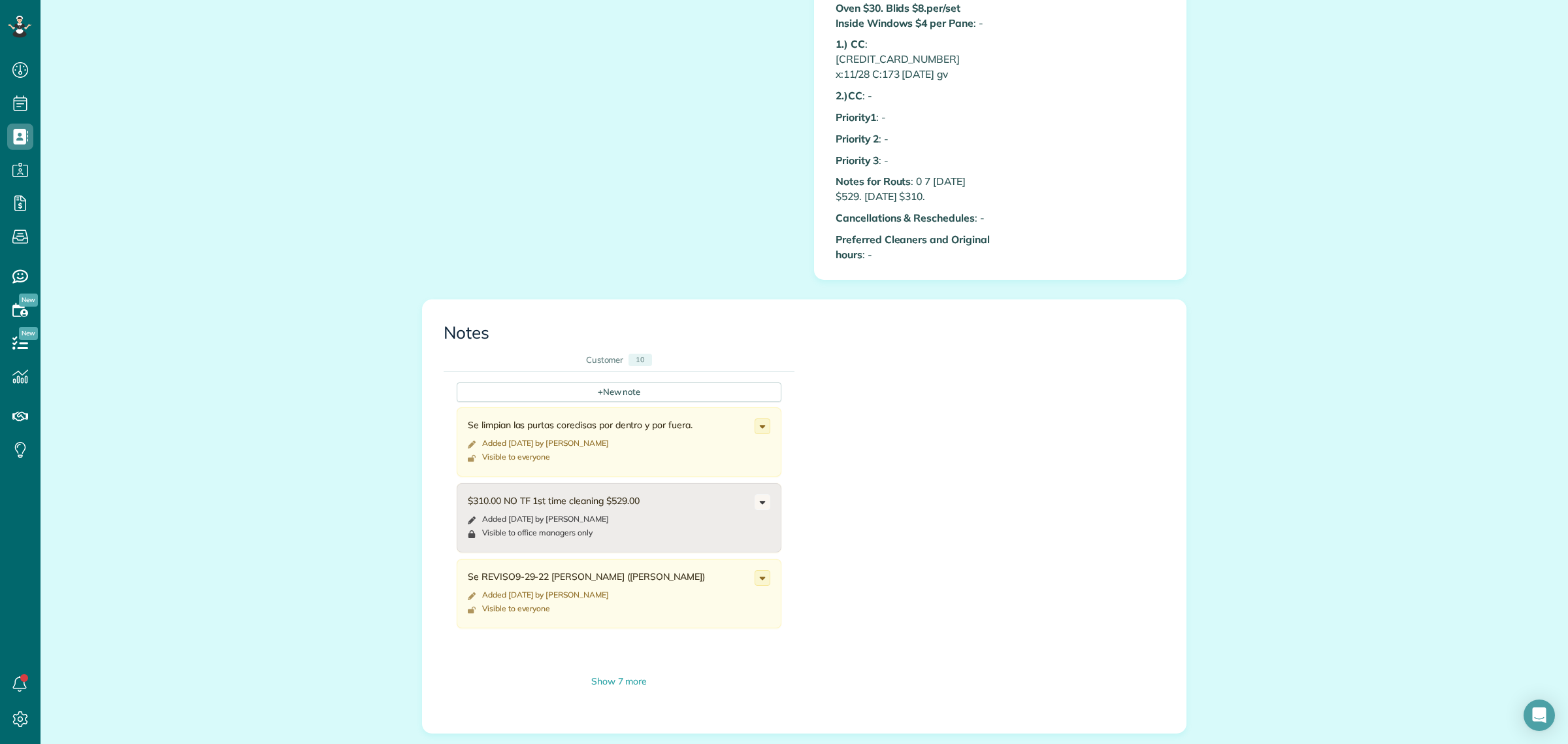
scroll to position [1307, 0]
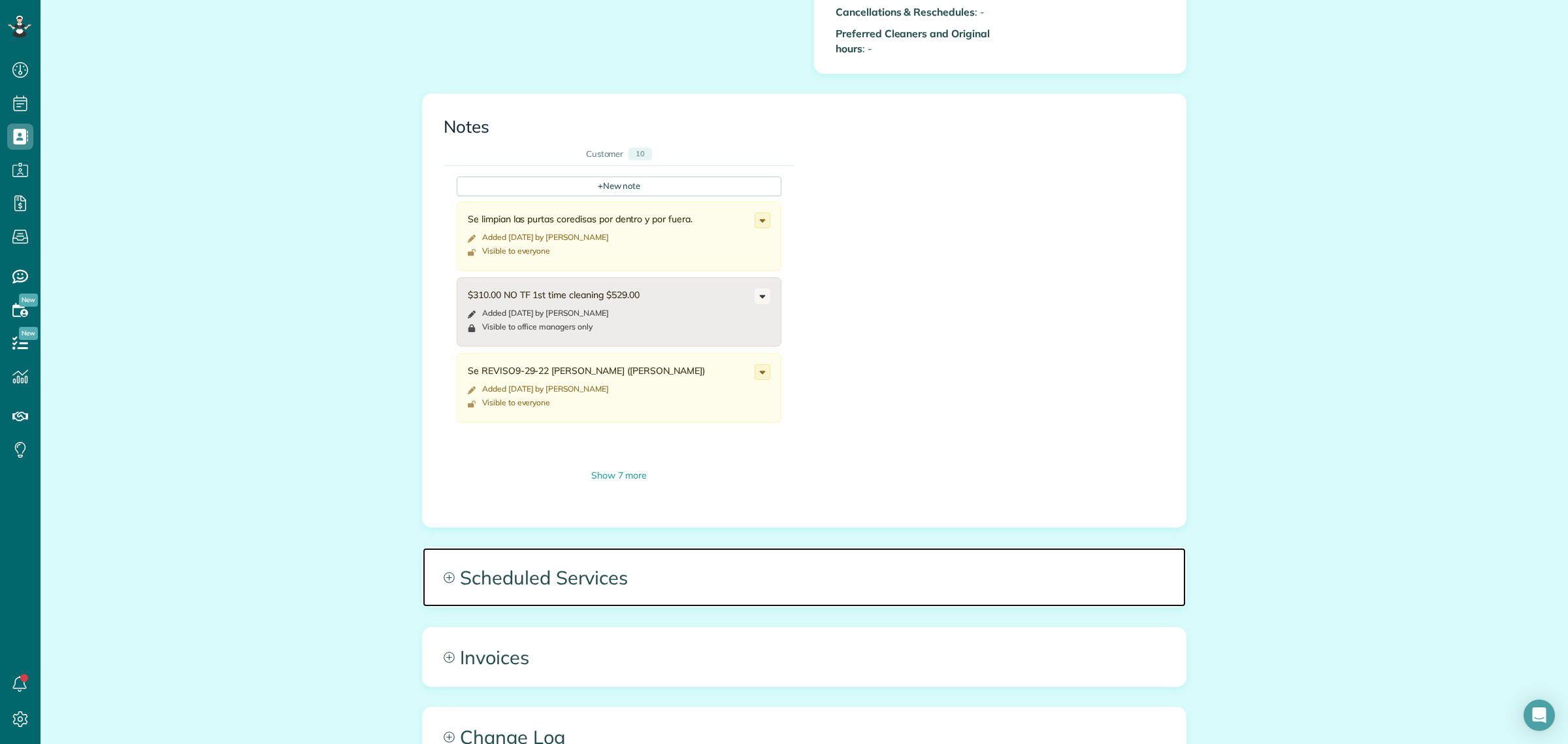
click at [565, 551] on span "Scheduled Services" at bounding box center [805, 577] width 763 height 59
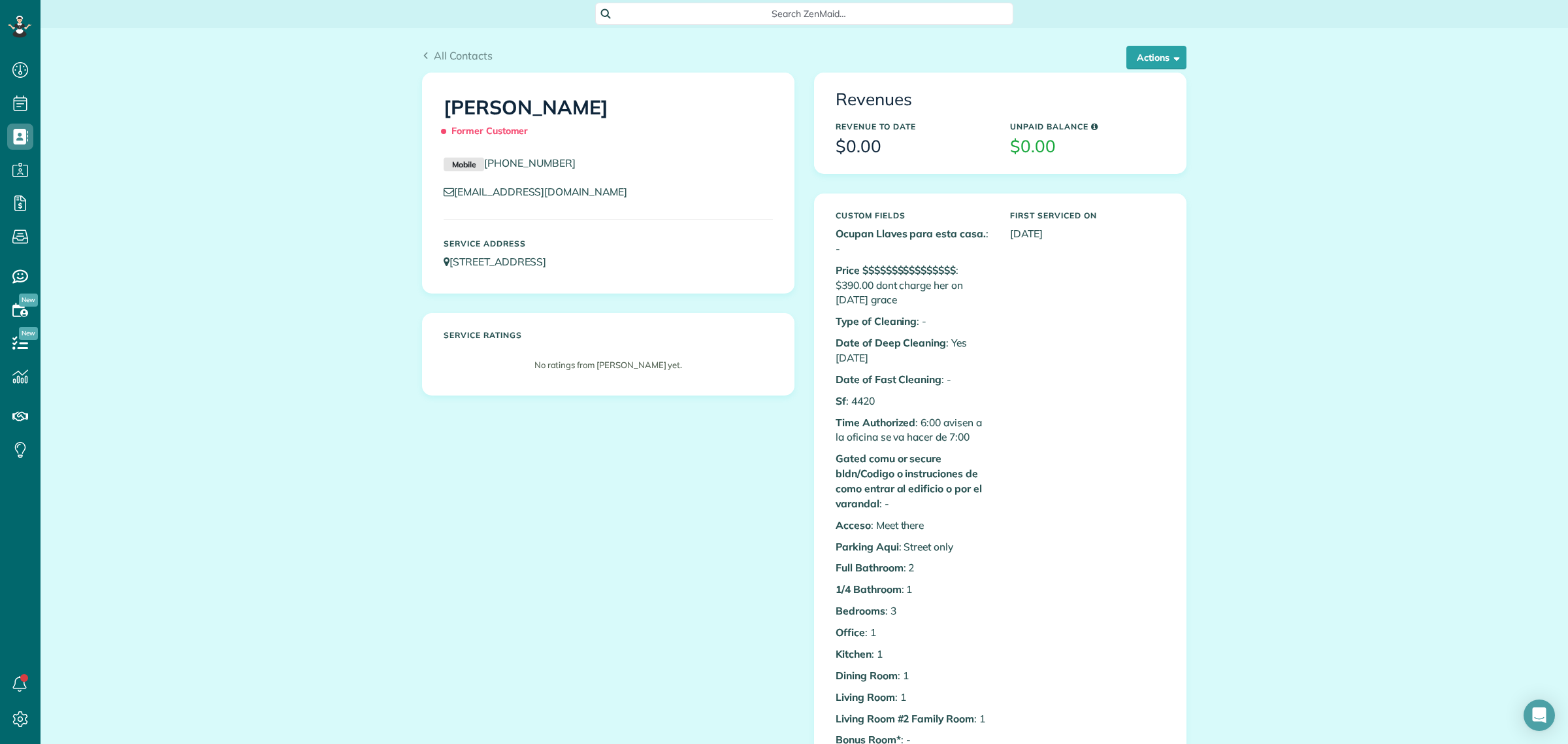
scroll to position [0, 0]
click at [1156, 62] on button "Actions" at bounding box center [1156, 59] width 60 height 24
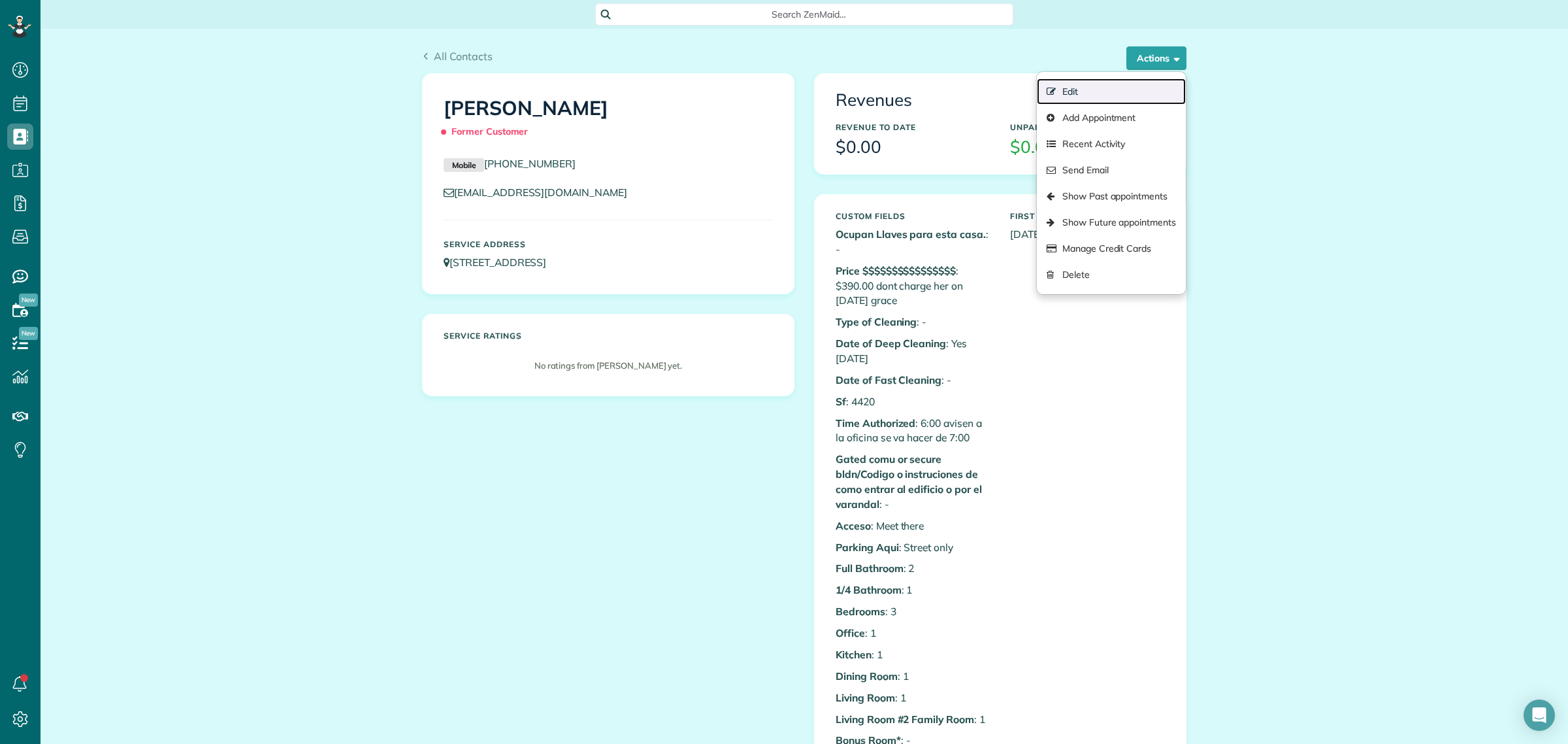
click at [1083, 90] on link "Edit" at bounding box center [1111, 91] width 149 height 26
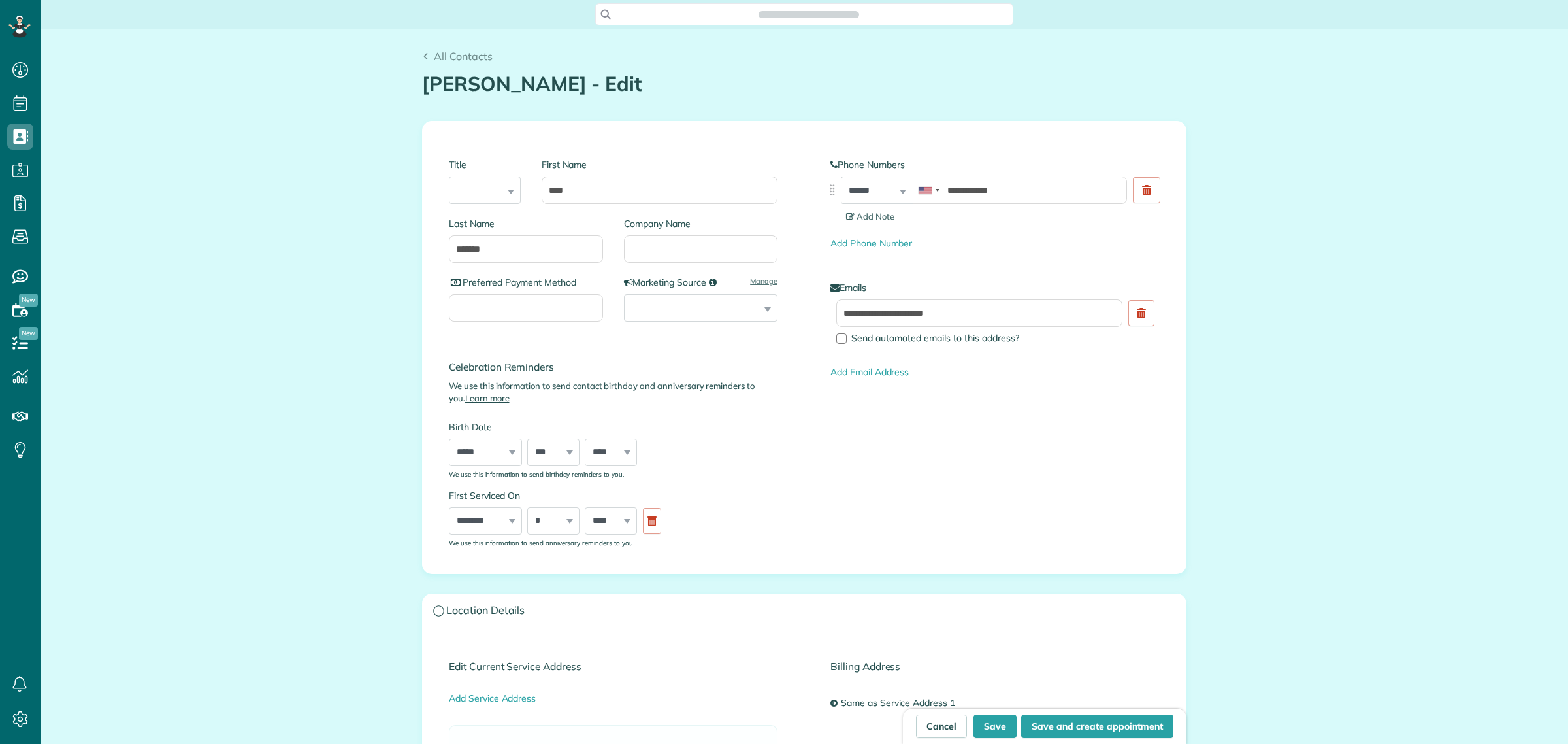
scroll to position [6, 6]
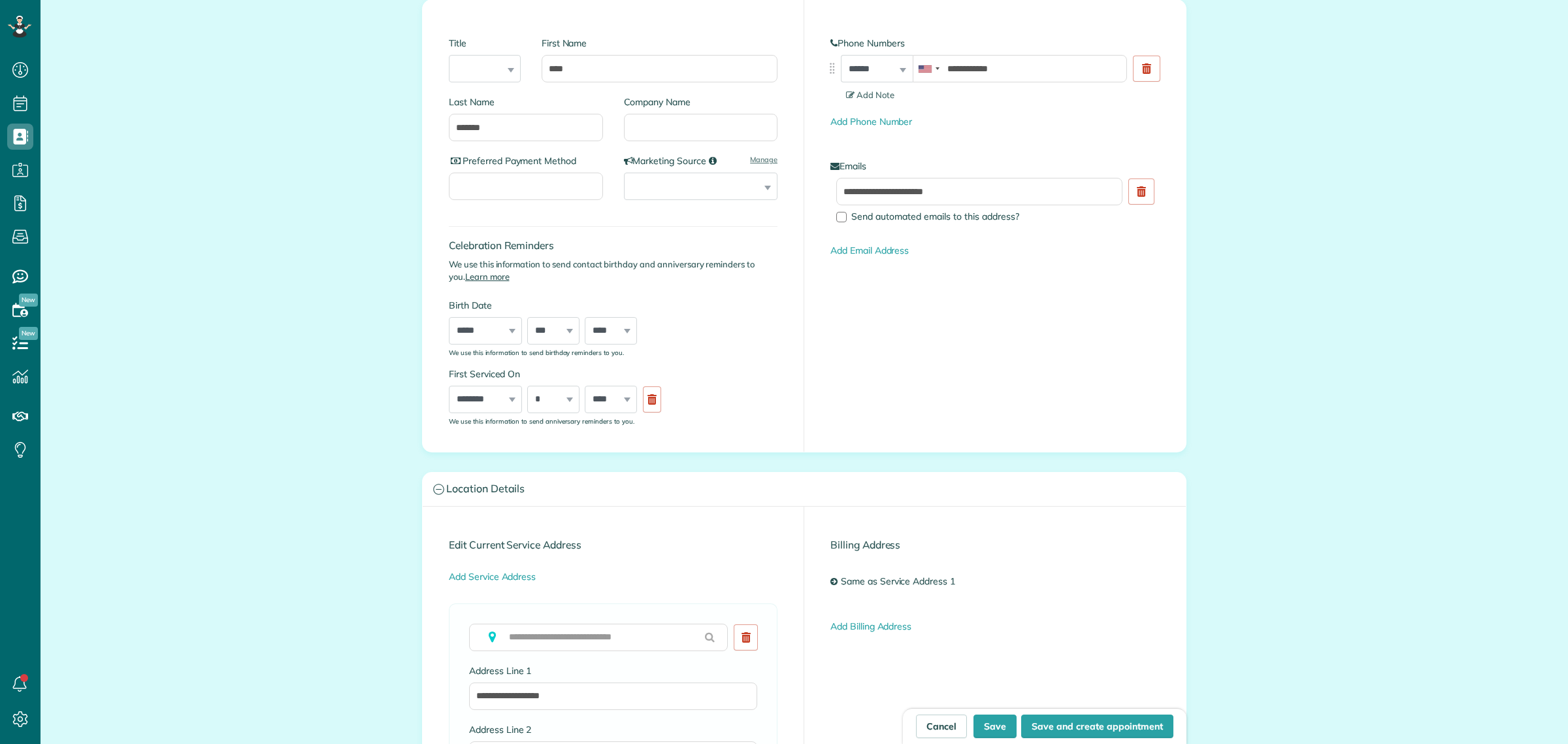
type input "**********"
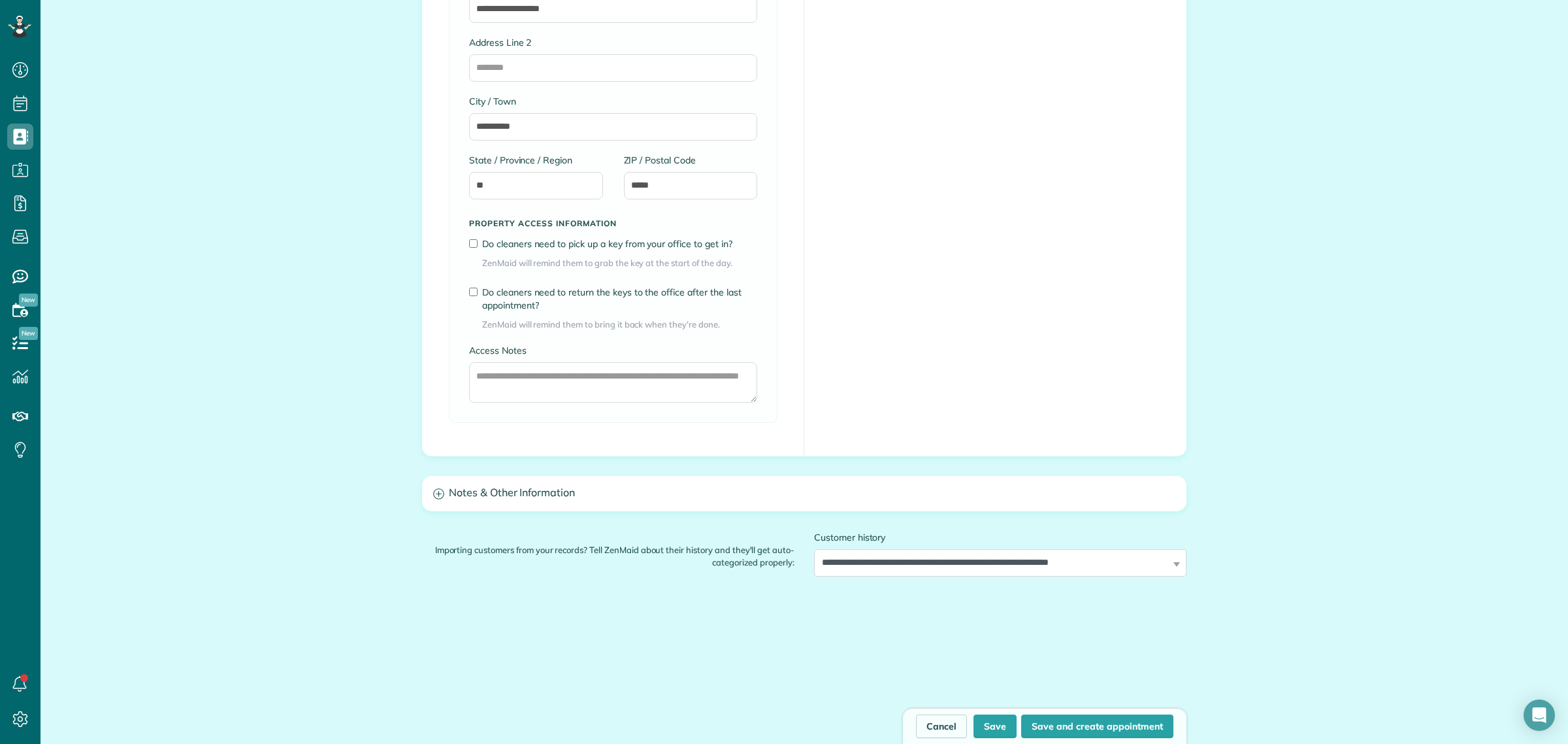
scroll to position [817, 0]
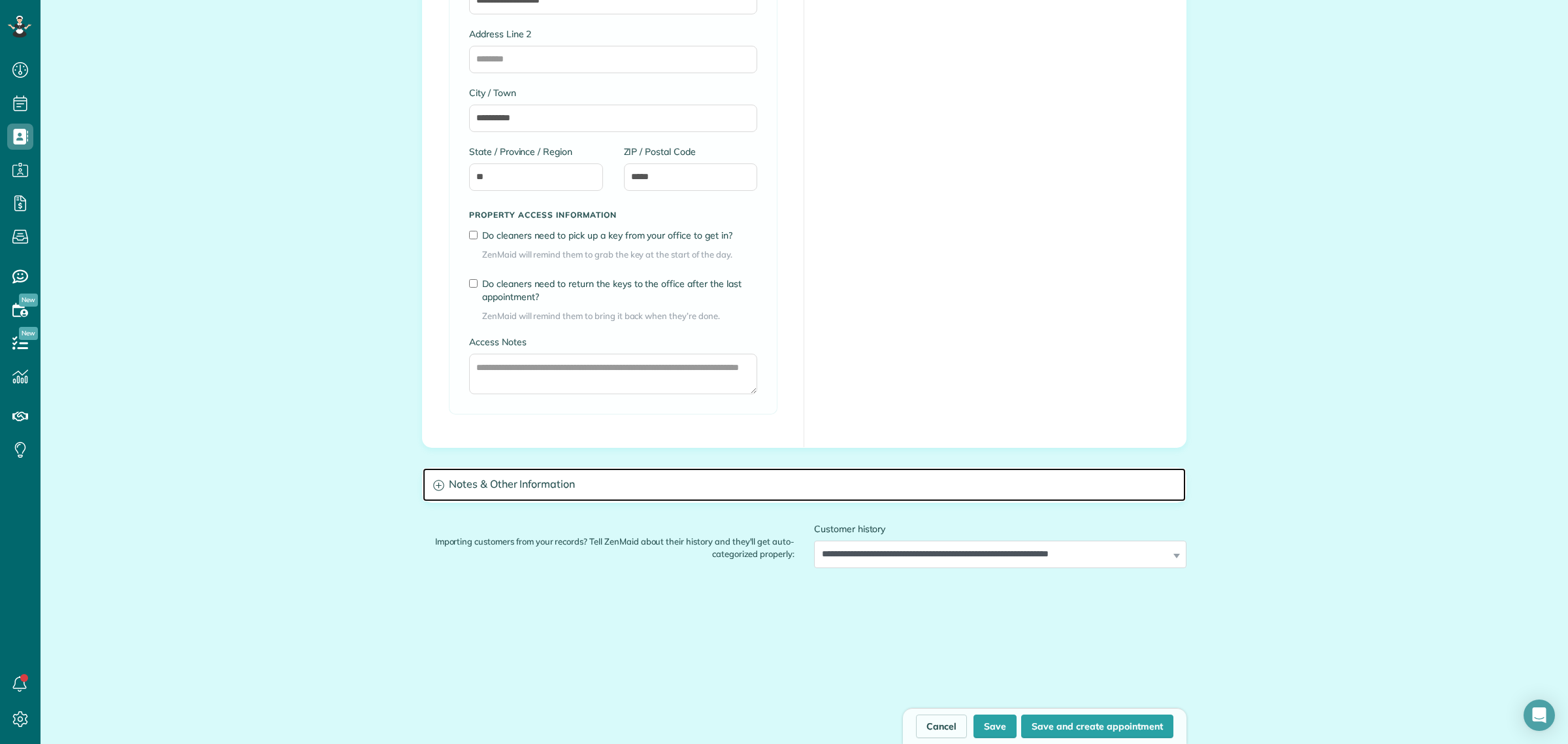
click at [485, 487] on h3 "Notes & Other Information" at bounding box center [805, 485] width 763 height 33
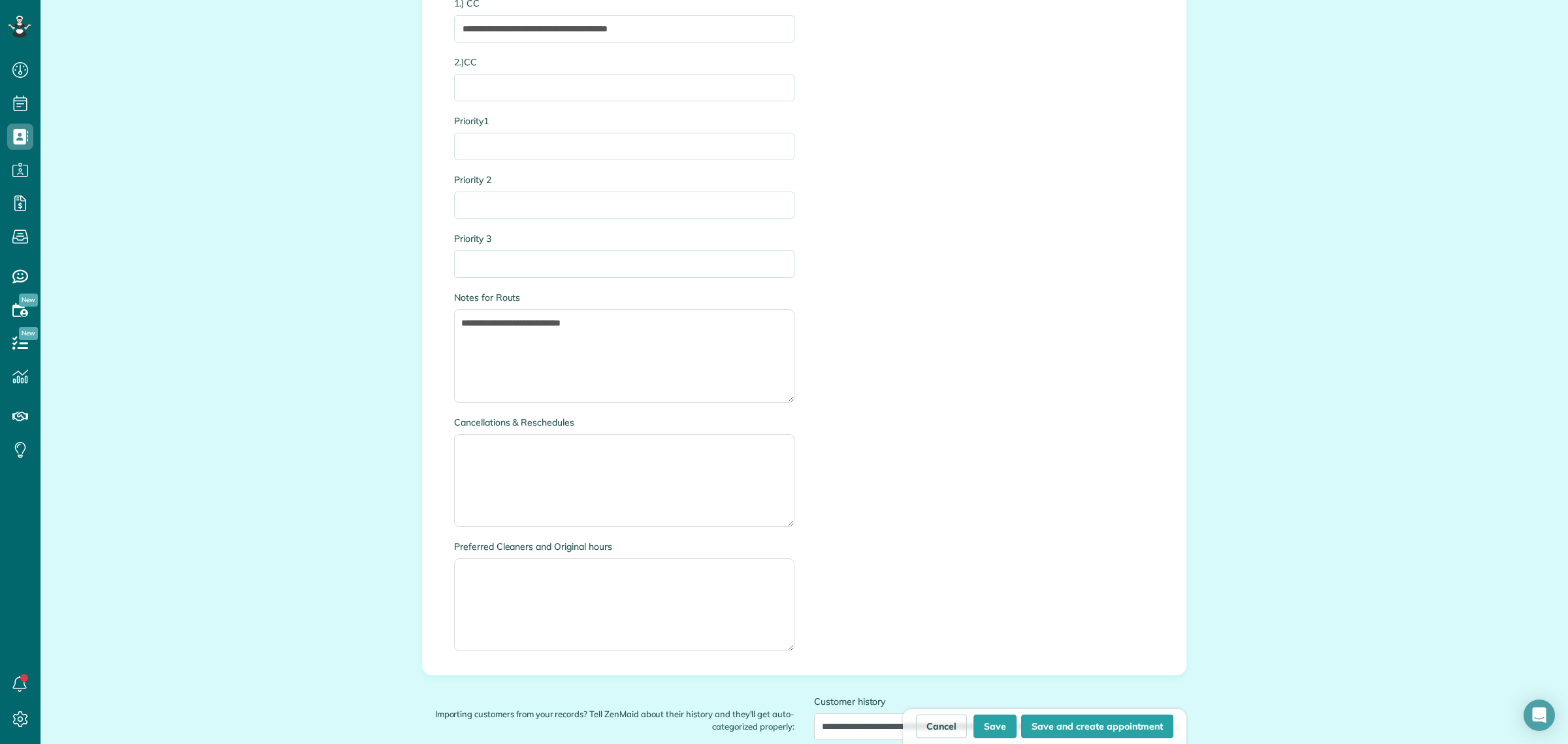
scroll to position [3125, 0]
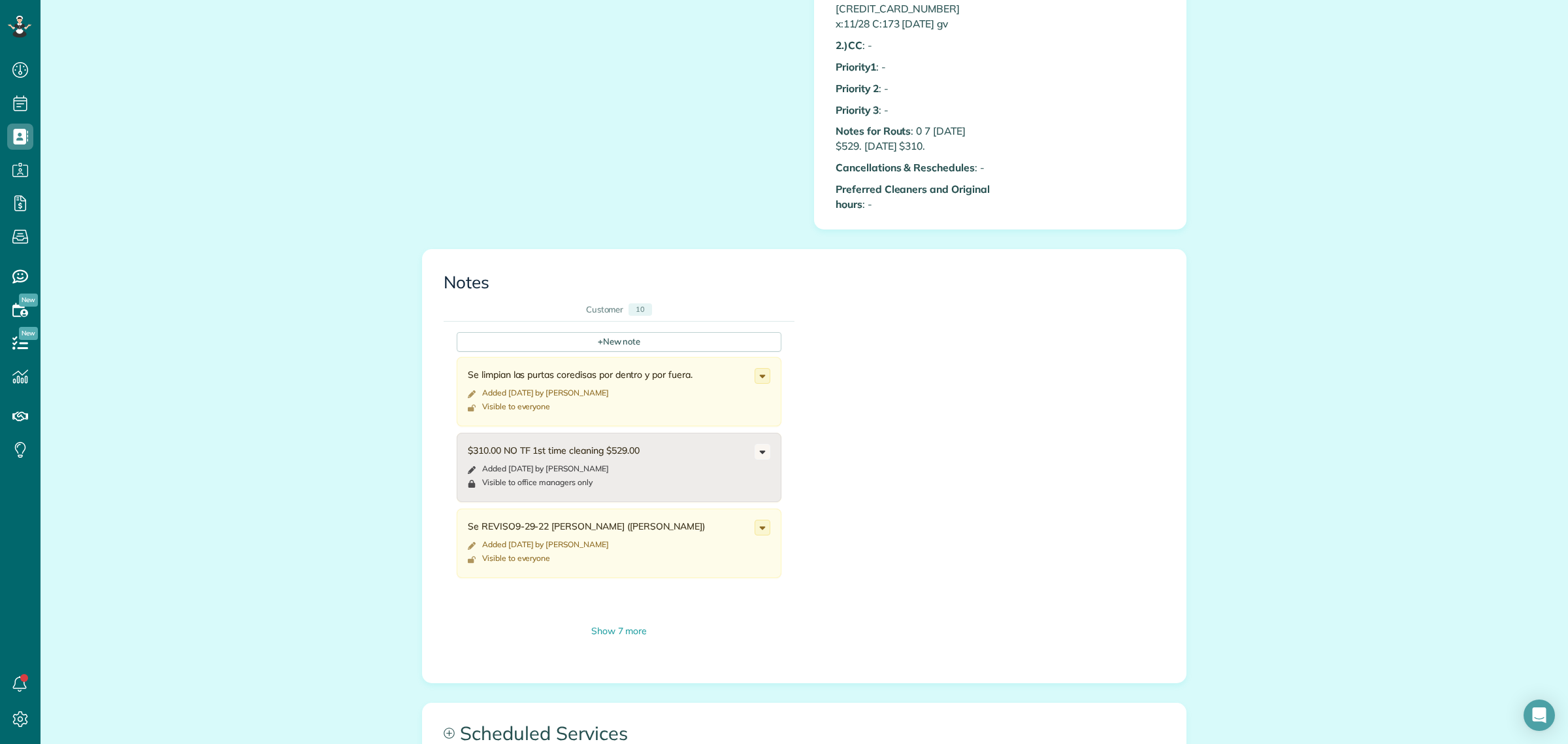
scroll to position [1307, 0]
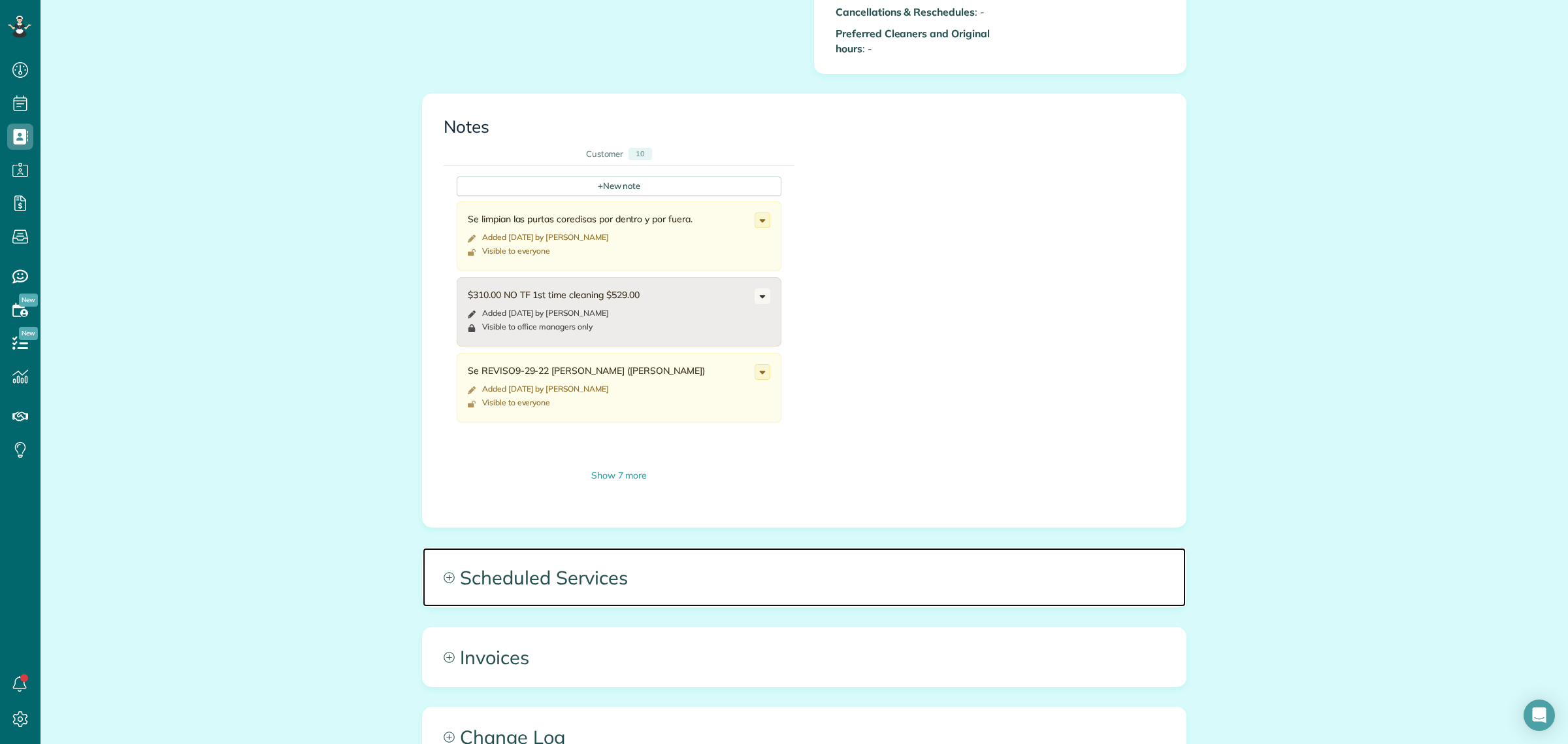
click at [579, 578] on span "Scheduled Services" at bounding box center [805, 577] width 763 height 59
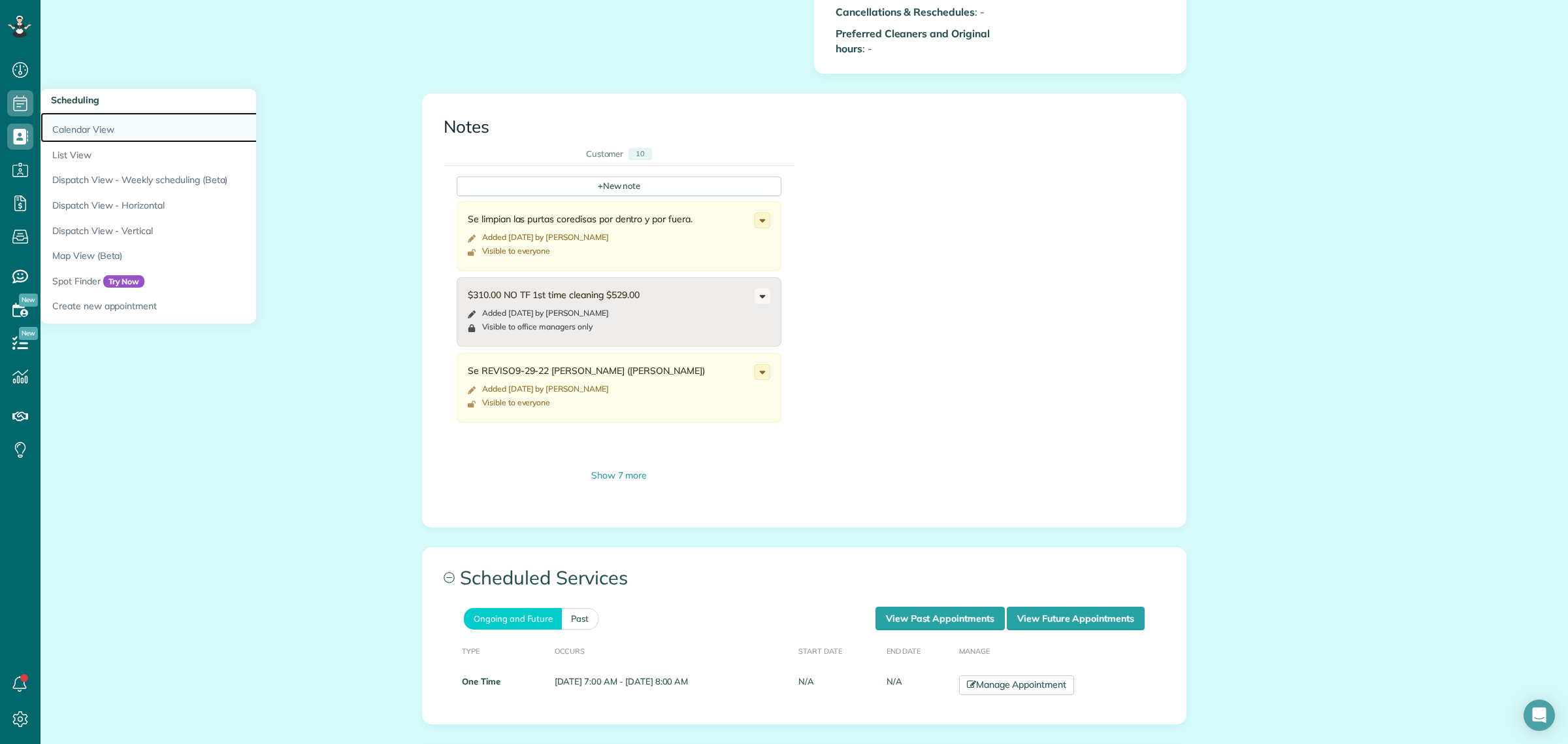
click at [99, 128] on link "Calendar View" at bounding box center [204, 128] width 326 height 30
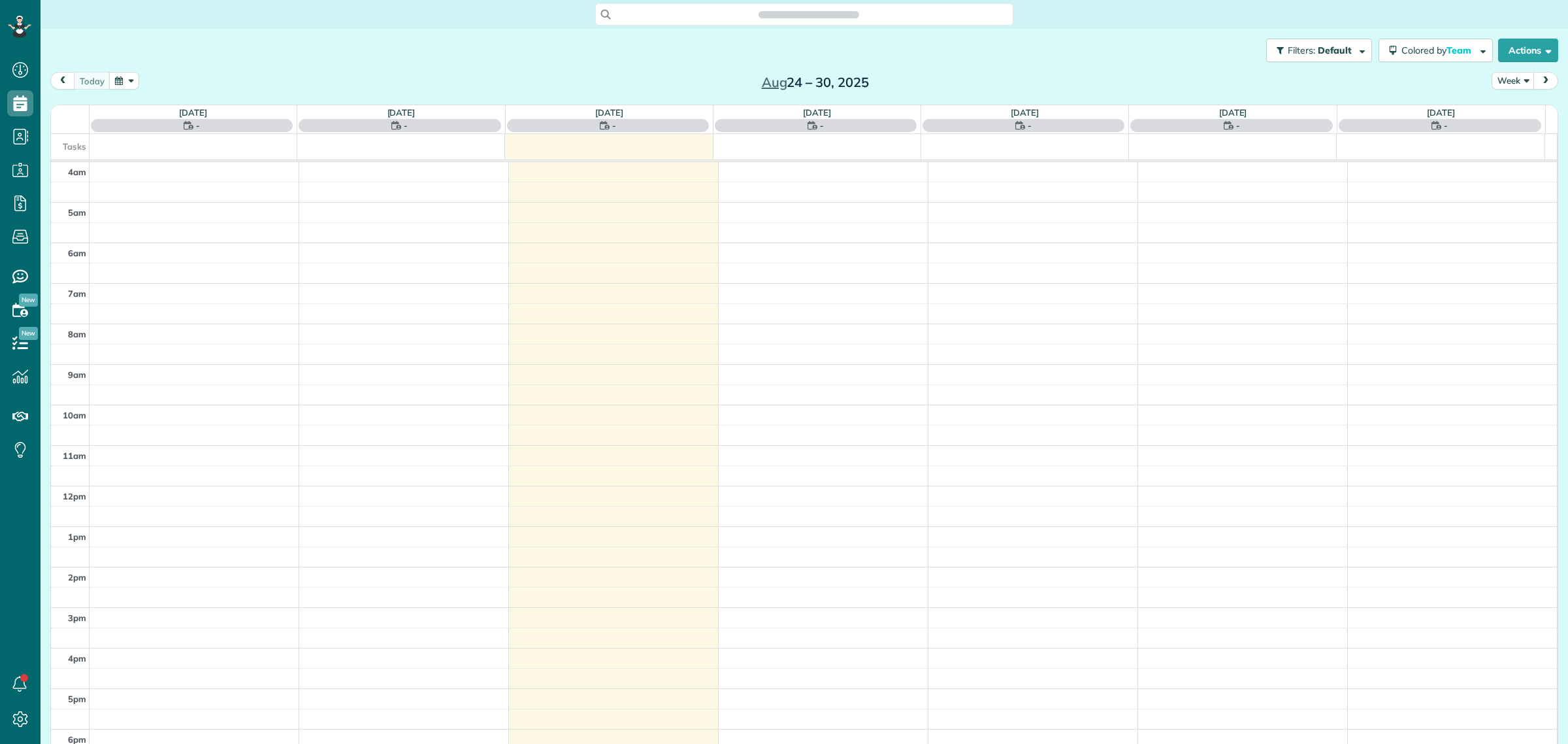
scroll to position [54, 0]
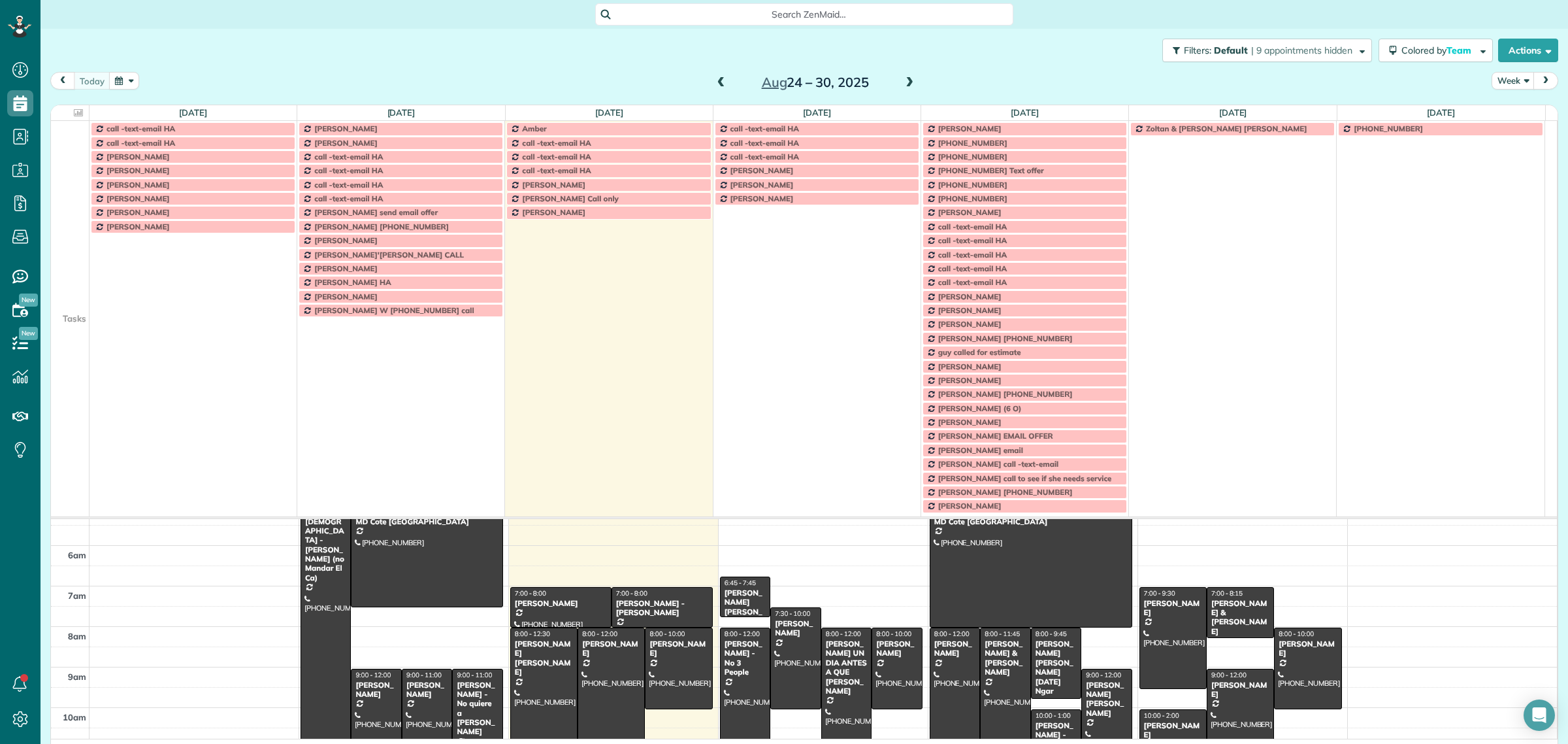
click at [902, 75] on span at bounding box center [909, 82] width 14 height 20
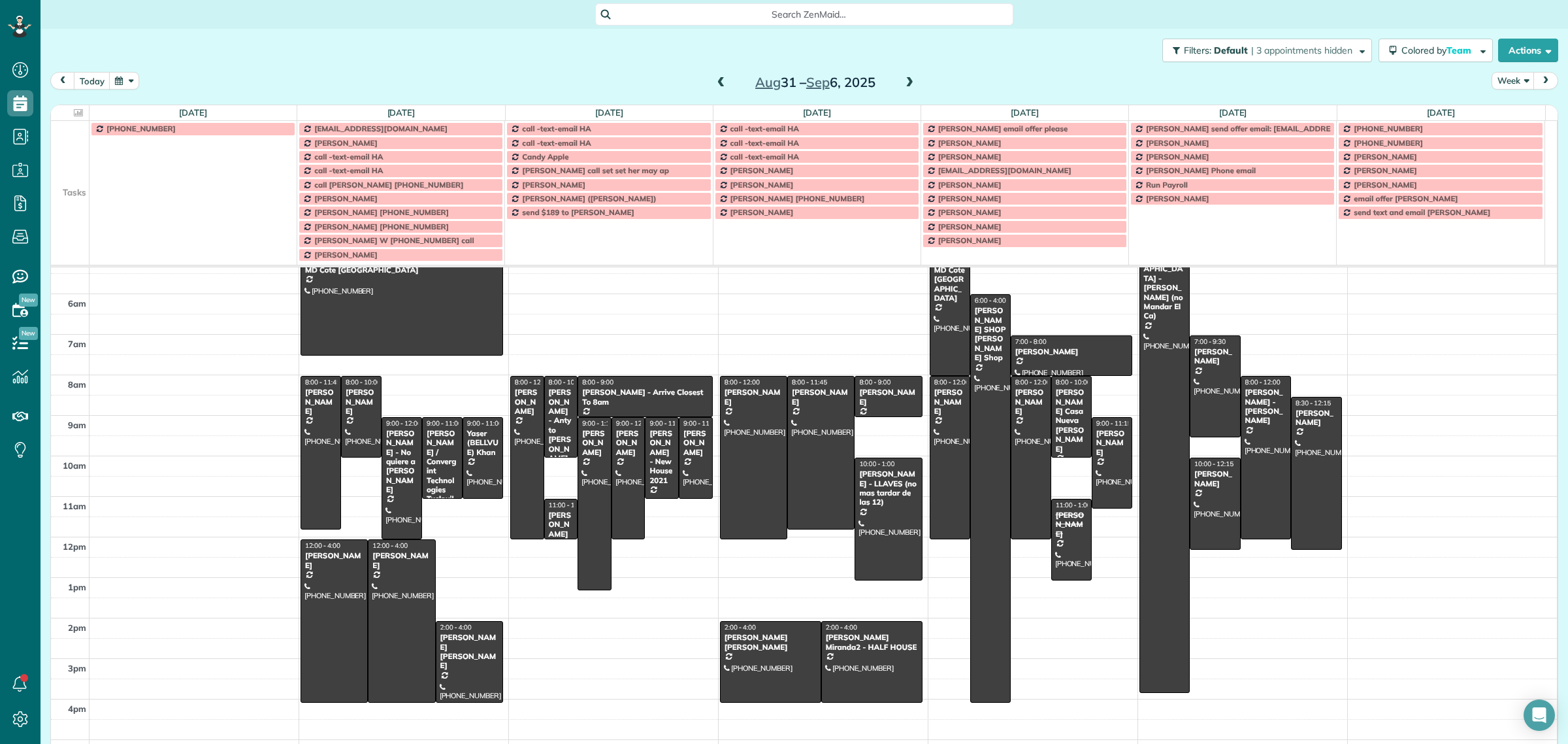
click at [904, 83] on span at bounding box center [909, 82] width 14 height 12
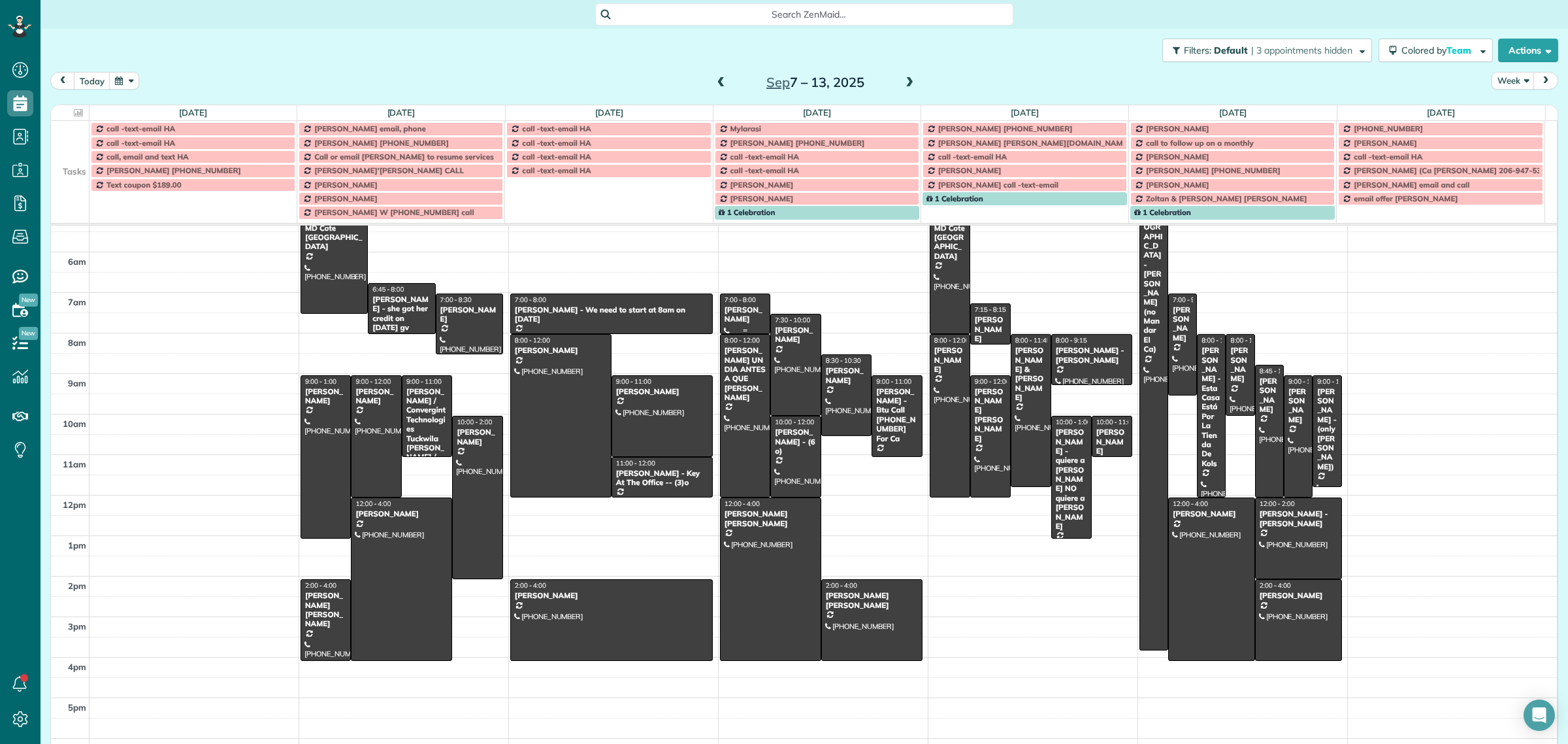
click at [730, 303] on span "7:00 - 8:00" at bounding box center [740, 300] width 32 height 9
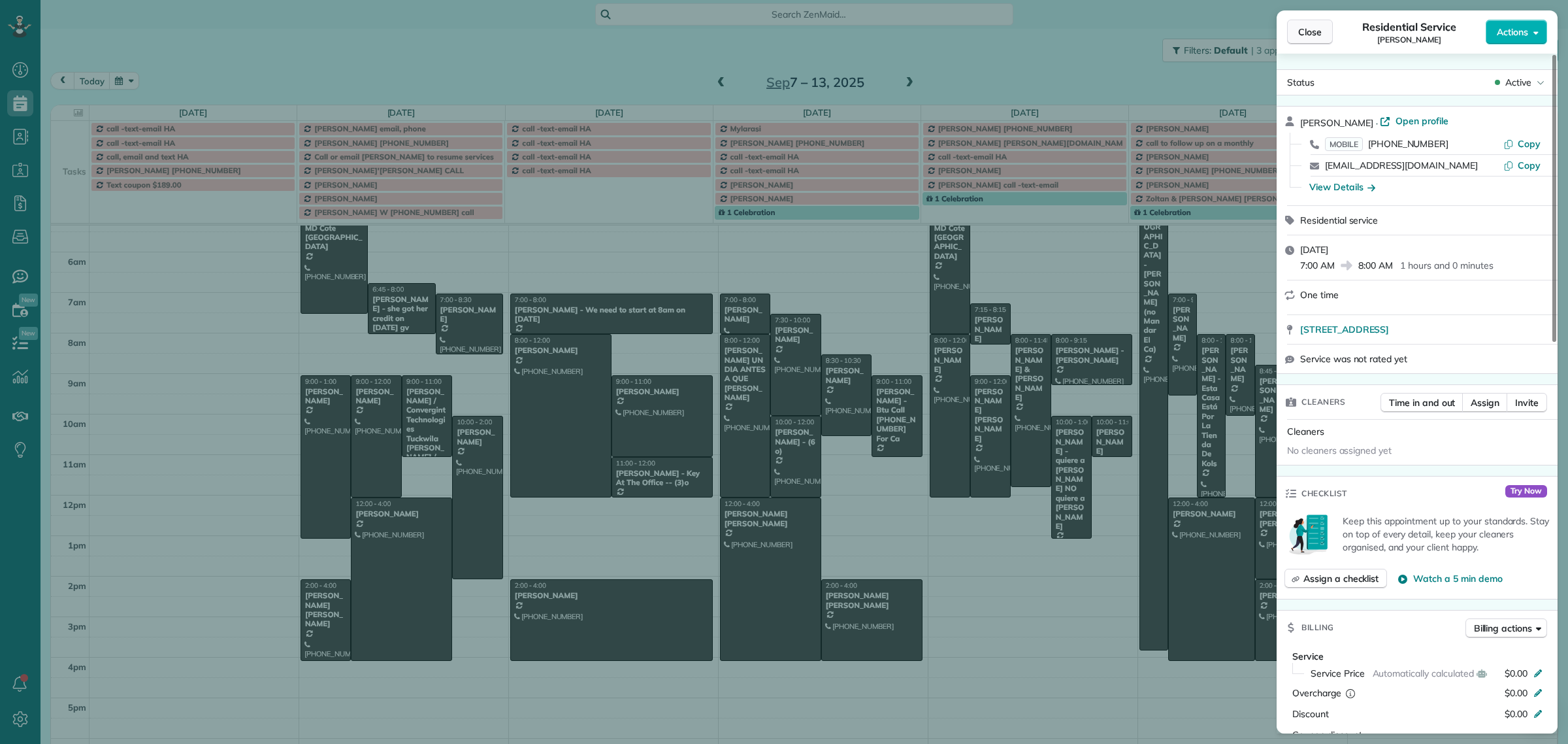
click at [1300, 34] on span "Close" at bounding box center [1310, 32] width 24 height 13
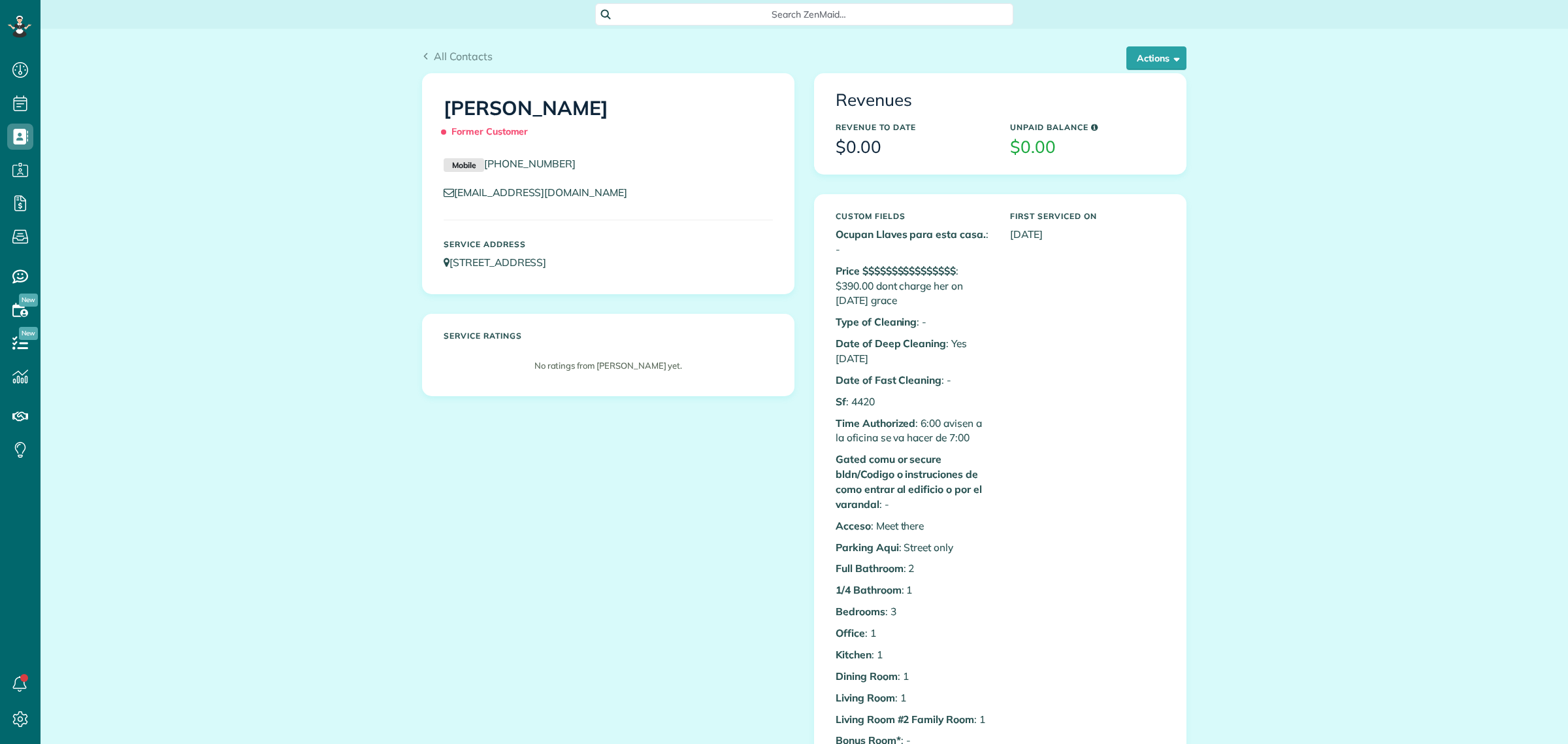
scroll to position [6, 6]
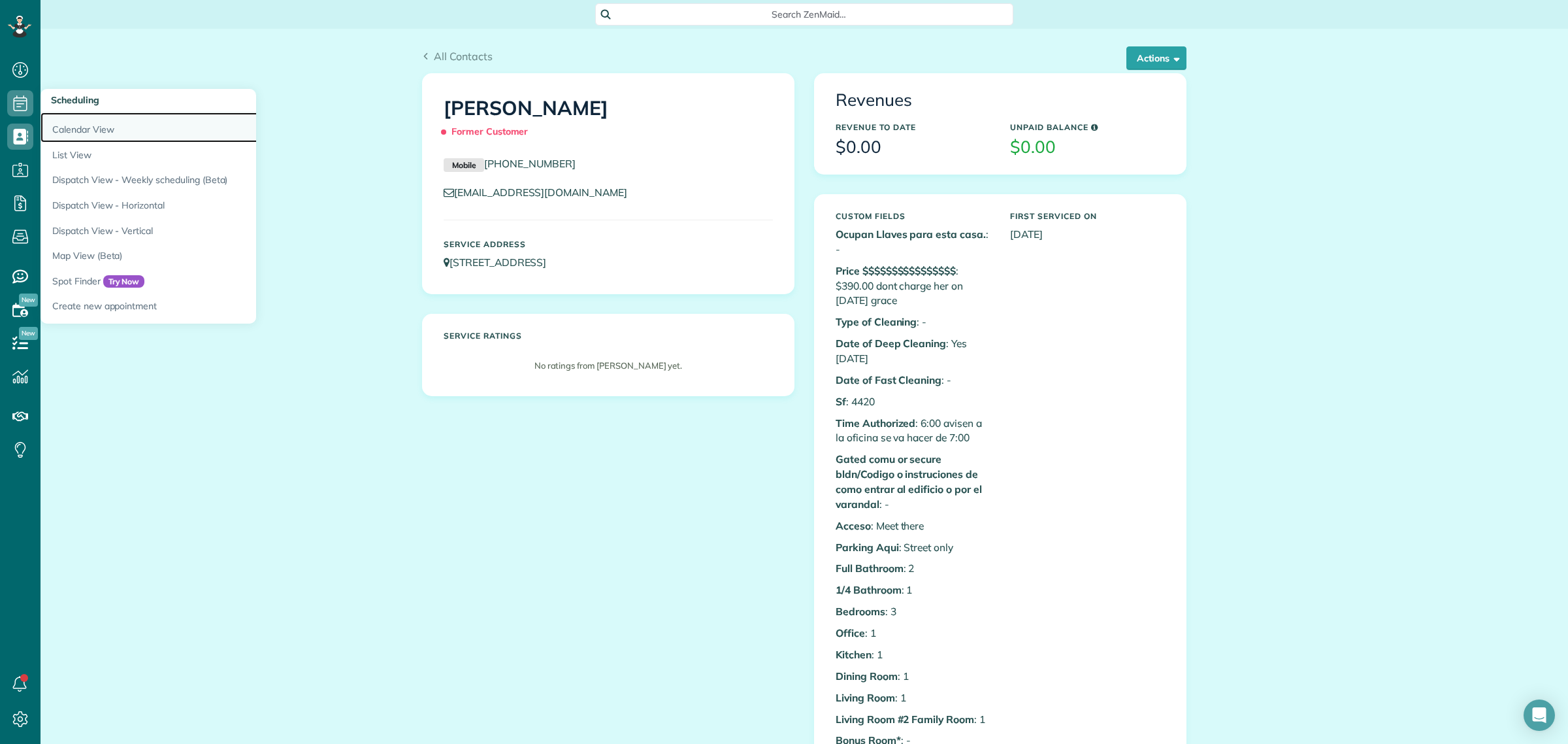
click at [93, 131] on link "Calendar View" at bounding box center [204, 128] width 326 height 30
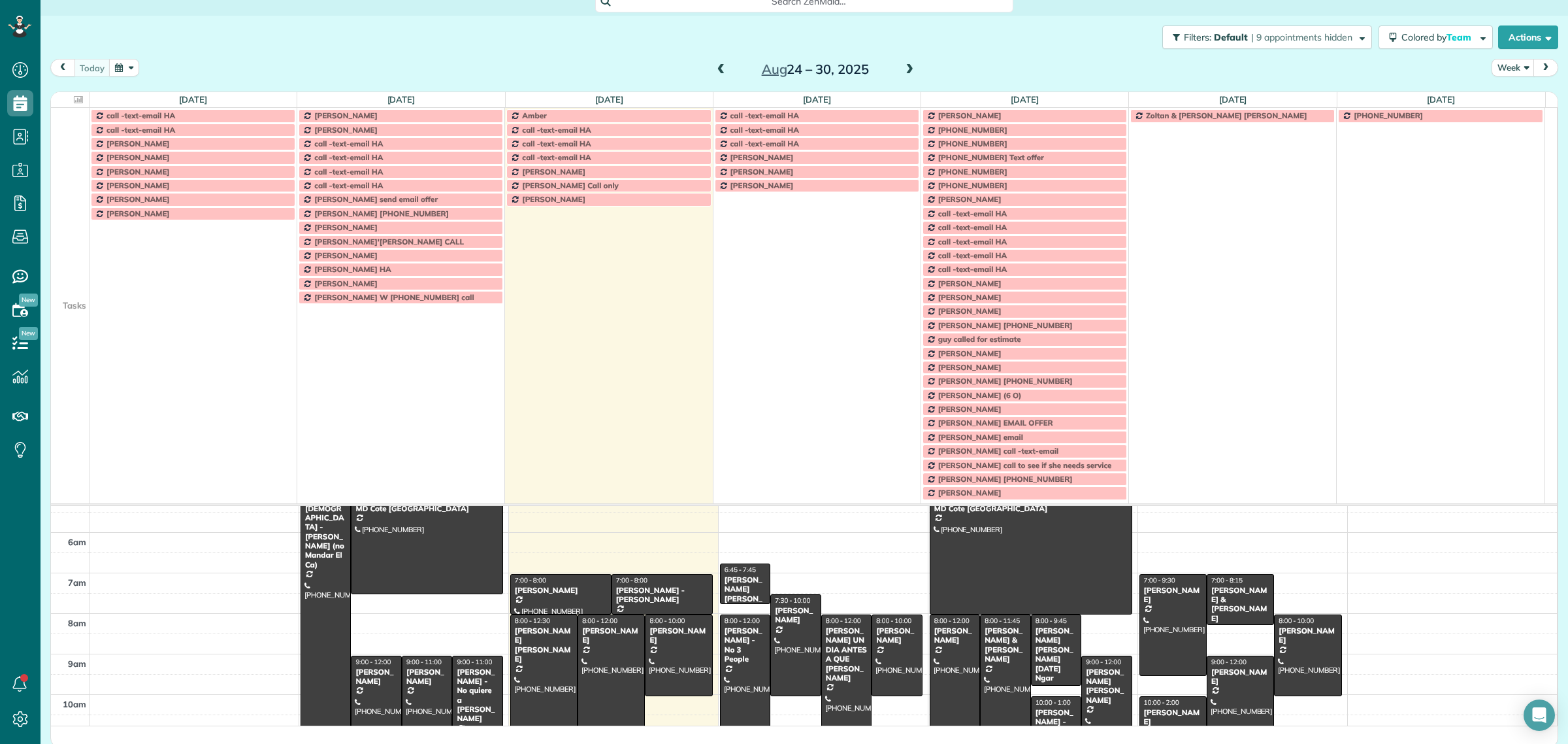
scroll to position [17, 0]
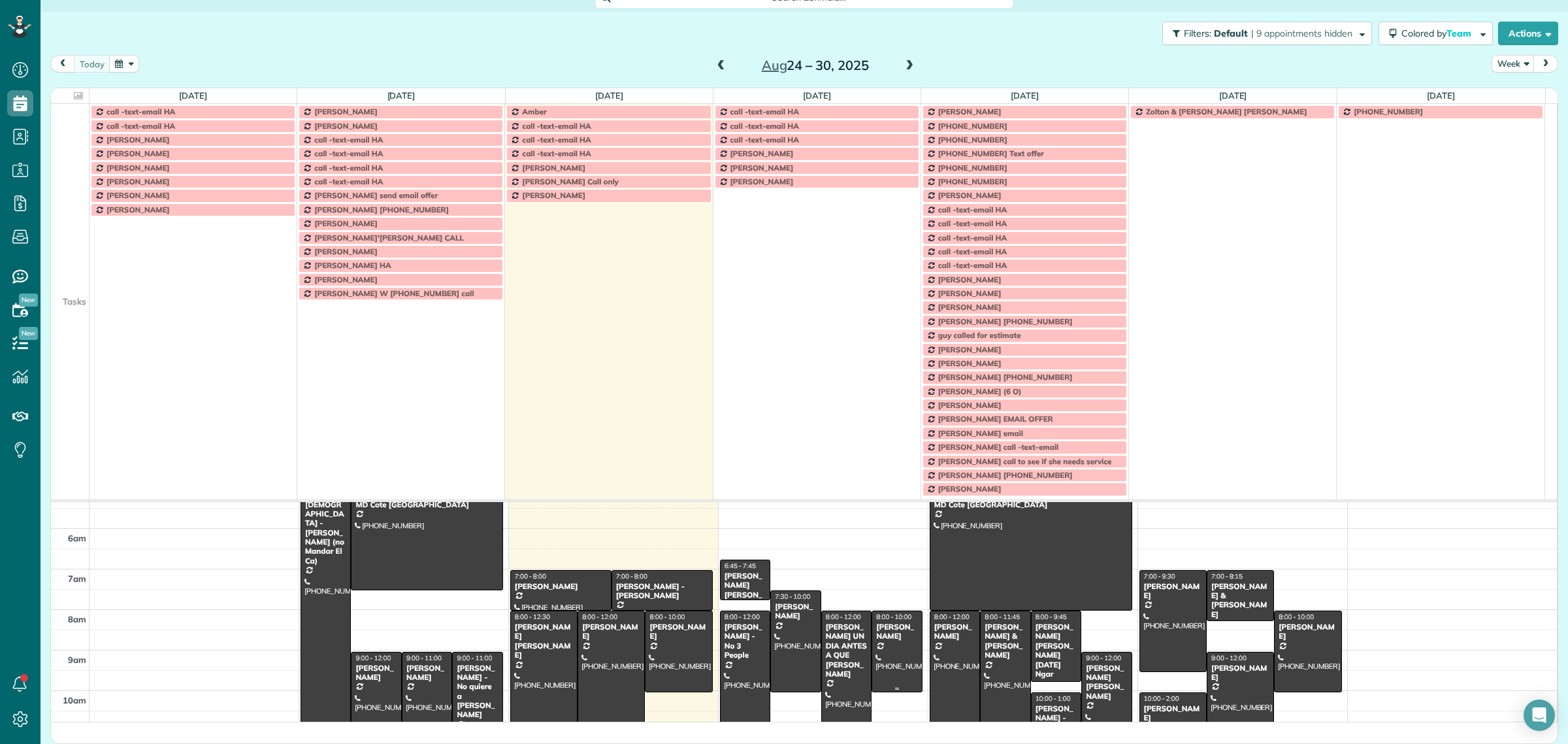
click at [874, 662] on div at bounding box center [896, 651] width 49 height 80
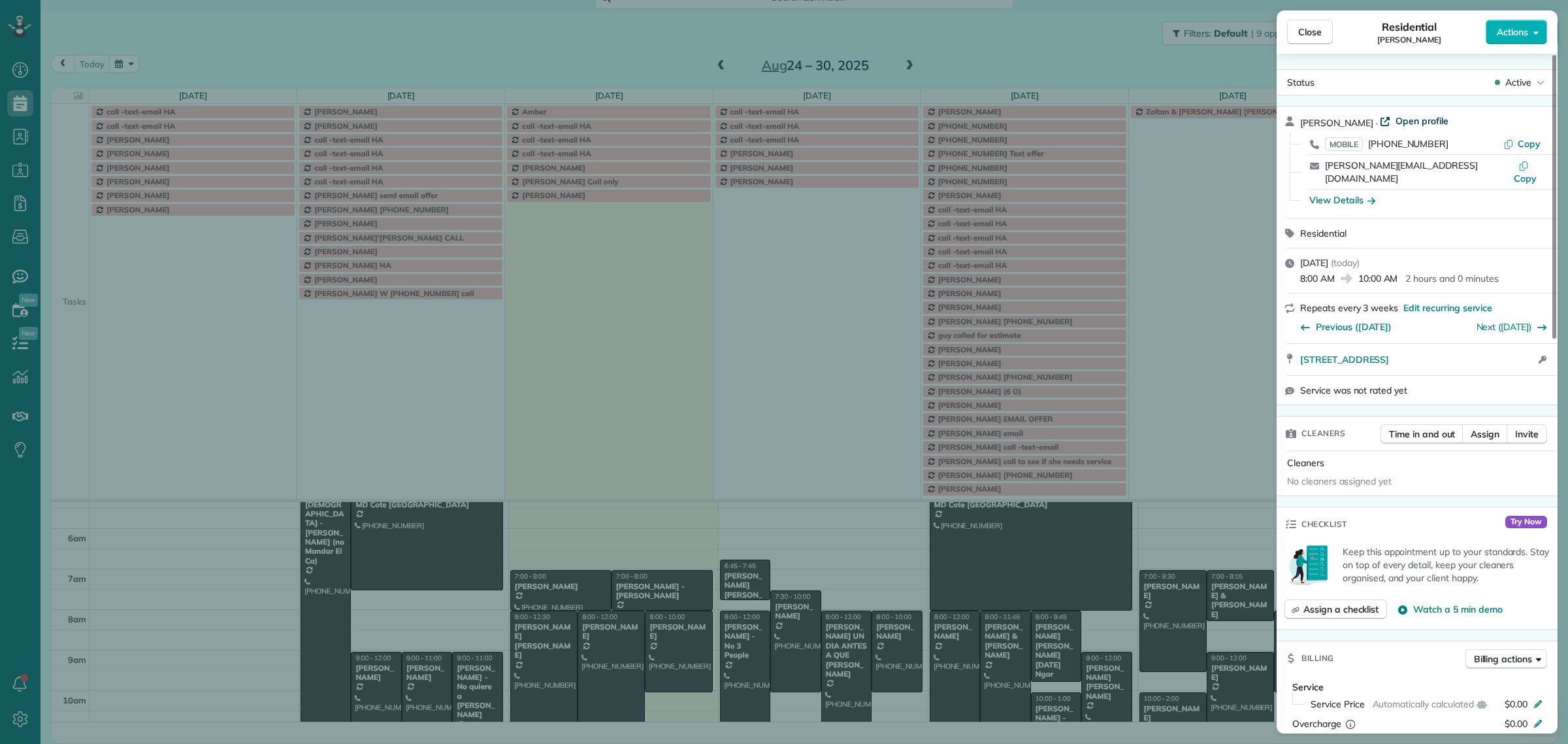
click at [1399, 121] on span "Open profile" at bounding box center [1421, 120] width 53 height 13
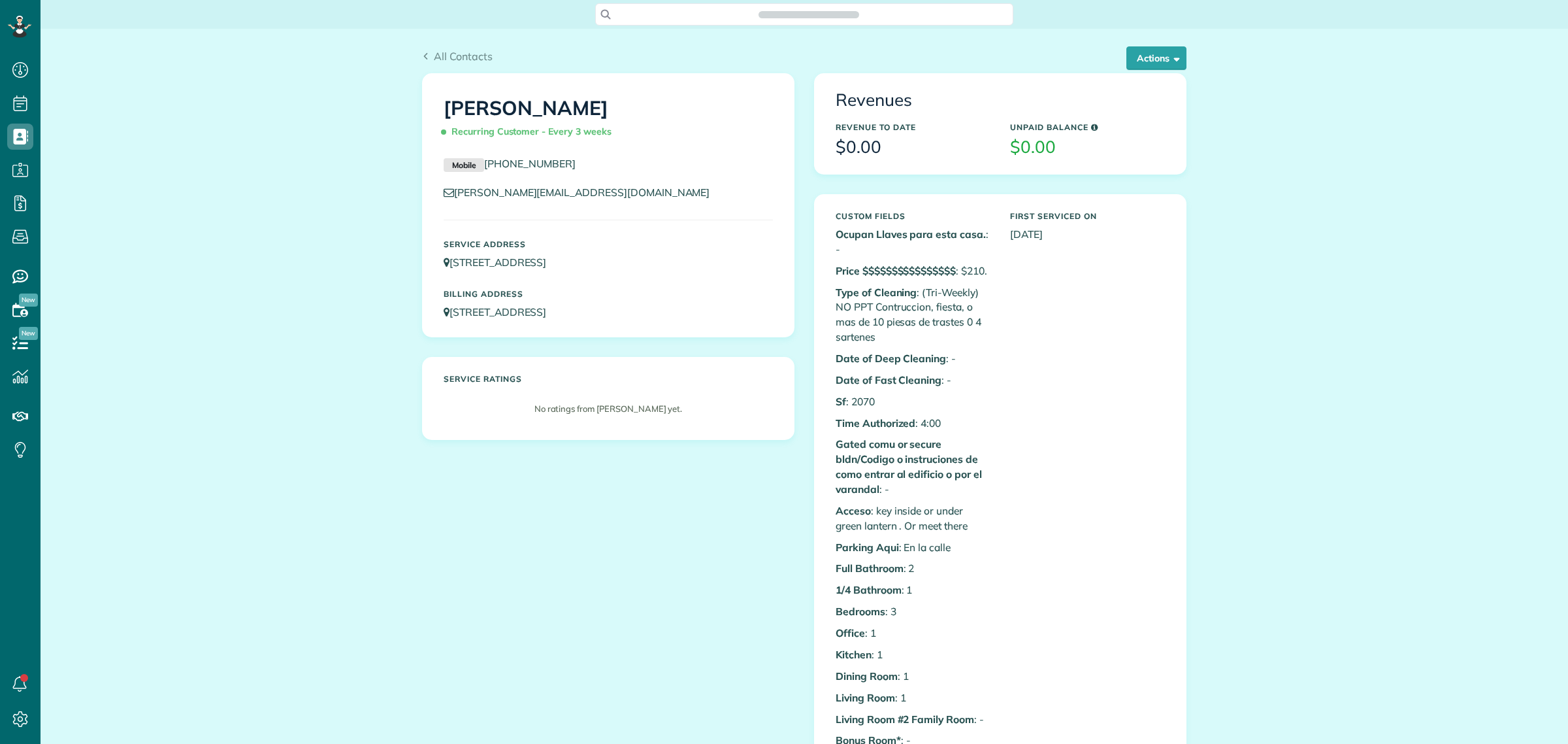
scroll to position [6, 6]
click at [1147, 57] on button "Actions" at bounding box center [1156, 59] width 60 height 24
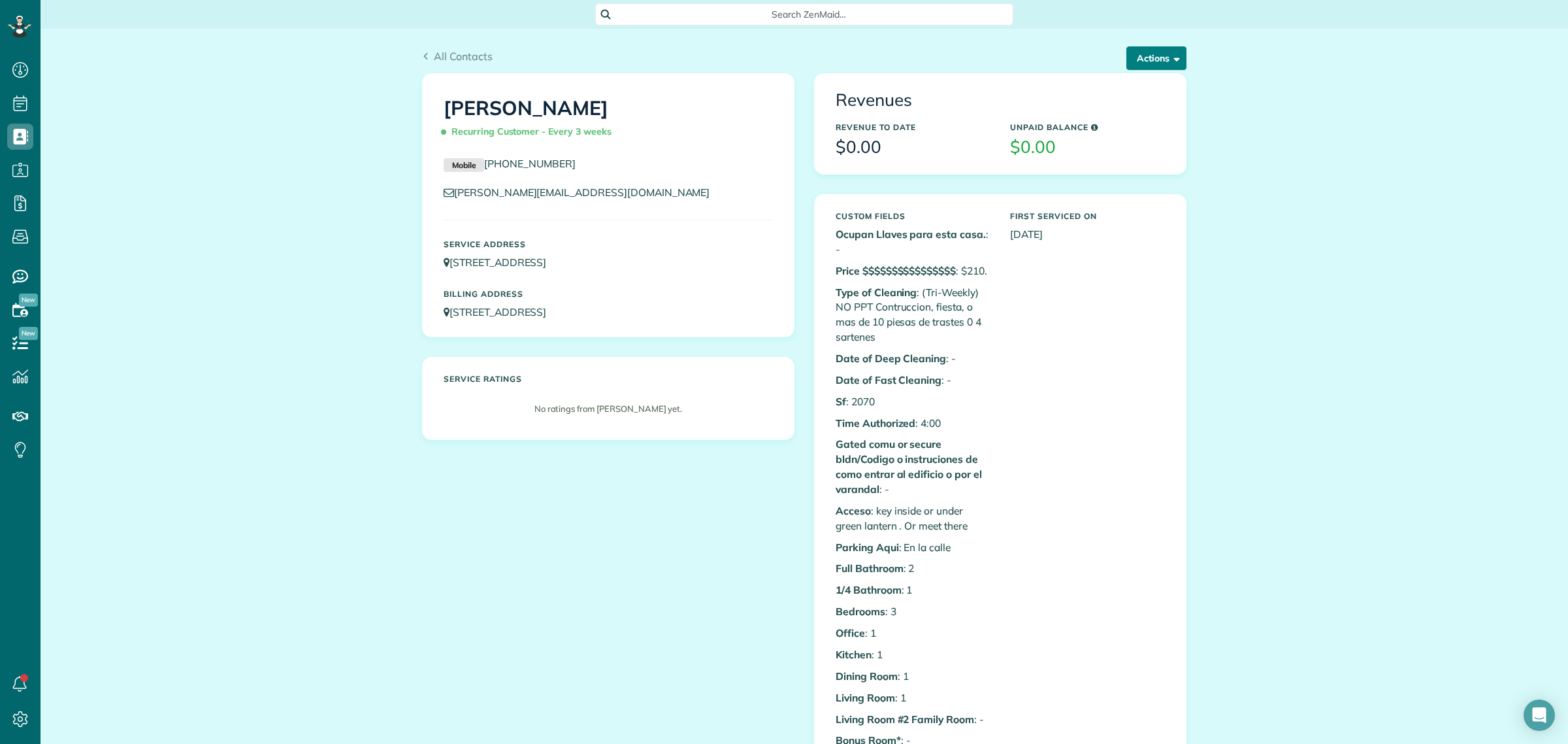
click at [1151, 63] on button "Actions" at bounding box center [1156, 59] width 60 height 24
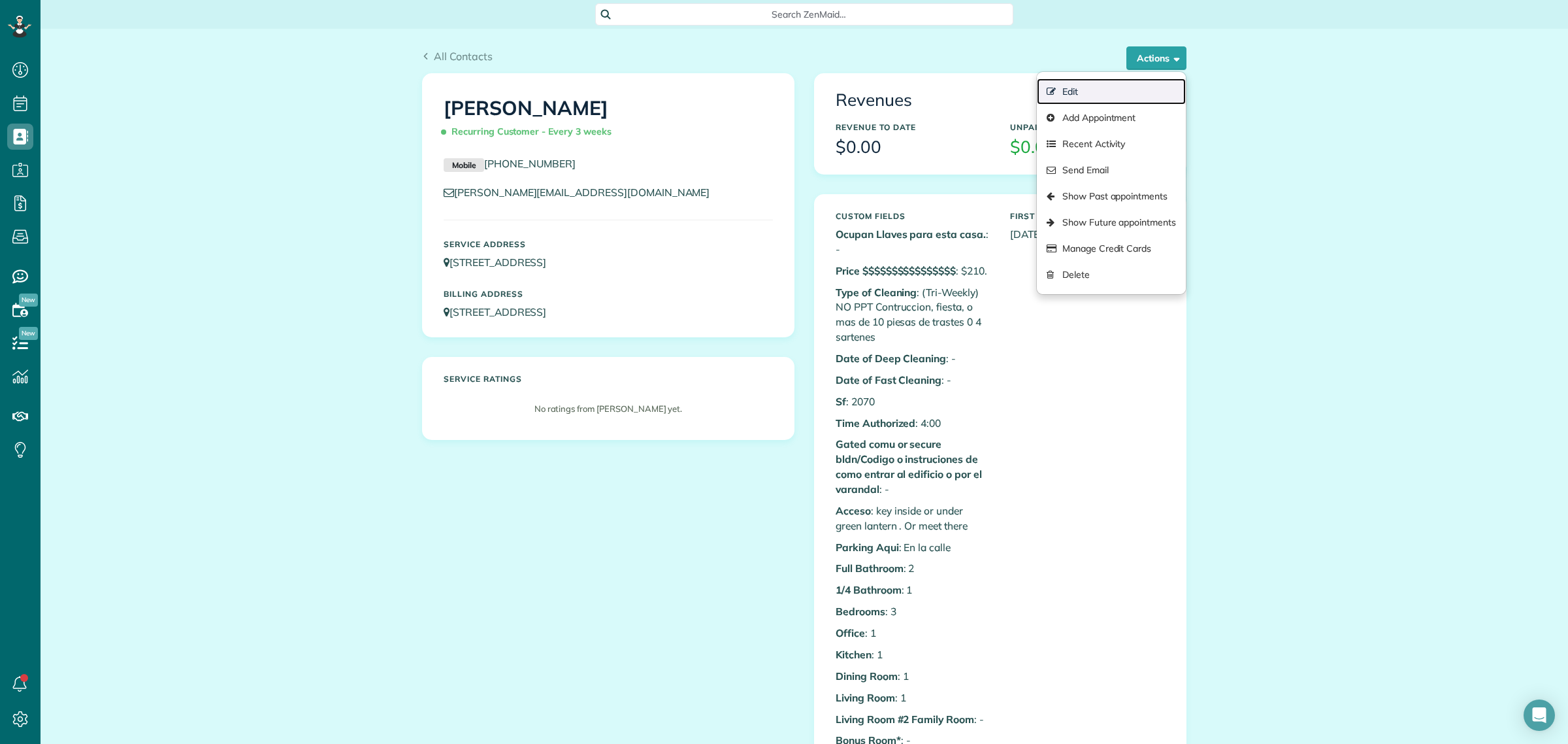
click at [1108, 90] on link "Edit" at bounding box center [1111, 91] width 149 height 26
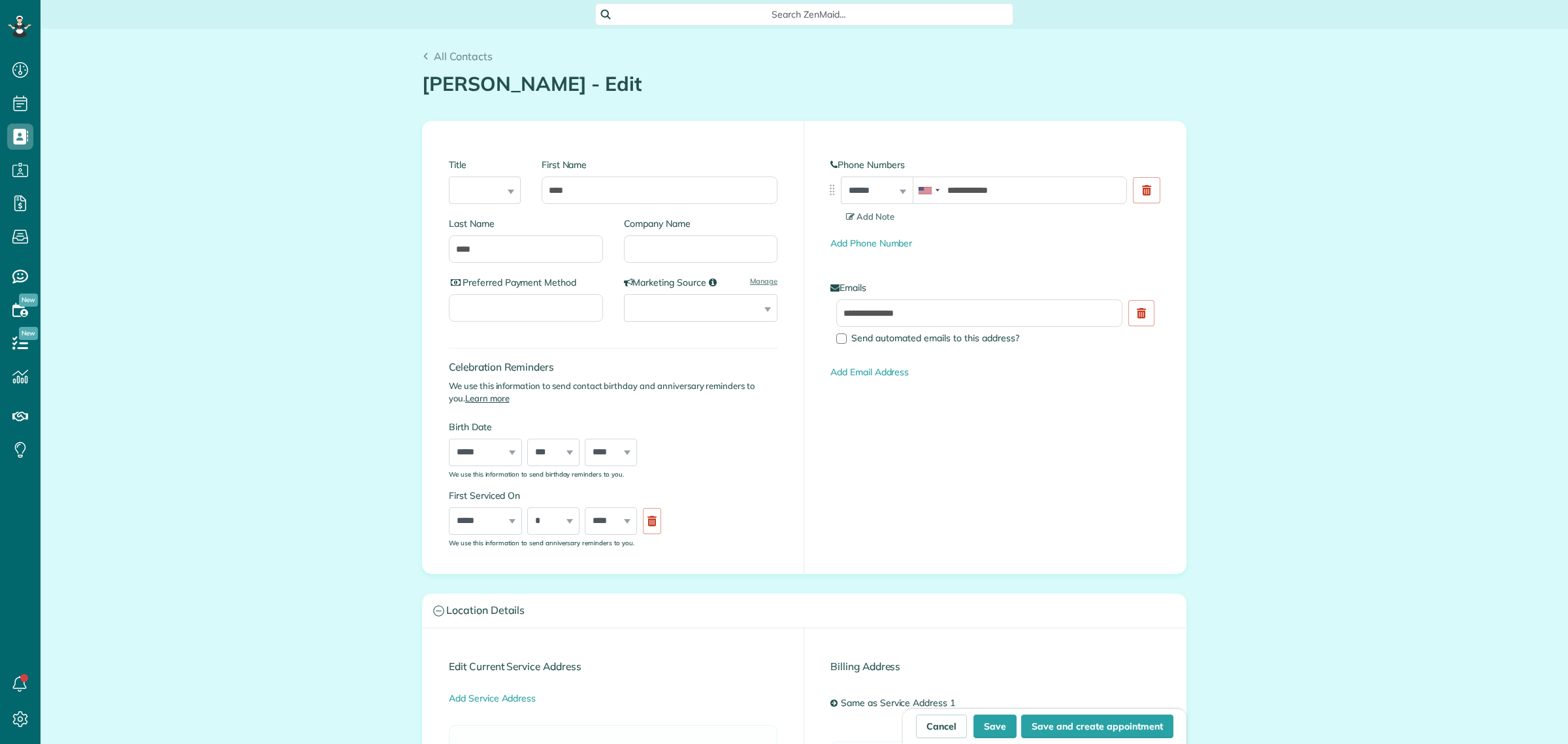
scroll to position [6, 6]
type input "**********"
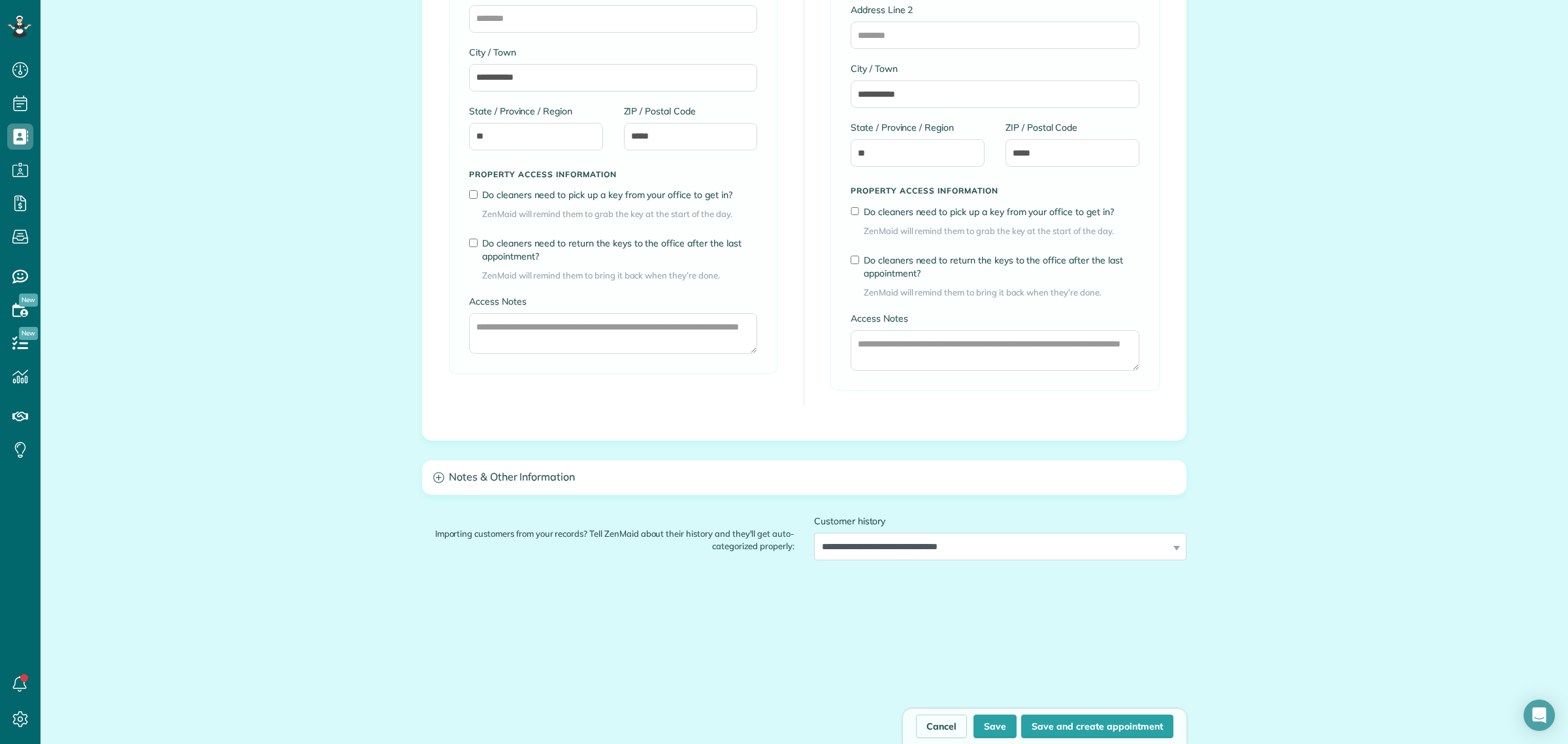
scroll to position [899, 0]
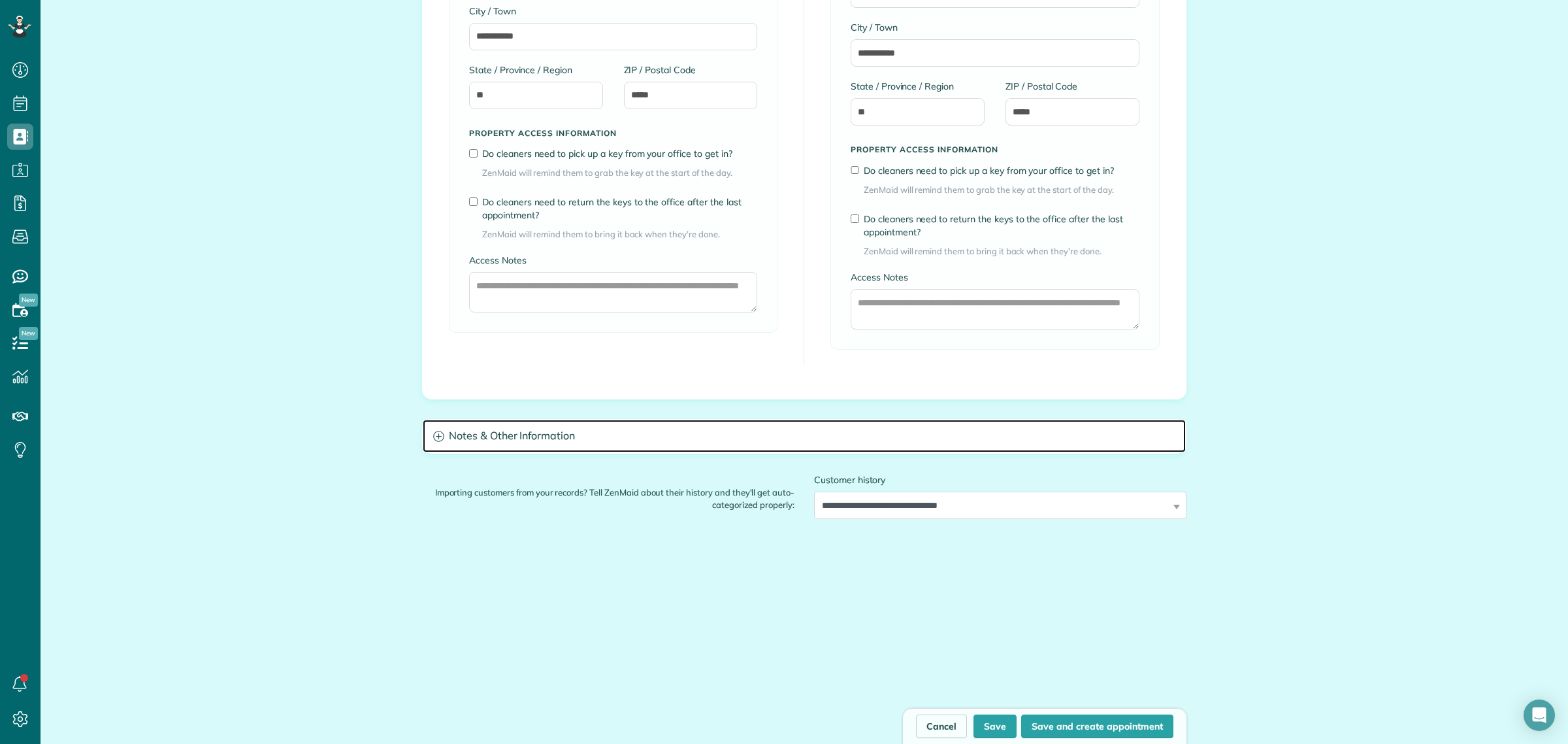
click at [550, 443] on h3 "Notes & Other Information" at bounding box center [805, 437] width 763 height 33
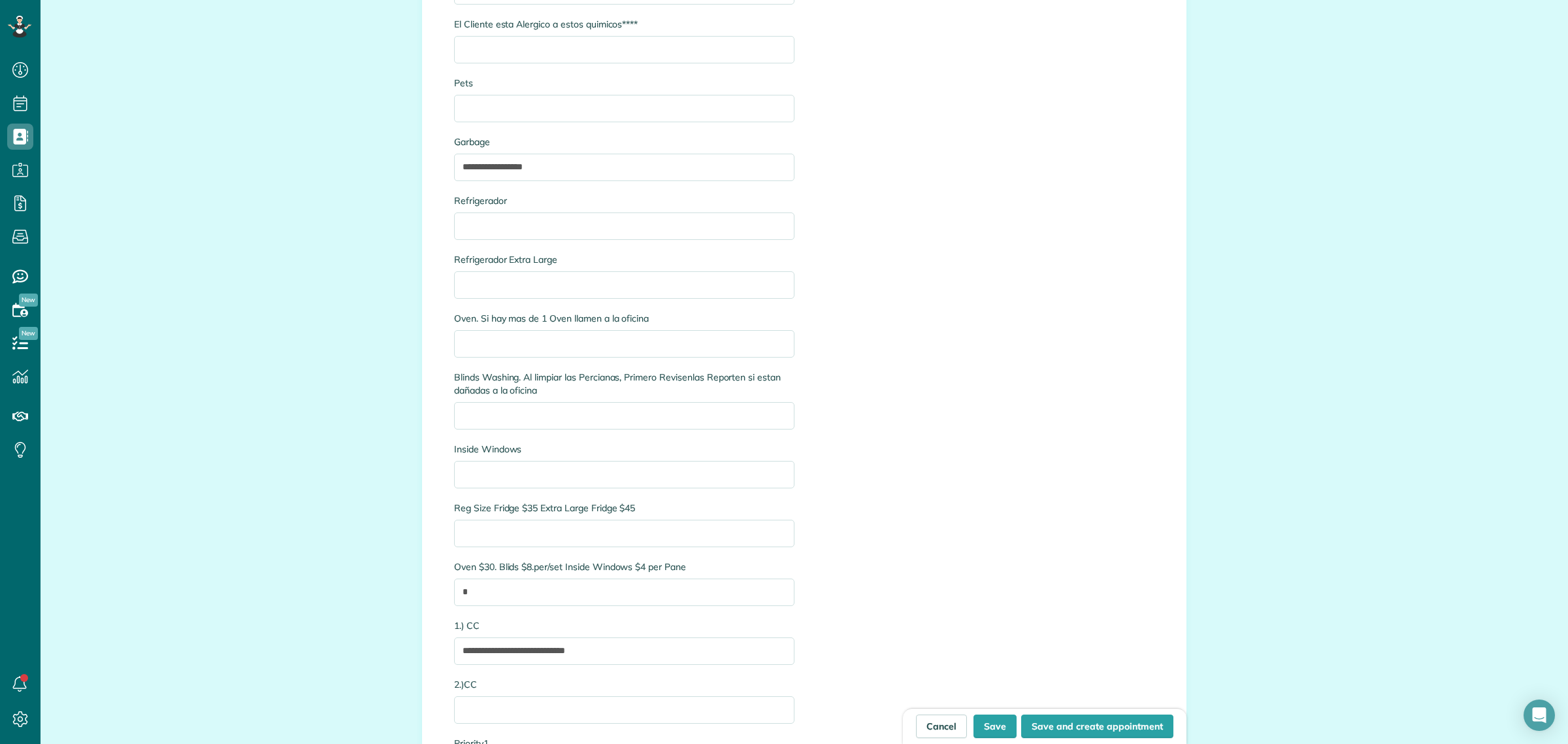
scroll to position [2778, 0]
click at [485, 350] on input "Oven. Si hay mas de 1 Oven llamen a la oficina" at bounding box center [624, 344] width 341 height 28
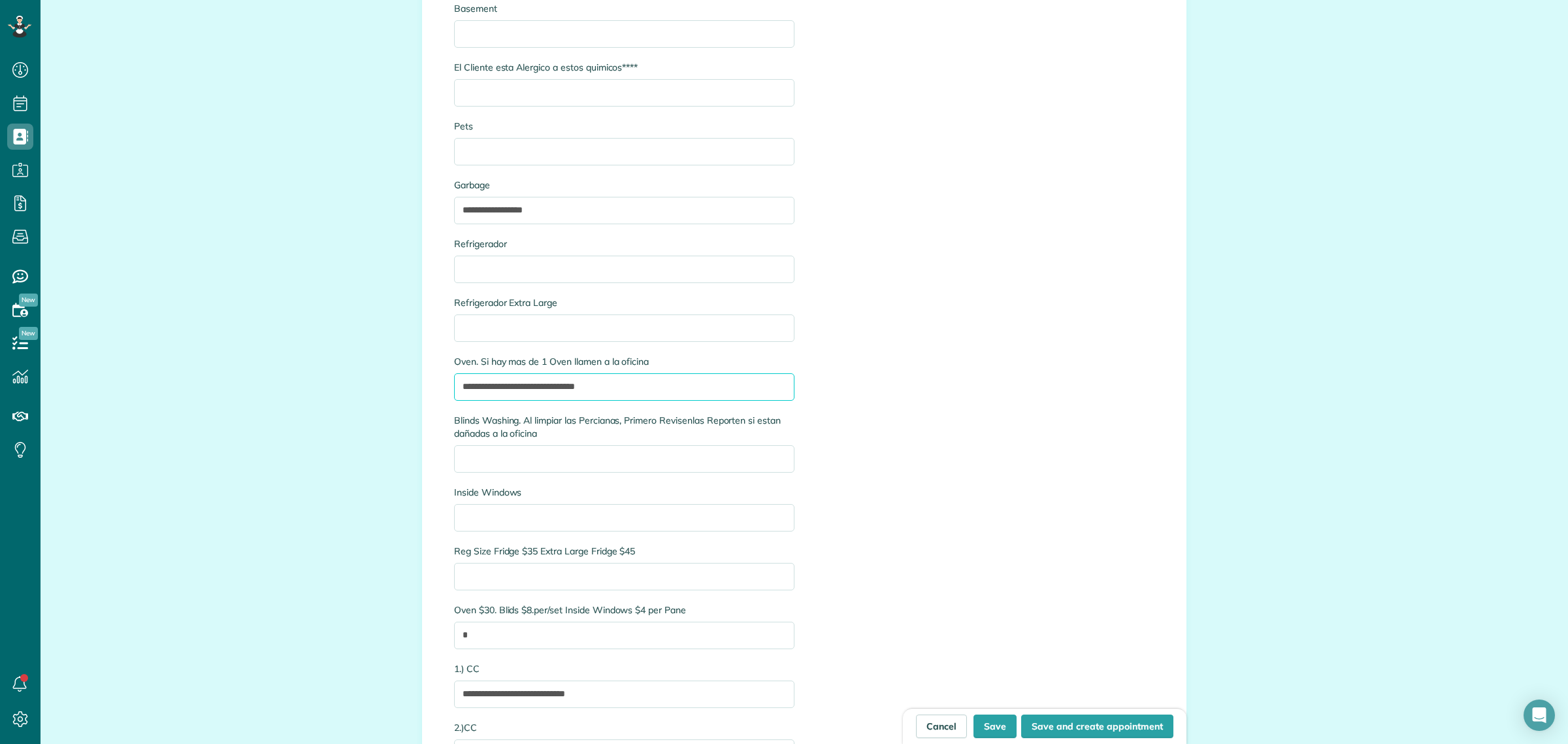
scroll to position [2696, 0]
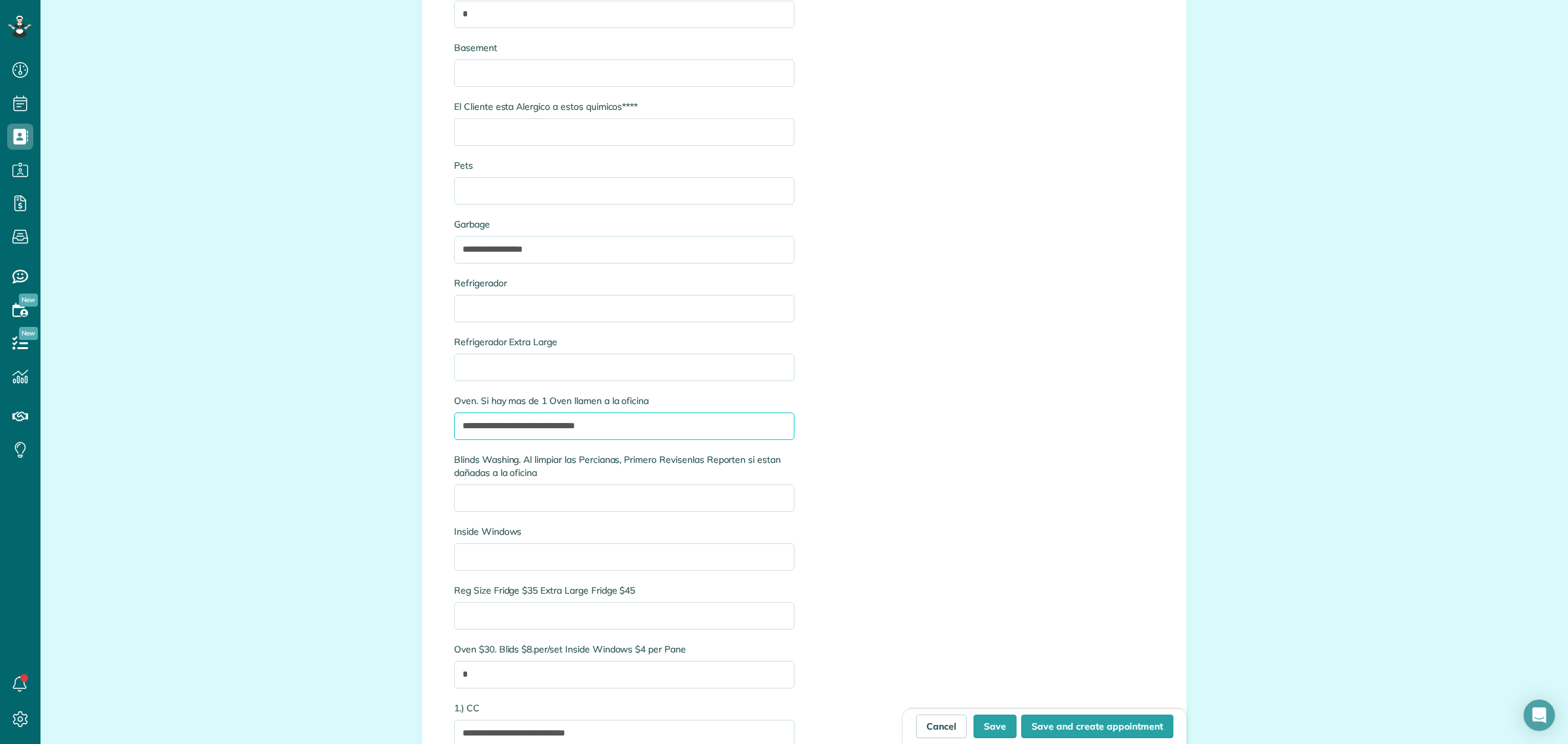
click at [462, 429] on input "**********" at bounding box center [624, 426] width 341 height 28
type input "**********"
click at [994, 733] on button "Save" at bounding box center [995, 727] width 43 height 24
type input "**********"
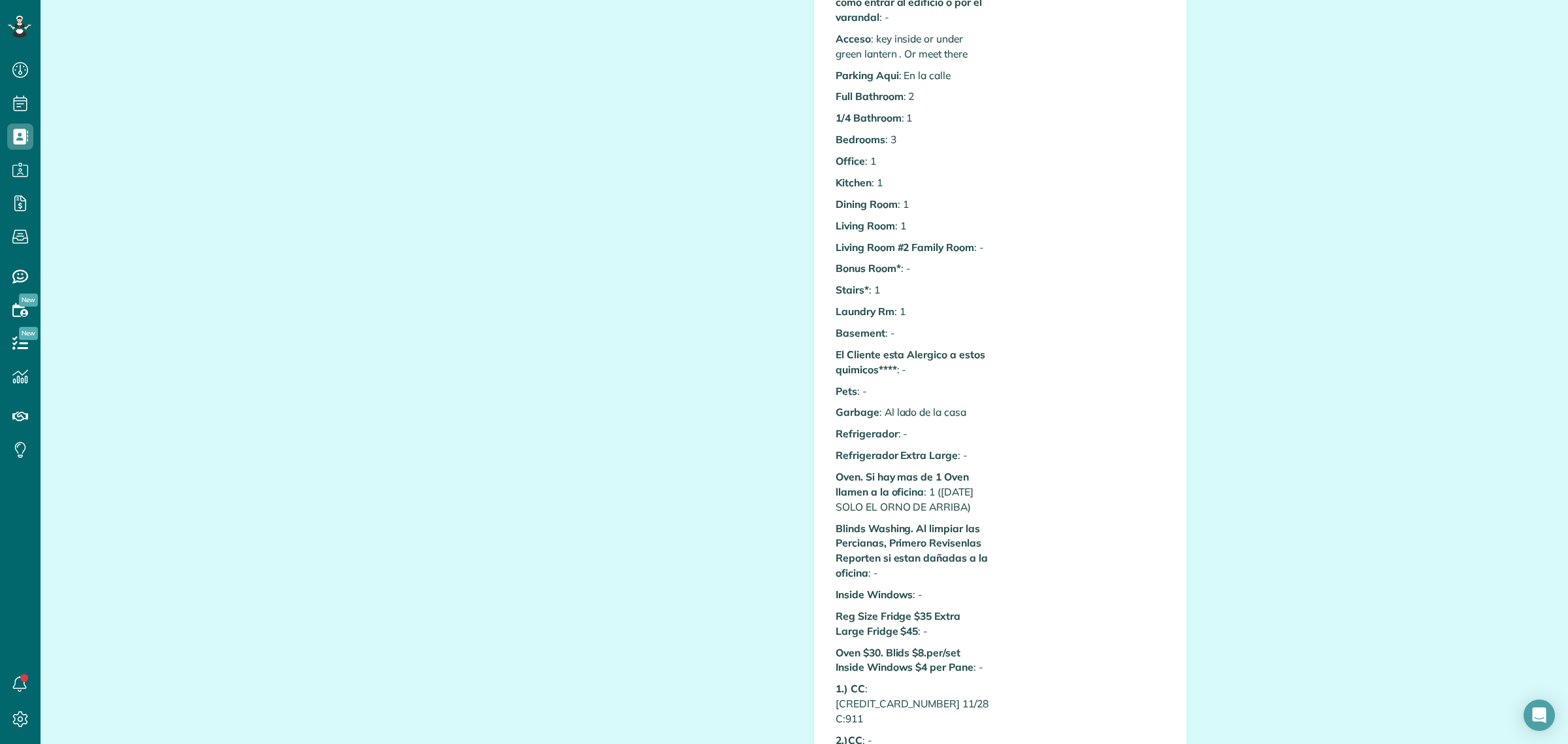
scroll to position [409, 0]
